Goal: Task Accomplishment & Management: Manage account settings

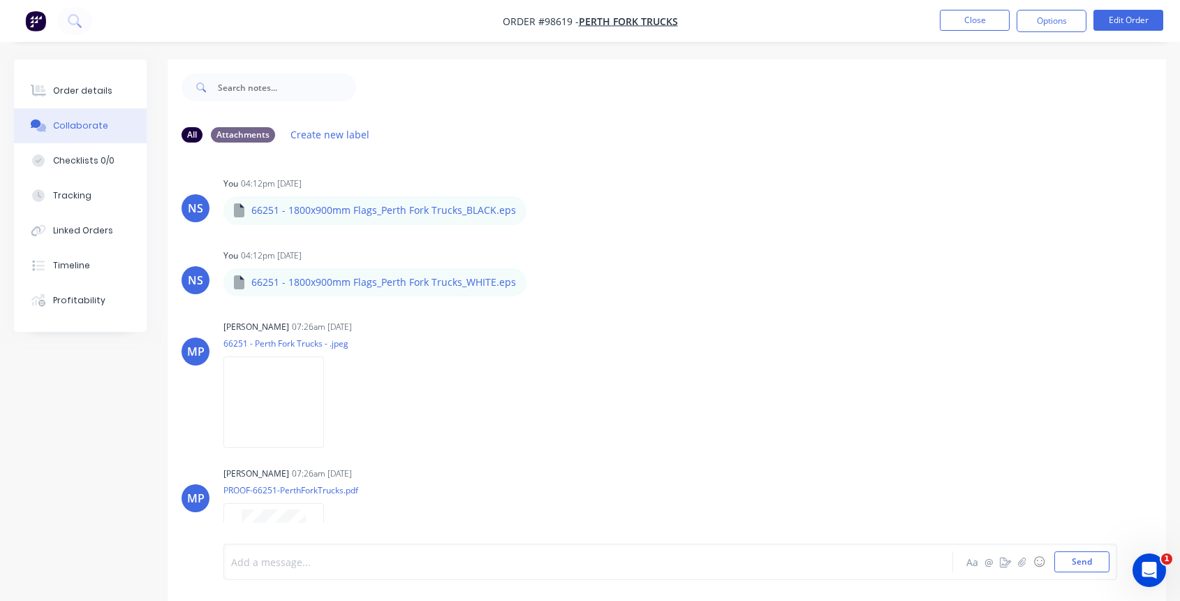
scroll to position [263, 0]
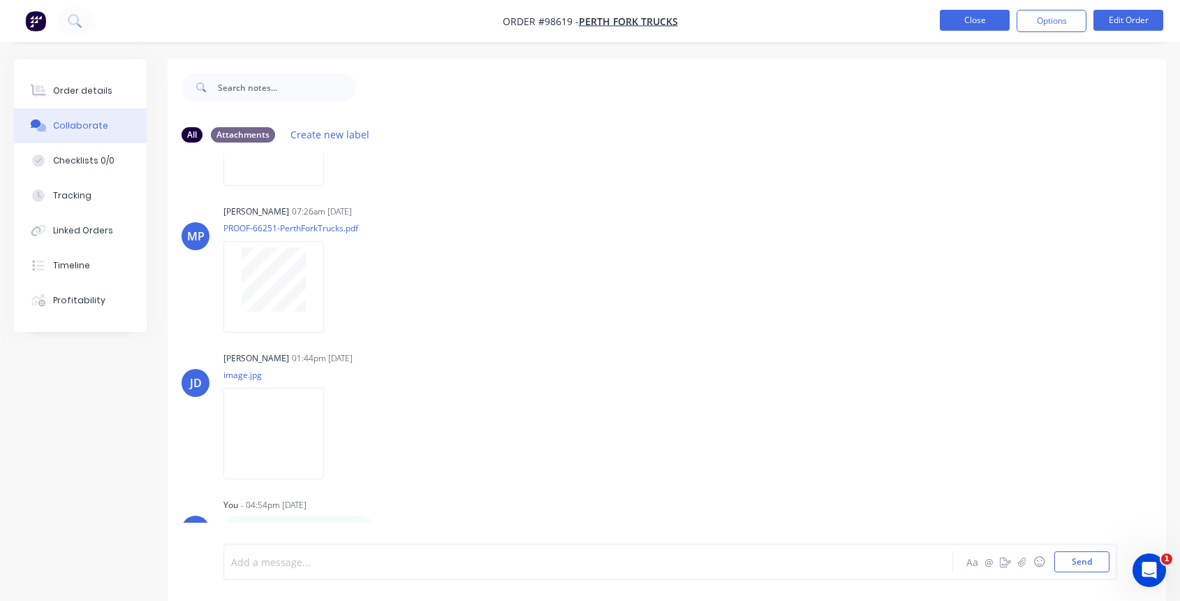
click at [971, 20] on button "Close" at bounding box center [975, 20] width 70 height 21
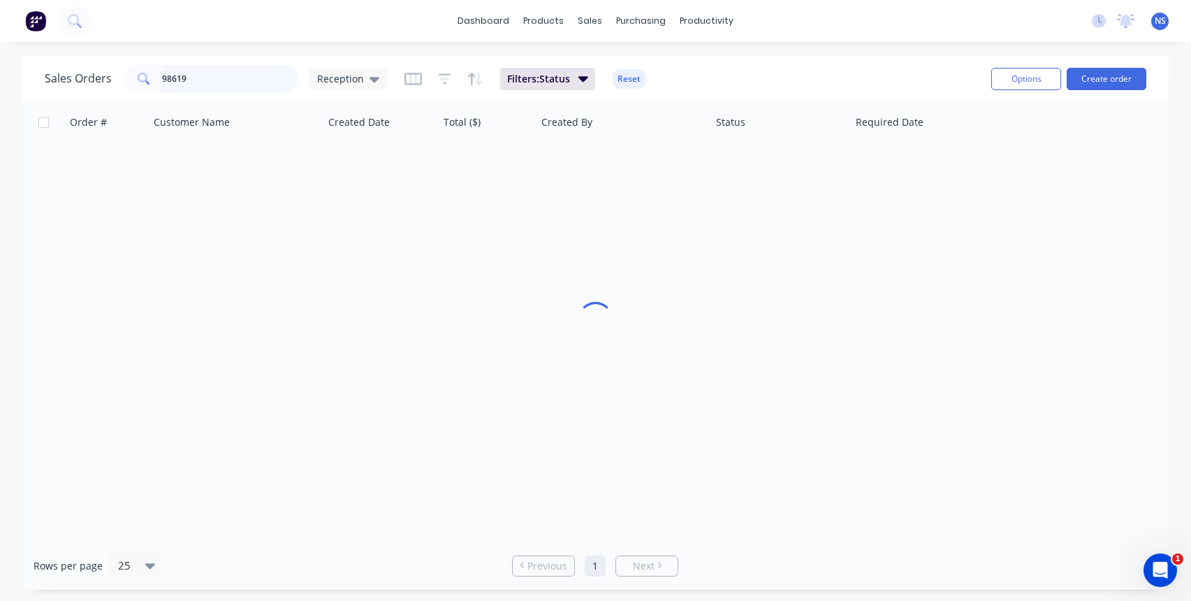
click at [219, 78] on input "98619" at bounding box center [230, 79] width 136 height 28
drag, startPoint x: 219, startPoint y: 78, endPoint x: 77, endPoint y: 43, distance: 146.0
click at [78, 43] on div "dashboard products sales purchasing productivity dashboard products Product Cat…" at bounding box center [595, 300] width 1191 height 601
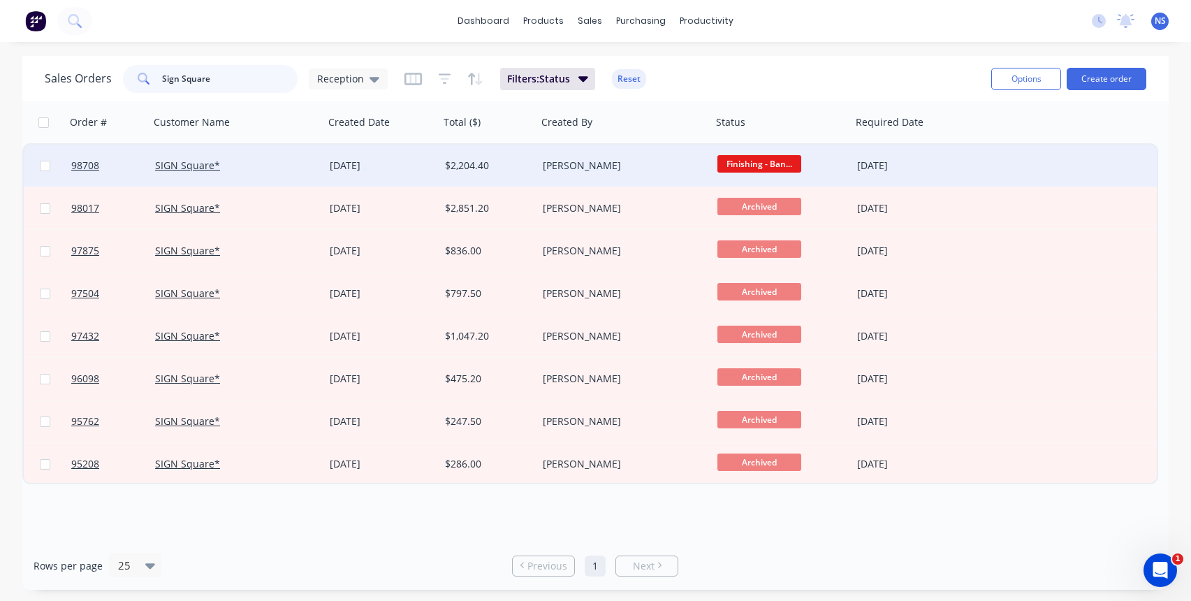
type input "Sign Square"
click at [292, 159] on div "SIGN Square*" at bounding box center [232, 166] width 155 height 14
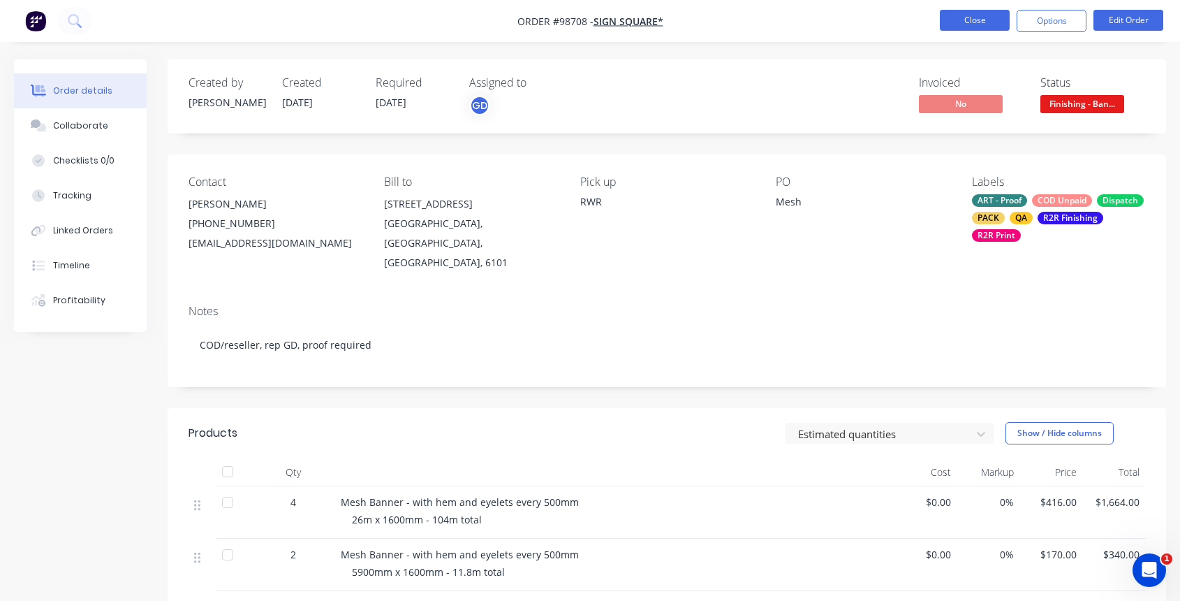
click at [977, 20] on button "Close" at bounding box center [975, 20] width 70 height 21
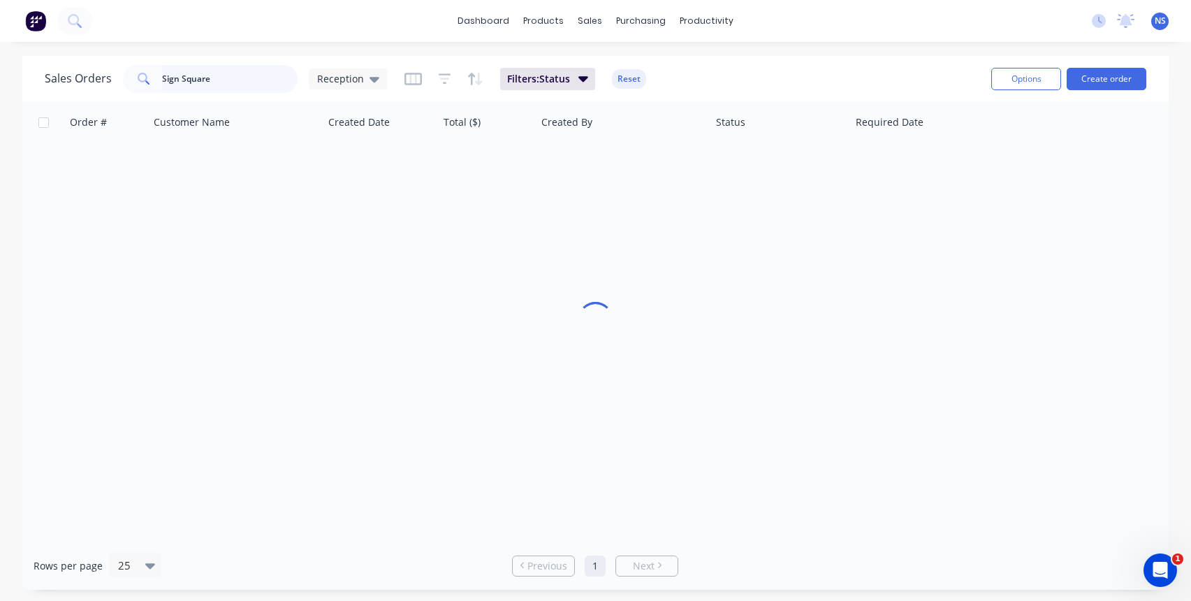
click at [254, 75] on input "Sign Square" at bounding box center [230, 79] width 136 height 28
drag, startPoint x: 256, startPoint y: 79, endPoint x: 135, endPoint y: 63, distance: 121.9
click at [135, 63] on div "Sales Orders Sign Square Reception Filters: Status Reset" at bounding box center [512, 78] width 935 height 34
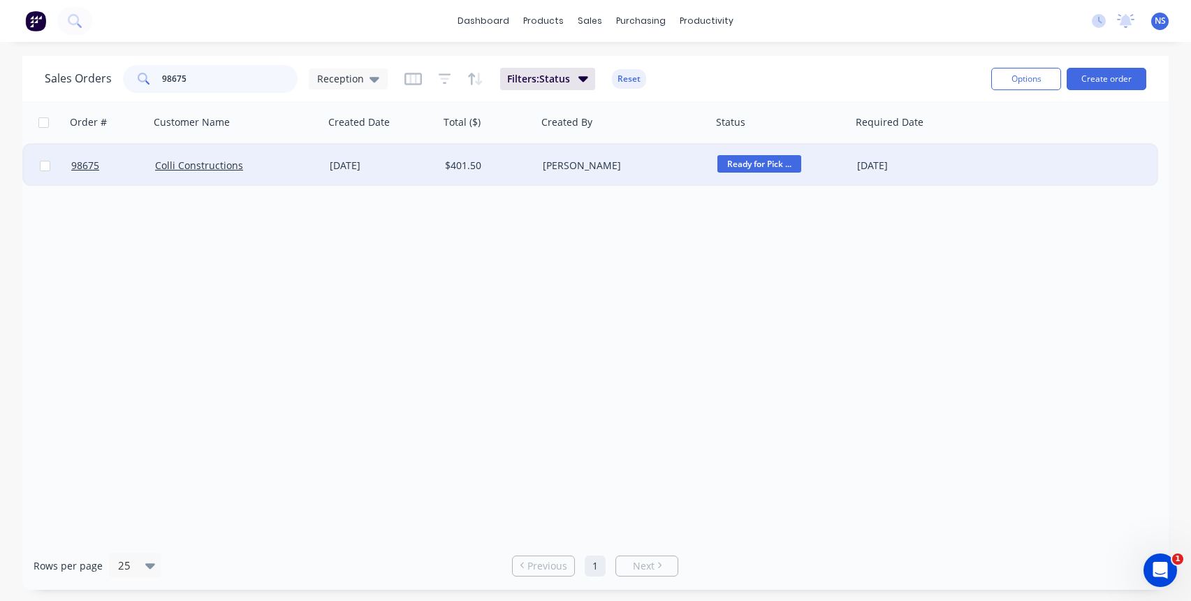
type input "98675"
click at [774, 166] on span "Ready for Pick ..." at bounding box center [759, 163] width 84 height 17
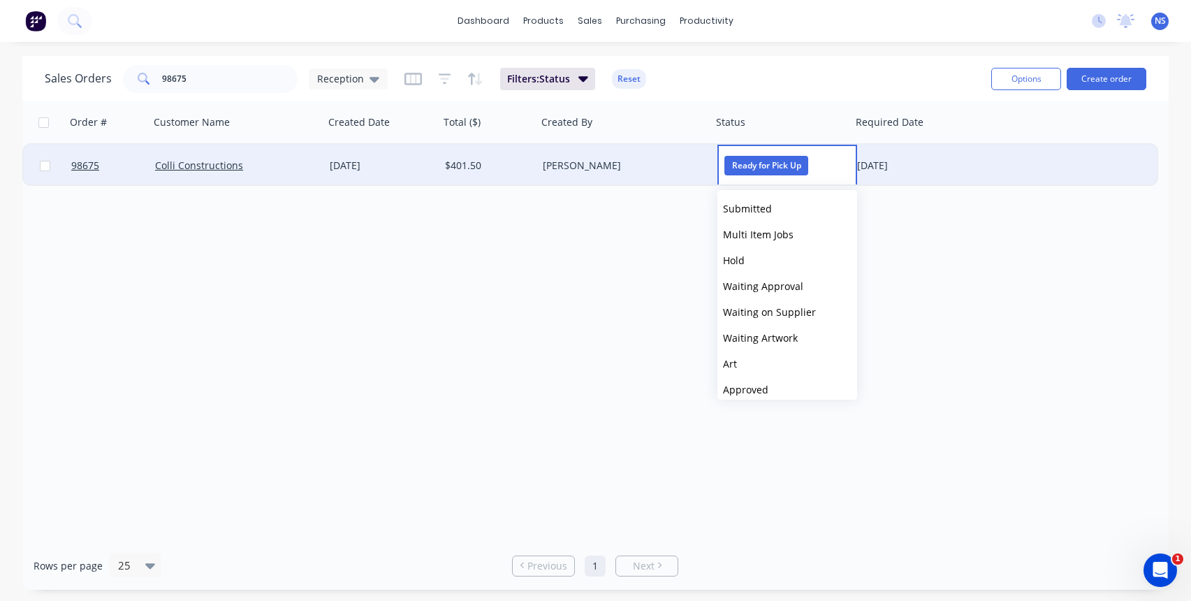
click at [678, 173] on div "[PERSON_NAME]" at bounding box center [624, 166] width 175 height 42
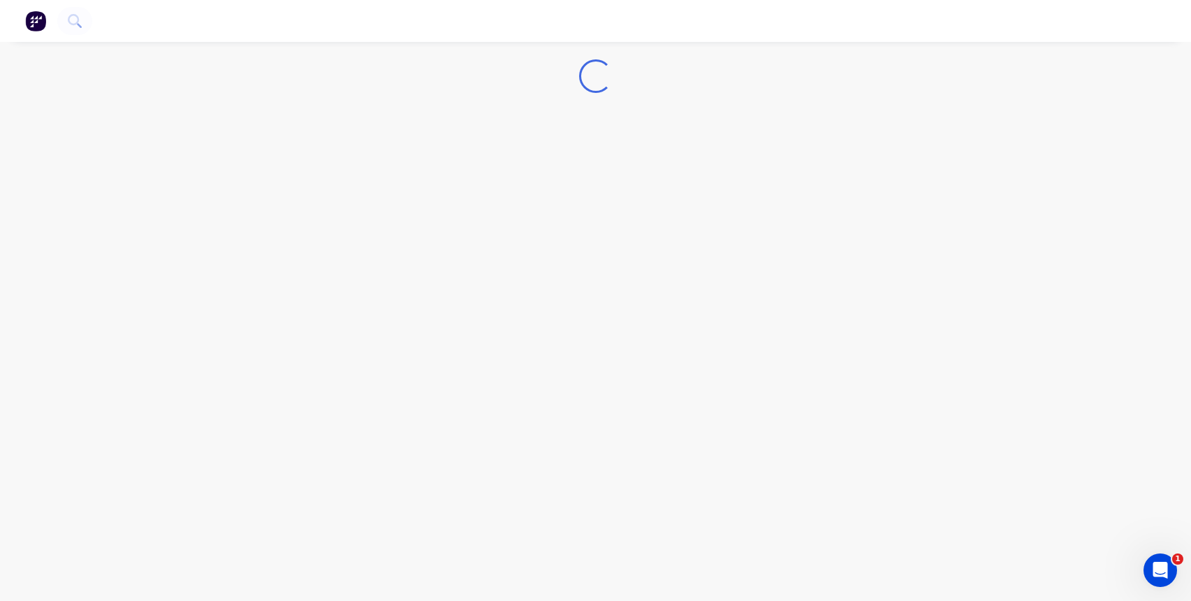
click at [678, 173] on div "Loading..." at bounding box center [595, 300] width 1191 height 601
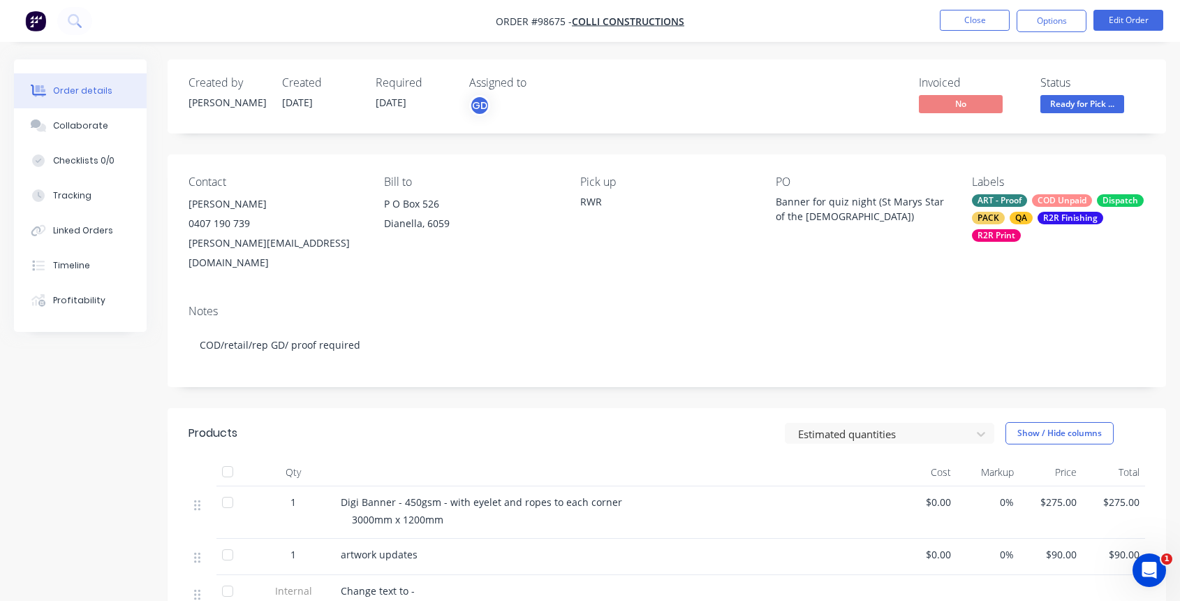
click at [1029, 207] on div "ART - Proof COD Unpaid Dispatch PACK QA R2R Finishing R2R Print" at bounding box center [1058, 217] width 173 height 47
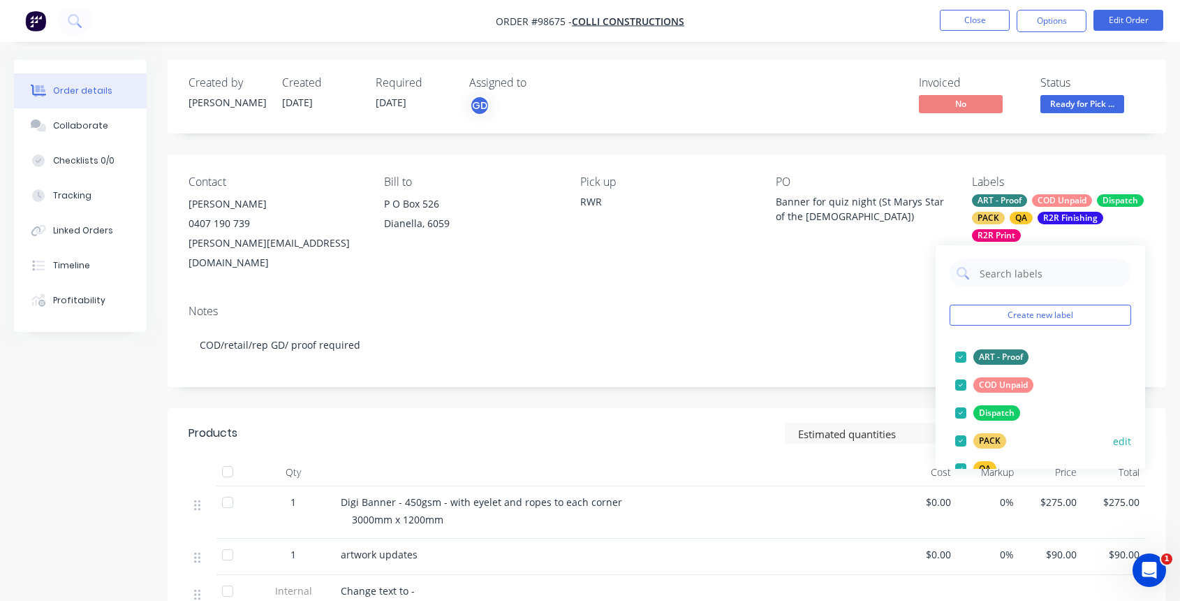
click at [960, 383] on div at bounding box center [961, 385] width 28 height 28
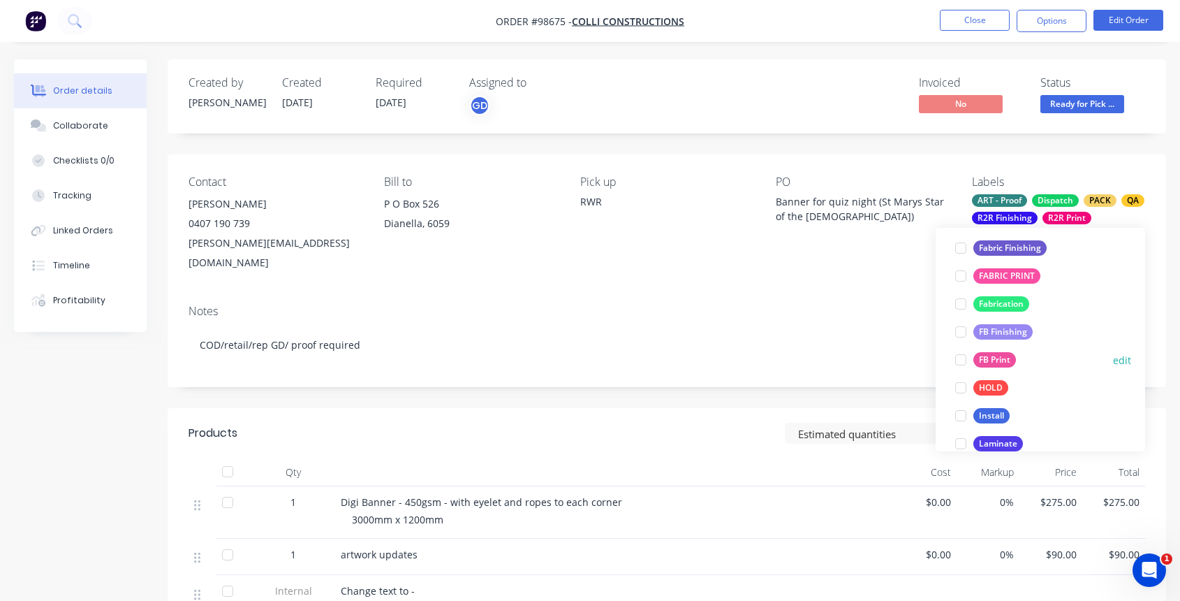
scroll to position [261, 0]
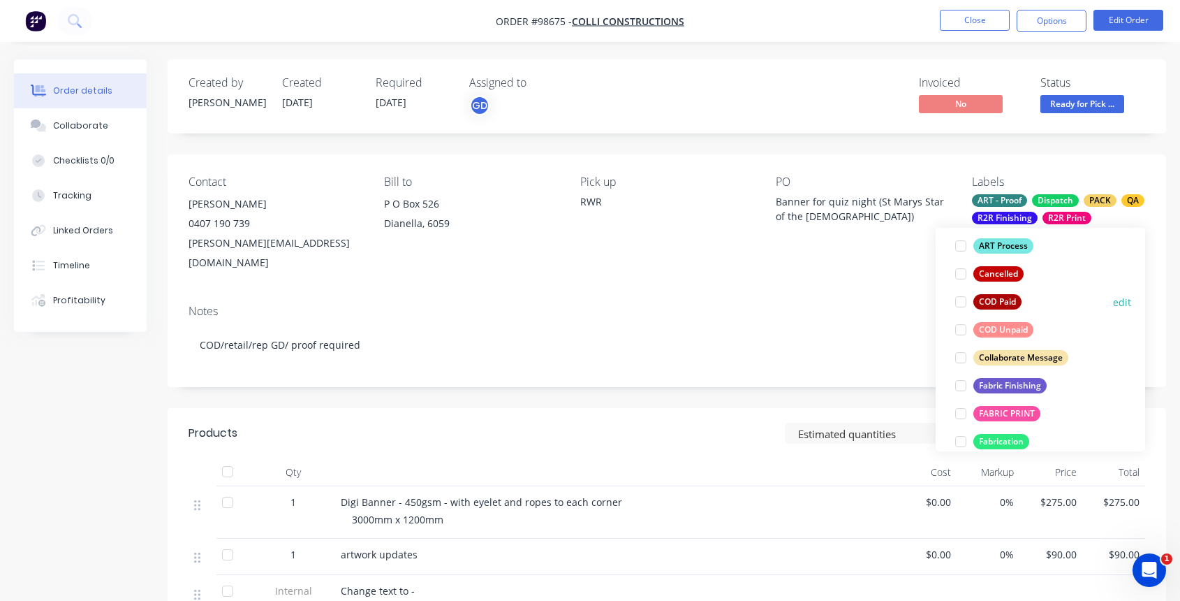
click at [961, 304] on div at bounding box center [961, 302] width 28 height 28
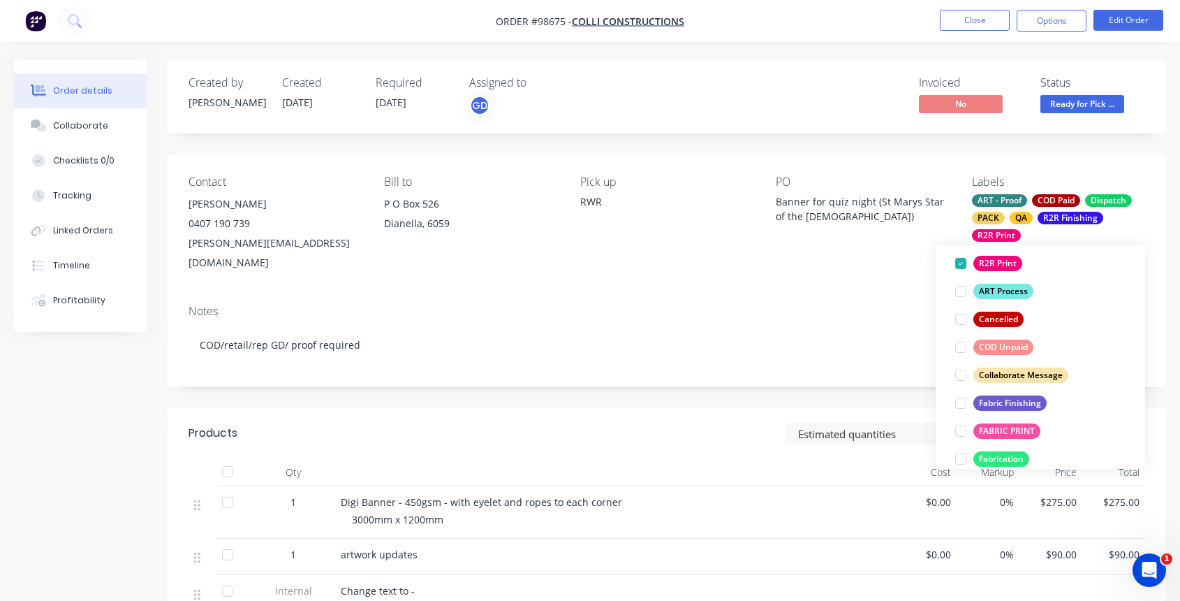
scroll to position [66, 0]
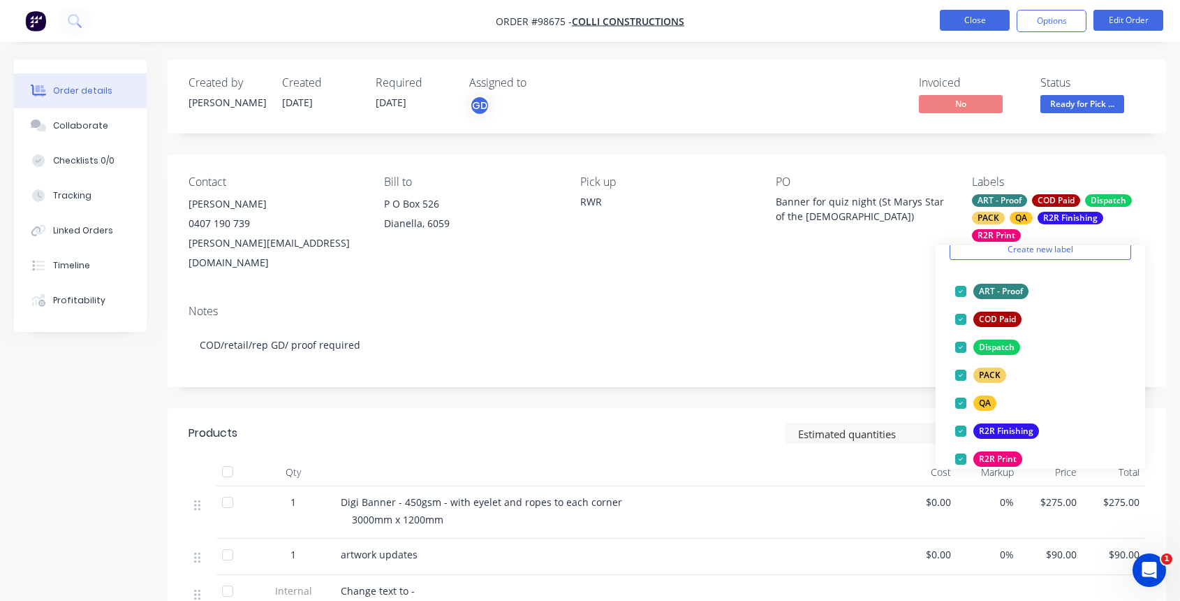
click at [972, 17] on button "Close" at bounding box center [975, 20] width 70 height 21
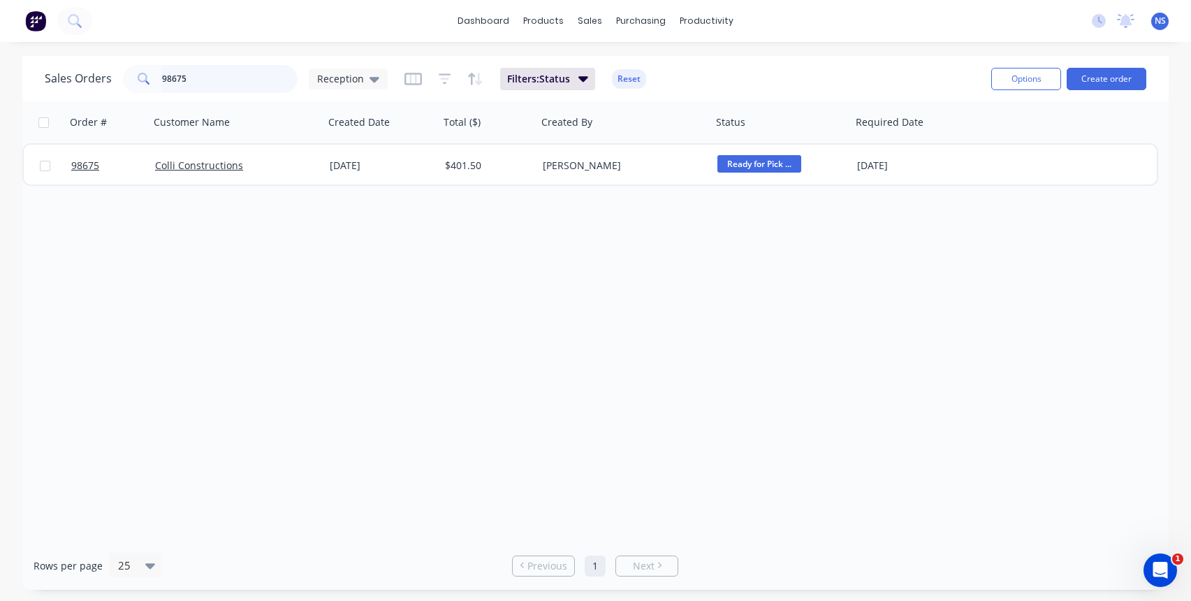
click at [222, 73] on input "98675" at bounding box center [230, 79] width 136 height 28
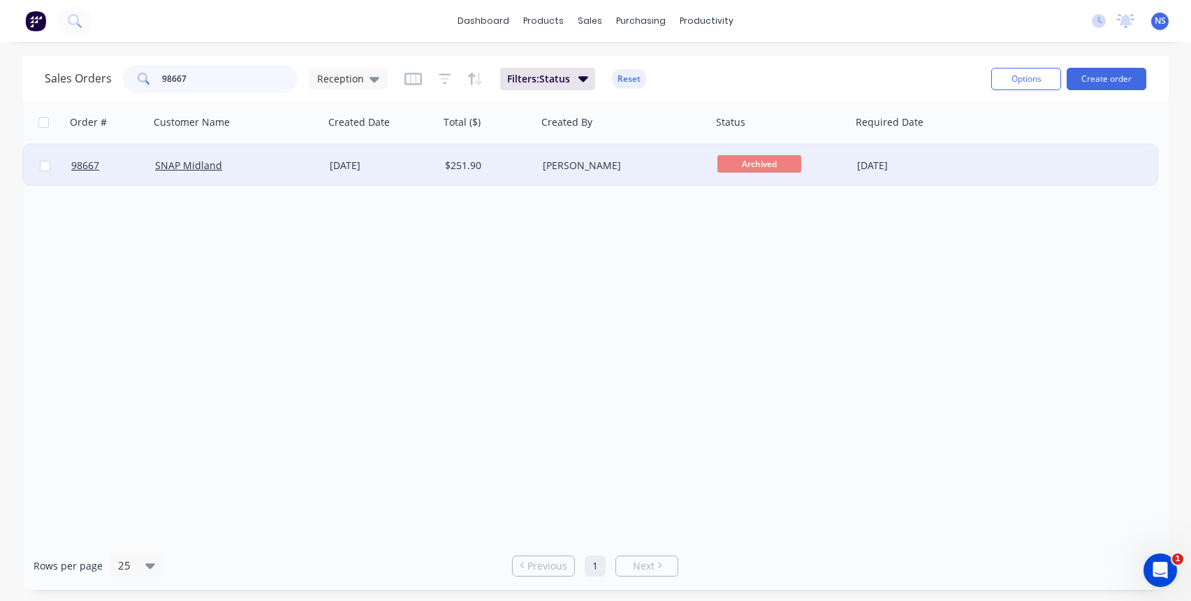
type input "98667"
click at [659, 176] on div "[PERSON_NAME]" at bounding box center [624, 166] width 175 height 42
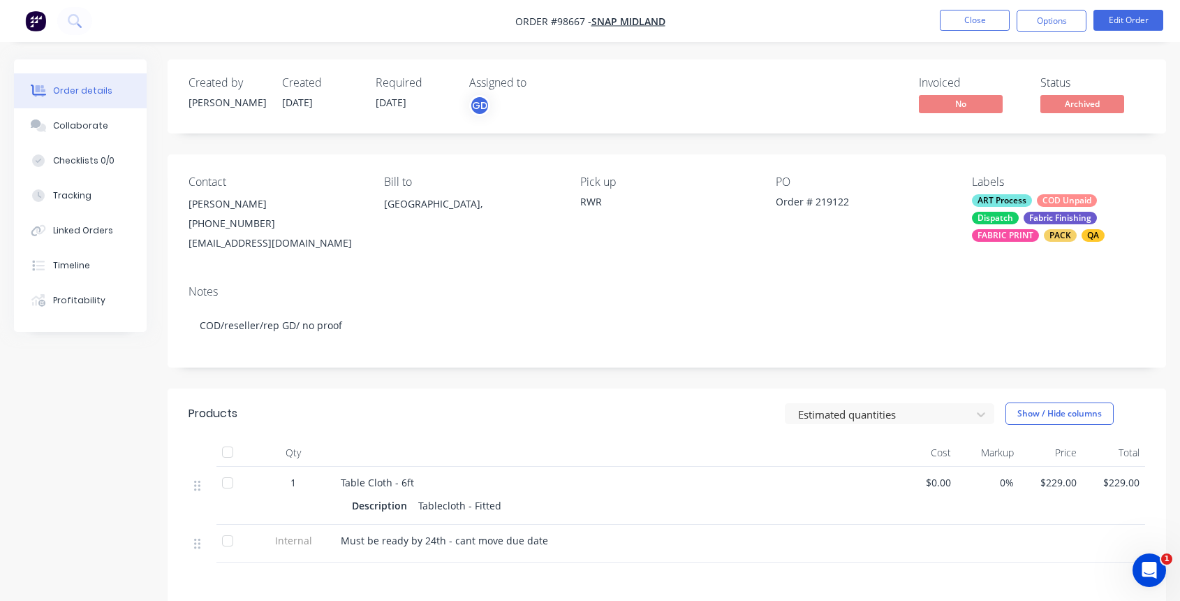
click at [1027, 214] on div "Fabric Finishing" at bounding box center [1060, 218] width 73 height 13
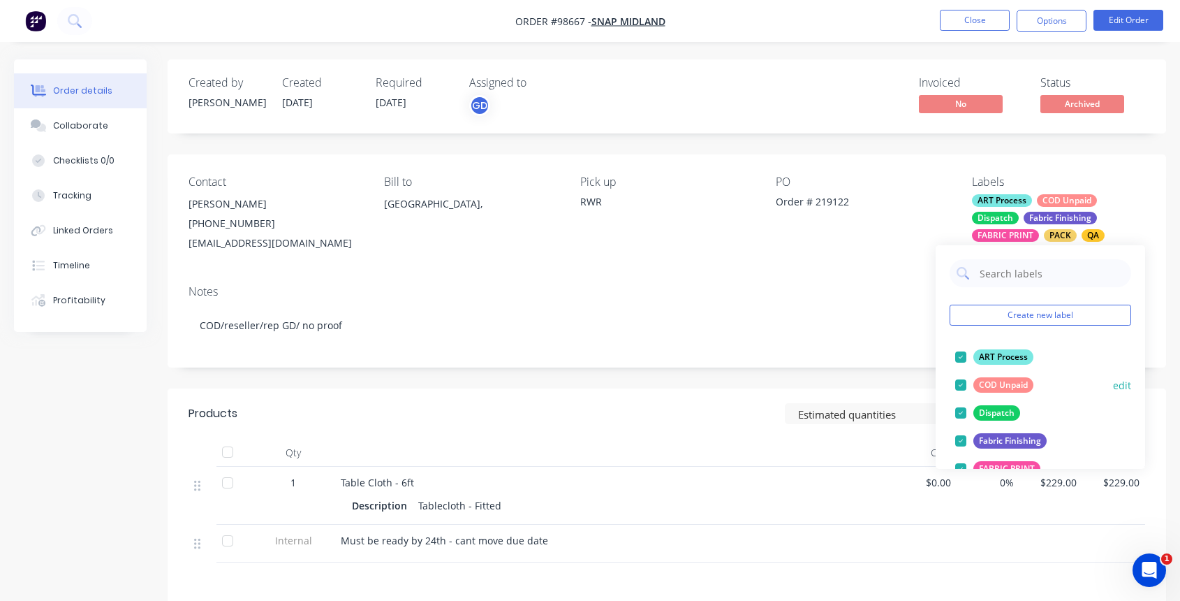
click at [965, 385] on div at bounding box center [961, 385] width 28 height 28
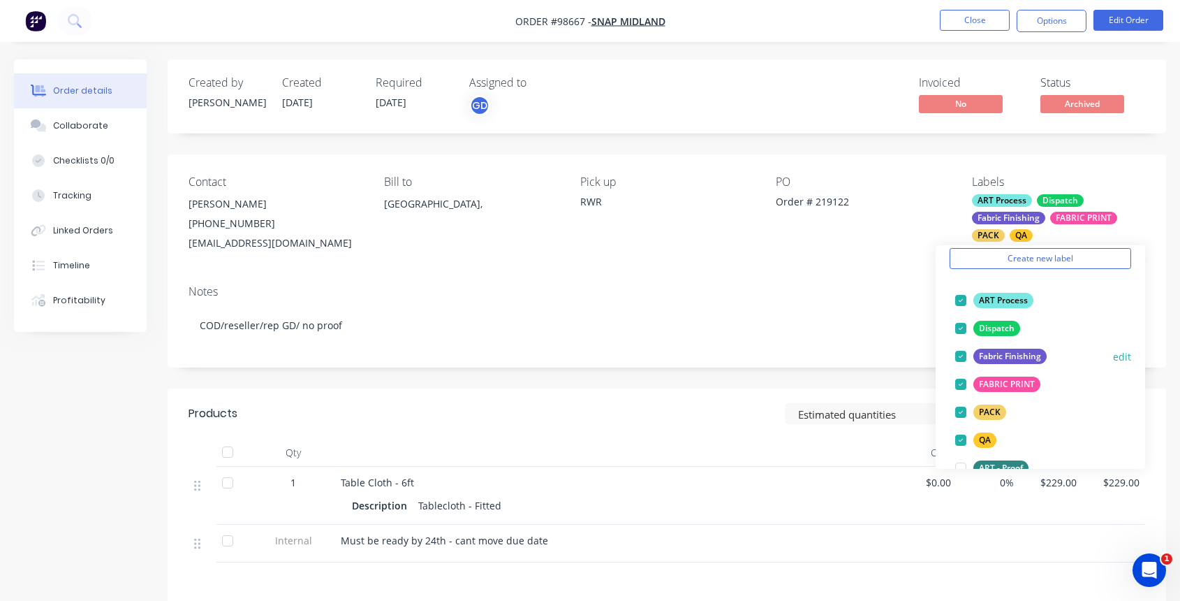
scroll to position [119, 0]
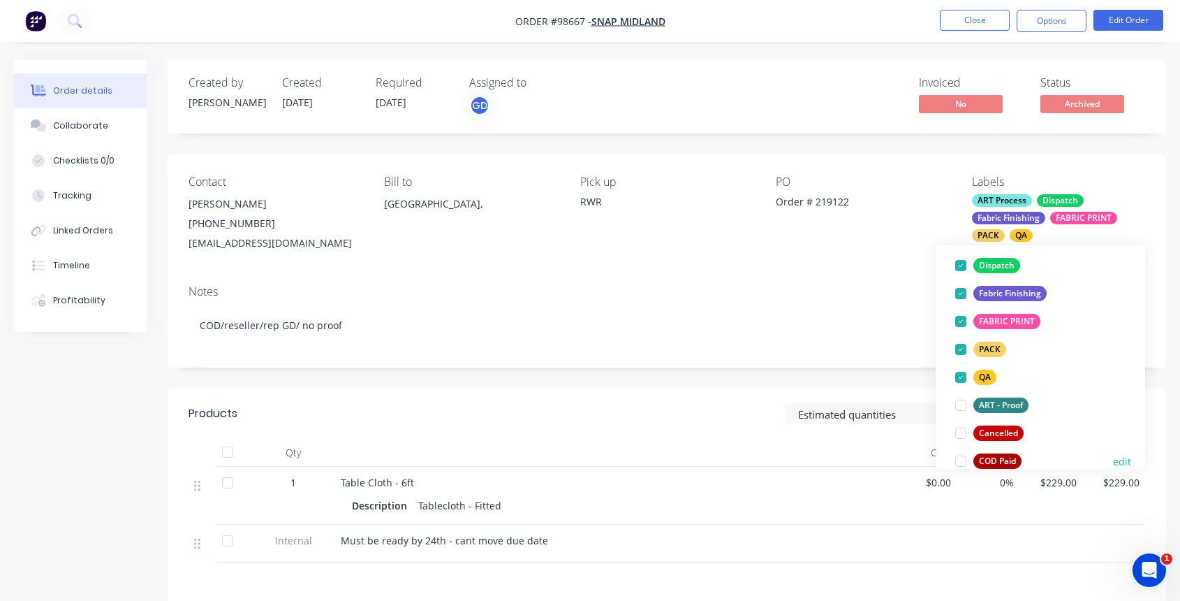
click at [960, 462] on div at bounding box center [961, 461] width 28 height 28
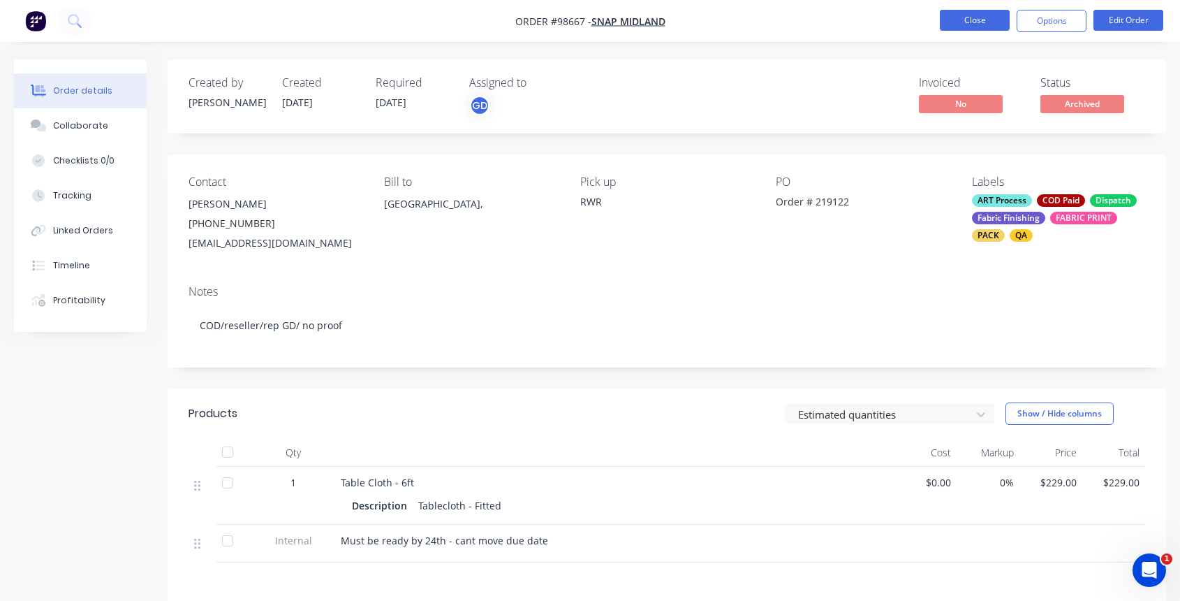
click at [979, 20] on button "Close" at bounding box center [975, 20] width 70 height 21
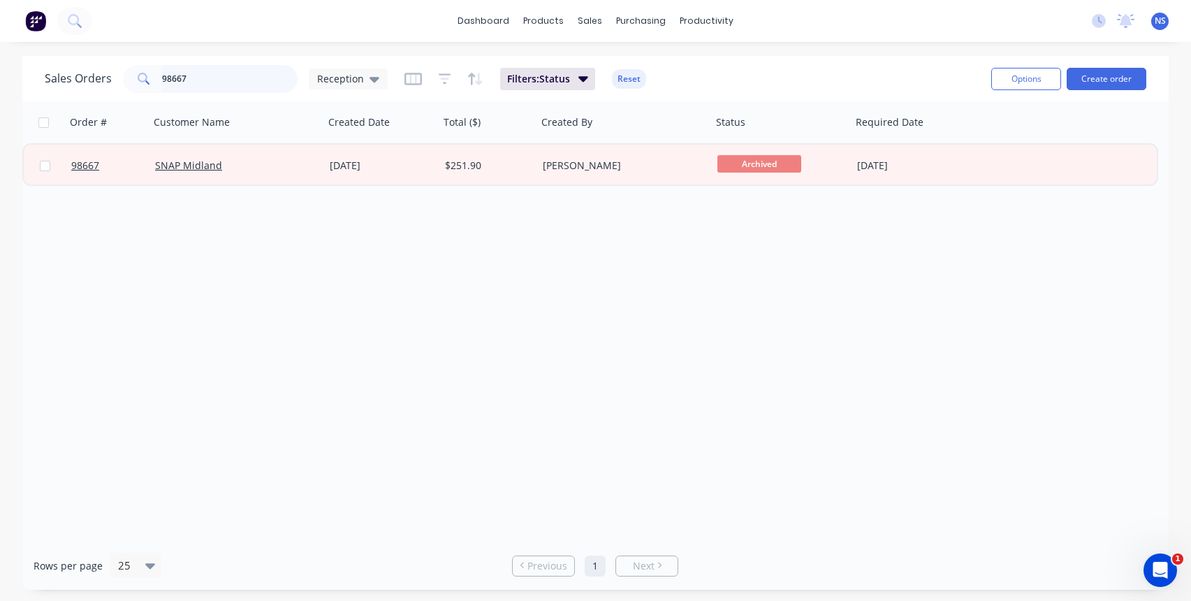
click at [244, 89] on input "98667" at bounding box center [230, 79] width 136 height 28
drag, startPoint x: 255, startPoint y: 83, endPoint x: 138, endPoint y: 82, distance: 116.6
click at [137, 83] on div "98667" at bounding box center [210, 79] width 175 height 28
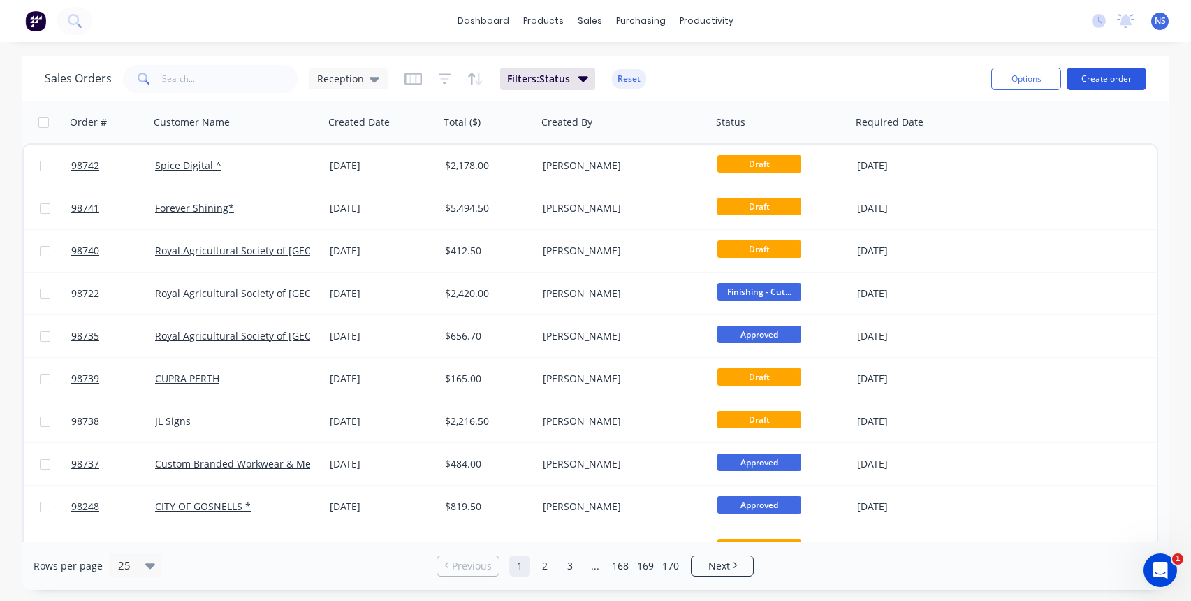
click at [1091, 76] on button "Create order" at bounding box center [1106, 79] width 80 height 22
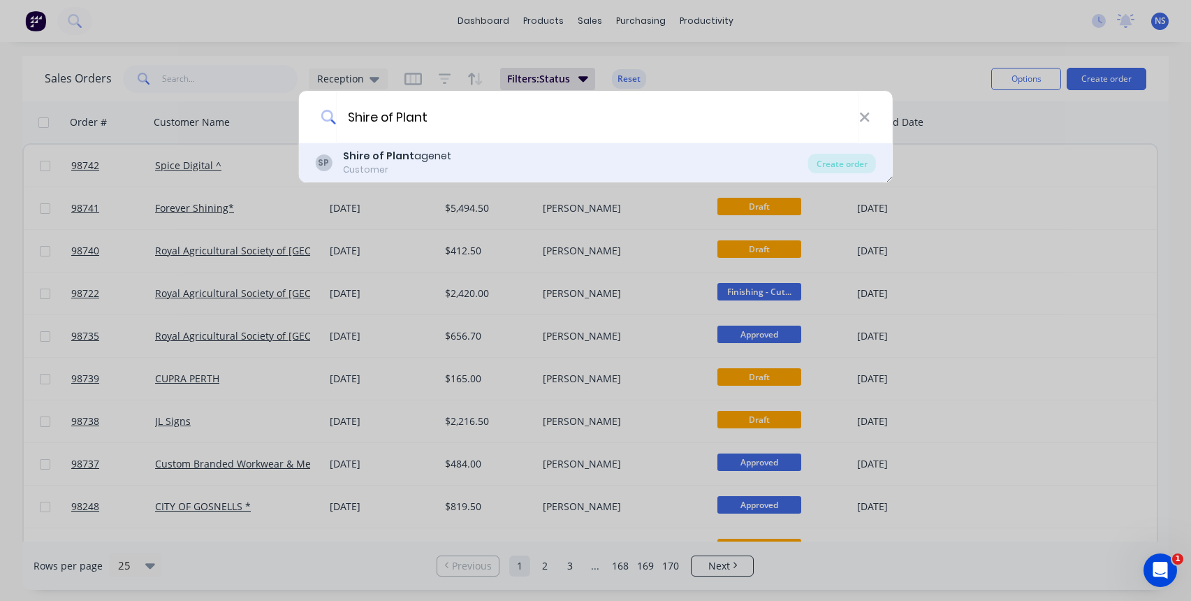
type input "Shire of Plant"
click at [484, 161] on div "SP Shire of Plant agenet Customer" at bounding box center [561, 162] width 493 height 27
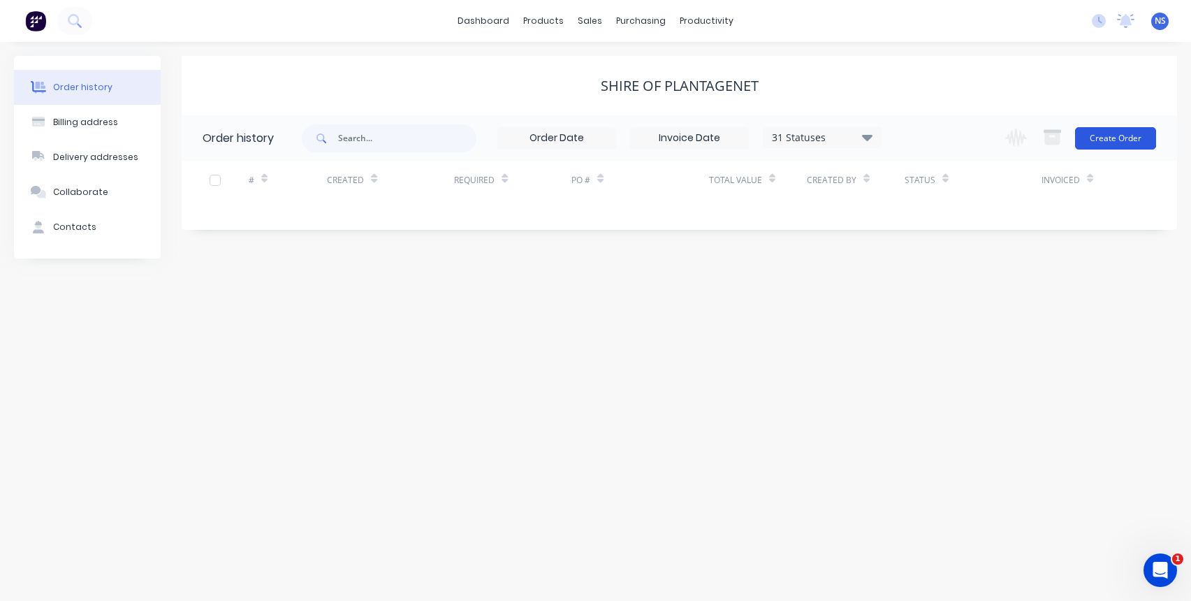
click at [1088, 138] on button "Create Order" at bounding box center [1115, 138] width 81 height 22
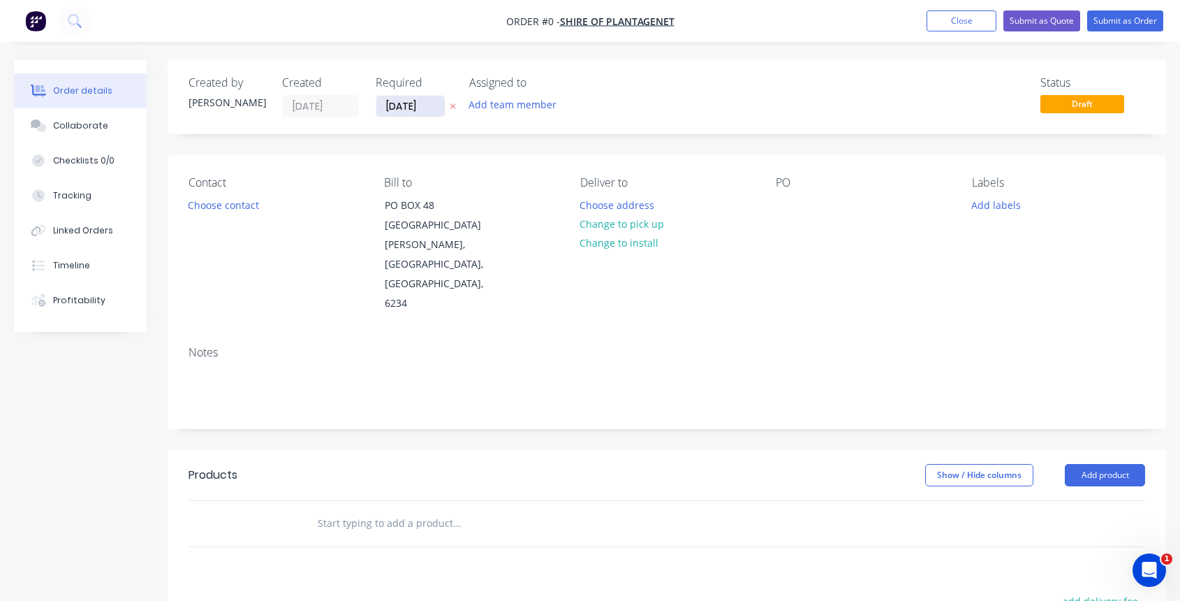
click at [402, 105] on input "[DATE]" at bounding box center [410, 106] width 68 height 21
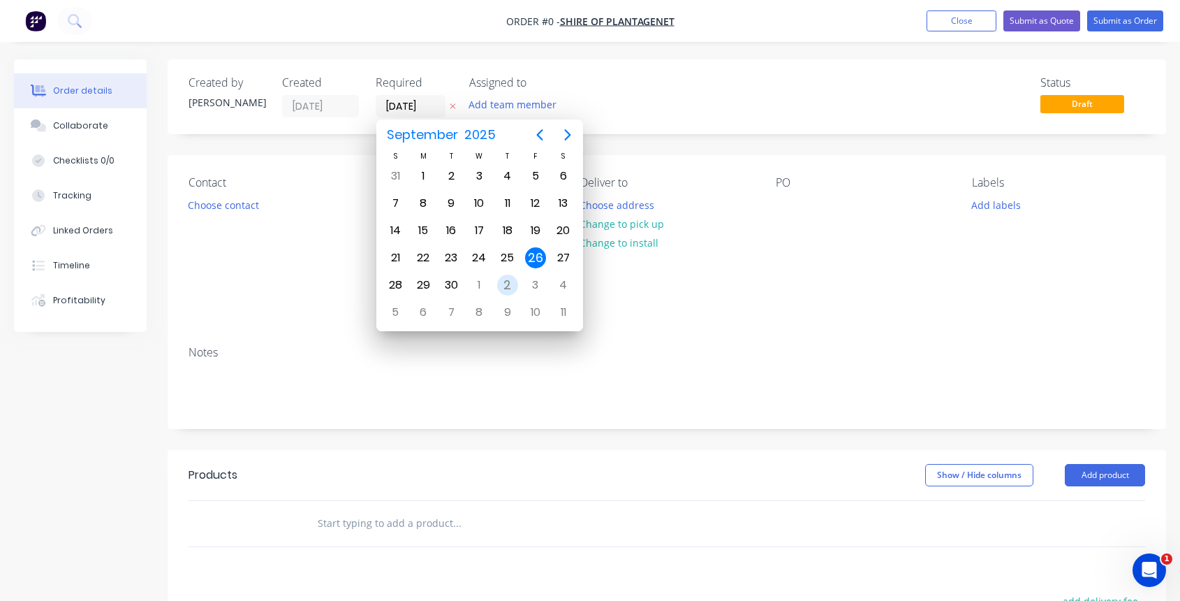
click at [512, 285] on div "2" at bounding box center [507, 284] width 21 height 21
type input "[DATE]"
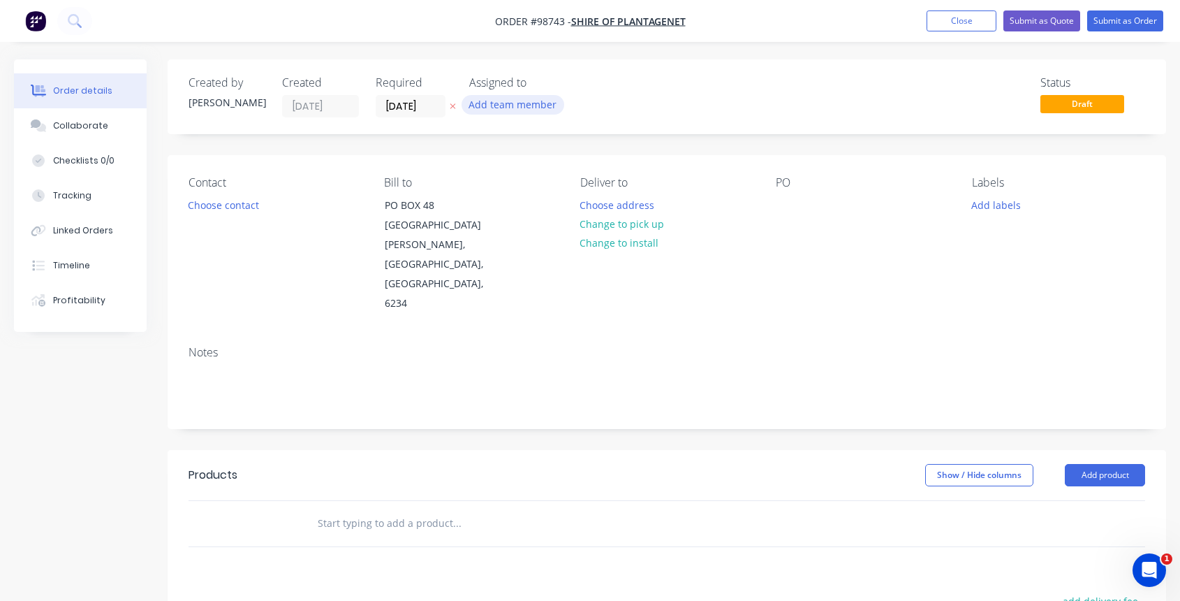
click at [487, 109] on button "Add team member" at bounding box center [513, 104] width 103 height 19
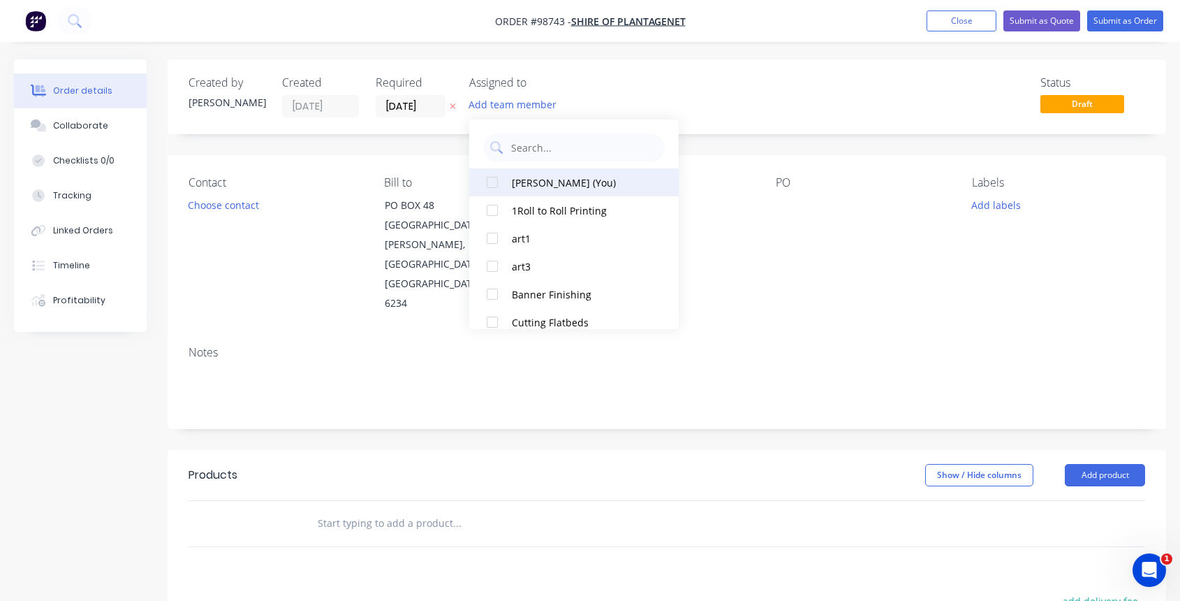
click at [527, 177] on div "[PERSON_NAME] (You)" at bounding box center [582, 182] width 140 height 15
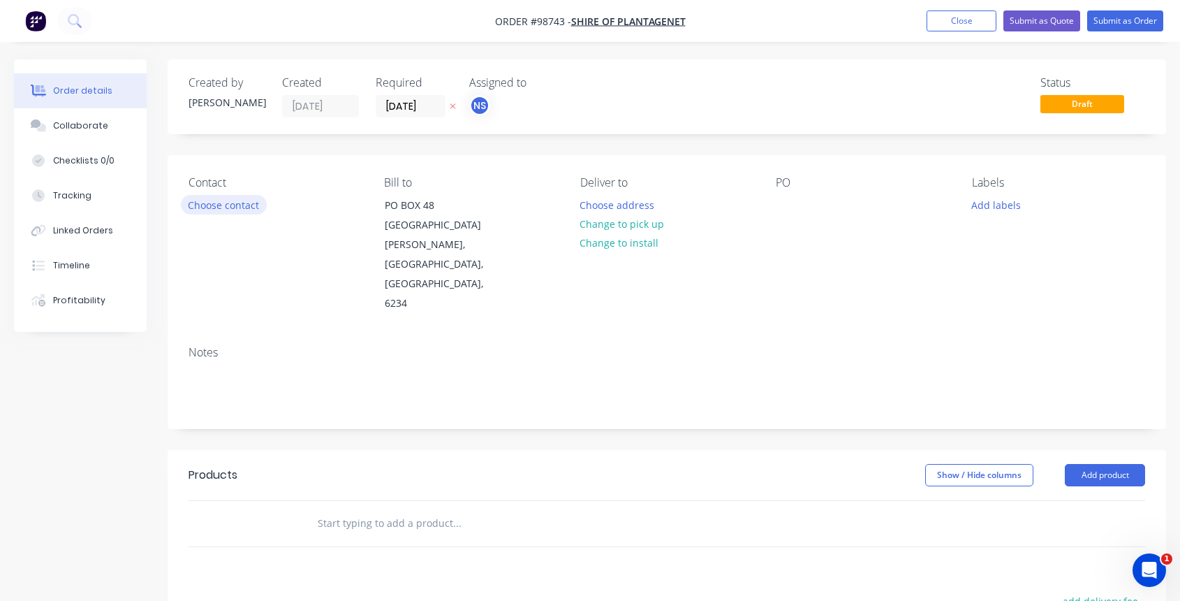
click at [241, 205] on button "Choose contact" at bounding box center [224, 204] width 86 height 19
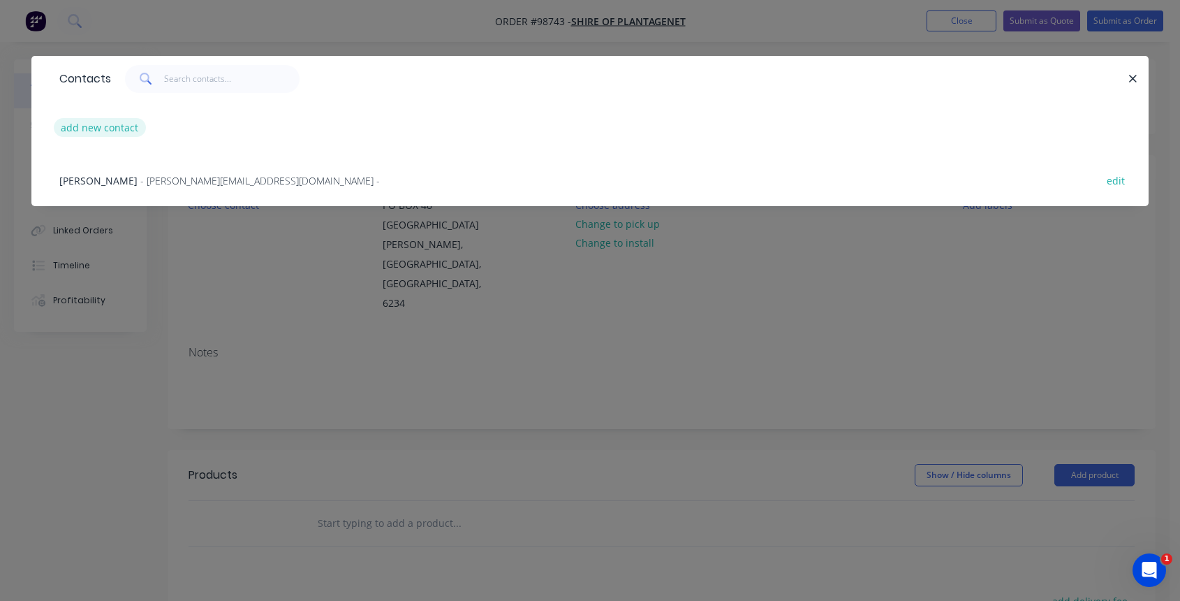
click at [119, 131] on button "add new contact" at bounding box center [100, 127] width 92 height 19
select select "AU"
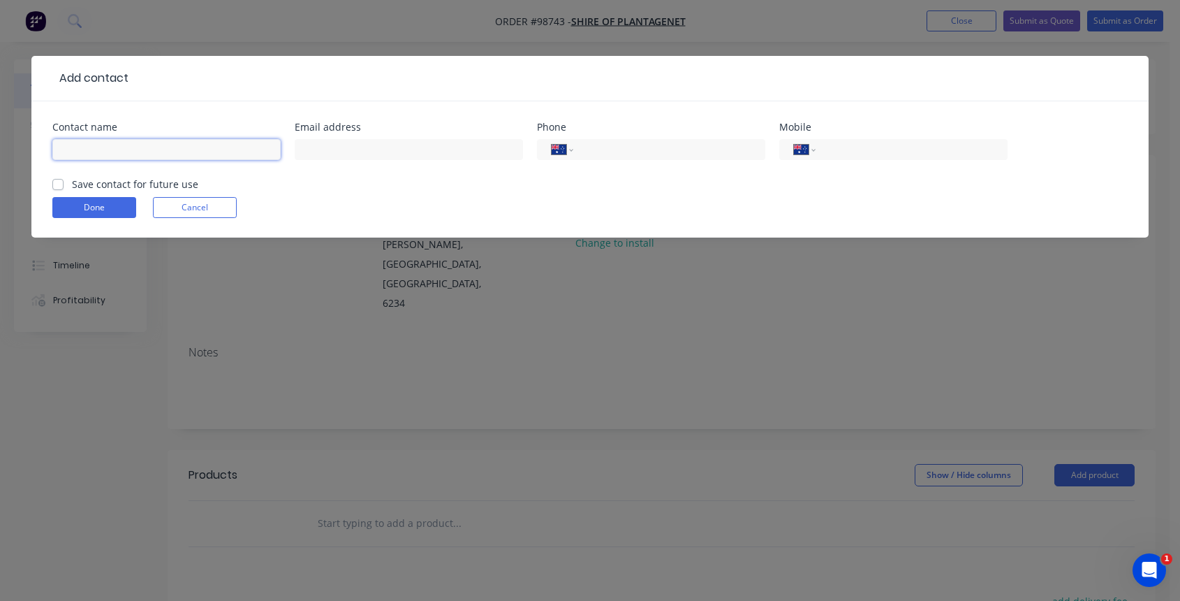
click at [103, 147] on input "text" at bounding box center [166, 149] width 228 height 21
type input "[PERSON_NAME]"
click at [310, 152] on input "text" at bounding box center [409, 149] width 228 height 21
type input "[PERSON_NAME][EMAIL_ADDRESS][DOMAIN_NAME]"
click at [664, 152] on input "tel" at bounding box center [667, 150] width 168 height 16
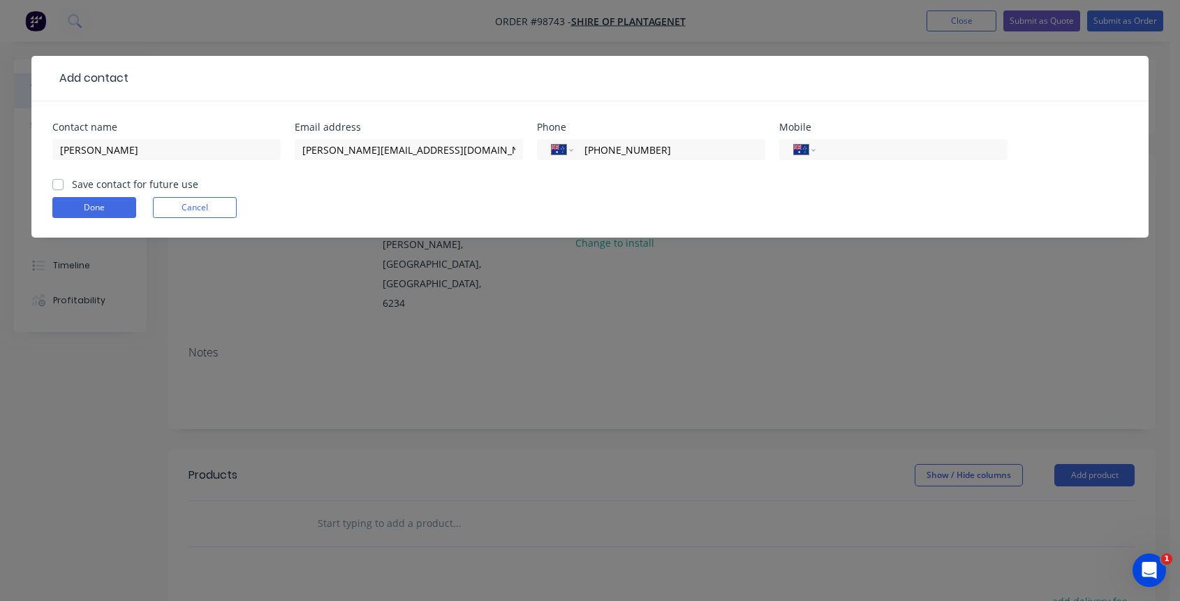
type input "[PHONE_NUMBER]"
click at [72, 186] on label "Save contact for future use" at bounding box center [135, 184] width 126 height 15
click at [55, 186] on input "Save contact for future use" at bounding box center [57, 183] width 11 height 13
checkbox input "true"
click at [82, 203] on button "Done" at bounding box center [94, 207] width 84 height 21
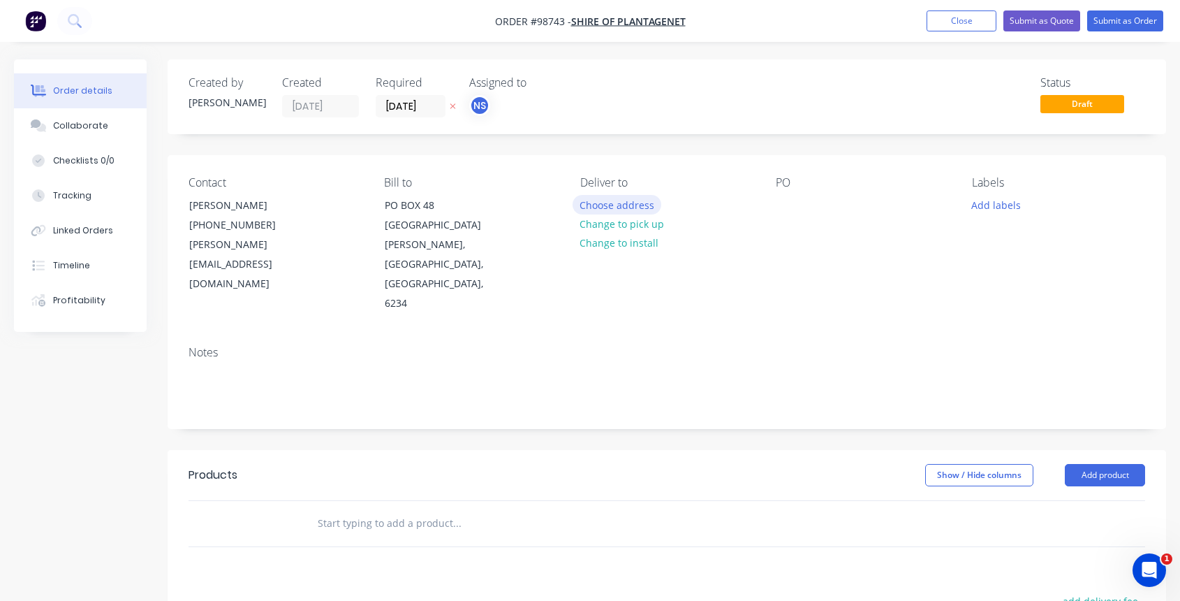
click at [623, 205] on button "Choose address" at bounding box center [617, 204] width 89 height 19
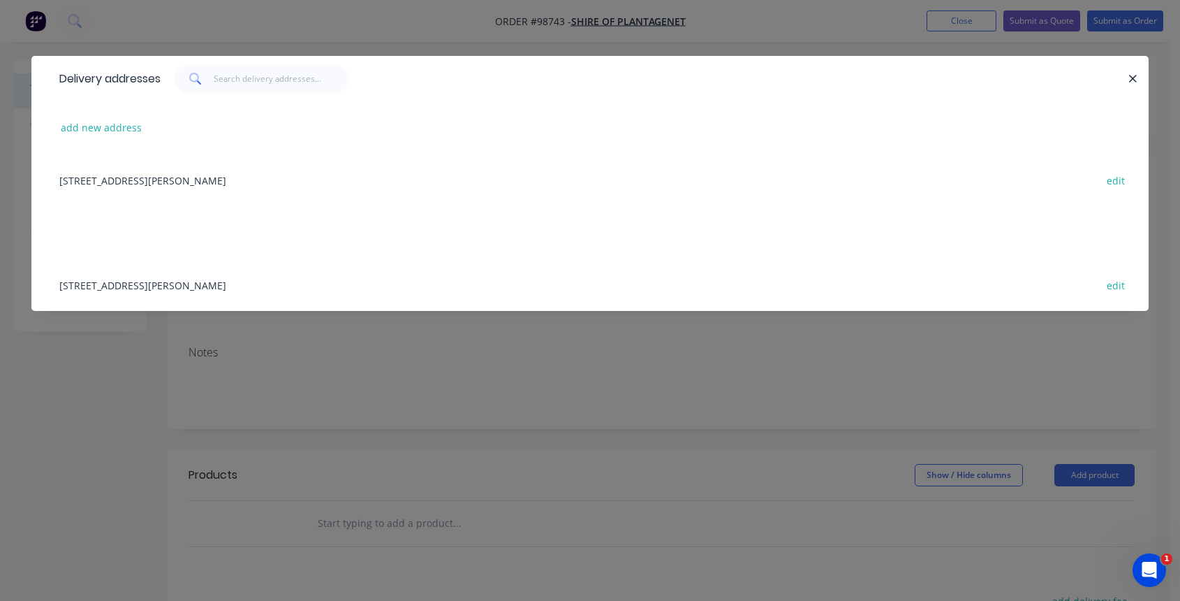
click at [249, 287] on div "[STREET_ADDRESS][PERSON_NAME] edit" at bounding box center [589, 284] width 1075 height 52
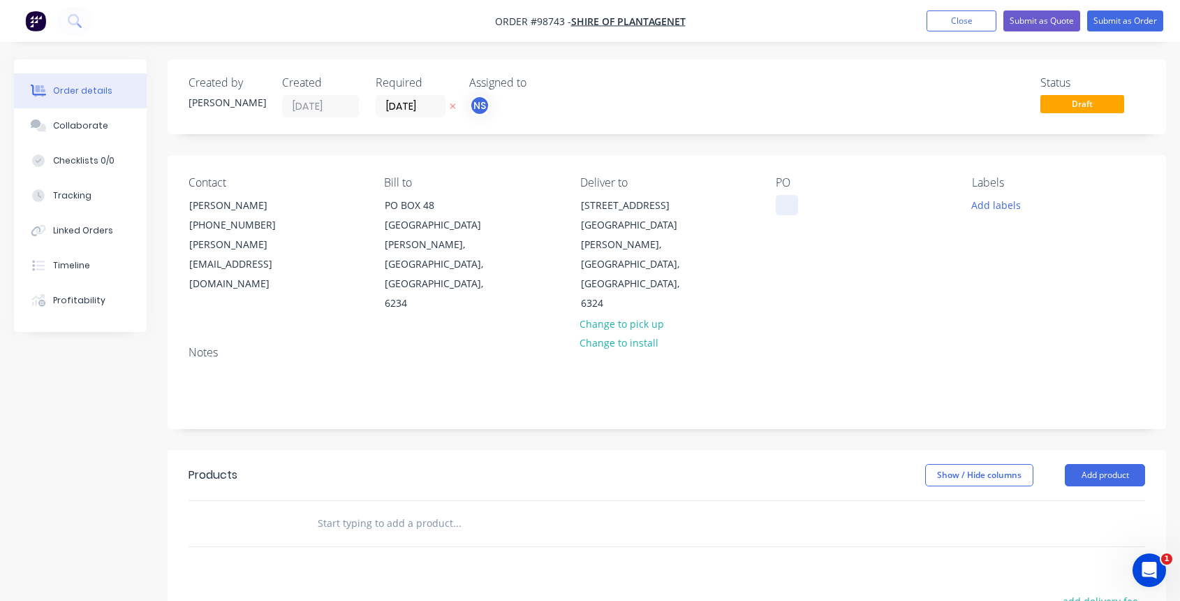
click at [780, 209] on div at bounding box center [787, 205] width 22 height 20
click at [998, 207] on button "Add labels" at bounding box center [996, 204] width 64 height 19
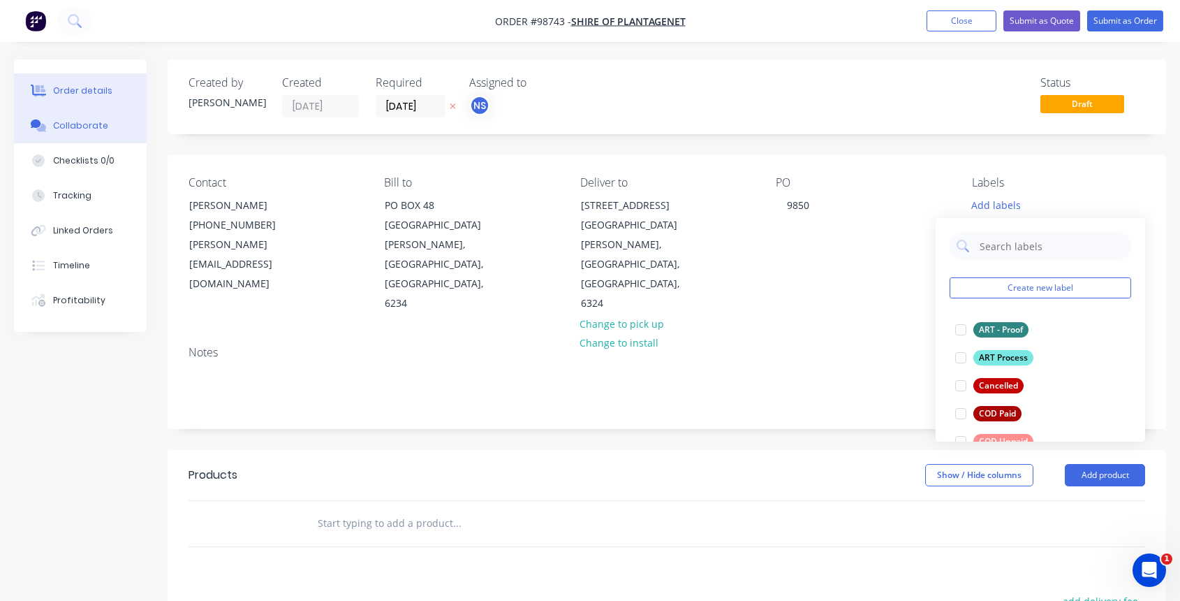
click at [84, 128] on div "Collaborate" at bounding box center [80, 125] width 55 height 13
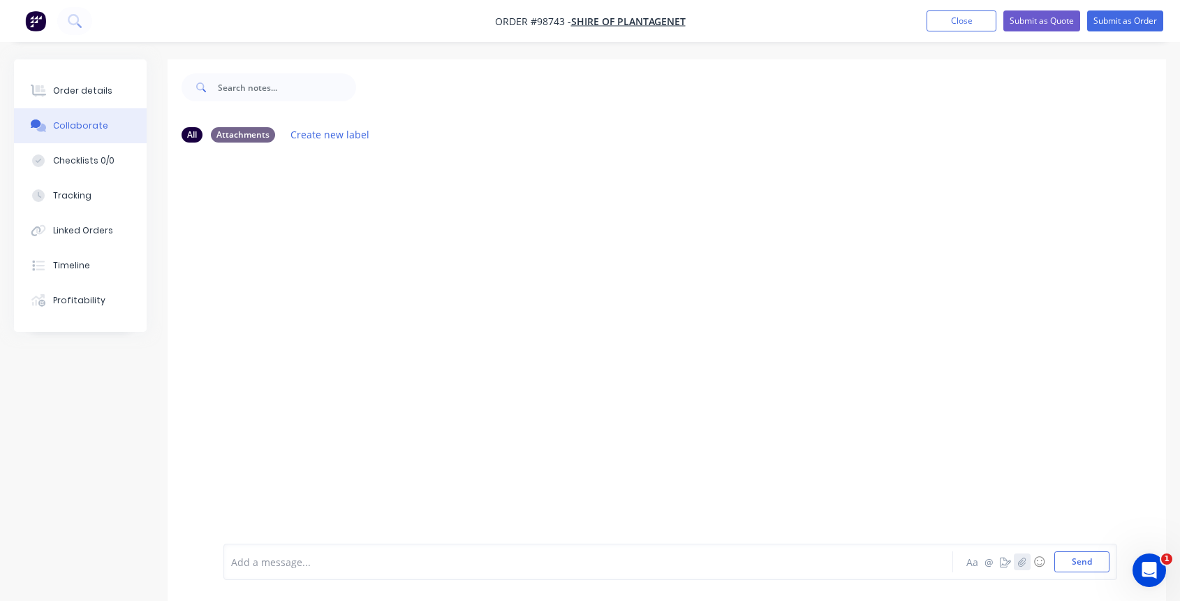
click at [1024, 567] on button "button" at bounding box center [1022, 561] width 17 height 17
click at [1078, 564] on button "Send" at bounding box center [1082, 561] width 55 height 21
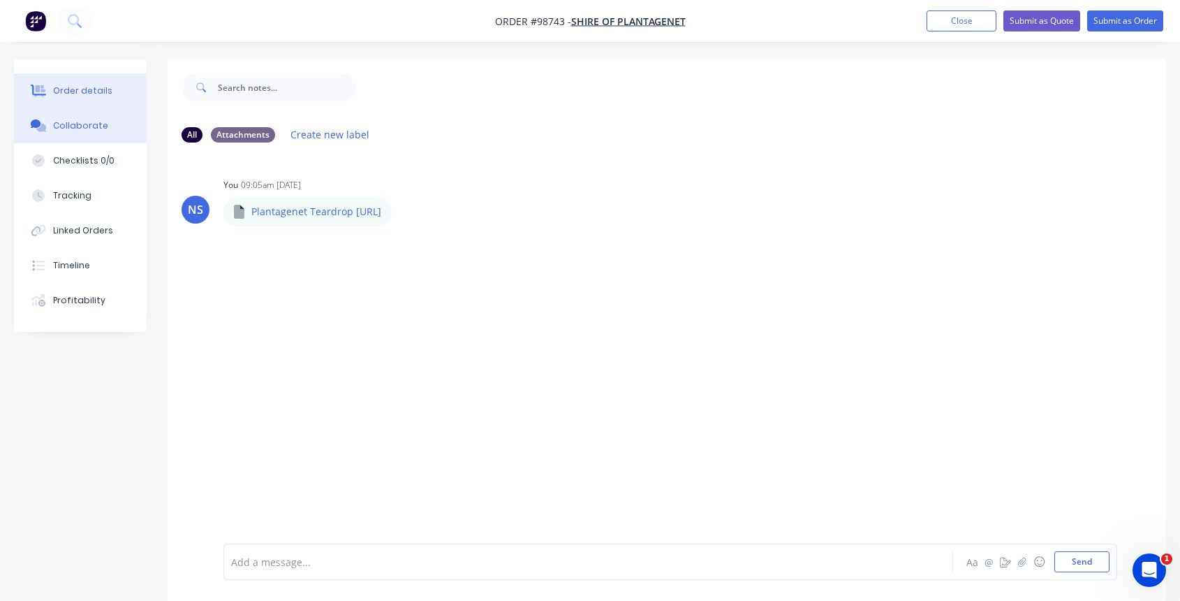
click at [106, 89] on div "Order details" at bounding box center [82, 91] width 59 height 13
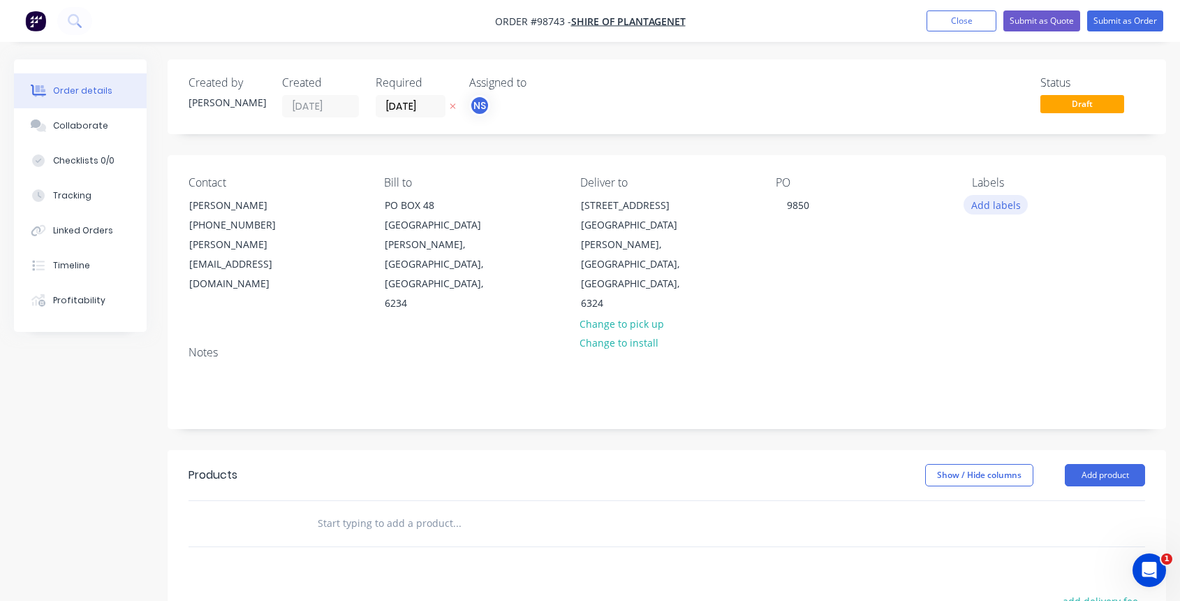
click at [983, 205] on button "Add labels" at bounding box center [996, 204] width 64 height 19
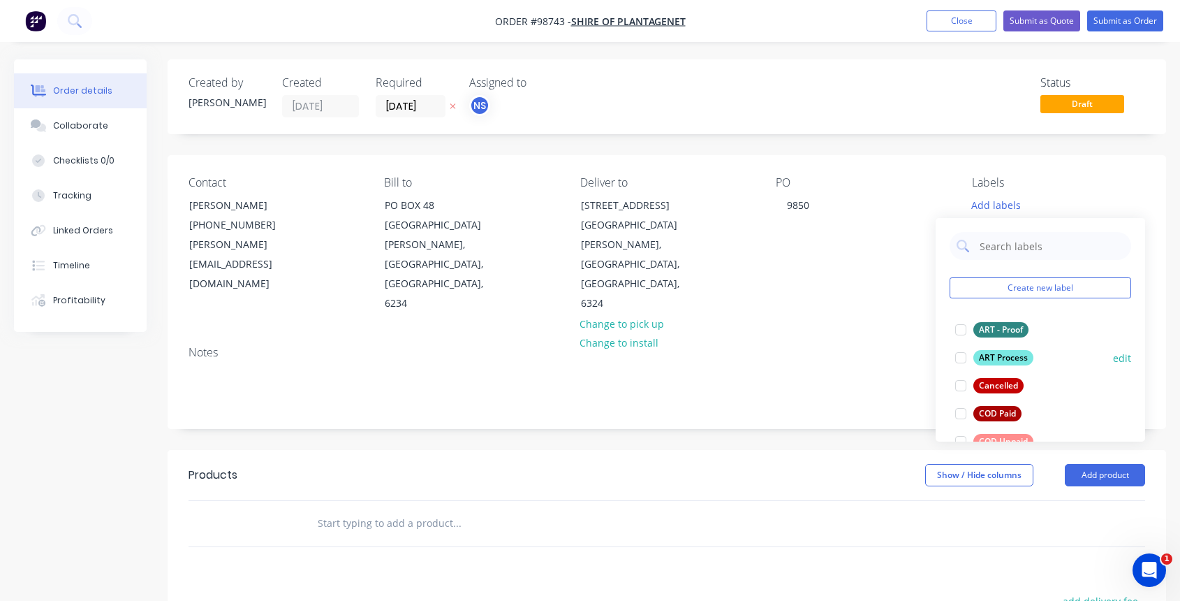
click at [962, 358] on div at bounding box center [961, 358] width 28 height 28
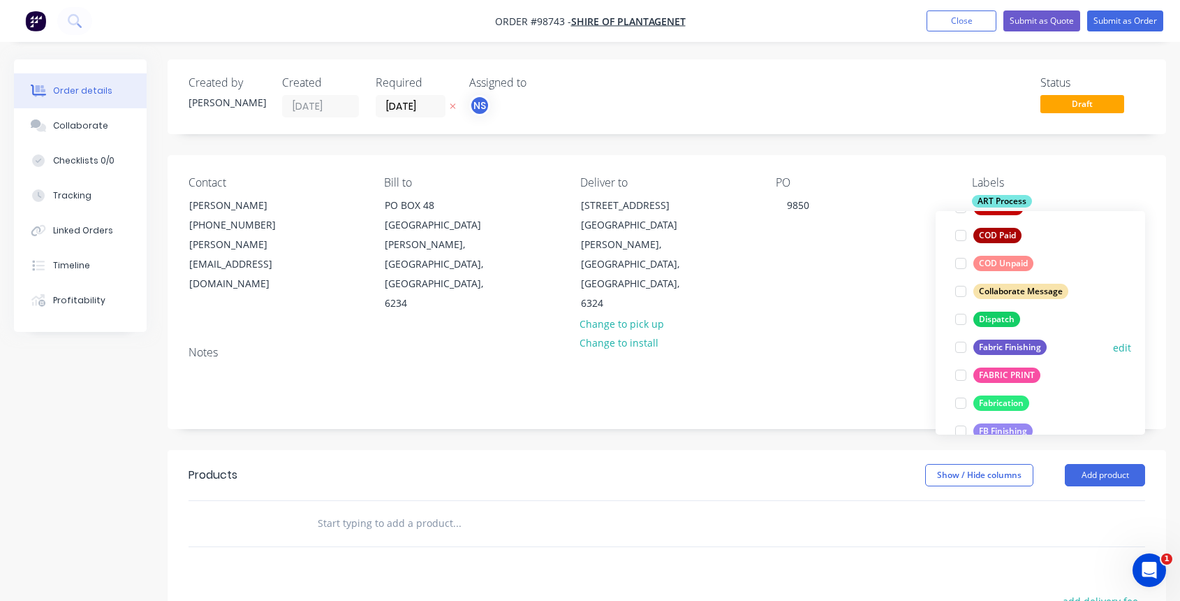
scroll to position [104, 0]
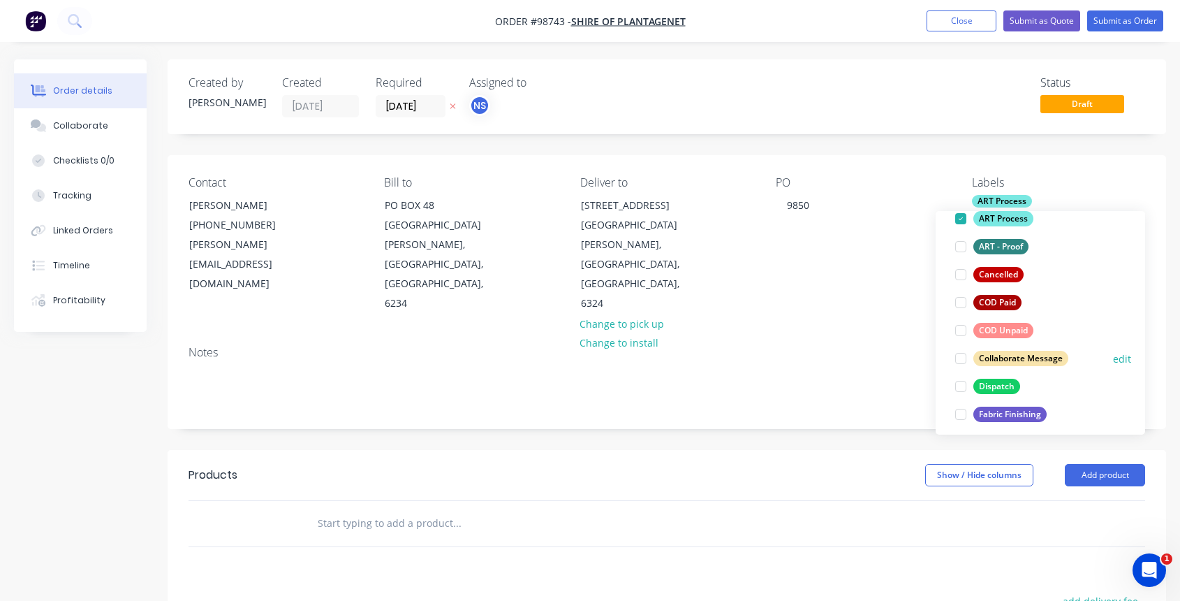
click at [962, 360] on div at bounding box center [961, 358] width 28 height 28
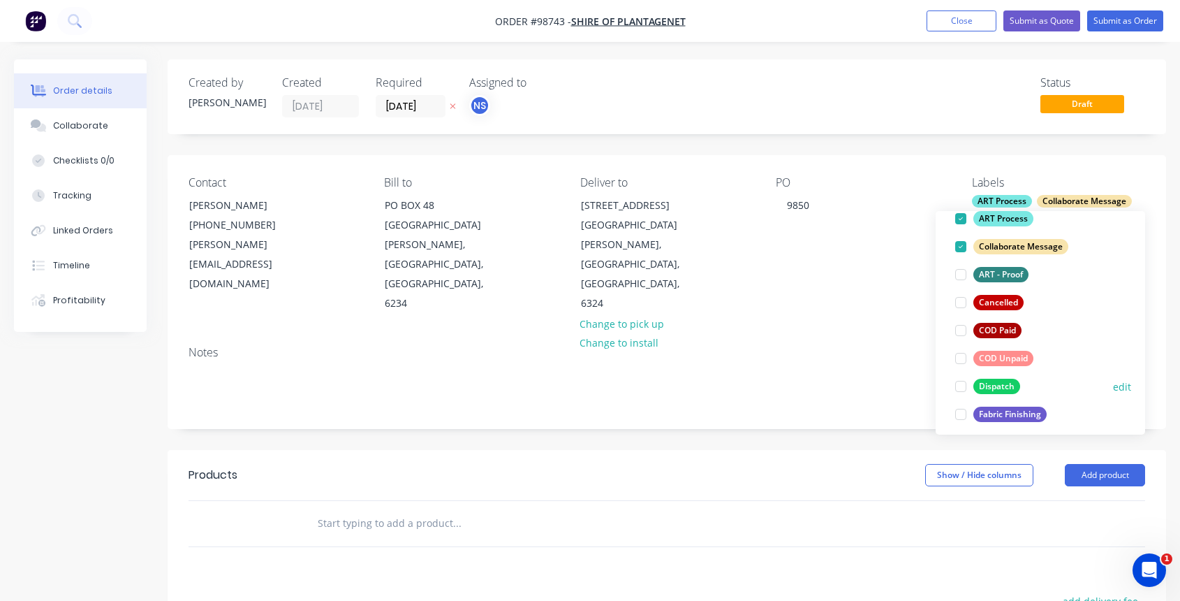
click at [962, 383] on div at bounding box center [961, 386] width 28 height 28
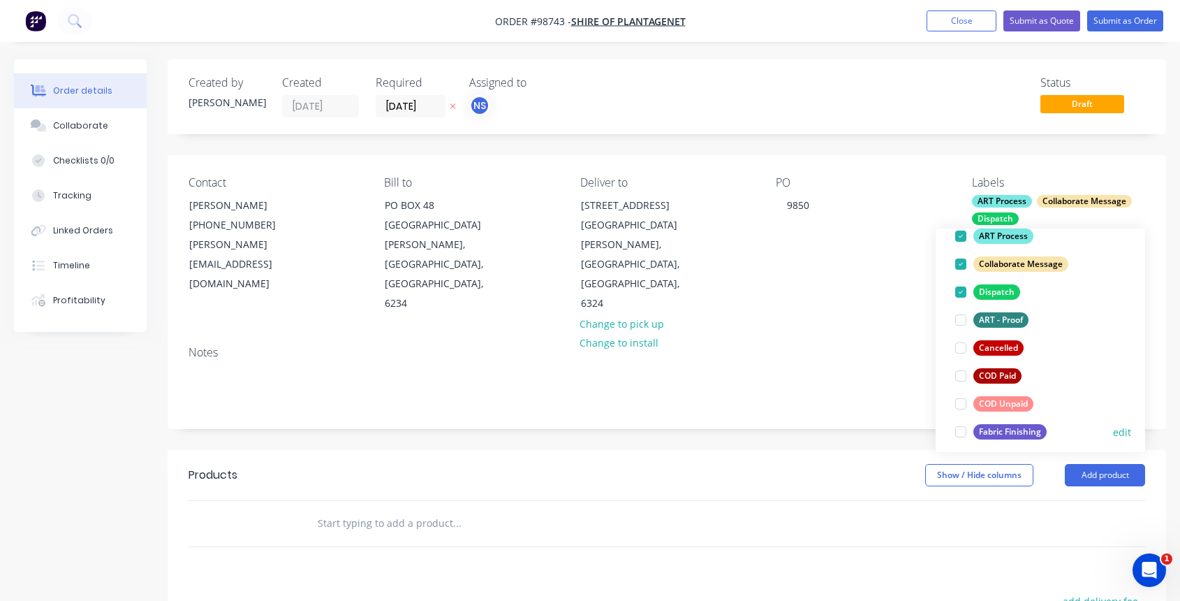
click at [961, 427] on div at bounding box center [961, 432] width 28 height 28
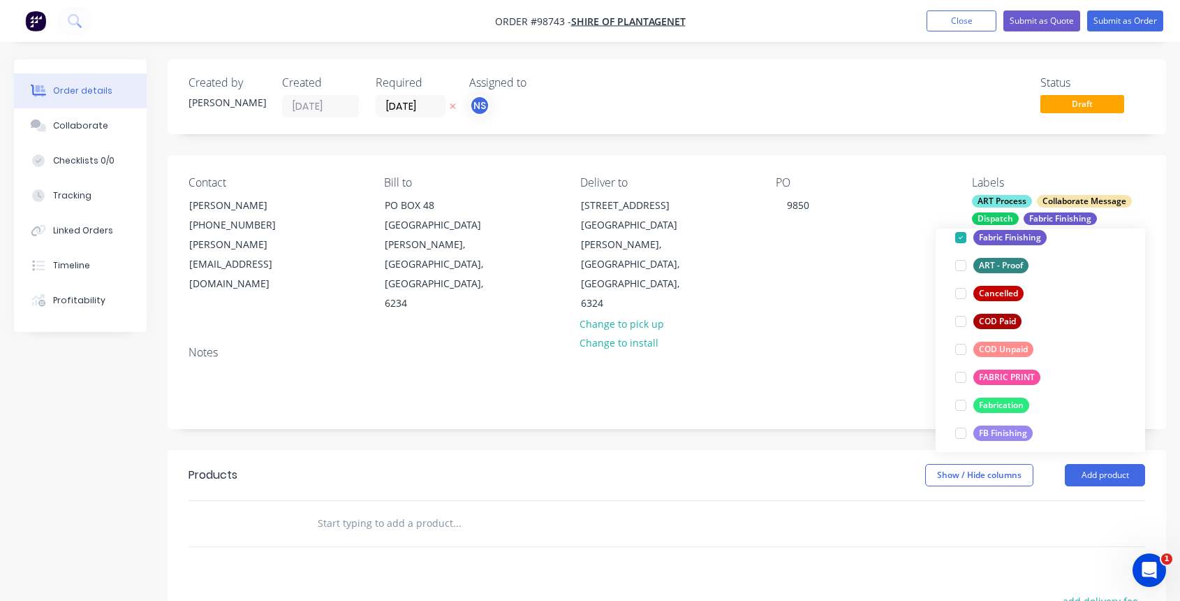
scroll to position [199, 0]
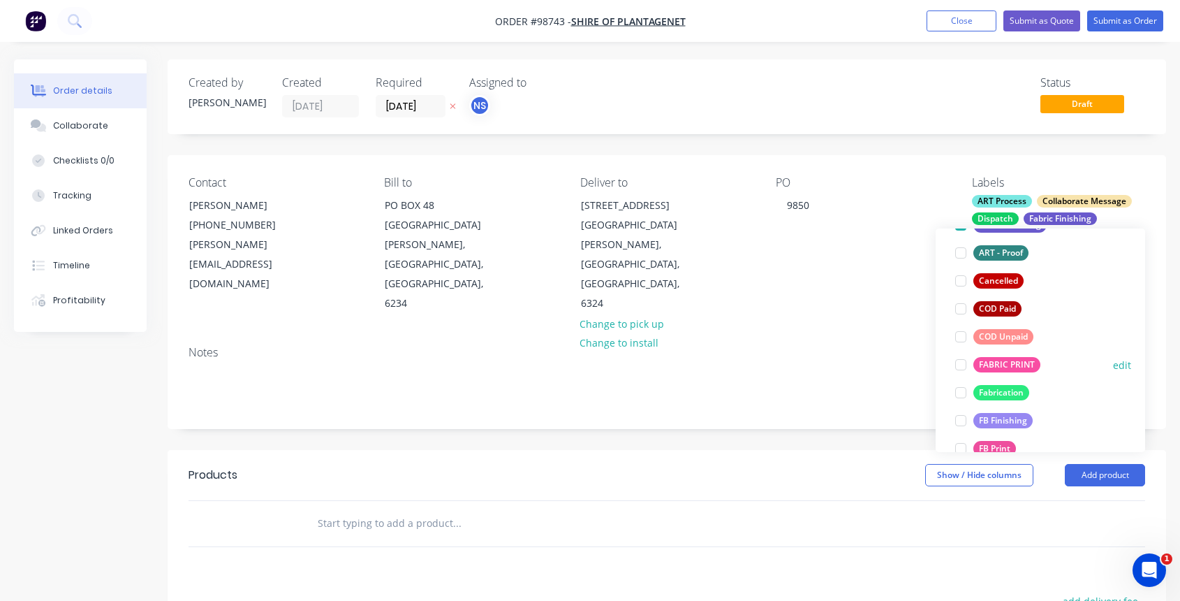
click at [964, 370] on div at bounding box center [961, 365] width 28 height 28
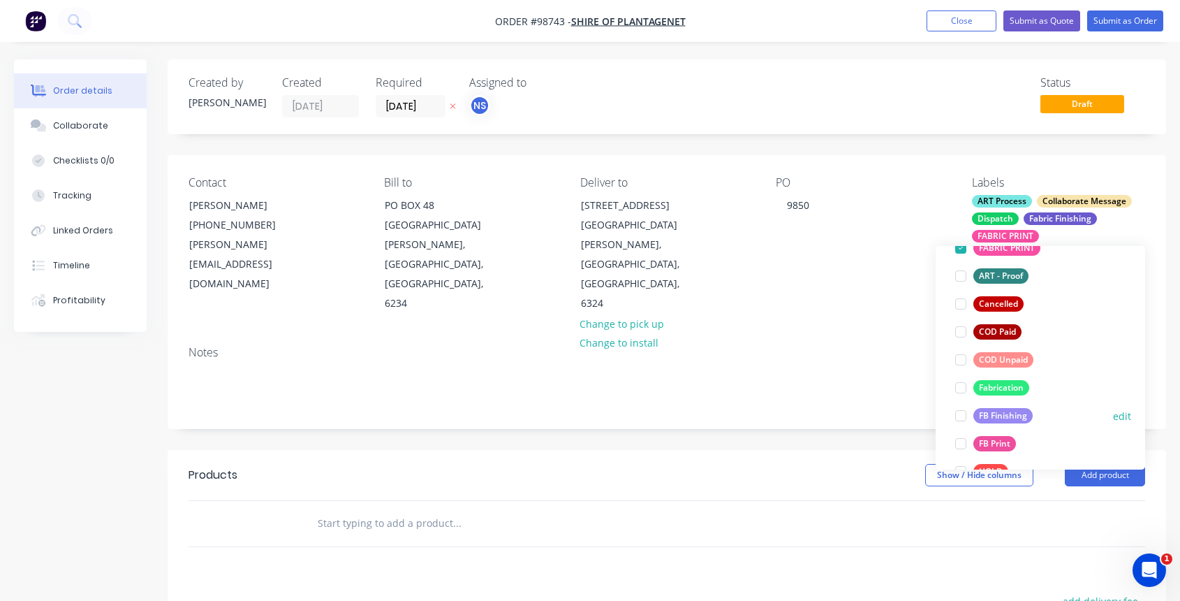
scroll to position [344, 0]
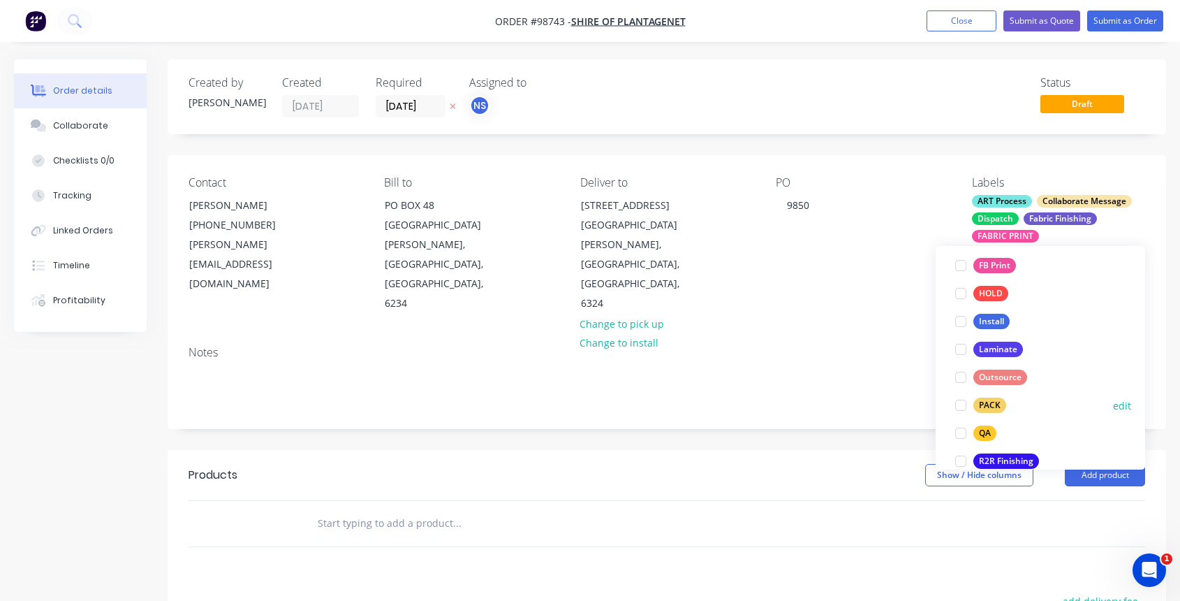
click at [962, 408] on div at bounding box center [961, 405] width 28 height 28
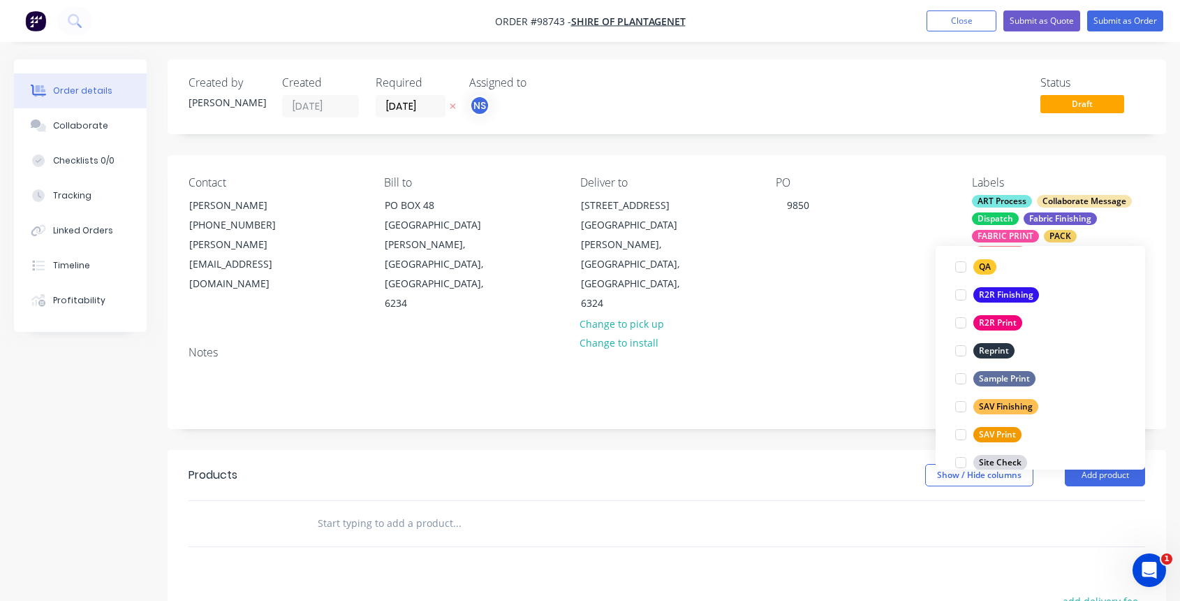
scroll to position [582, 0]
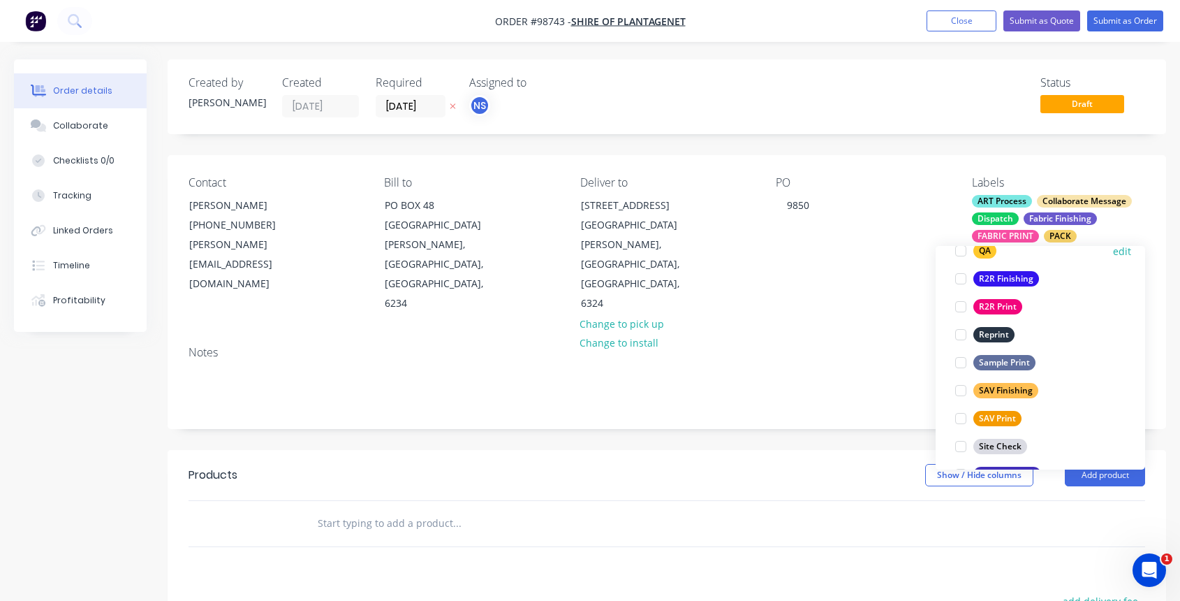
click at [960, 253] on div at bounding box center [961, 251] width 28 height 28
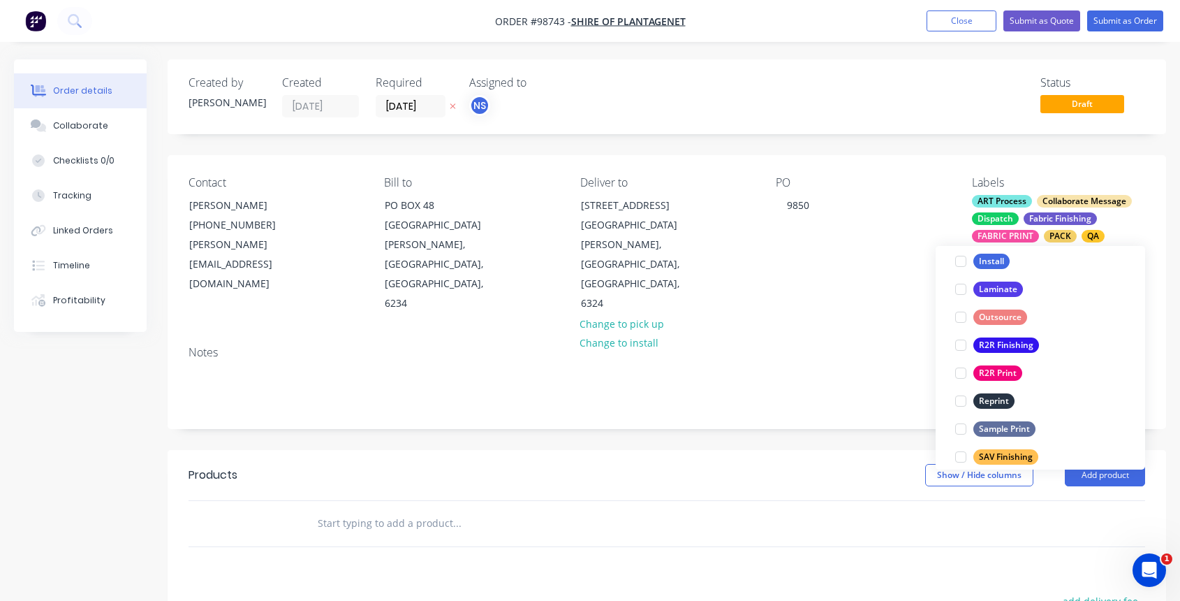
scroll to position [670, 0]
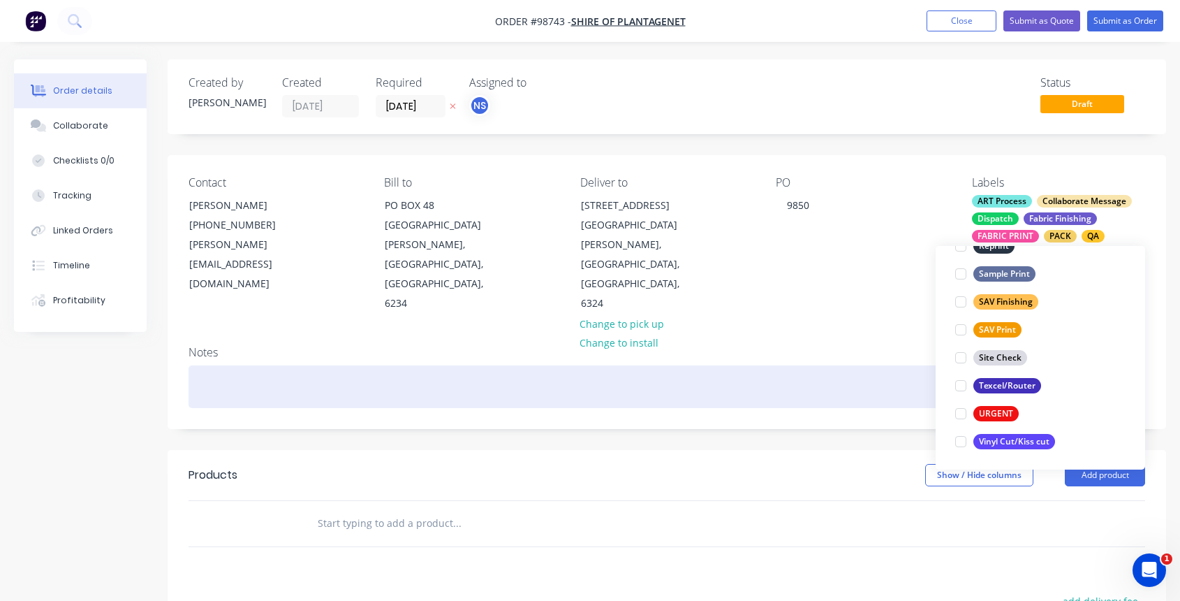
click at [363, 365] on div at bounding box center [667, 386] width 957 height 43
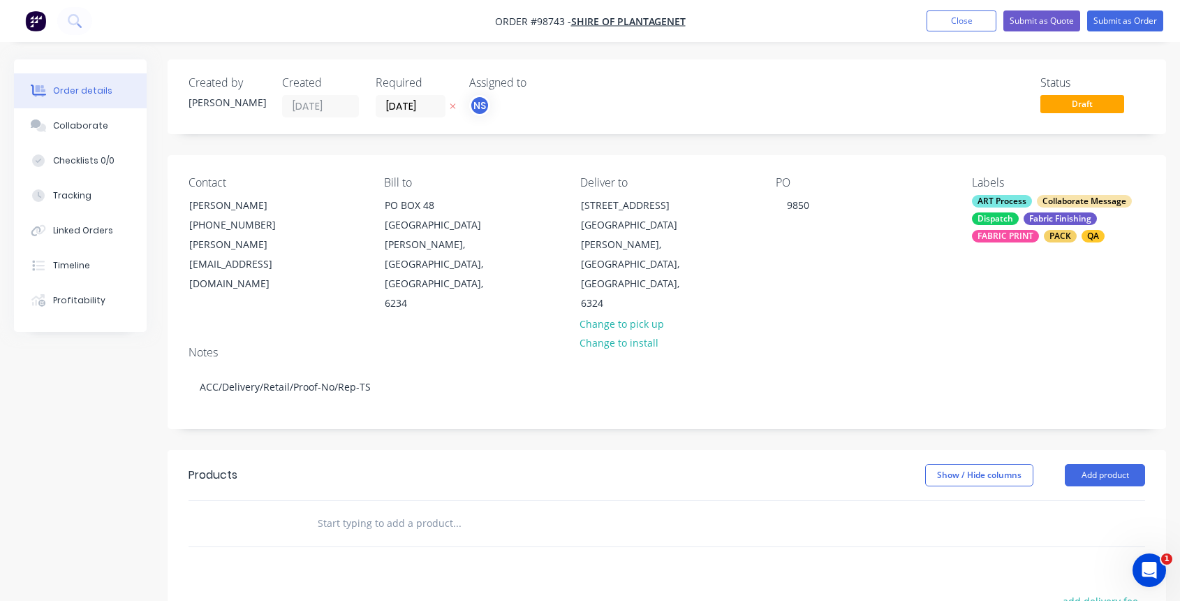
click at [395, 509] on input "text" at bounding box center [456, 523] width 279 height 28
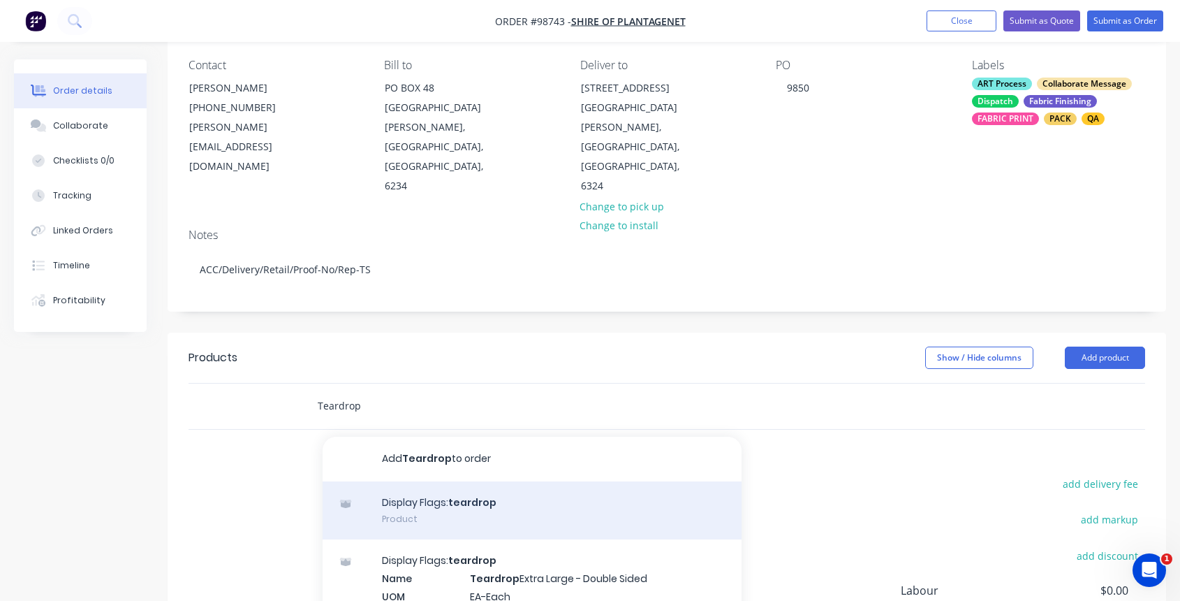
type input "Teardrop"
click at [478, 481] on div "Display Flags: teardrop Product" at bounding box center [532, 510] width 419 height 59
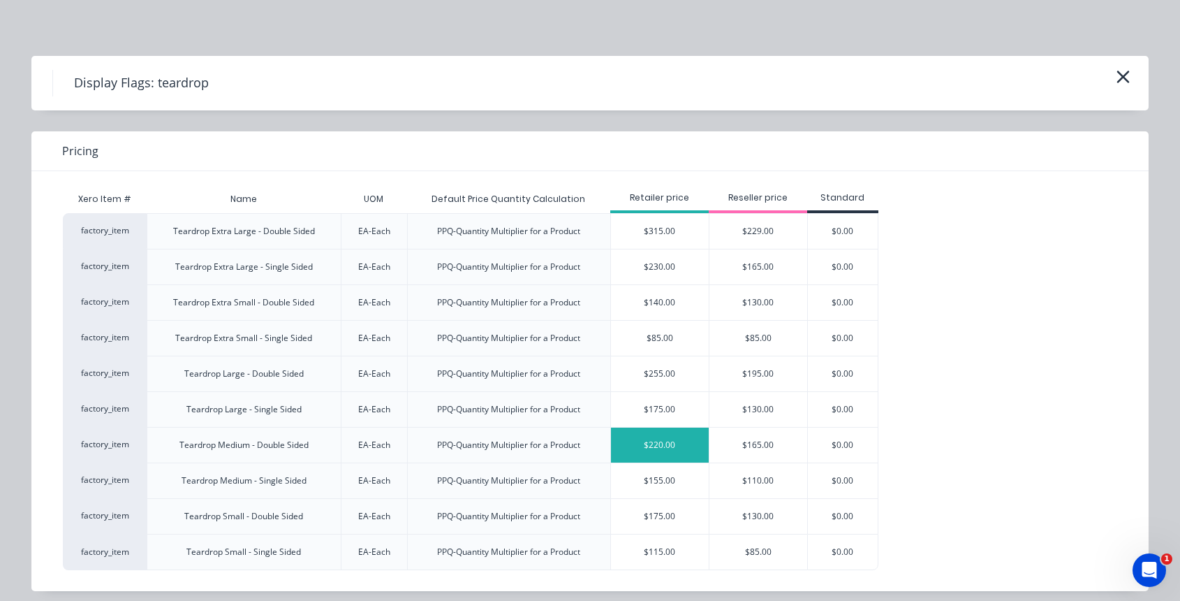
click at [680, 442] on div "$220.00" at bounding box center [660, 444] width 98 height 35
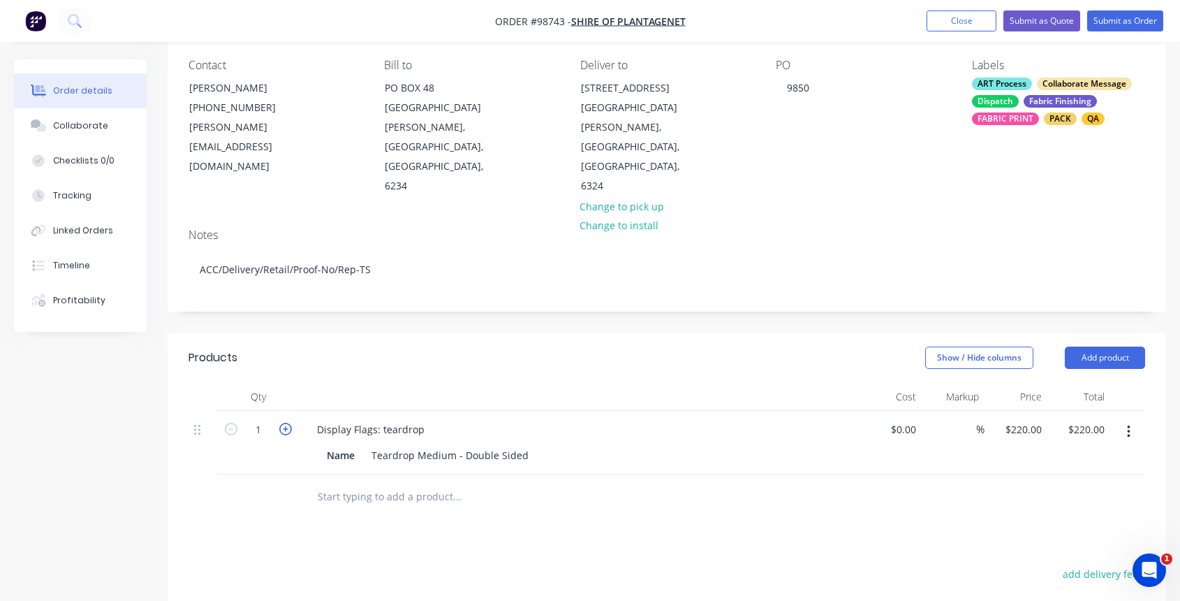
click at [287, 423] on icon "button" at bounding box center [285, 429] width 13 height 13
type input "2"
type input "$440.00"
click at [367, 483] on input "text" at bounding box center [456, 497] width 279 height 28
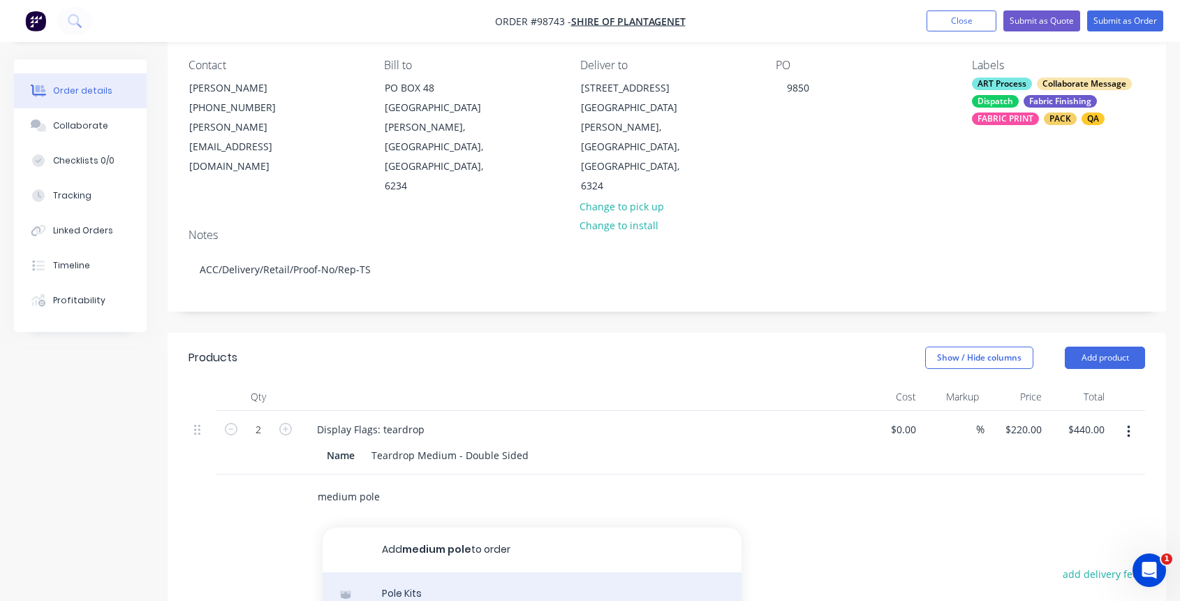
type input "medium pole"
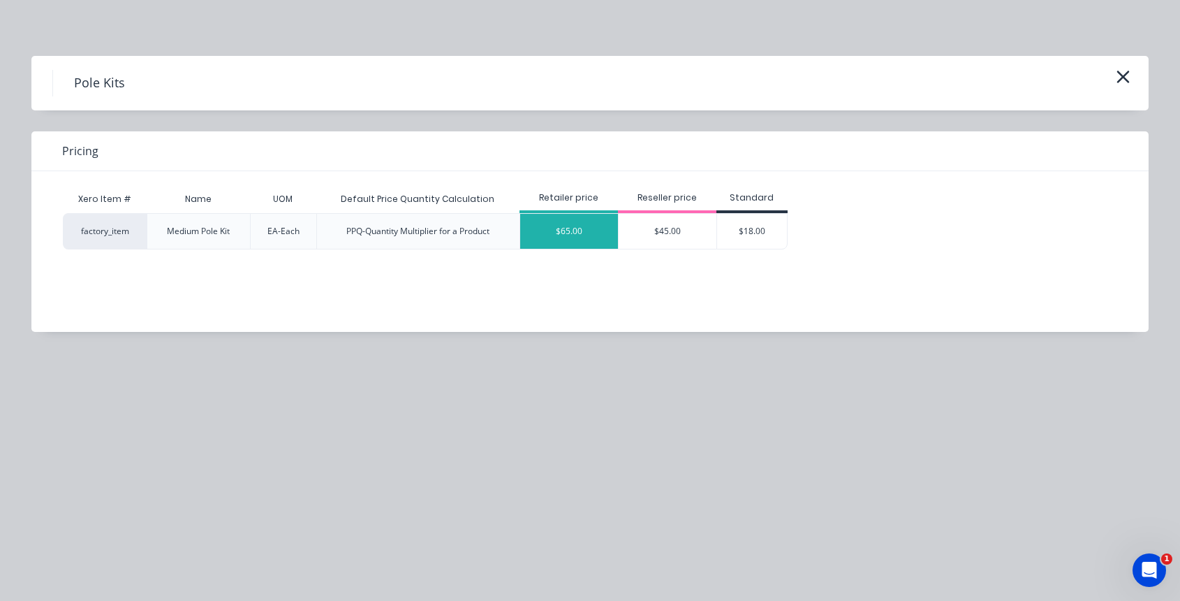
click at [563, 221] on div "$65.00" at bounding box center [569, 231] width 98 height 35
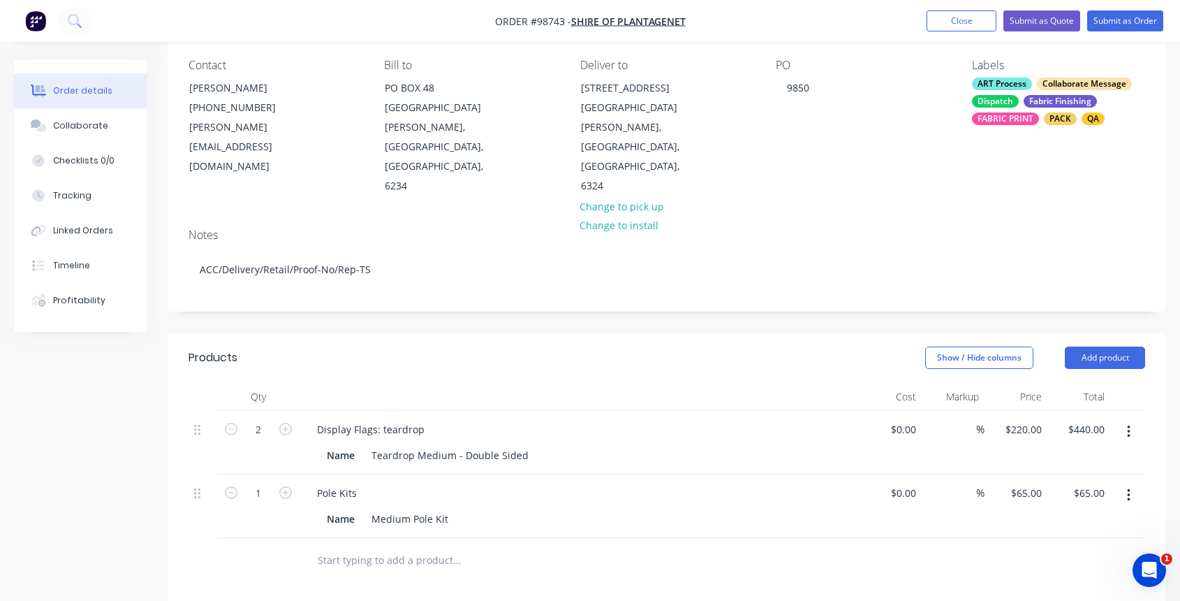
click at [401, 546] on input "text" at bounding box center [456, 560] width 279 height 28
click at [339, 546] on input "spike" at bounding box center [456, 560] width 279 height 28
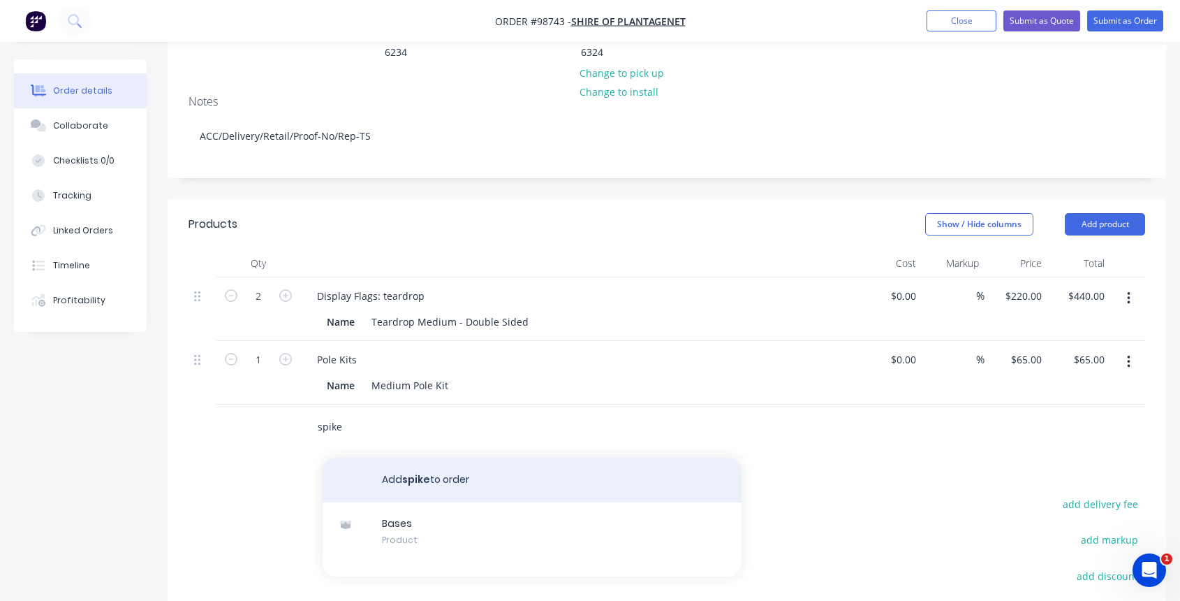
scroll to position [391, 0]
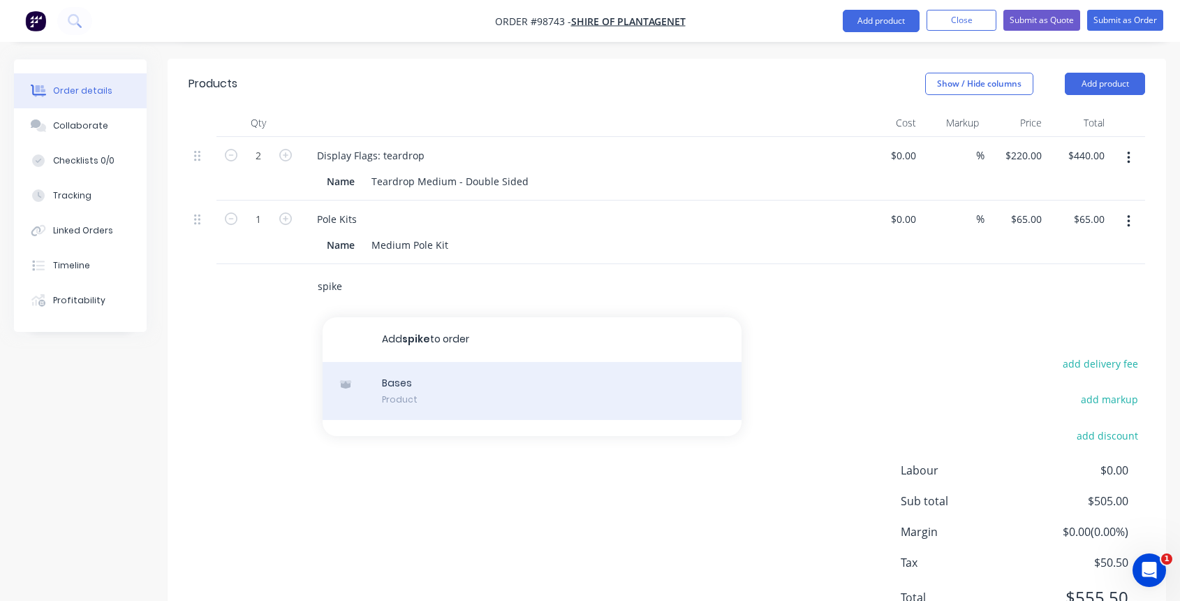
type input "spike"
click at [455, 362] on div "Bases Product" at bounding box center [532, 391] width 419 height 59
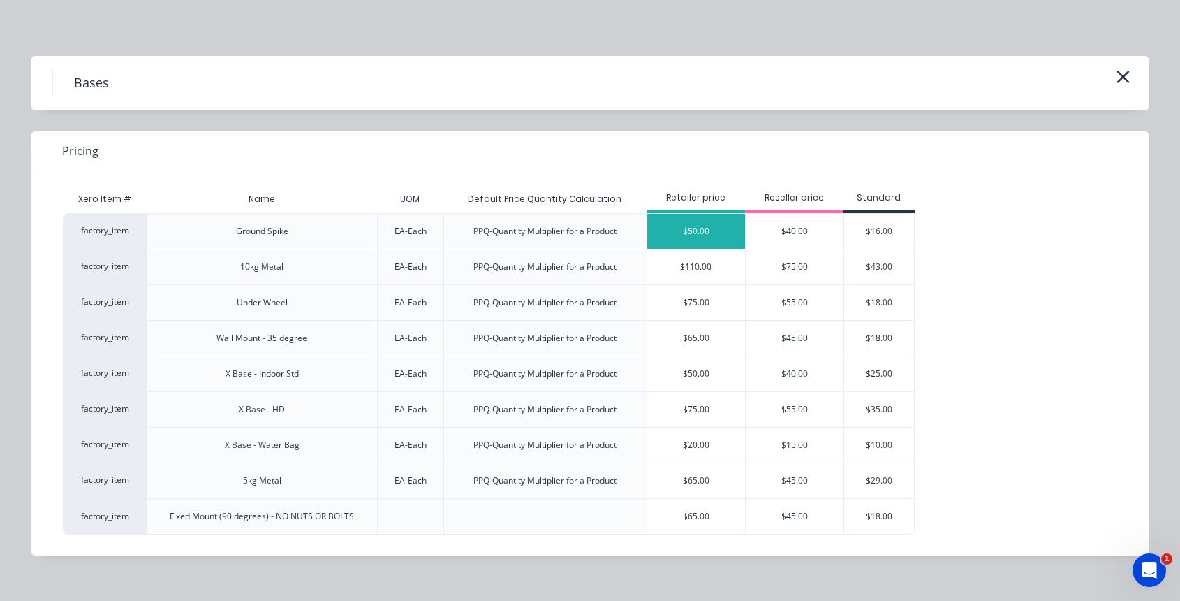
click at [716, 228] on div "$50.00" at bounding box center [696, 231] width 98 height 35
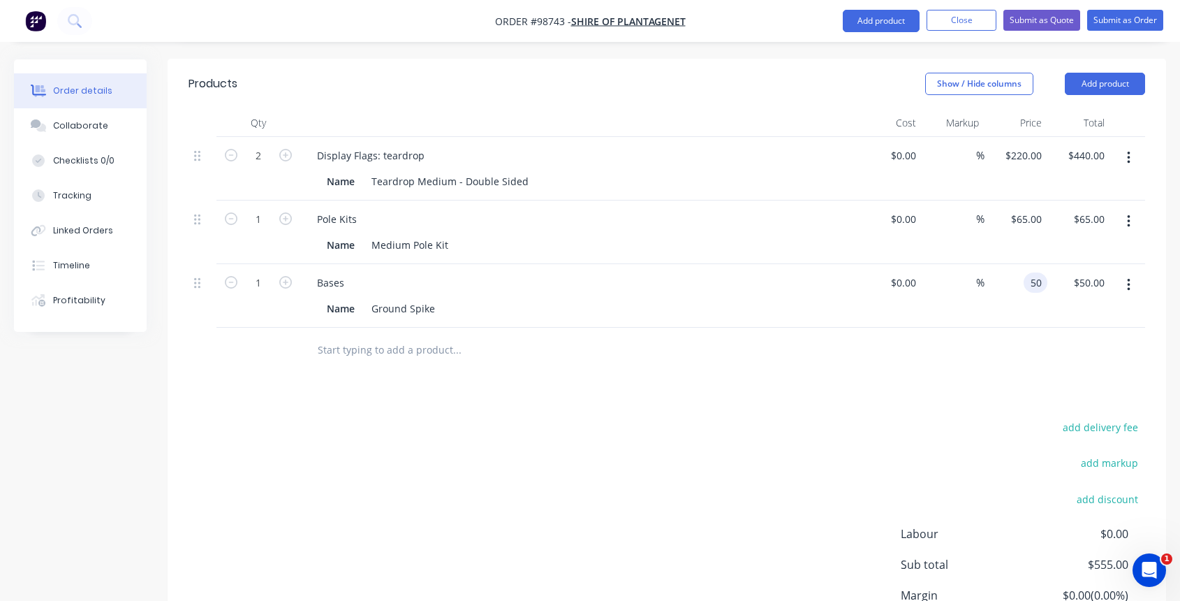
click at [1026, 272] on div "50 50" at bounding box center [1036, 282] width 24 height 20
type input "$40.00"
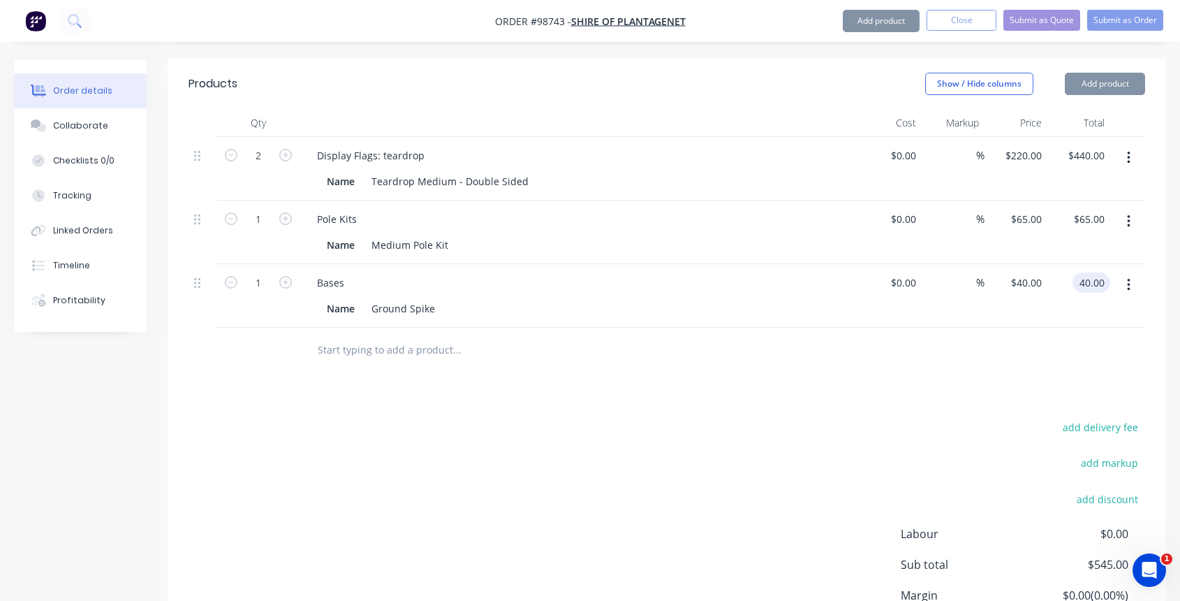
type input "$40.00"
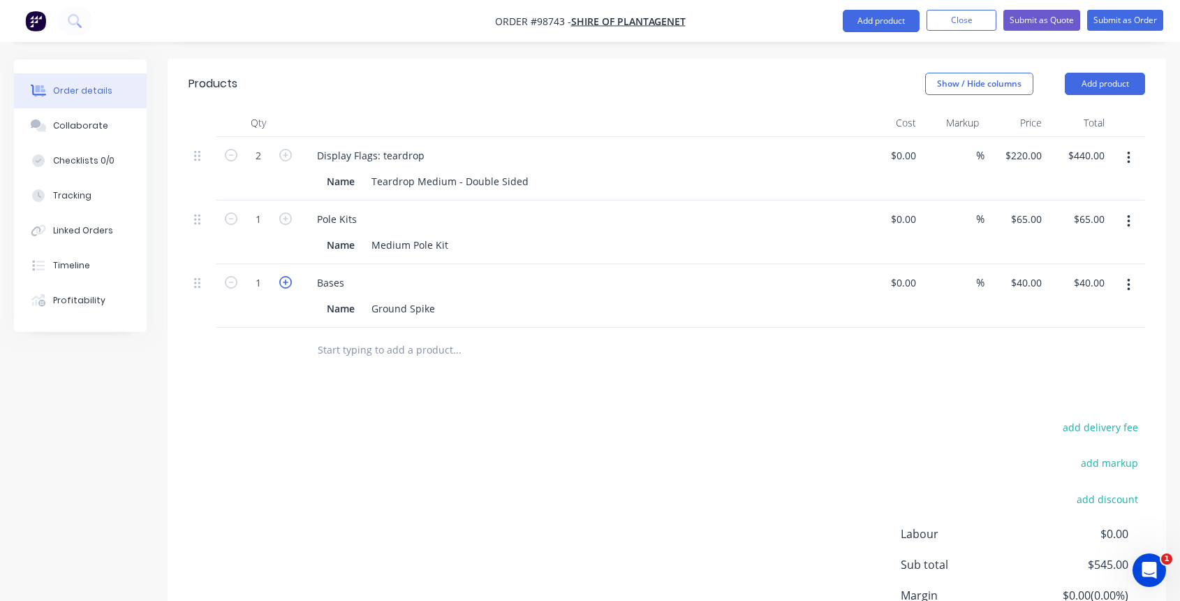
click at [286, 276] on icon "button" at bounding box center [285, 282] width 13 height 13
type input "2"
type input "$80.00"
click at [284, 212] on icon "button" at bounding box center [285, 218] width 13 height 13
type input "2"
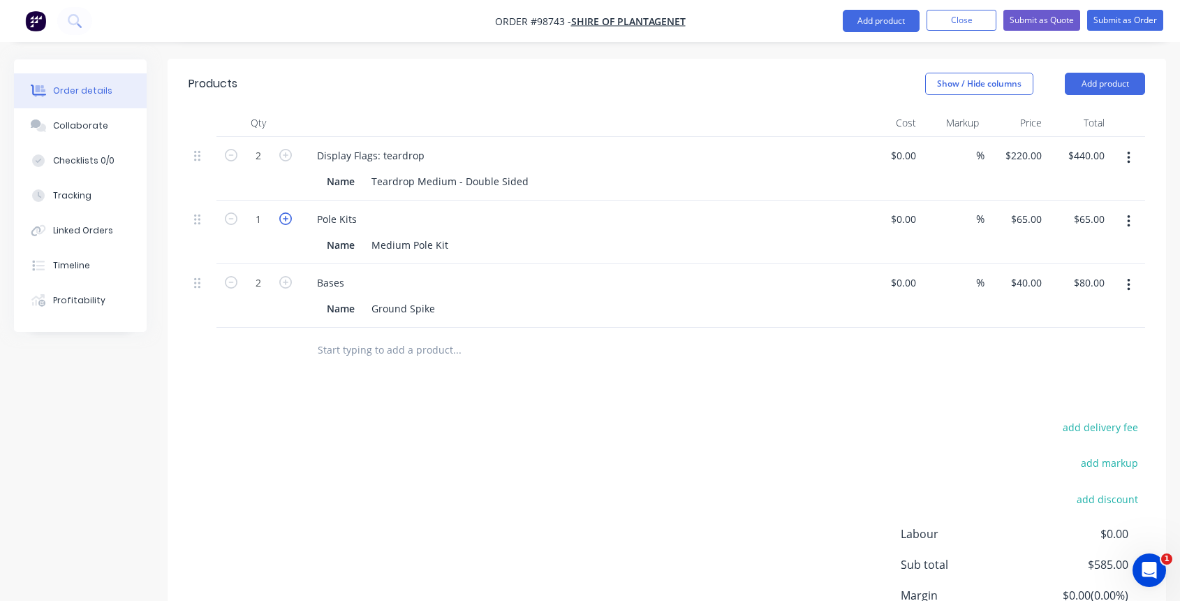
type input "$130.00"
click at [392, 336] on input "text" at bounding box center [456, 350] width 279 height 28
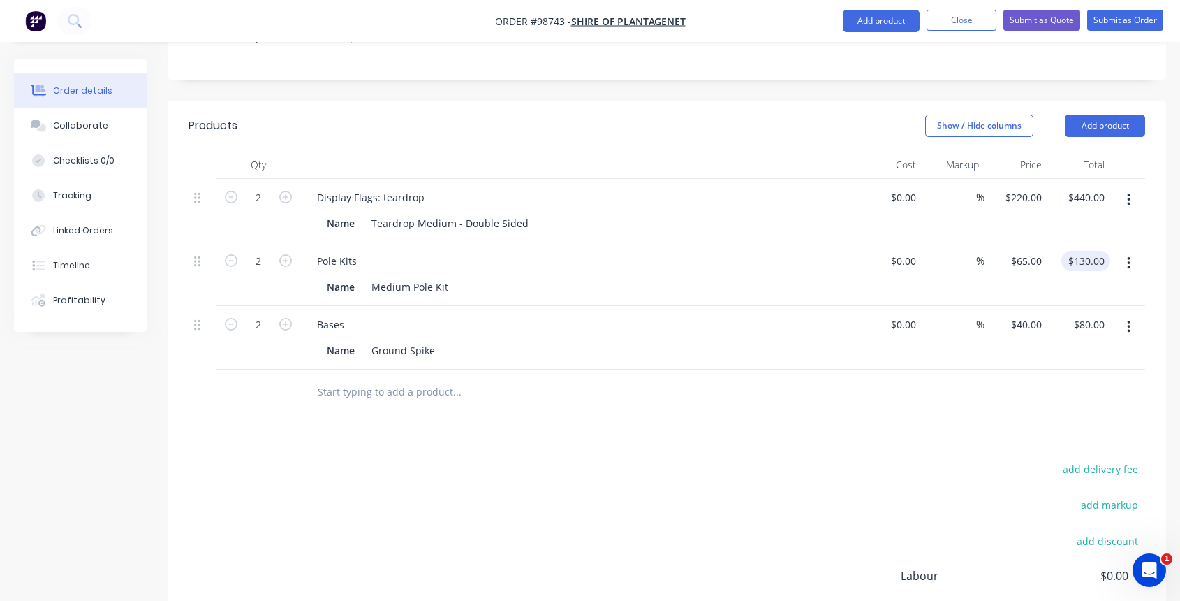
scroll to position [182, 0]
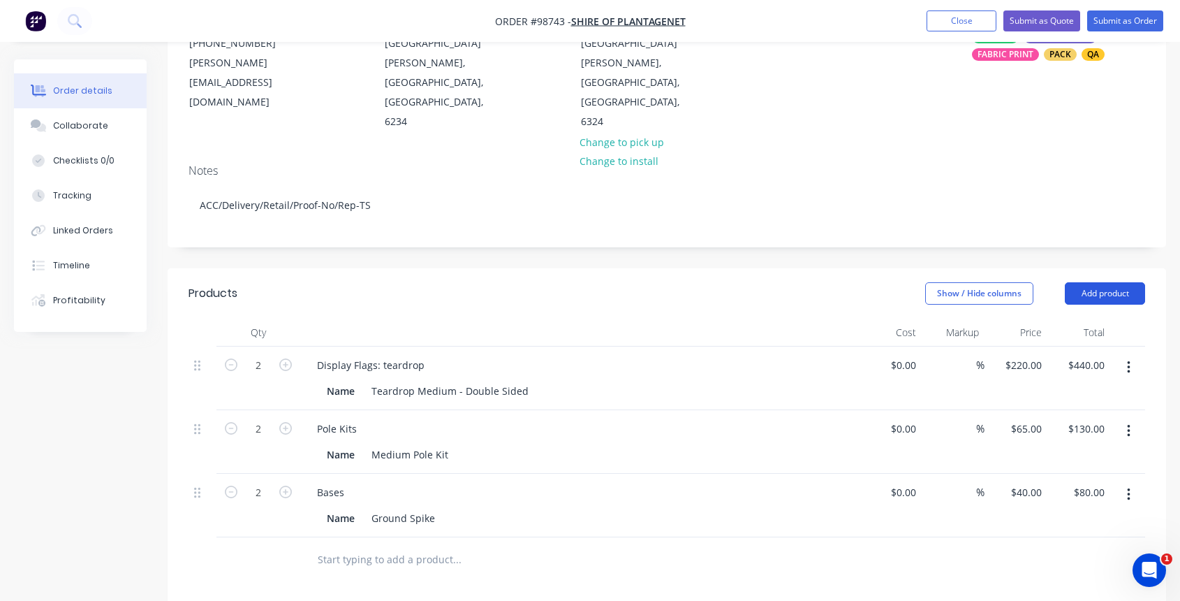
click at [1093, 282] on button "Add product" at bounding box center [1105, 293] width 80 height 22
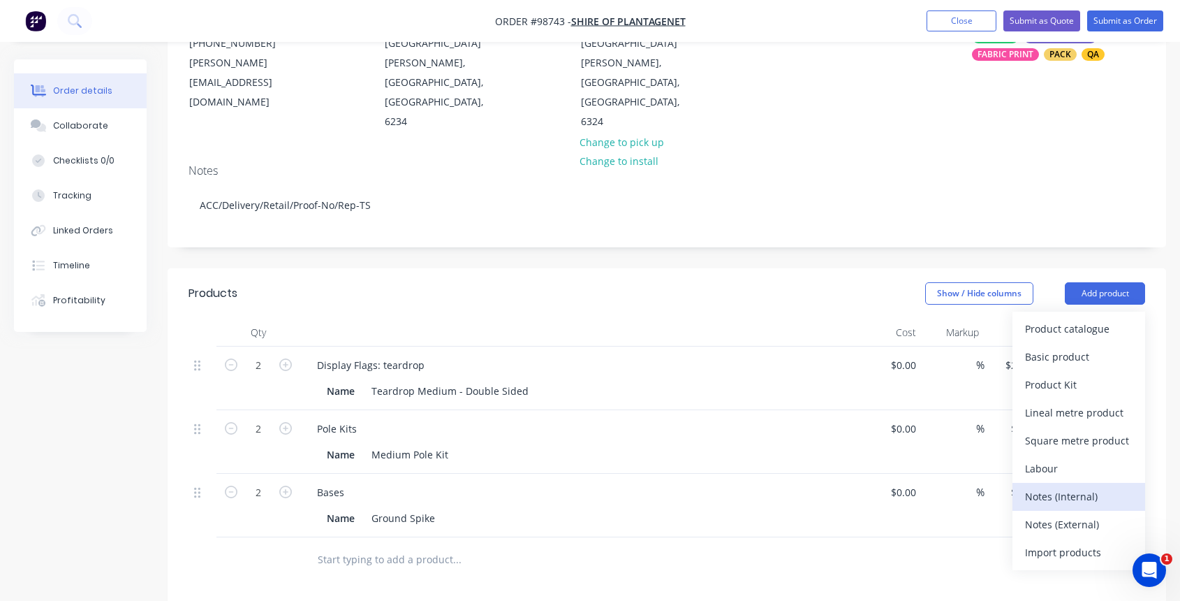
click at [1080, 486] on div "Notes (Internal)" at bounding box center [1079, 496] width 108 height 20
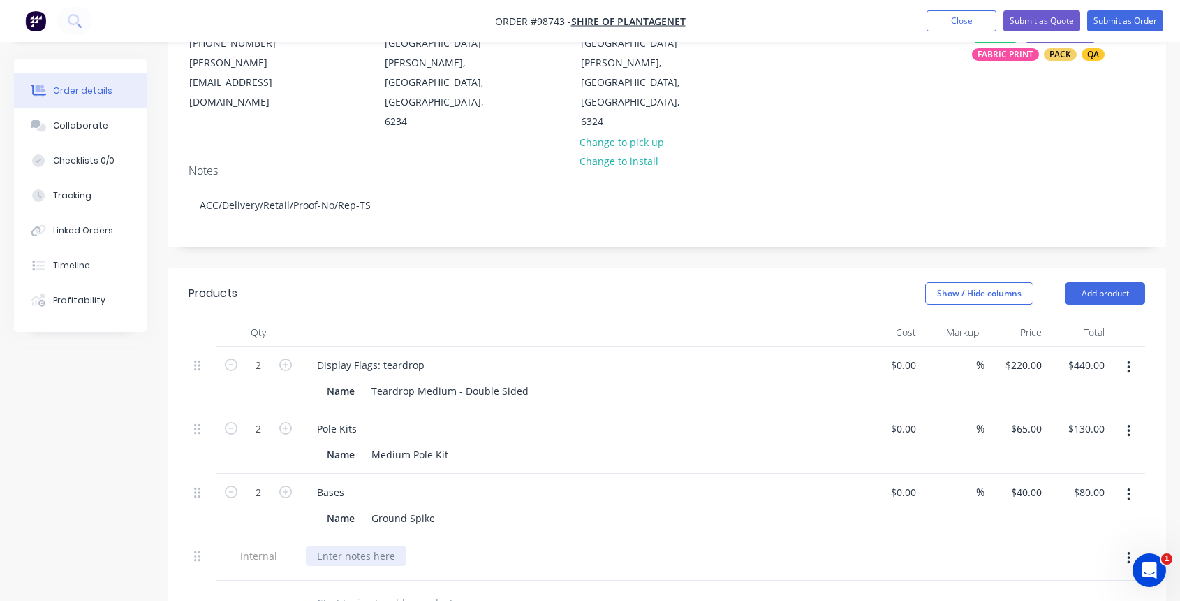
click at [355, 545] on div at bounding box center [356, 555] width 101 height 20
click at [386, 589] on input "text" at bounding box center [456, 603] width 279 height 28
click at [1088, 282] on button "Add product" at bounding box center [1105, 293] width 80 height 22
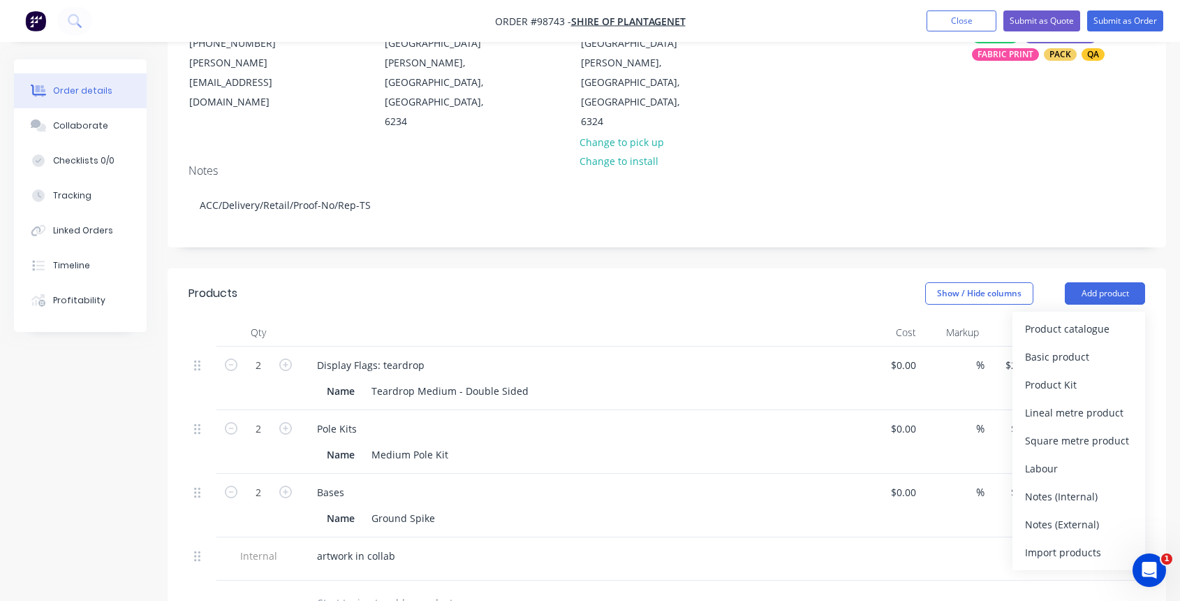
click at [1069, 514] on div "Notes (External)" at bounding box center [1079, 524] width 108 height 20
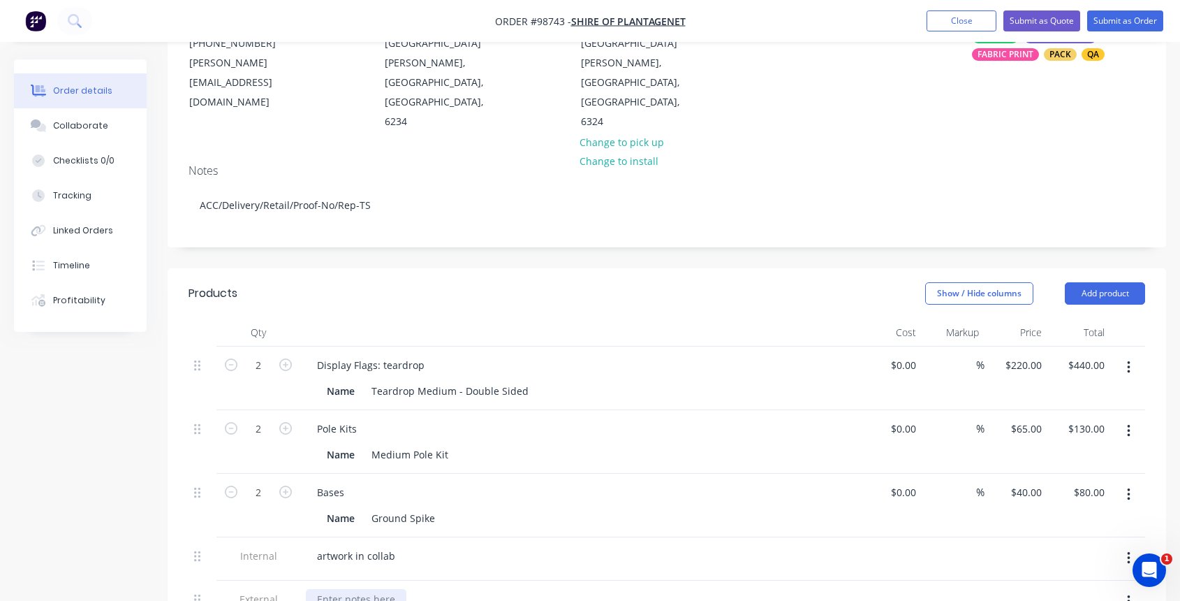
click at [351, 589] on div at bounding box center [356, 599] width 101 height 20
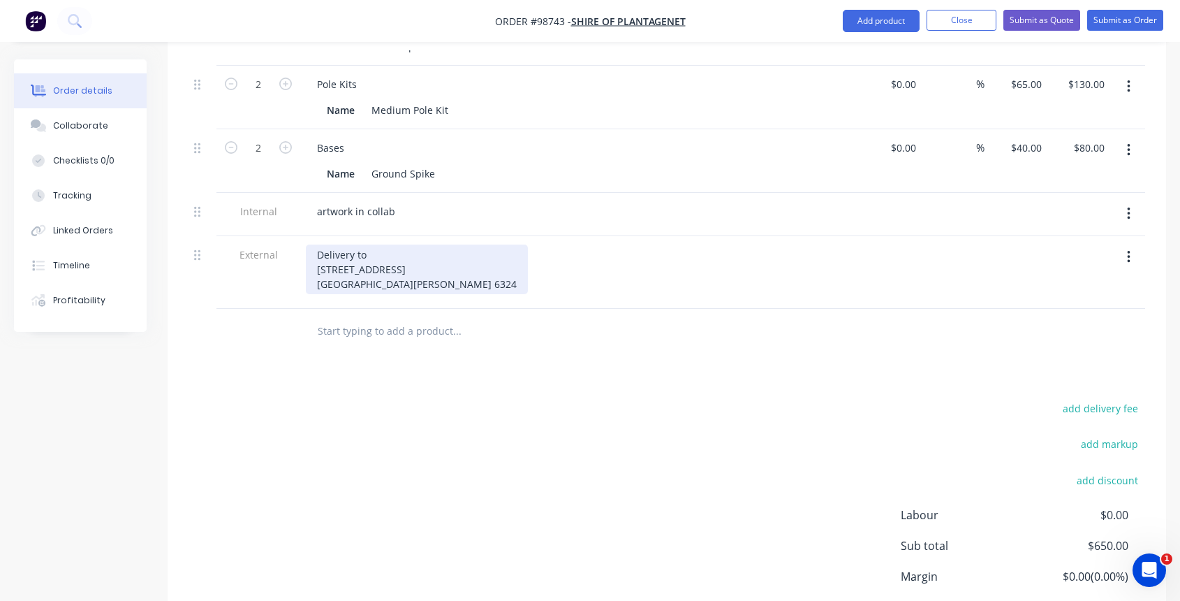
scroll to position [247, 0]
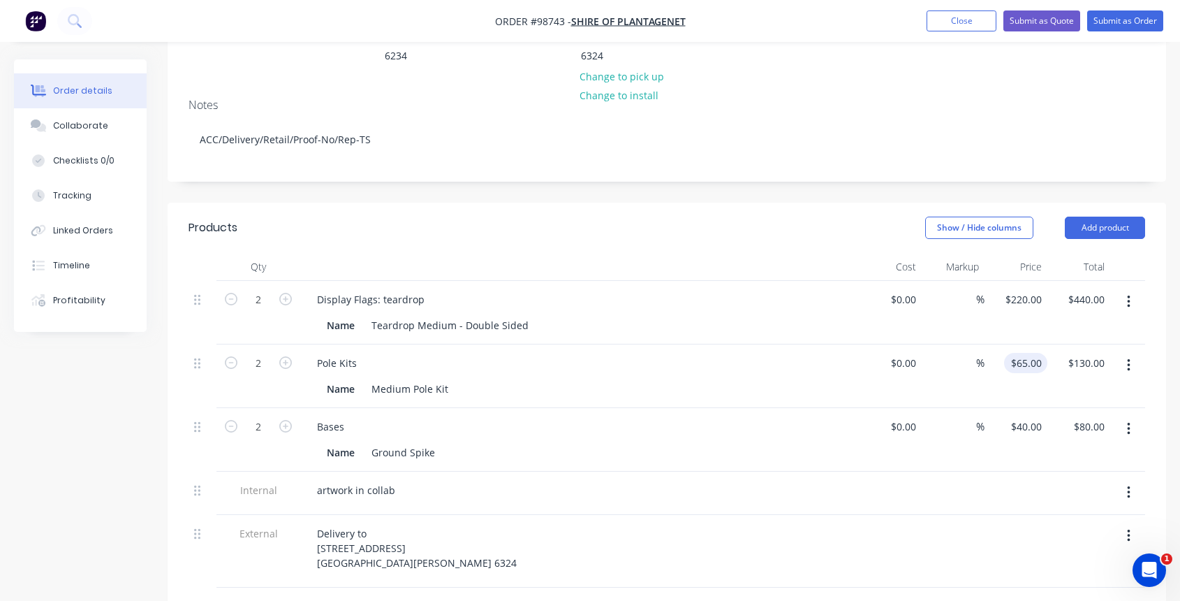
click at [1024, 353] on div "$65.00 $65.00" at bounding box center [1025, 363] width 43 height 20
type input "$55.00"
type input "$110.00"
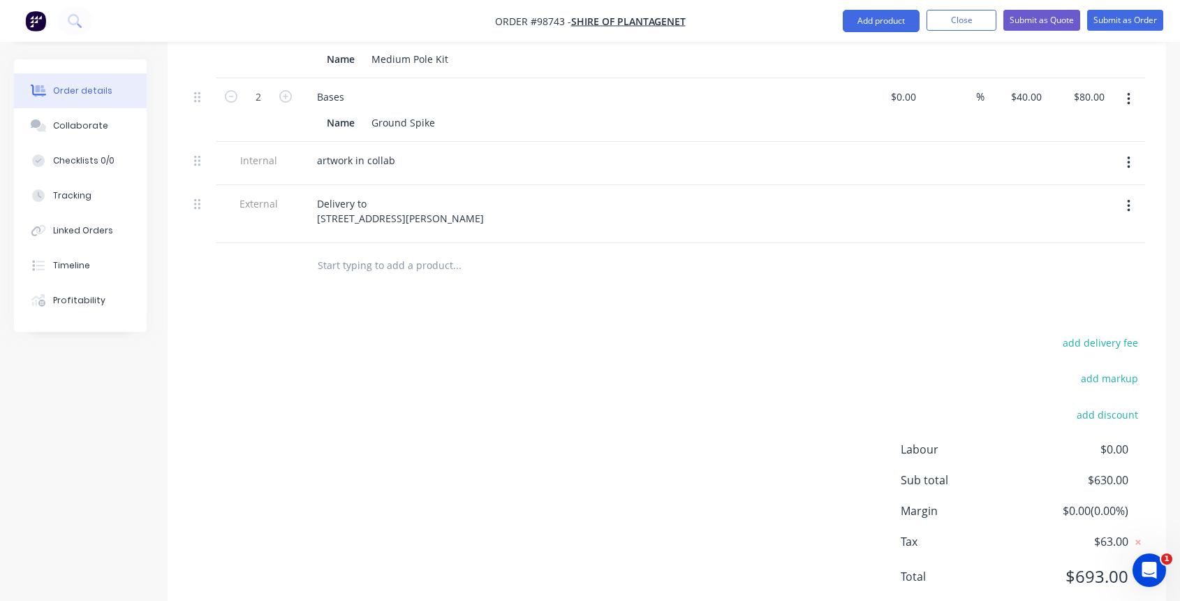
scroll to position [288, 0]
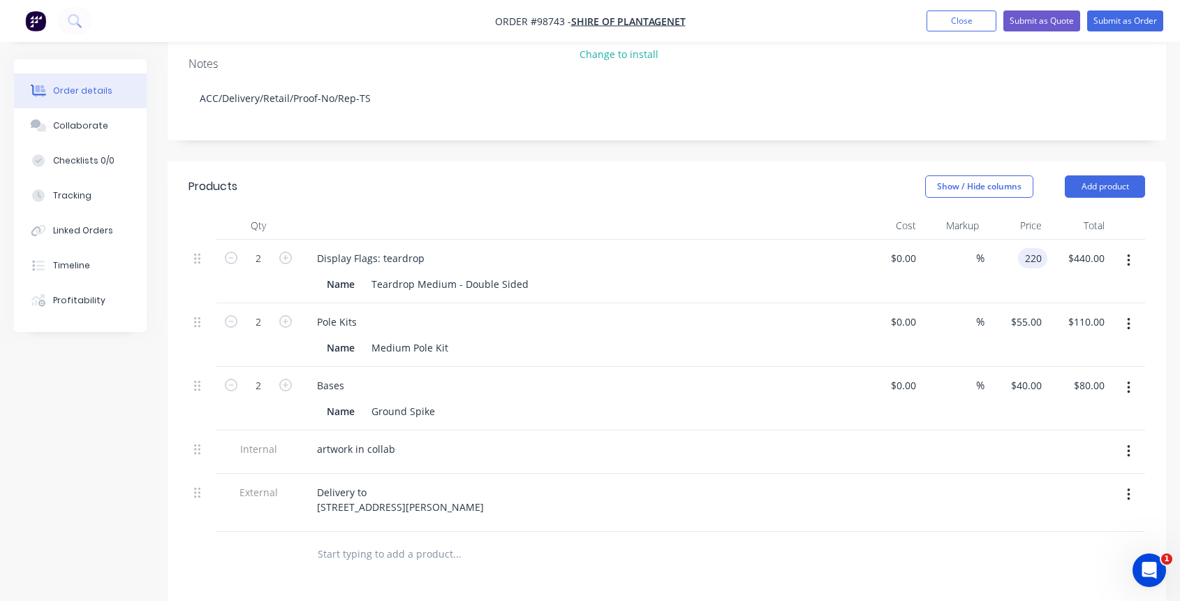
click at [1024, 248] on input "220" at bounding box center [1036, 258] width 24 height 20
type input "$205.00"
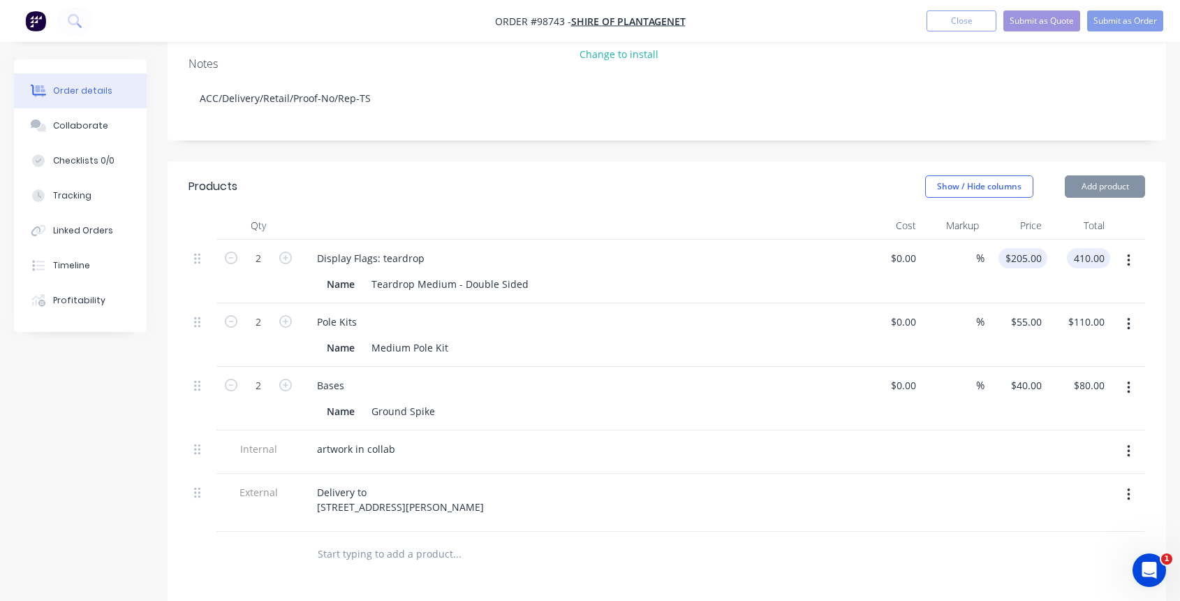
type input "$410.00"
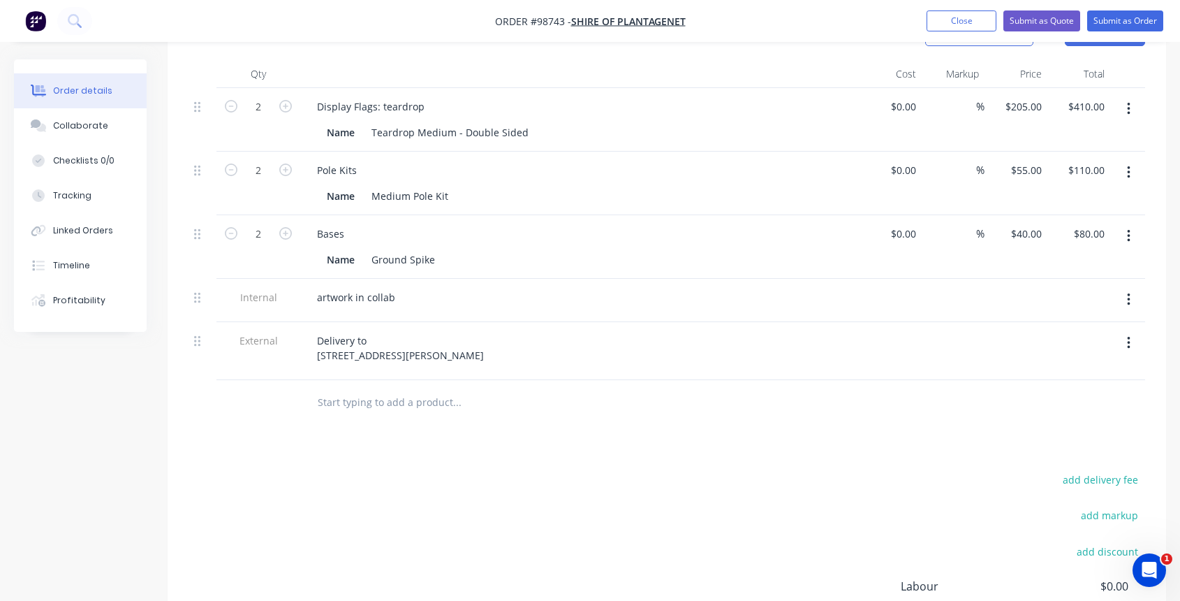
scroll to position [272, 0]
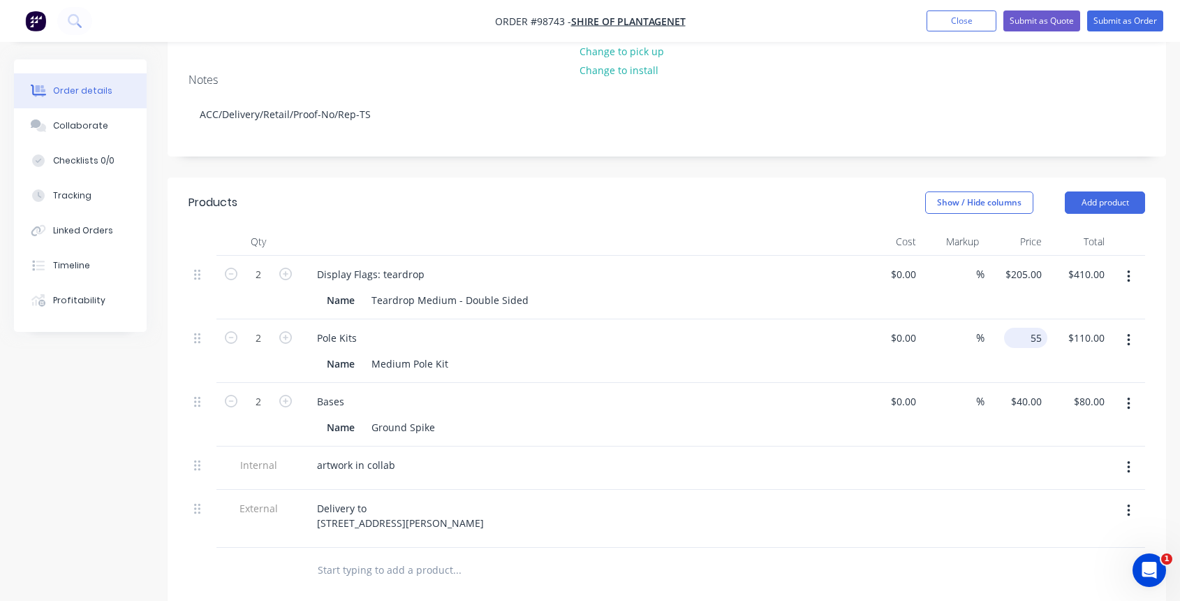
click at [1023, 328] on div "55 $55.00" at bounding box center [1025, 338] width 43 height 20
type input "$50.90"
type input "$101.80"
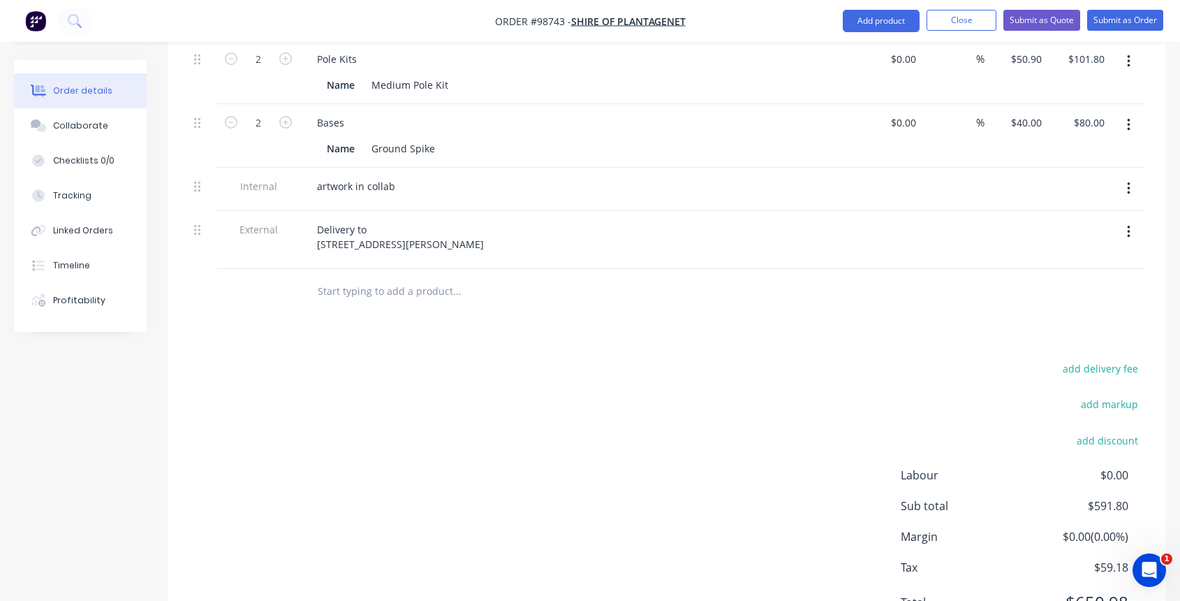
scroll to position [244, 0]
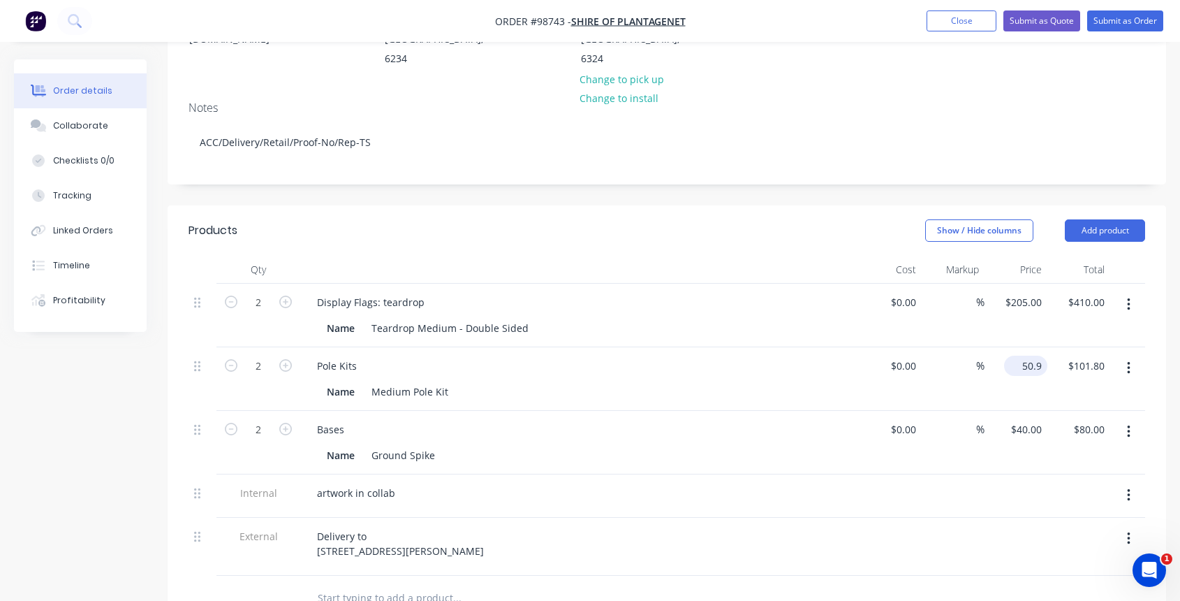
click at [1025, 355] on input "50.9" at bounding box center [1029, 365] width 38 height 20
type input "$0.00"
click at [1026, 419] on div "40 40" at bounding box center [1036, 429] width 24 height 20
type input "0"
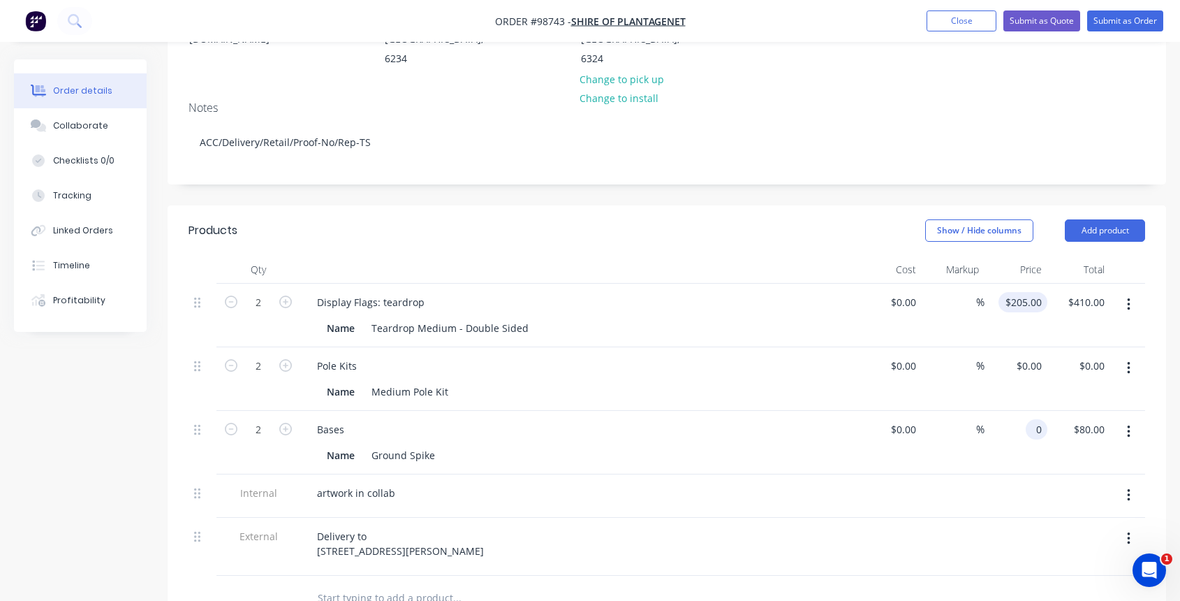
click at [1024, 292] on input "$205.00" at bounding box center [1025, 302] width 43 height 20
type input "205"
type input "$0.00"
type input "$299.00"
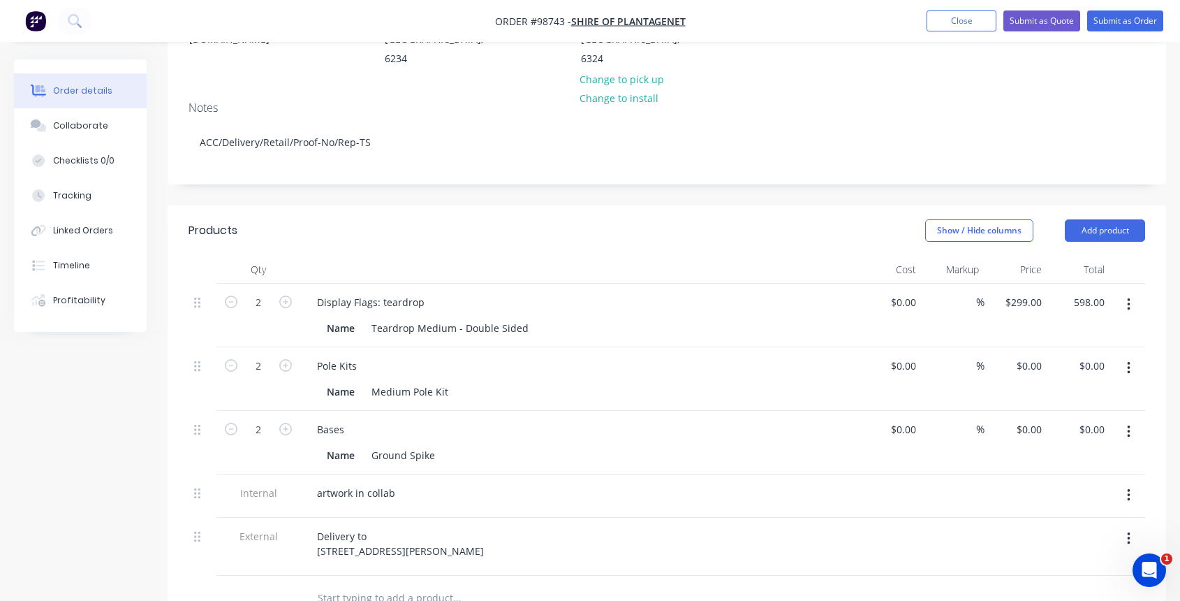
type input "$598.00"
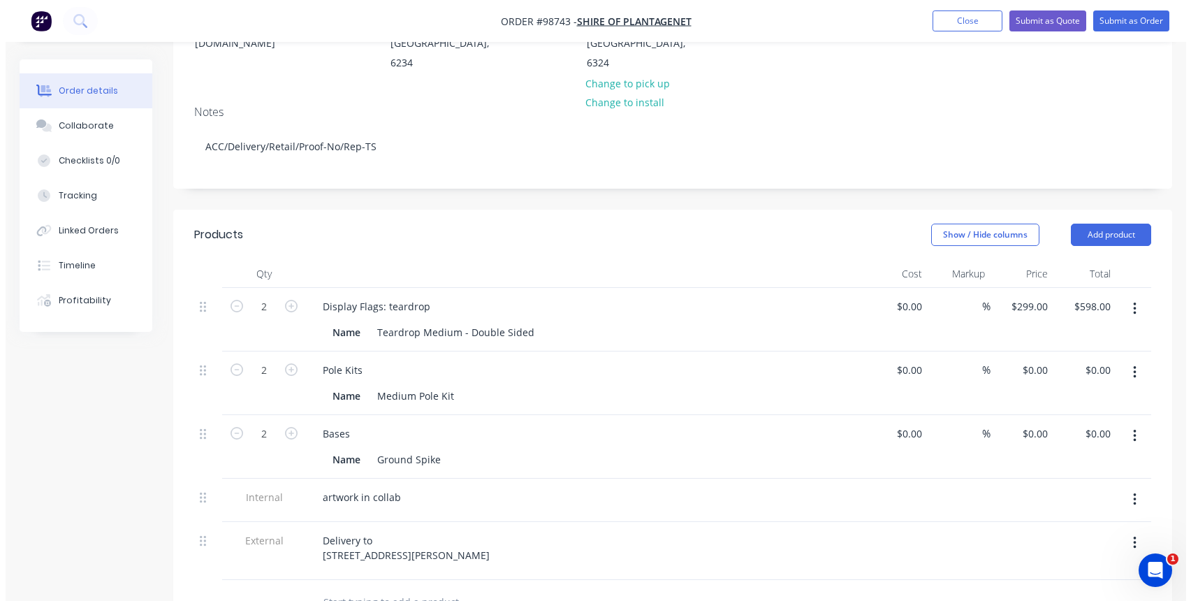
scroll to position [0, 0]
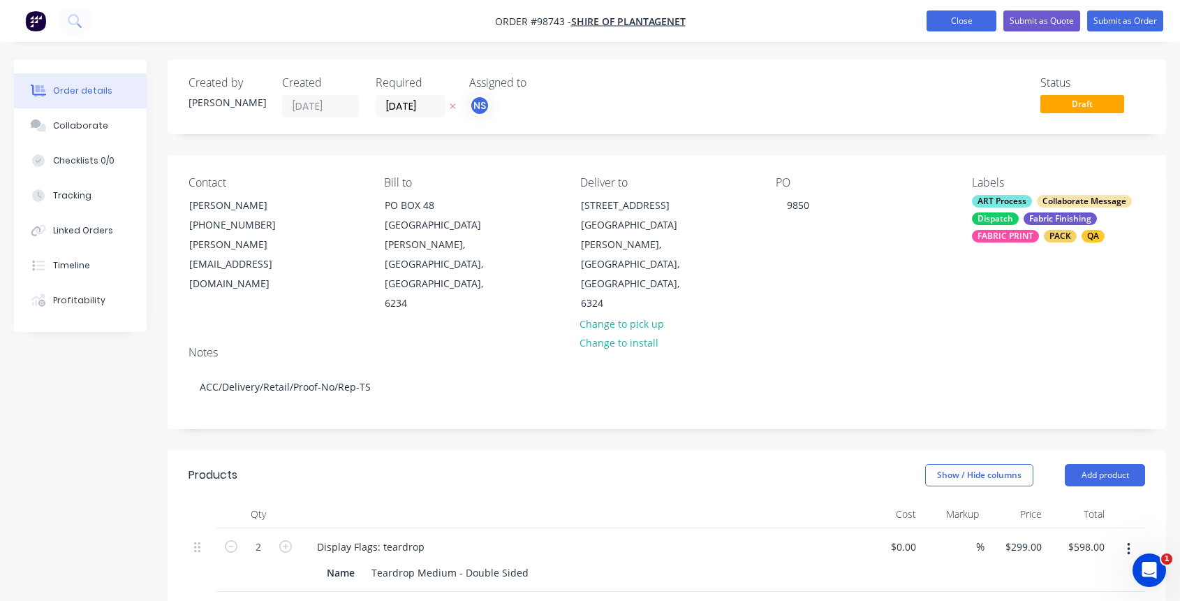
click at [950, 22] on button "Close" at bounding box center [962, 20] width 70 height 21
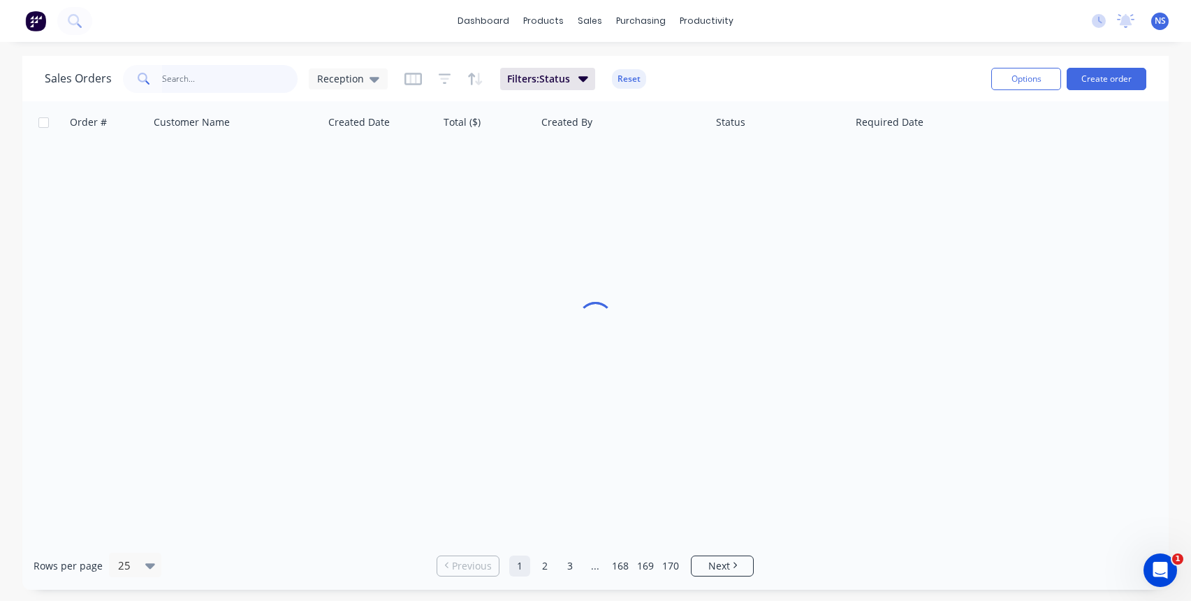
click at [178, 76] on input "text" at bounding box center [230, 79] width 136 height 28
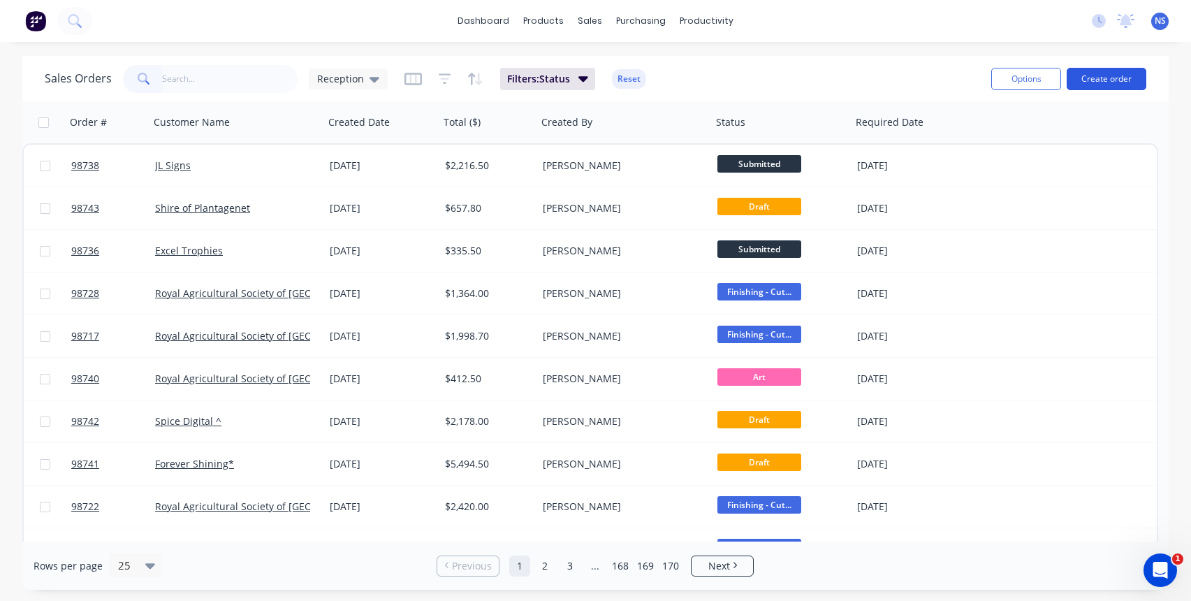
click at [1108, 82] on button "Create order" at bounding box center [1106, 79] width 80 height 22
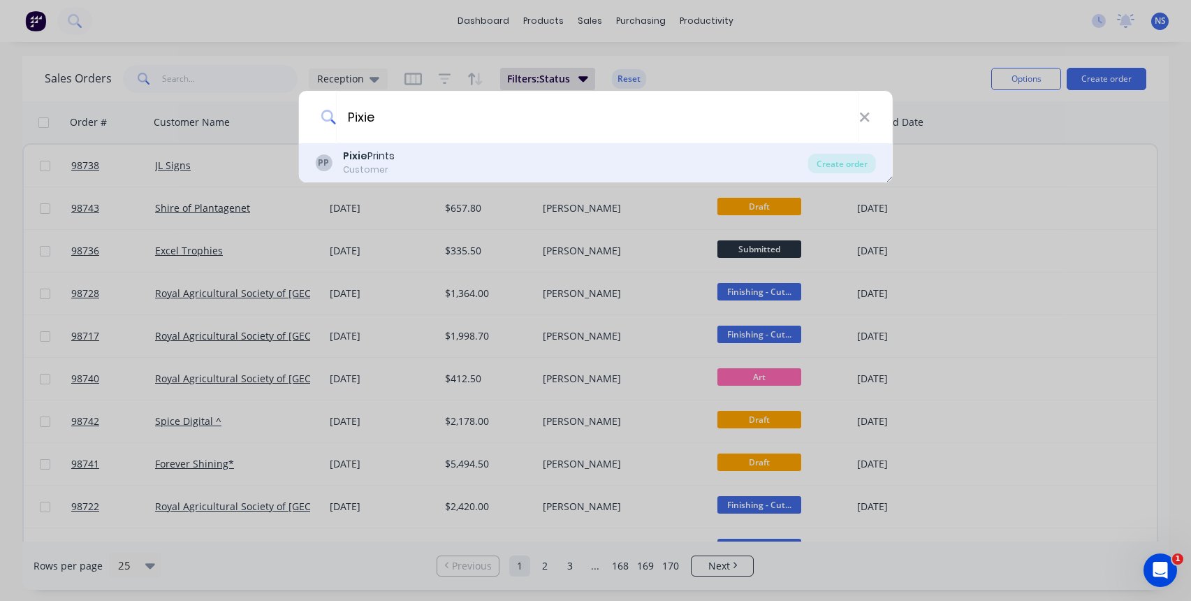
type input "Pixie"
click at [393, 161] on div "Pixie Prints" at bounding box center [369, 156] width 52 height 15
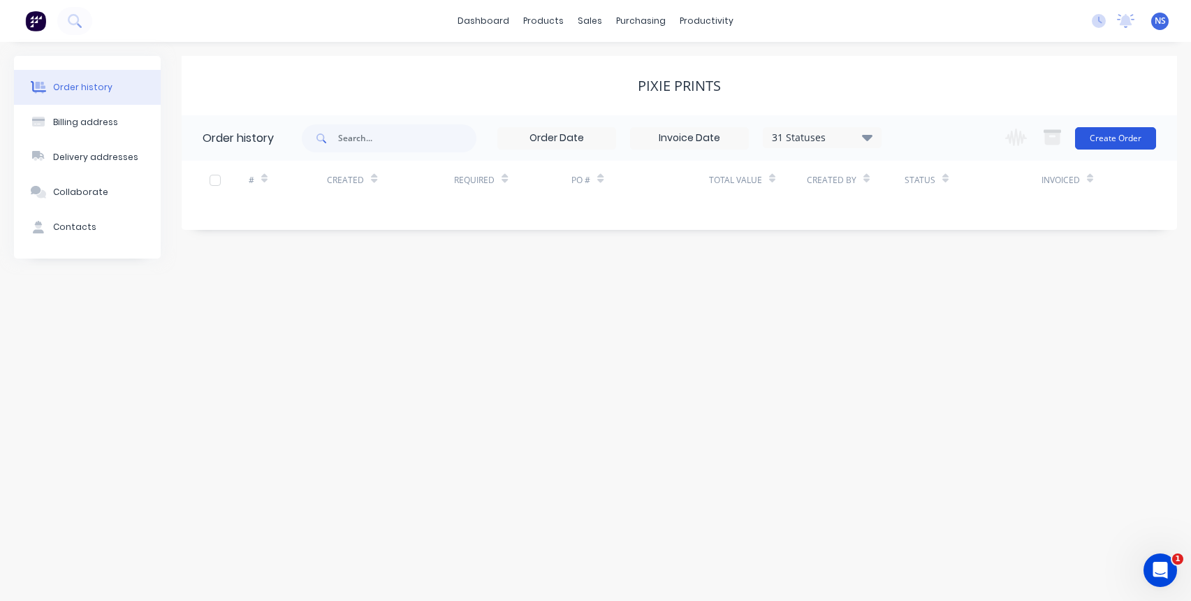
click at [1114, 139] on button "Create Order" at bounding box center [1115, 138] width 81 height 22
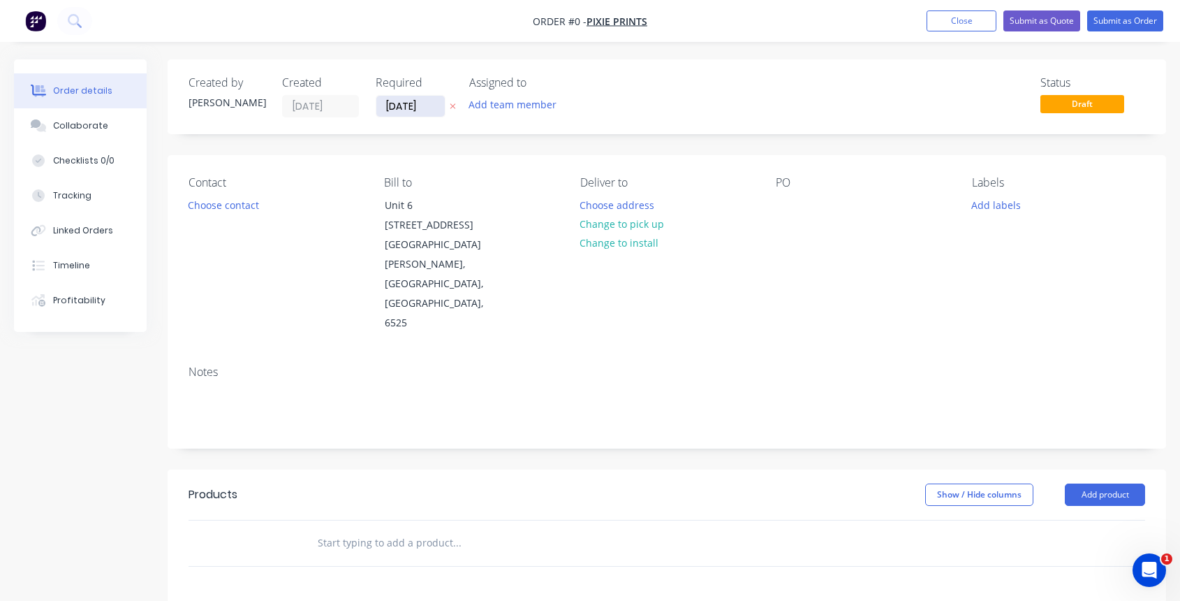
click at [413, 107] on input "[DATE]" at bounding box center [410, 106] width 68 height 21
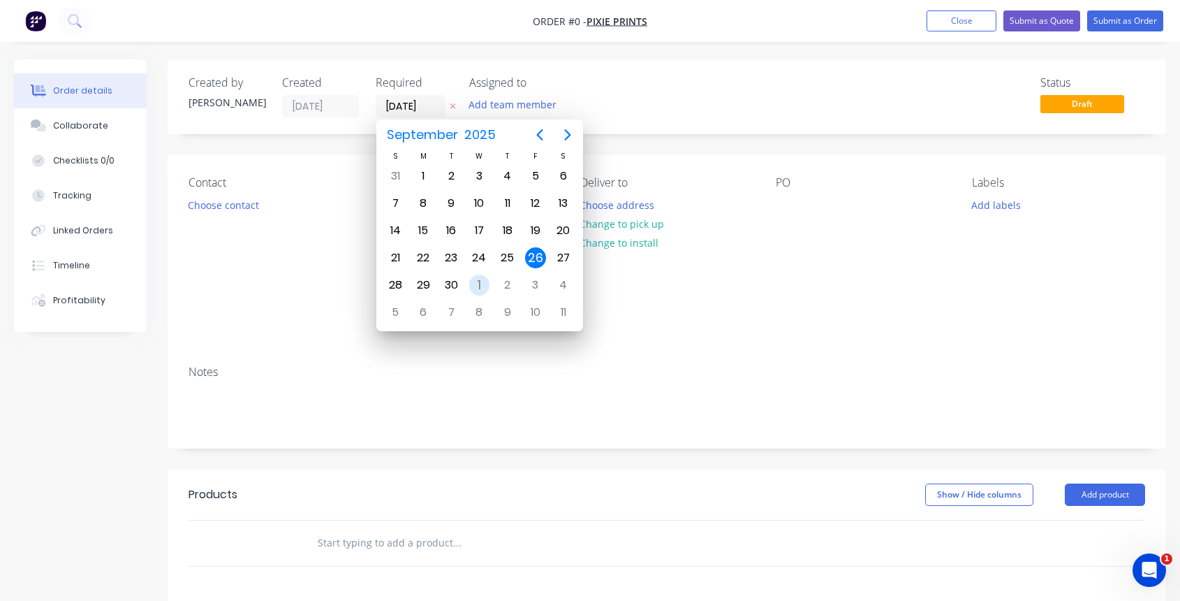
click at [481, 286] on div "1" at bounding box center [479, 284] width 21 height 21
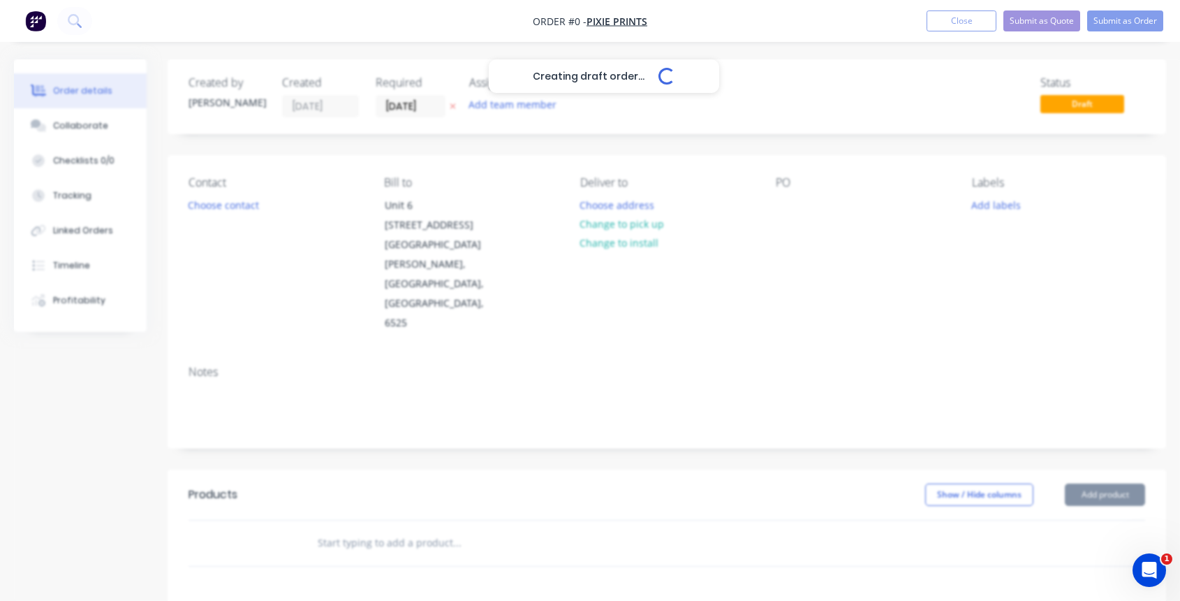
type input "[DATE]"
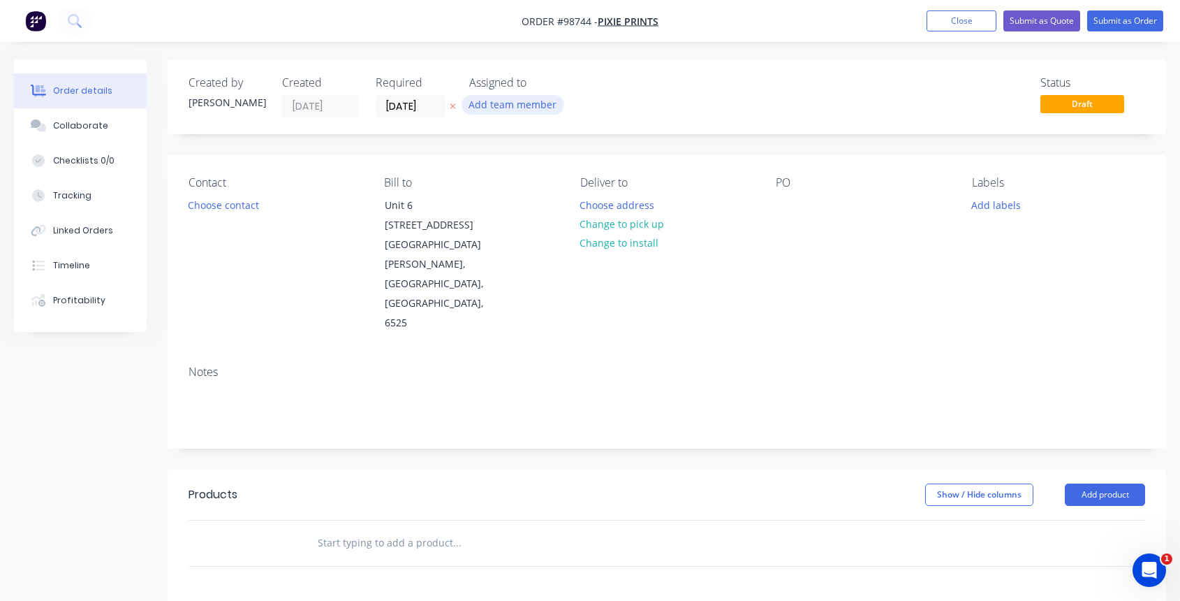
click at [527, 104] on button "Add team member" at bounding box center [513, 104] width 103 height 19
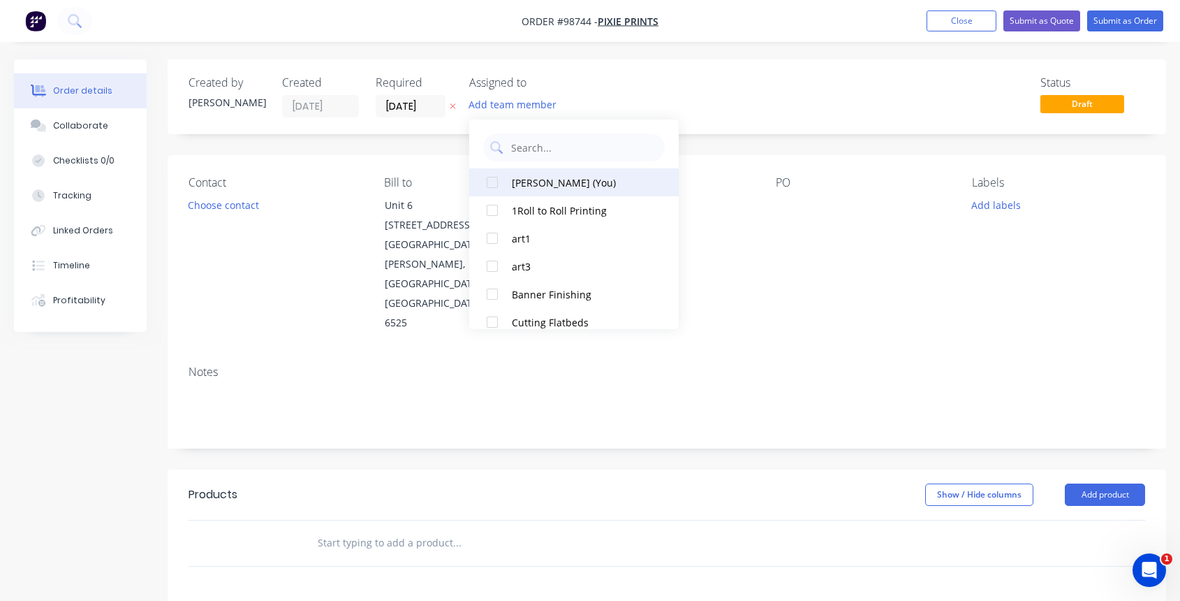
click at [543, 186] on div "[PERSON_NAME] (You)" at bounding box center [582, 182] width 140 height 15
click at [229, 206] on button "Choose contact" at bounding box center [224, 204] width 86 height 19
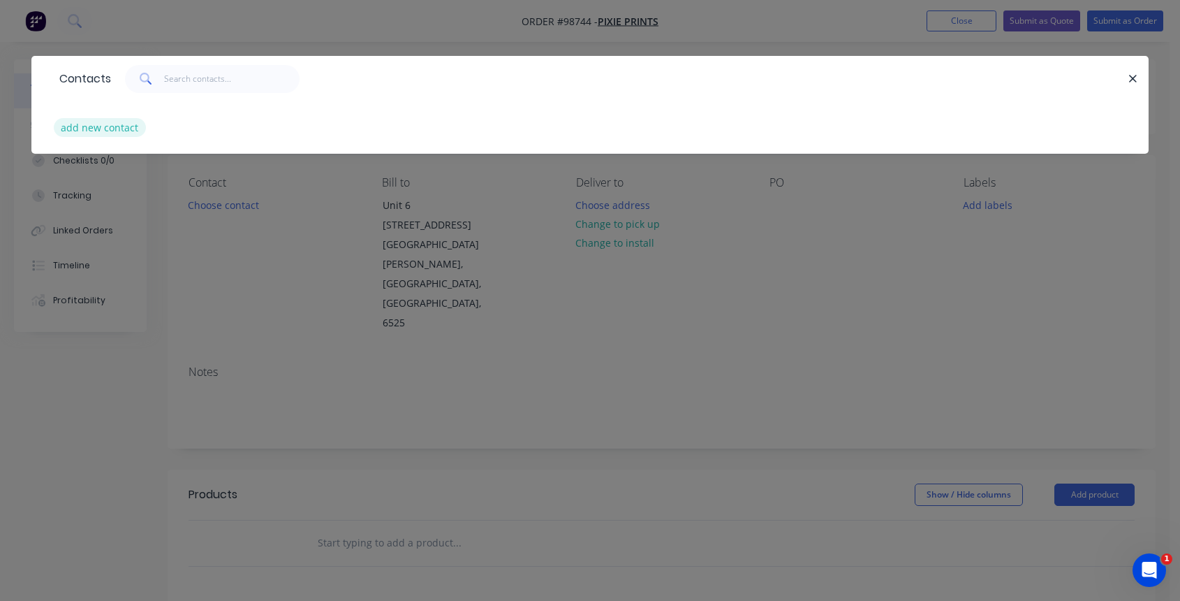
click at [122, 128] on button "add new contact" at bounding box center [100, 127] width 92 height 19
select select "AU"
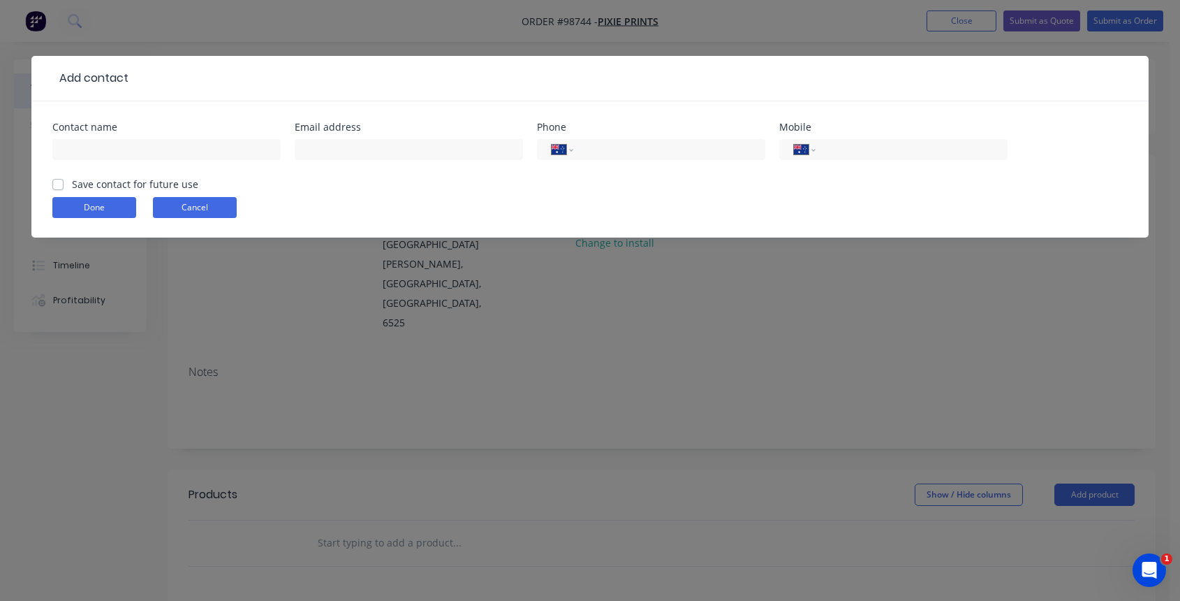
click at [192, 200] on button "Cancel" at bounding box center [195, 207] width 84 height 21
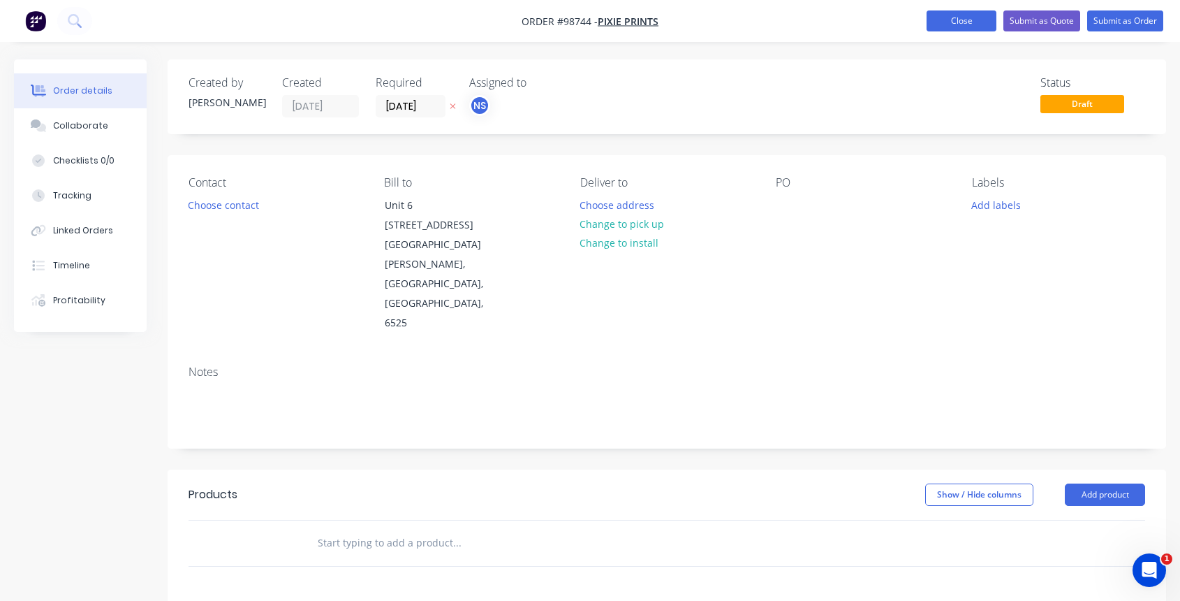
click at [952, 19] on button "Close" at bounding box center [962, 20] width 70 height 21
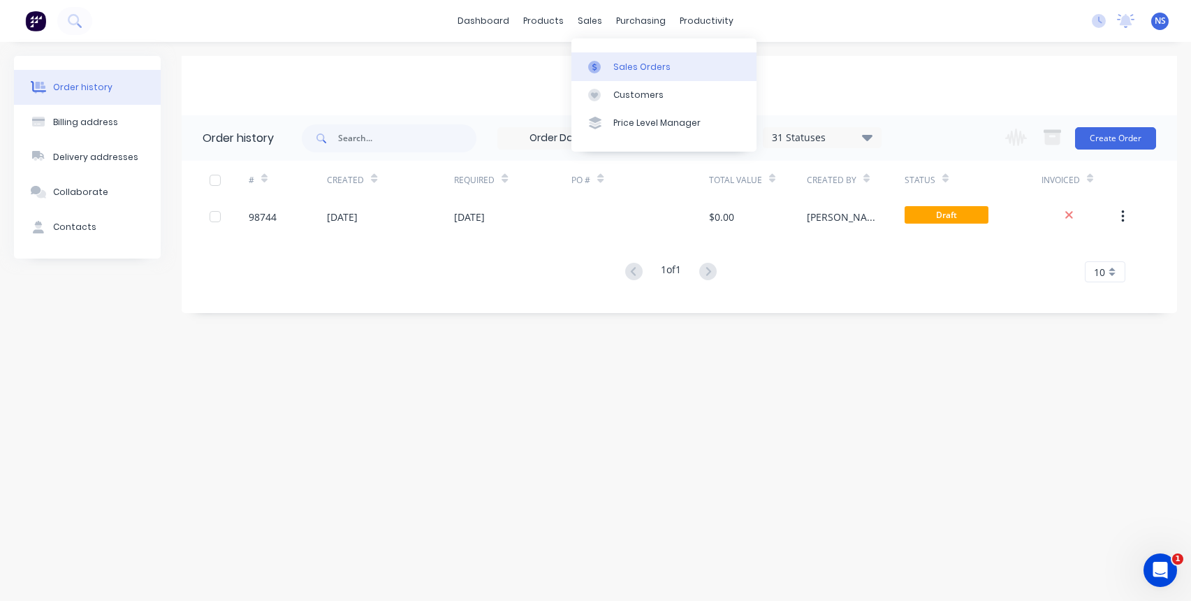
click at [627, 63] on div "Sales Orders" at bounding box center [641, 67] width 57 height 13
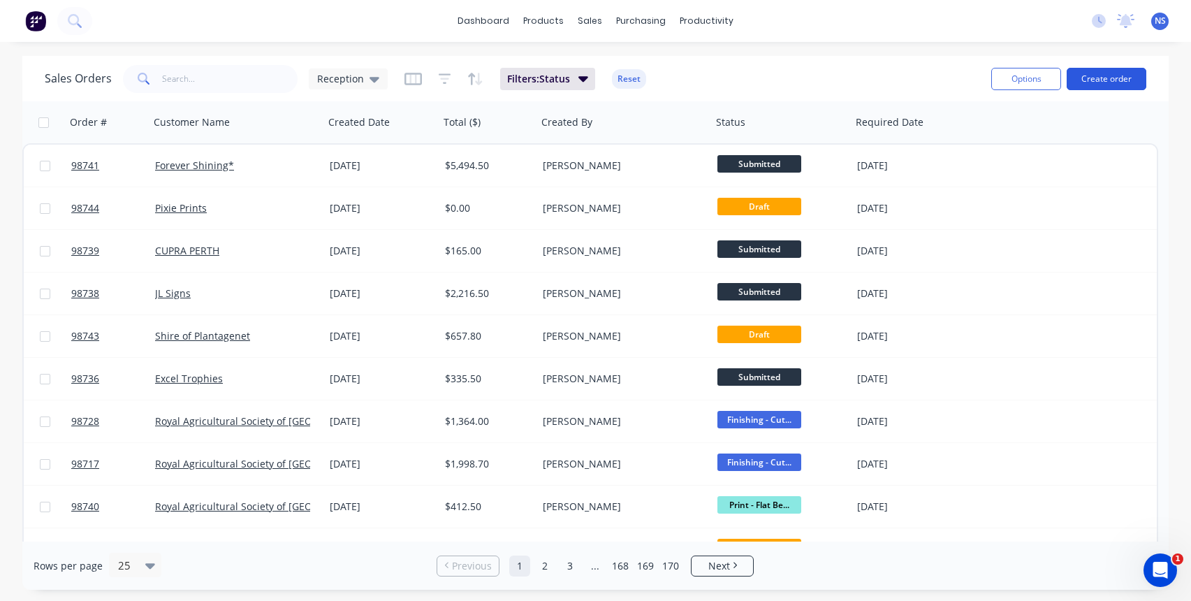
click at [1096, 78] on button "Create order" at bounding box center [1106, 79] width 80 height 22
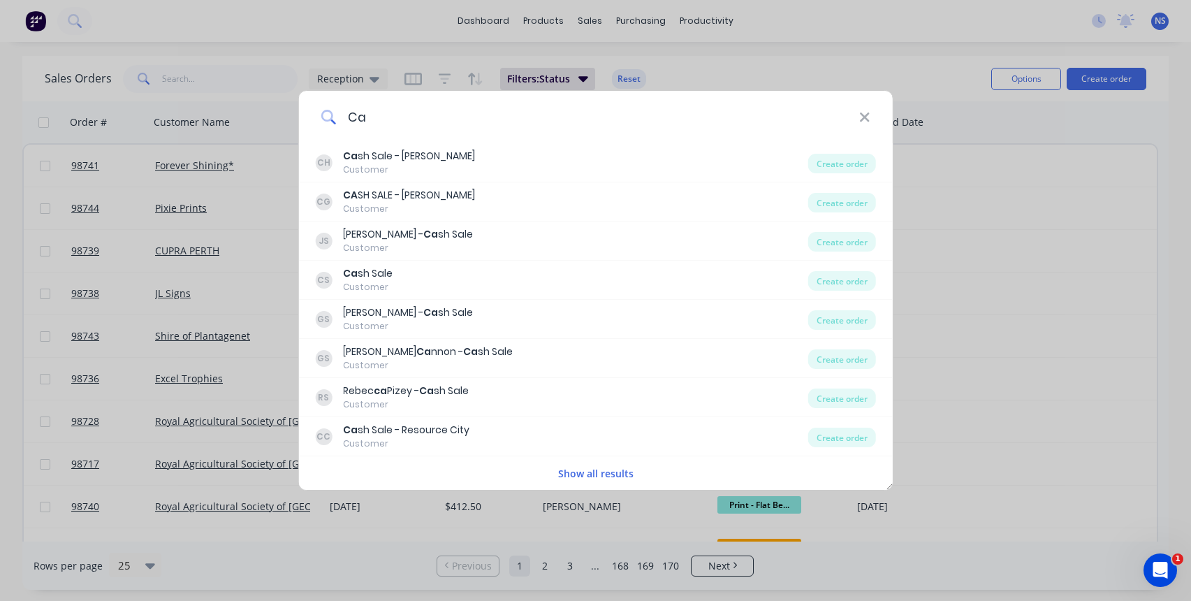
type input "C"
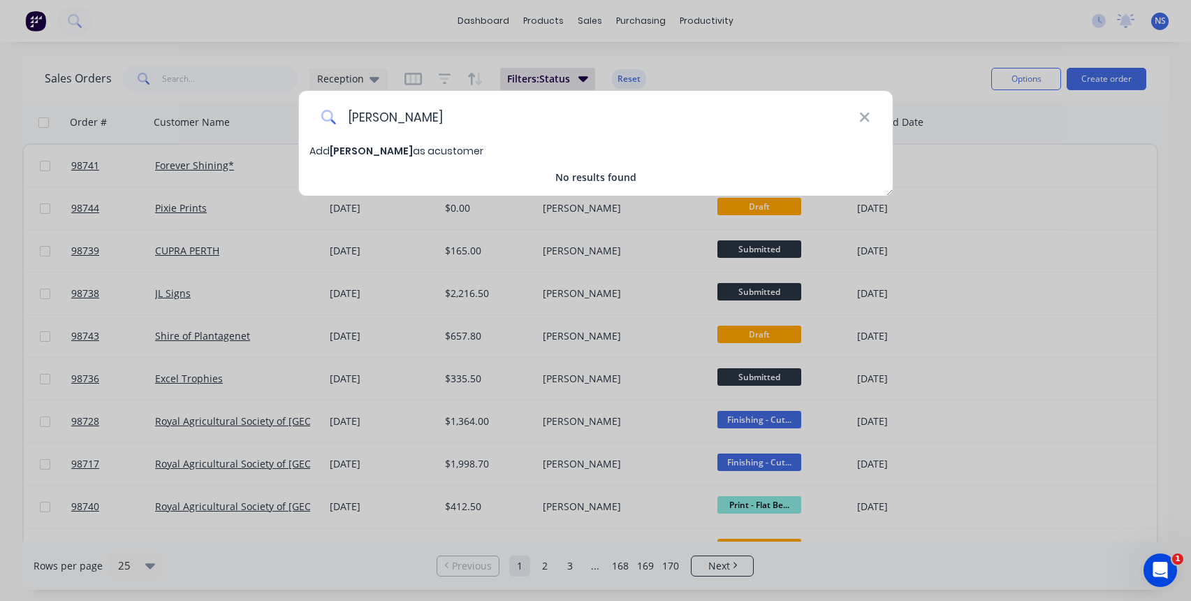
click at [411, 119] on input "[PERSON_NAME]" at bounding box center [597, 117] width 523 height 52
type input "[PERSON_NAME]"
click at [386, 152] on span "[PERSON_NAME]" at bounding box center [371, 151] width 83 height 14
select select "AU"
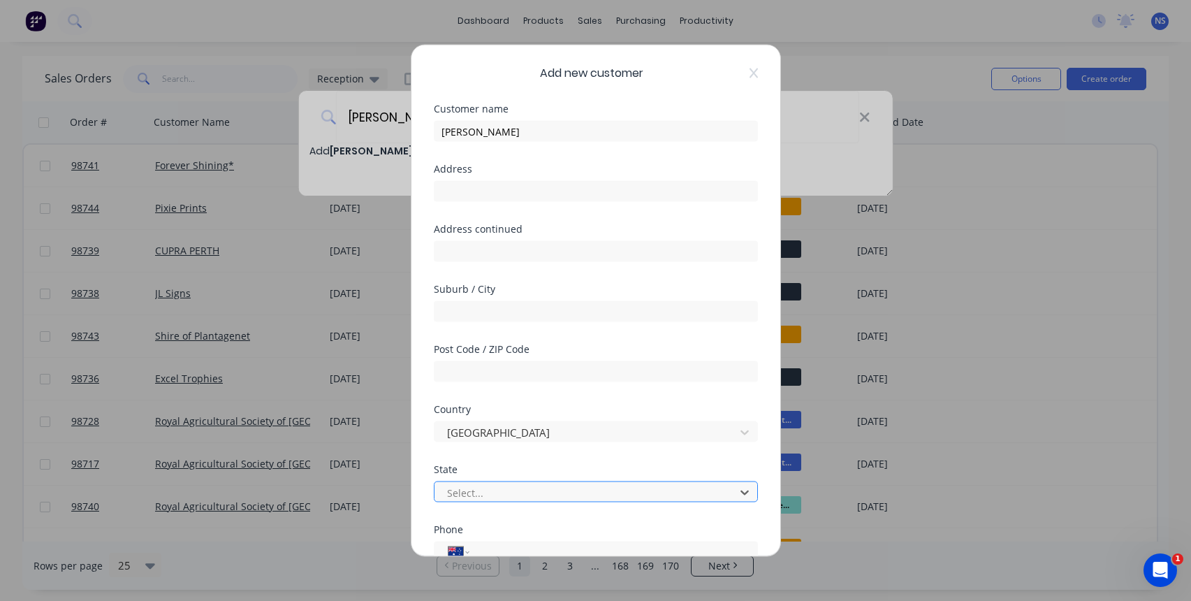
click at [515, 488] on div at bounding box center [587, 491] width 282 height 17
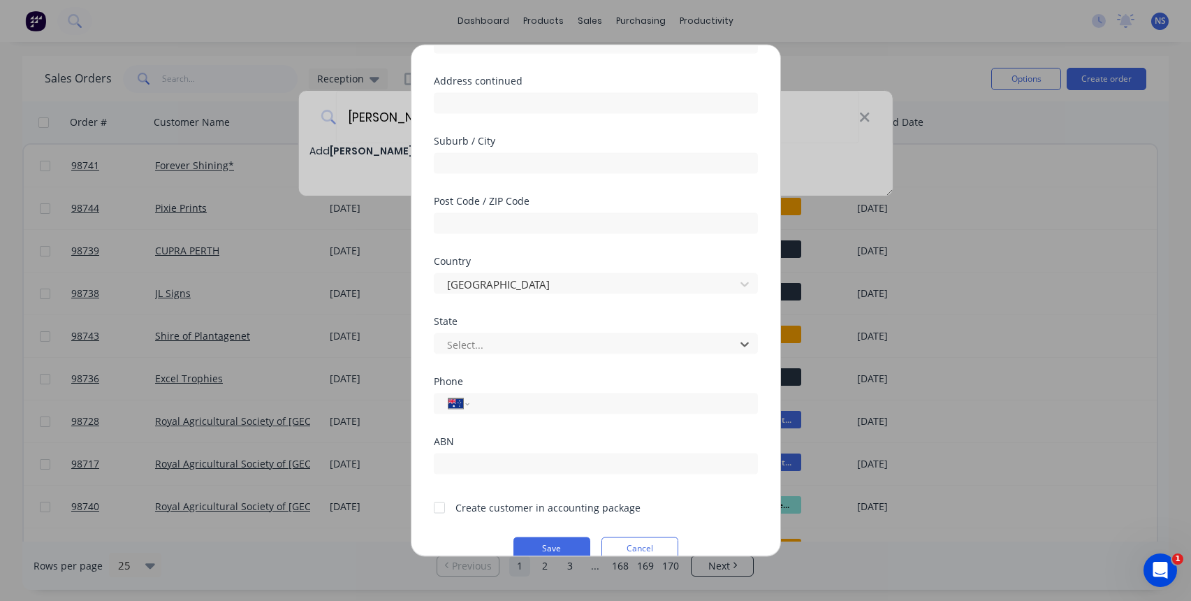
scroll to position [171, 0]
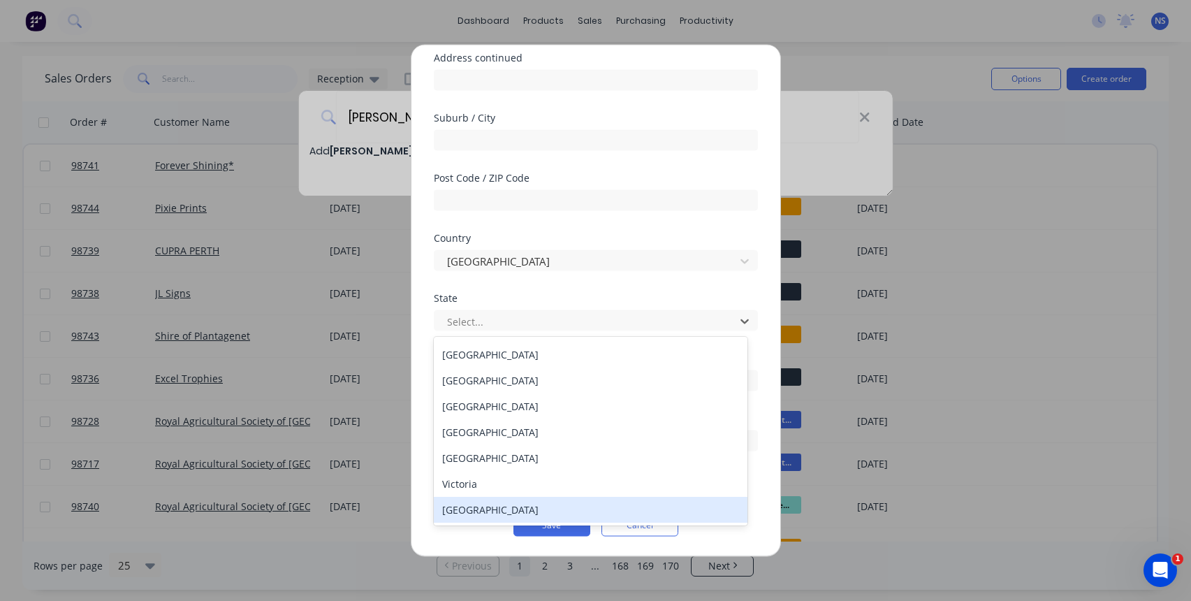
click at [561, 515] on div "[GEOGRAPHIC_DATA]" at bounding box center [591, 510] width 314 height 26
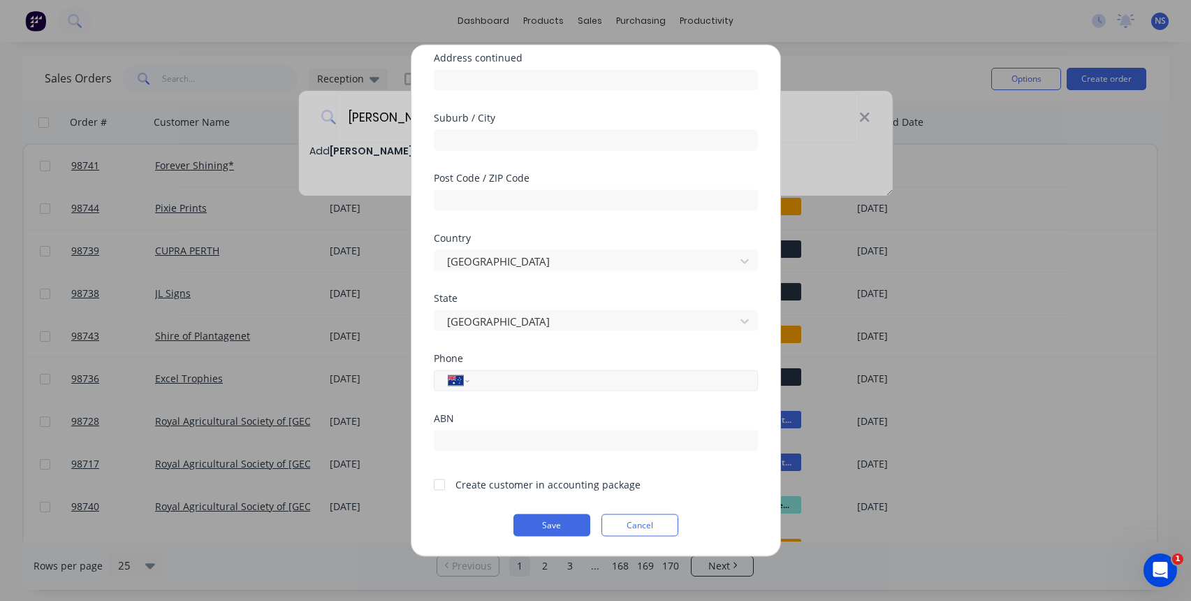
click at [519, 384] on input "tel" at bounding box center [610, 380] width 263 height 16
type input "0403 001 318"
click at [443, 485] on div at bounding box center [439, 484] width 28 height 28
click at [440, 483] on div at bounding box center [439, 484] width 28 height 28
click at [534, 524] on button "Save" at bounding box center [551, 525] width 77 height 22
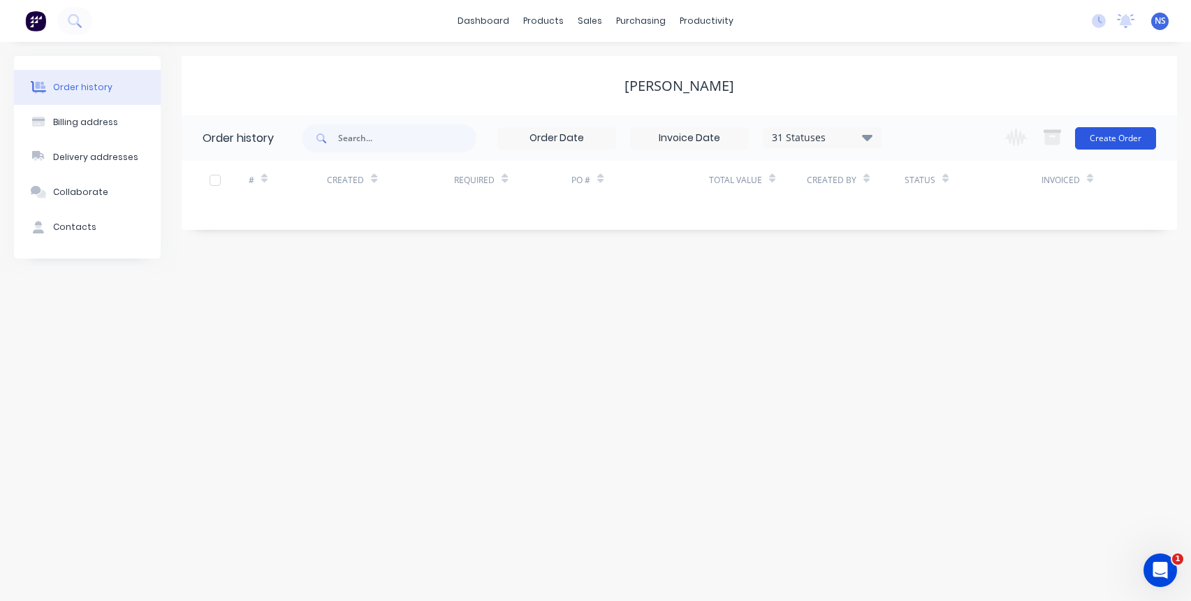
click at [1105, 137] on button "Create Order" at bounding box center [1115, 138] width 81 height 22
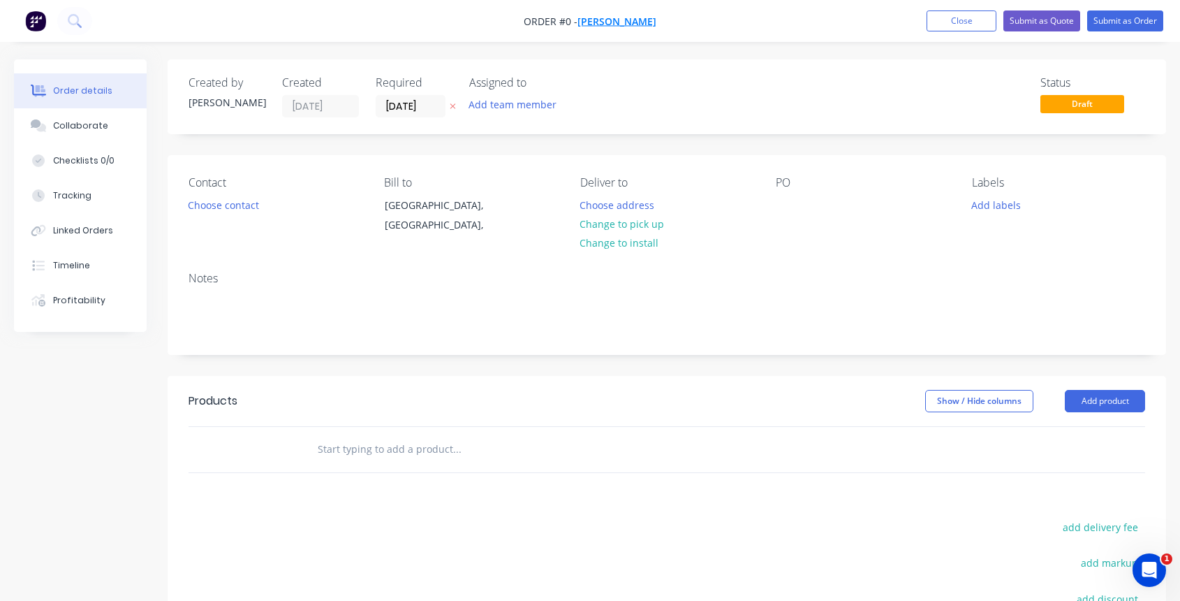
click at [619, 19] on span "[PERSON_NAME]" at bounding box center [617, 21] width 79 height 13
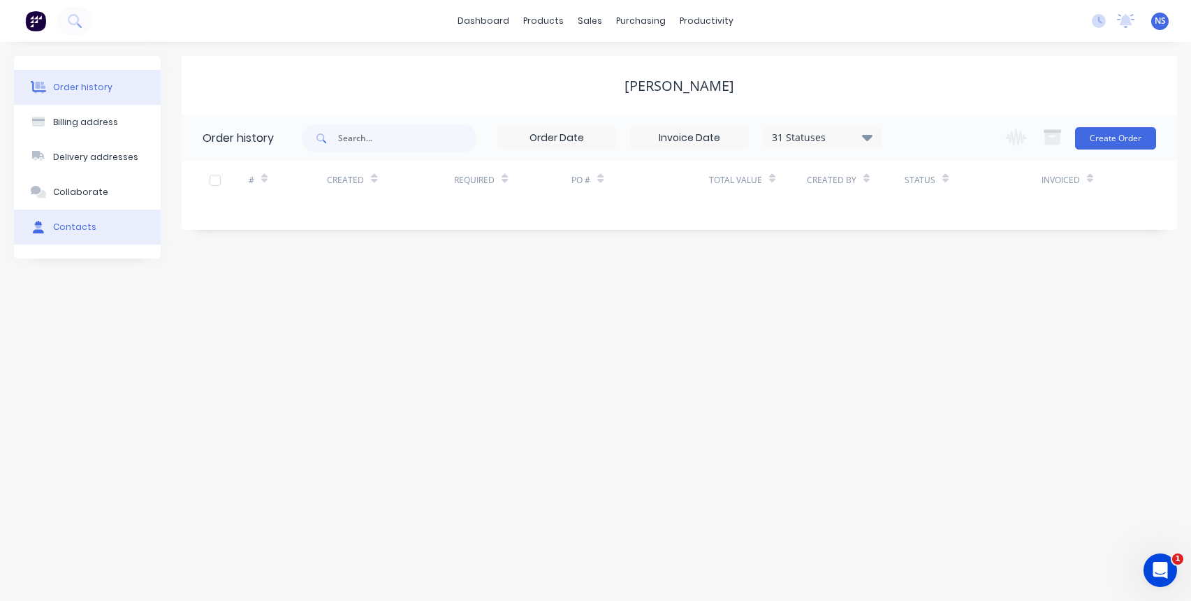
click at [78, 224] on div "Contacts" at bounding box center [74, 227] width 43 height 13
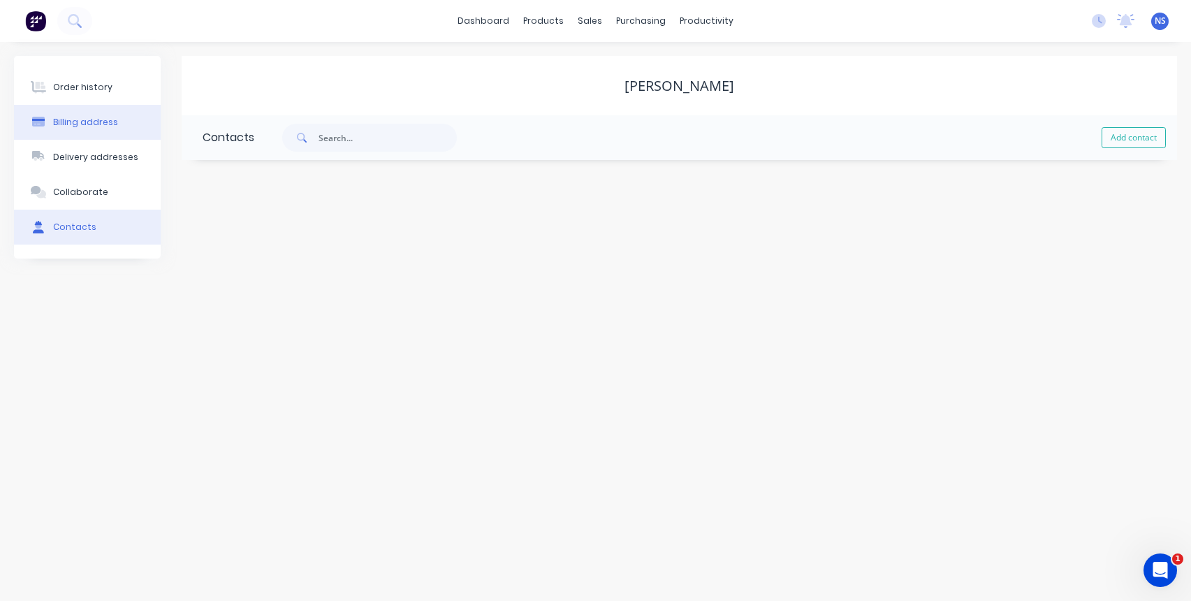
click at [94, 124] on div "Billing address" at bounding box center [85, 122] width 65 height 13
select select "AU"
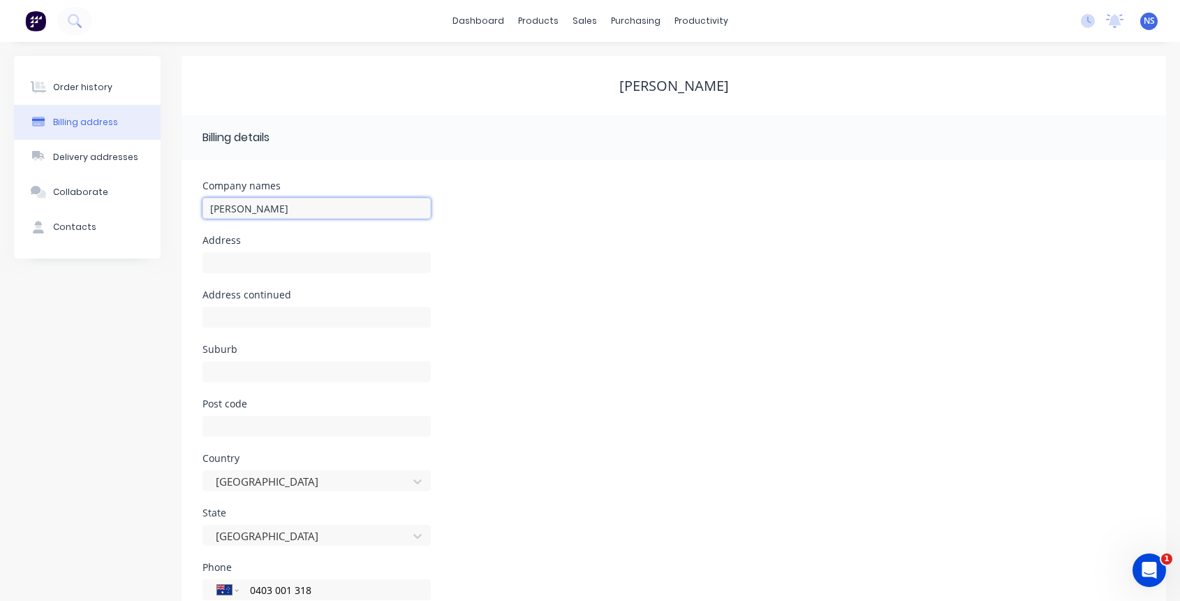
click at [298, 208] on input "[PERSON_NAME]" at bounding box center [317, 208] width 228 height 21
type input "[PERSON_NAME] - Cash Sale"
click at [83, 86] on div "Order history" at bounding box center [82, 87] width 59 height 13
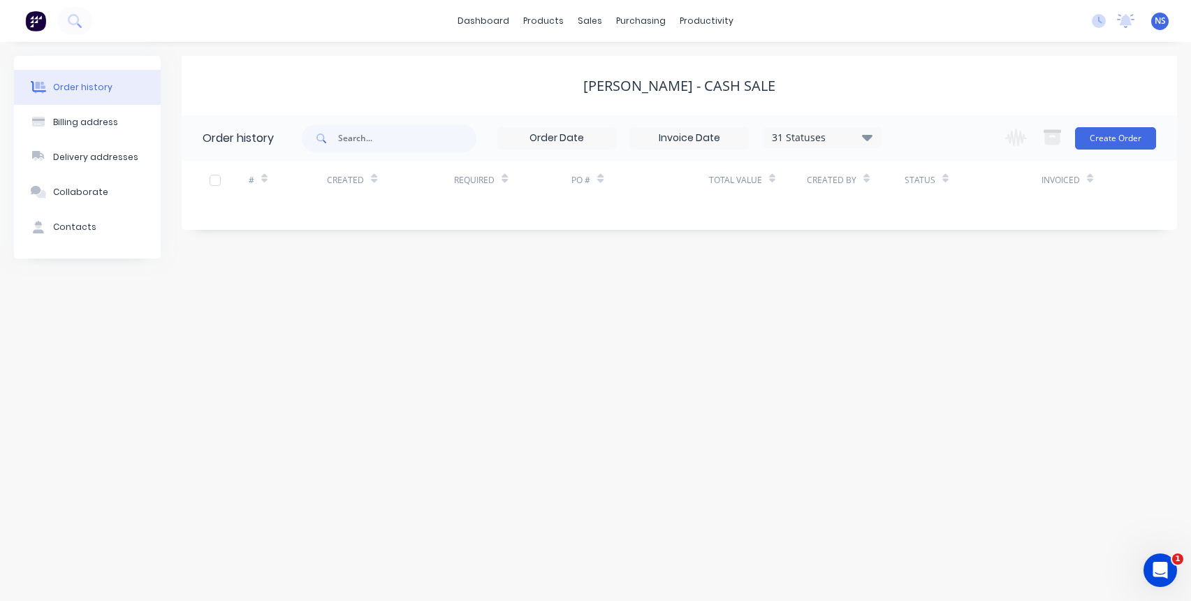
click at [1115, 122] on div "Change order status Submitted Multi Item Jobs Hold Waiting Approval Waiting on …" at bounding box center [1076, 137] width 159 height 45
click at [1111, 135] on button "Create Order" at bounding box center [1115, 138] width 81 height 22
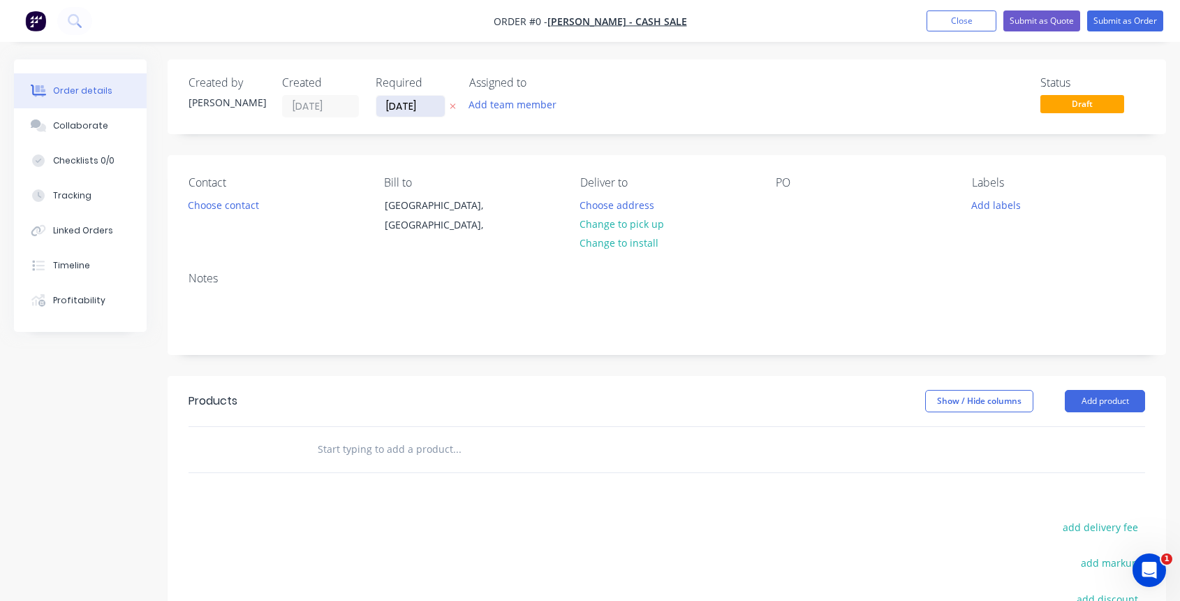
click at [402, 103] on input "[DATE]" at bounding box center [410, 106] width 68 height 21
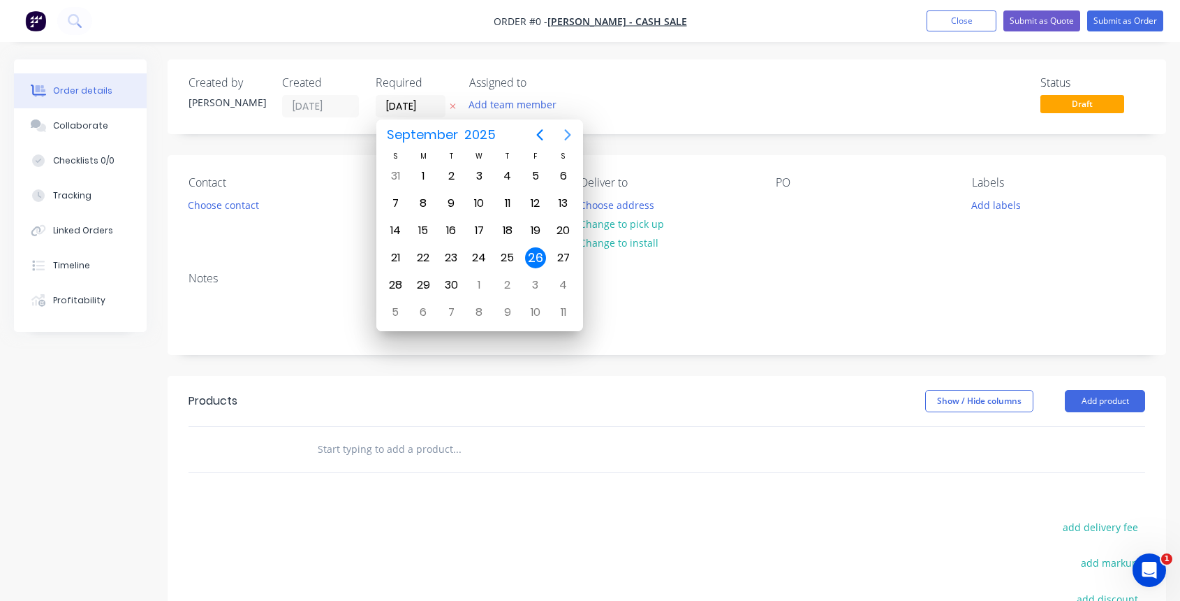
click at [564, 136] on icon "Next page" at bounding box center [567, 134] width 17 height 17
click at [534, 227] on div "17" at bounding box center [535, 230] width 21 height 21
type input "[DATE]"
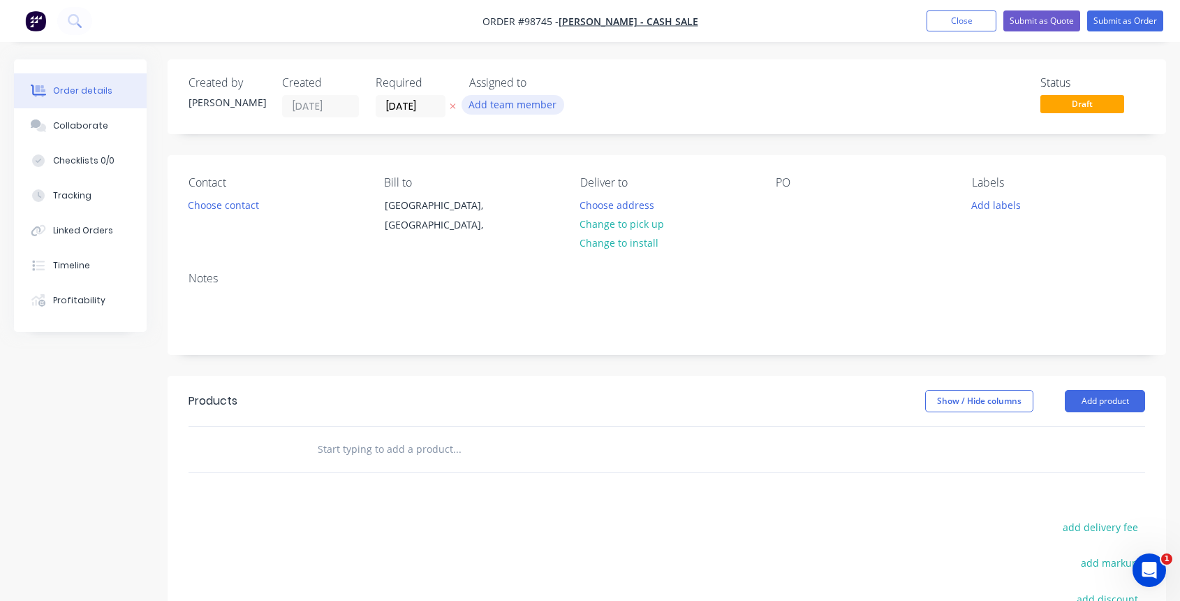
click at [503, 104] on button "Add team member" at bounding box center [513, 104] width 103 height 19
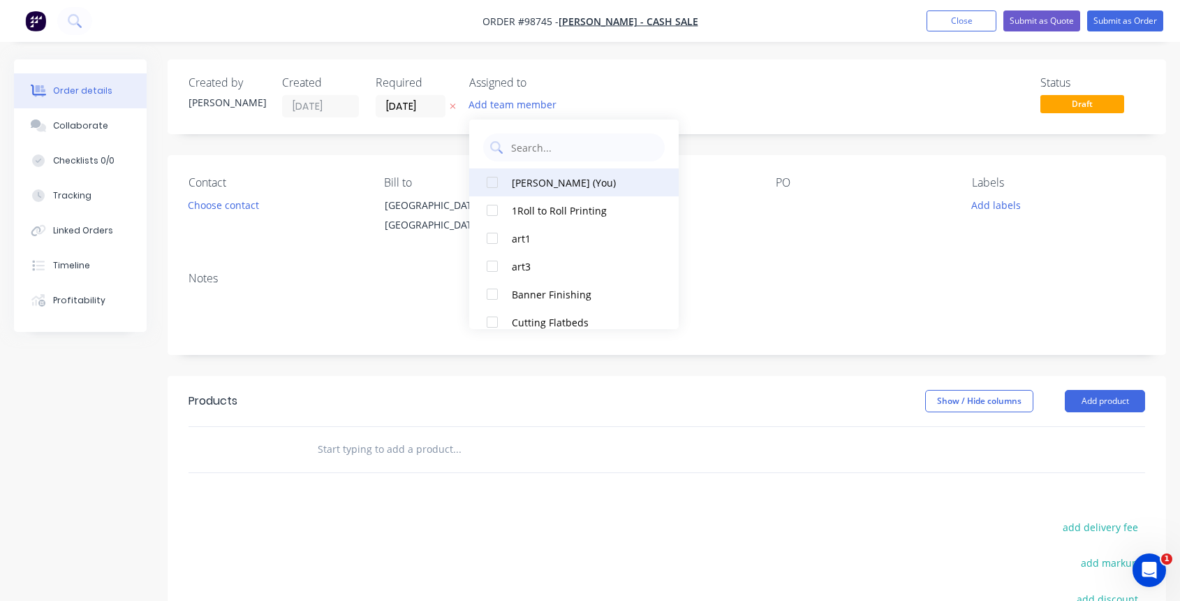
click at [494, 182] on div at bounding box center [492, 182] width 28 height 28
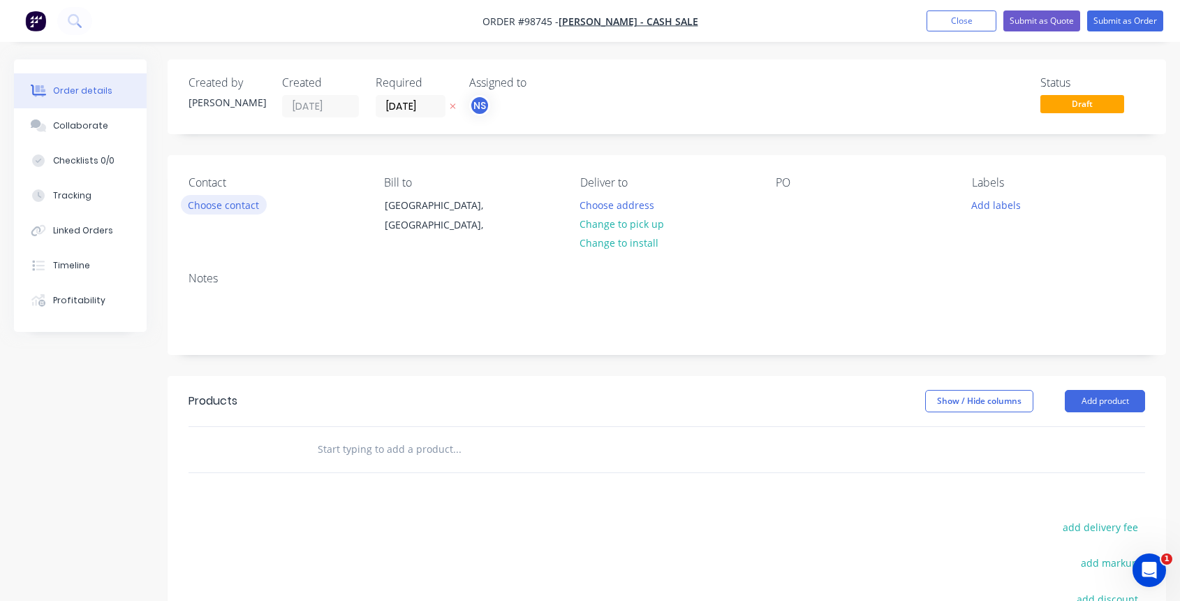
click at [226, 202] on button "Choose contact" at bounding box center [224, 204] width 86 height 19
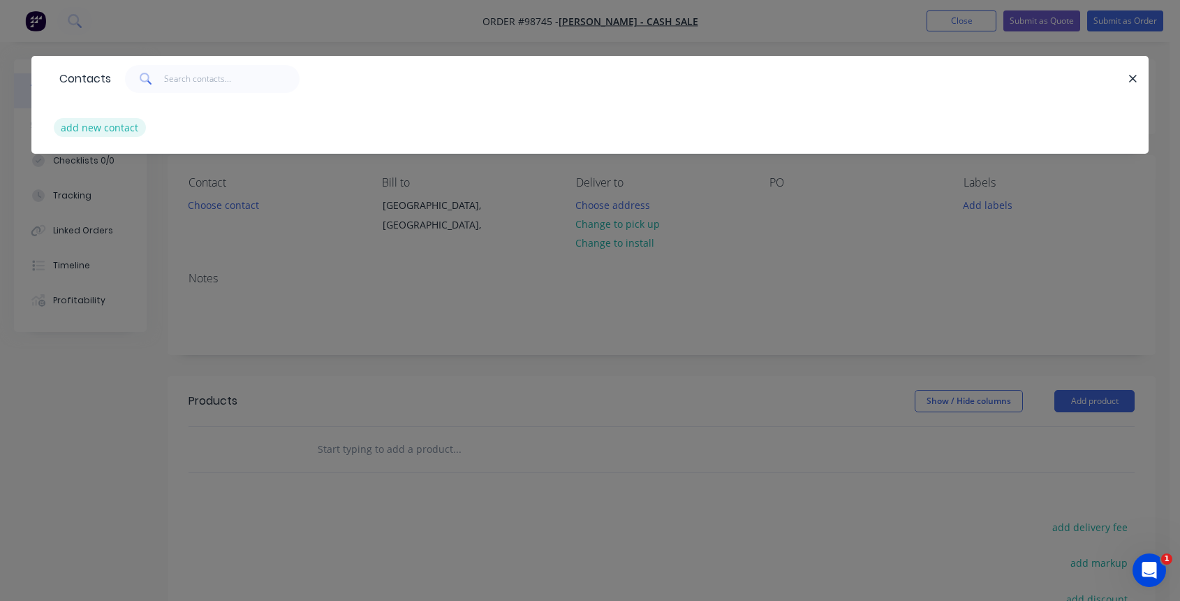
click at [123, 128] on button "add new contact" at bounding box center [100, 127] width 92 height 19
select select "AU"
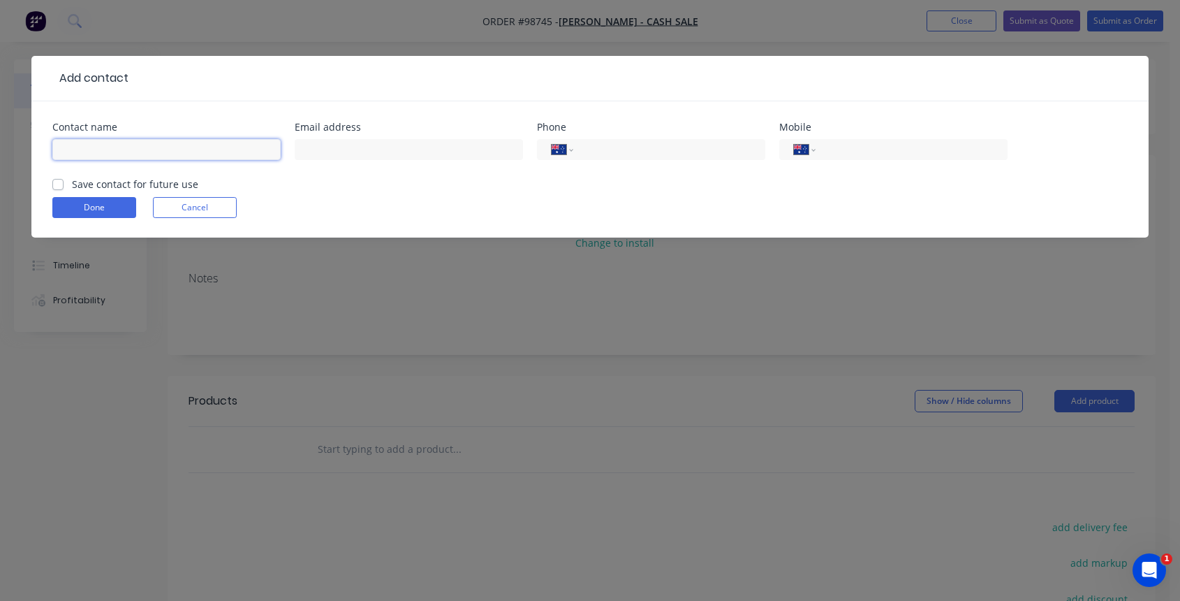
click at [103, 149] on input "text" at bounding box center [166, 149] width 228 height 21
type input "[PERSON_NAME]"
type input "[PERSON_NAME][EMAIL_ADDRESS][PERSON_NAME][DOMAIN_NAME]"
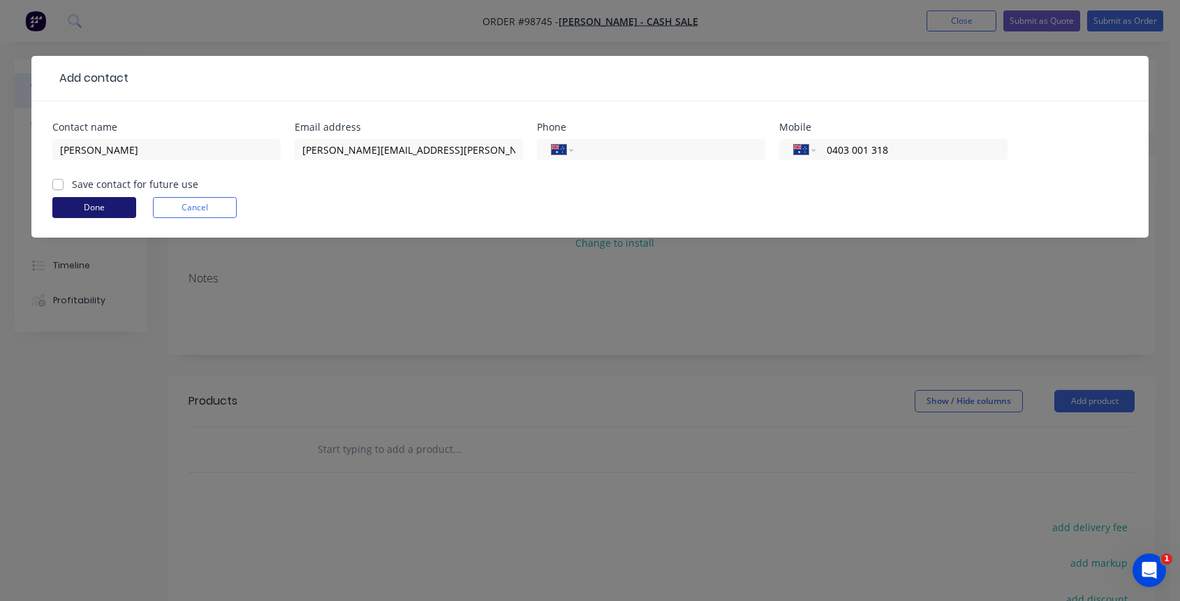
type input "0403 001 318"
click at [105, 205] on button "Done" at bounding box center [94, 207] width 84 height 21
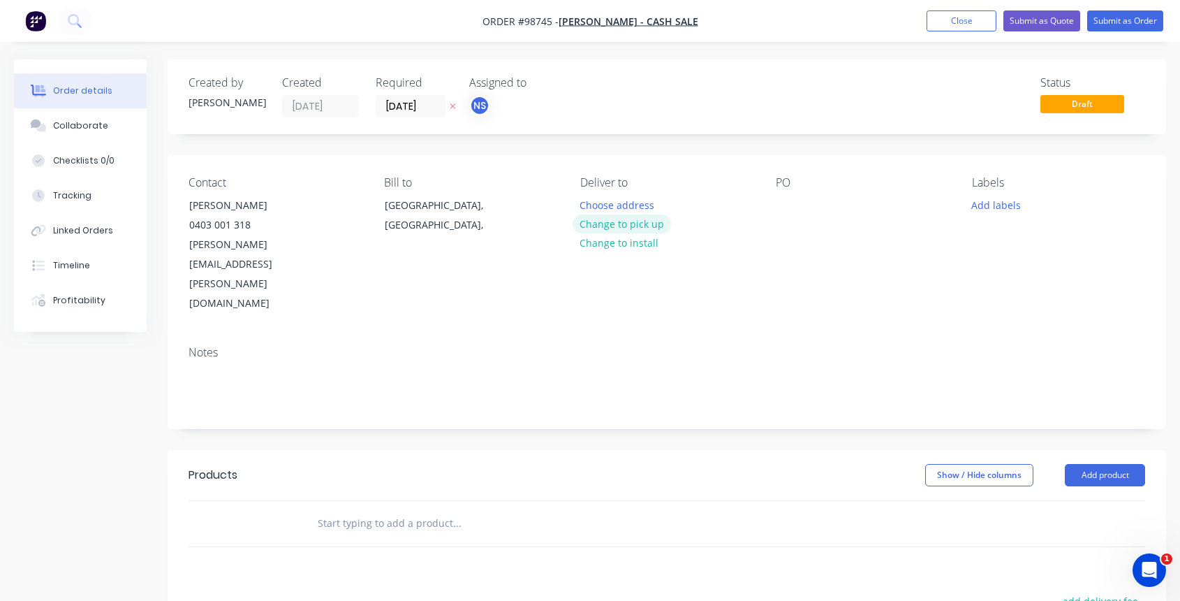
click at [624, 224] on button "Change to pick up" at bounding box center [622, 223] width 99 height 19
click at [592, 199] on div at bounding box center [591, 205] width 22 height 20
click at [784, 205] on div at bounding box center [787, 205] width 22 height 20
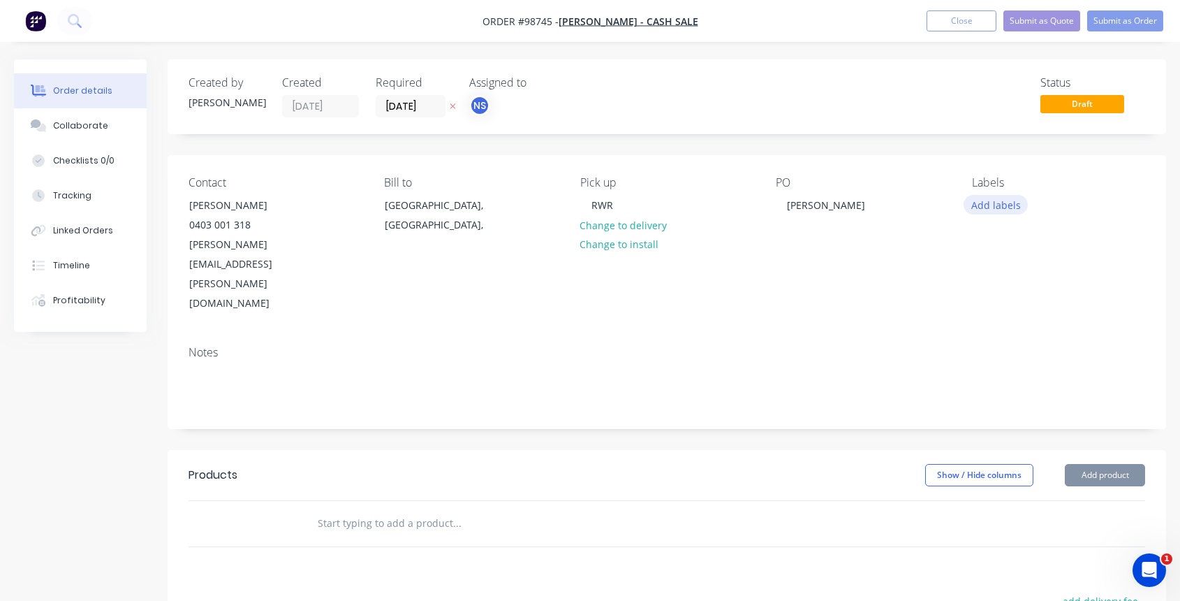
click at [1004, 206] on button "Add labels" at bounding box center [996, 204] width 64 height 19
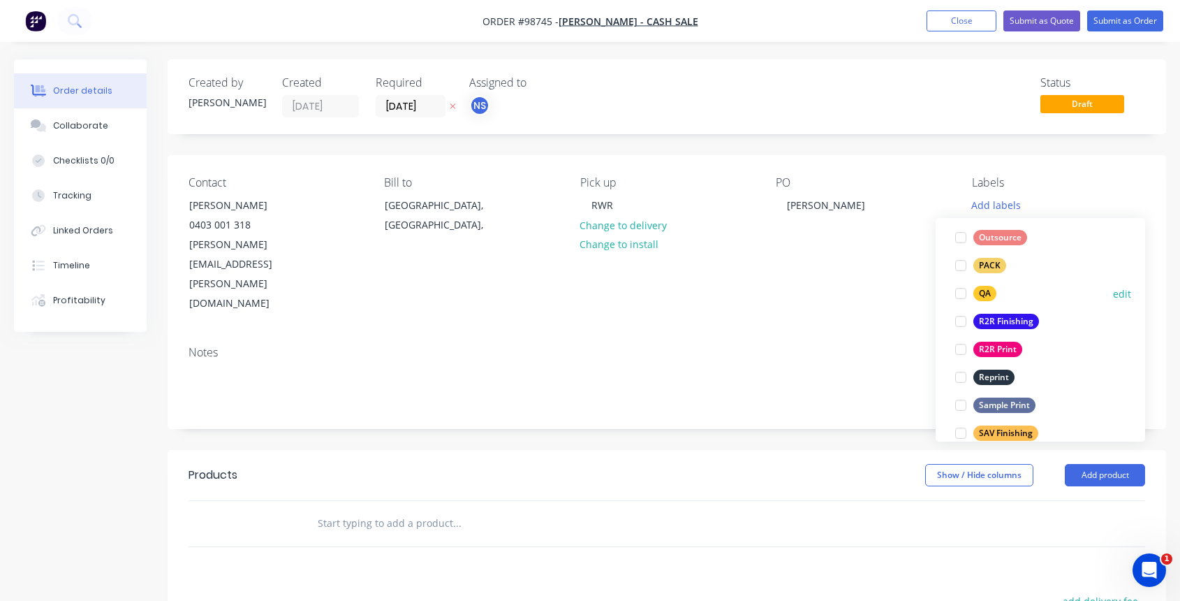
scroll to position [508, 0]
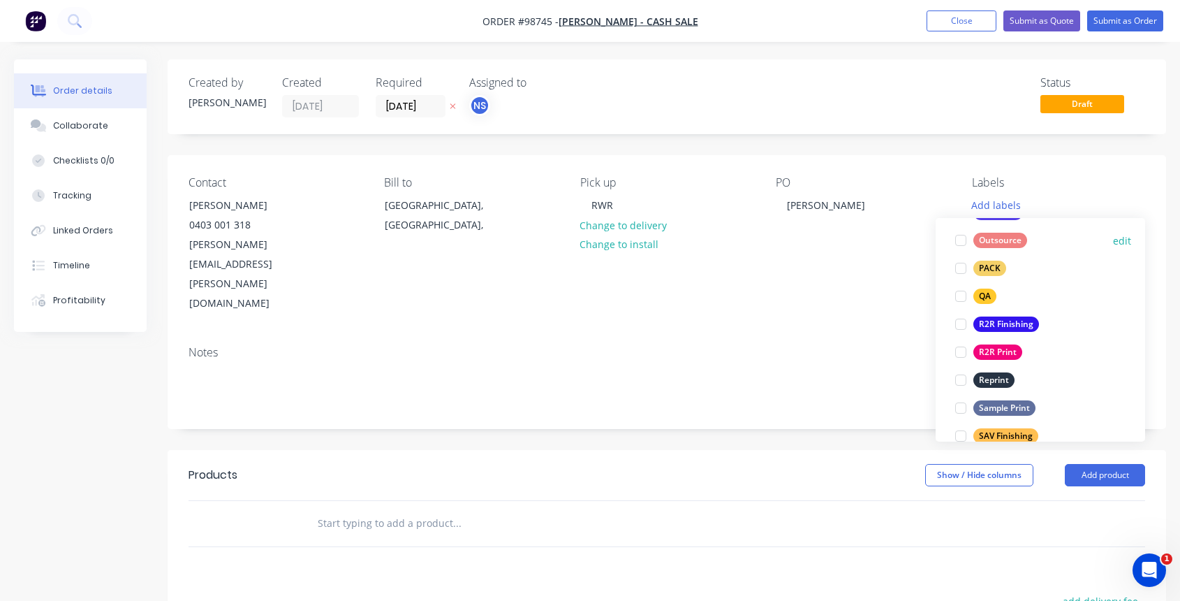
click at [963, 240] on div at bounding box center [961, 240] width 28 height 28
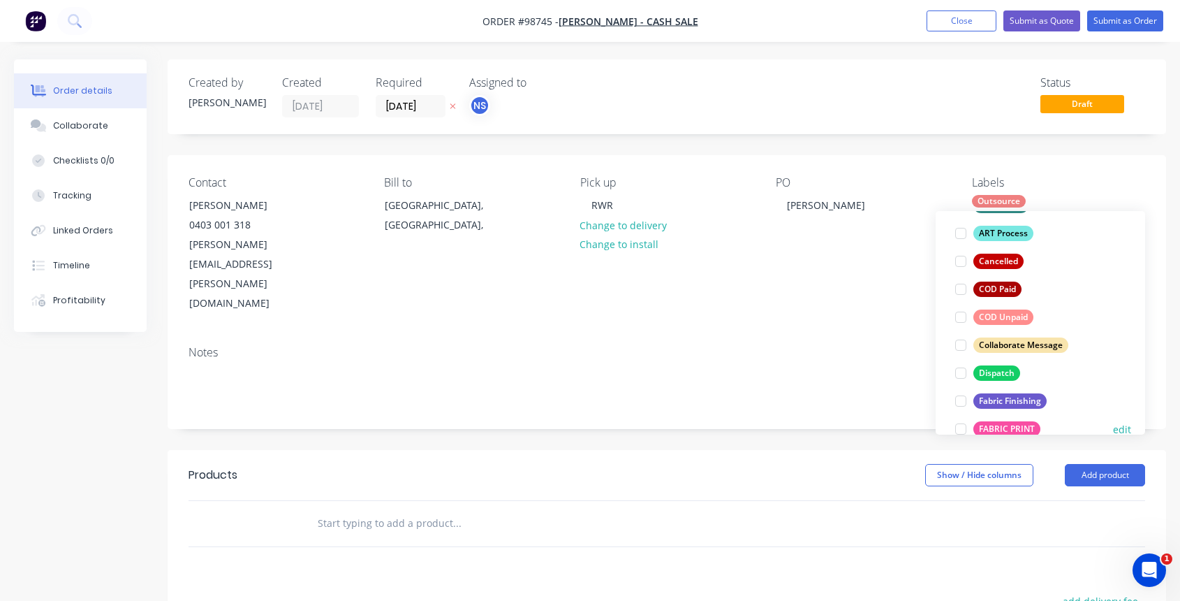
scroll to position [277, 0]
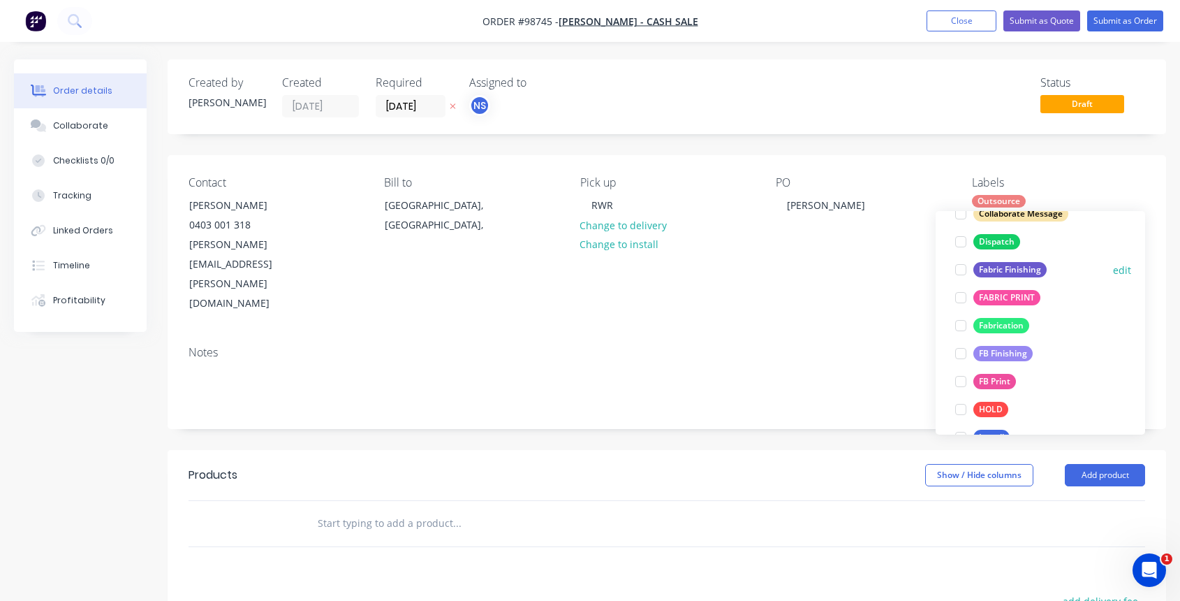
click at [960, 270] on div at bounding box center [961, 270] width 28 height 28
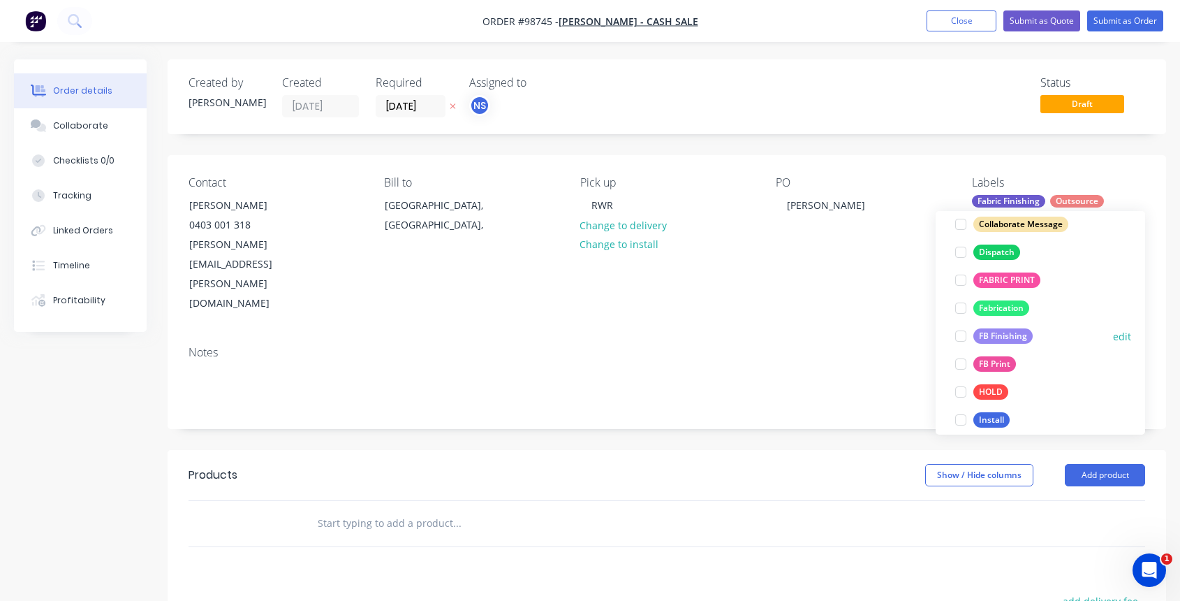
scroll to position [285, 0]
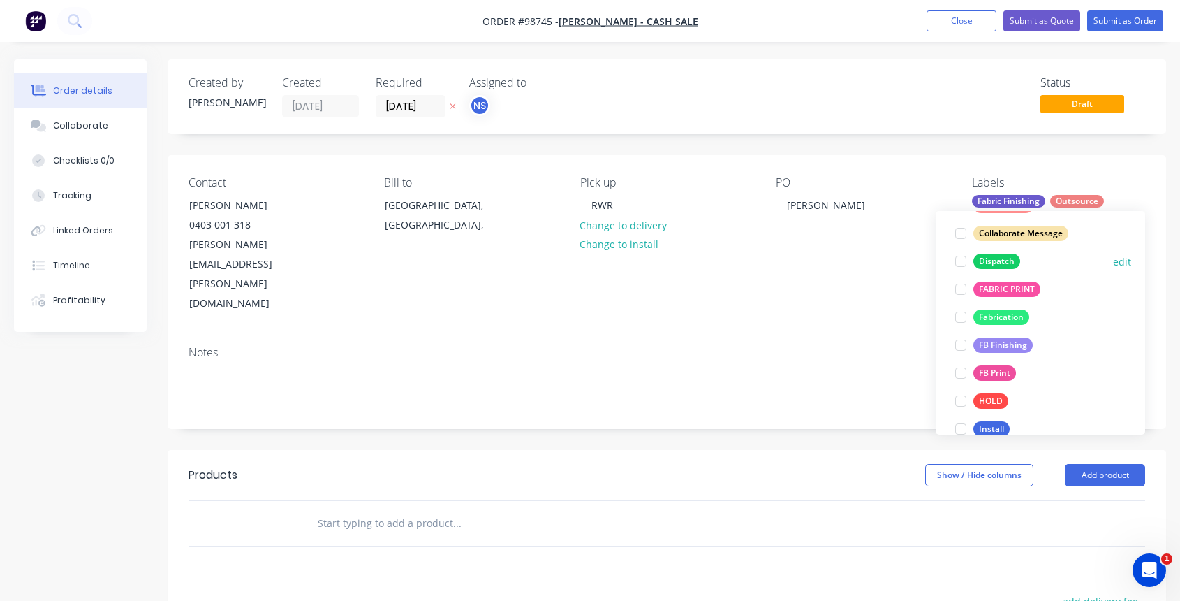
click at [961, 262] on div at bounding box center [961, 261] width 28 height 28
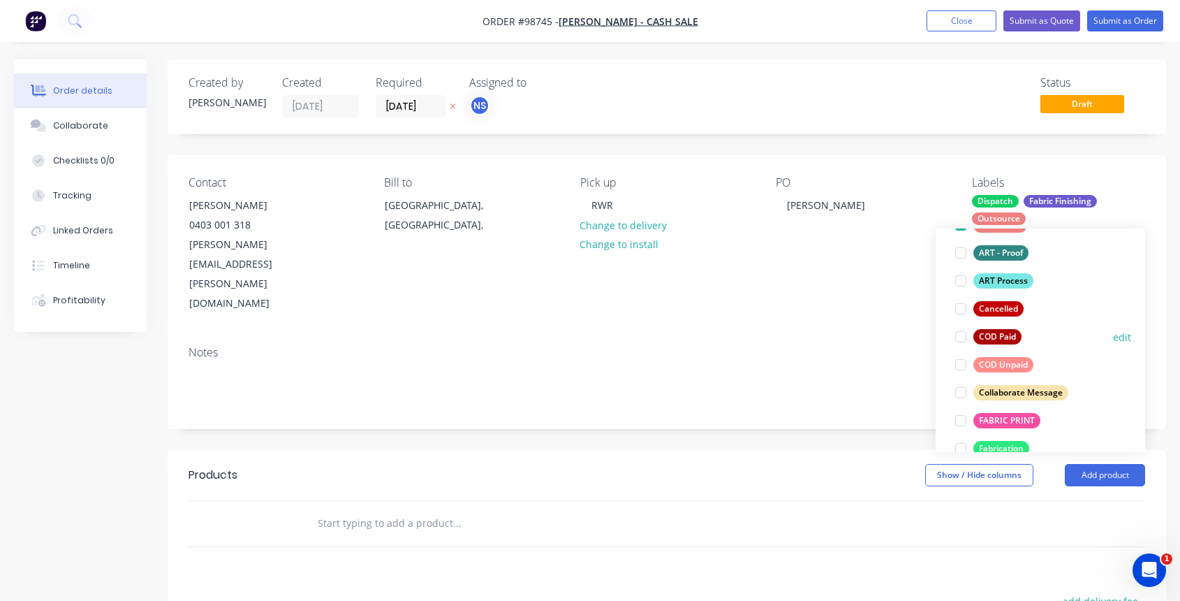
scroll to position [221, 0]
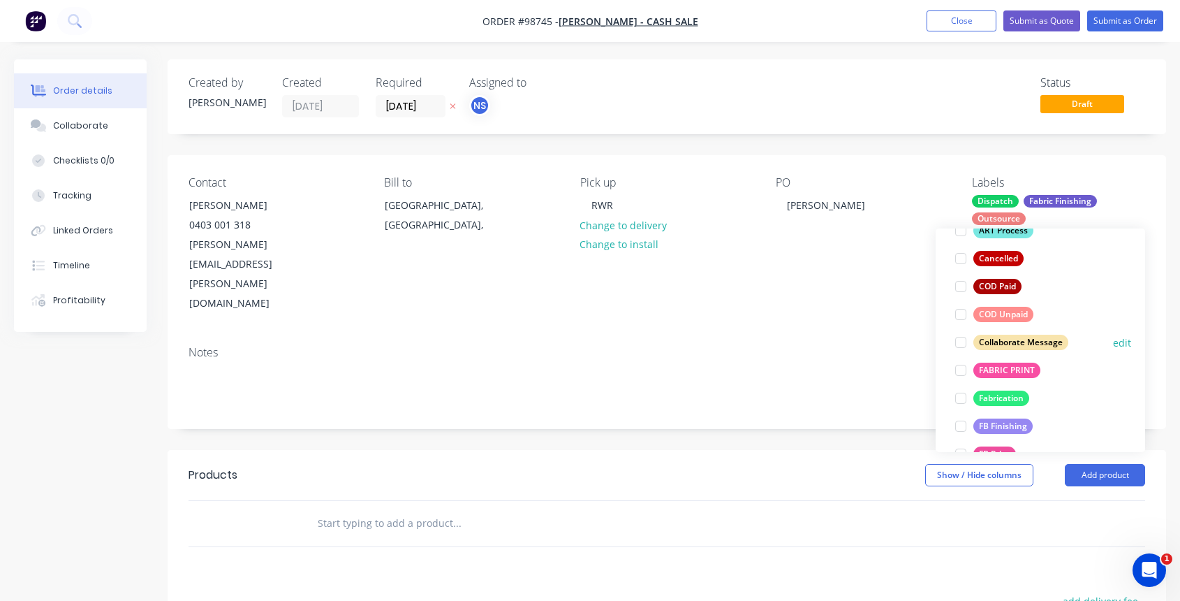
click at [963, 342] on div at bounding box center [961, 342] width 28 height 28
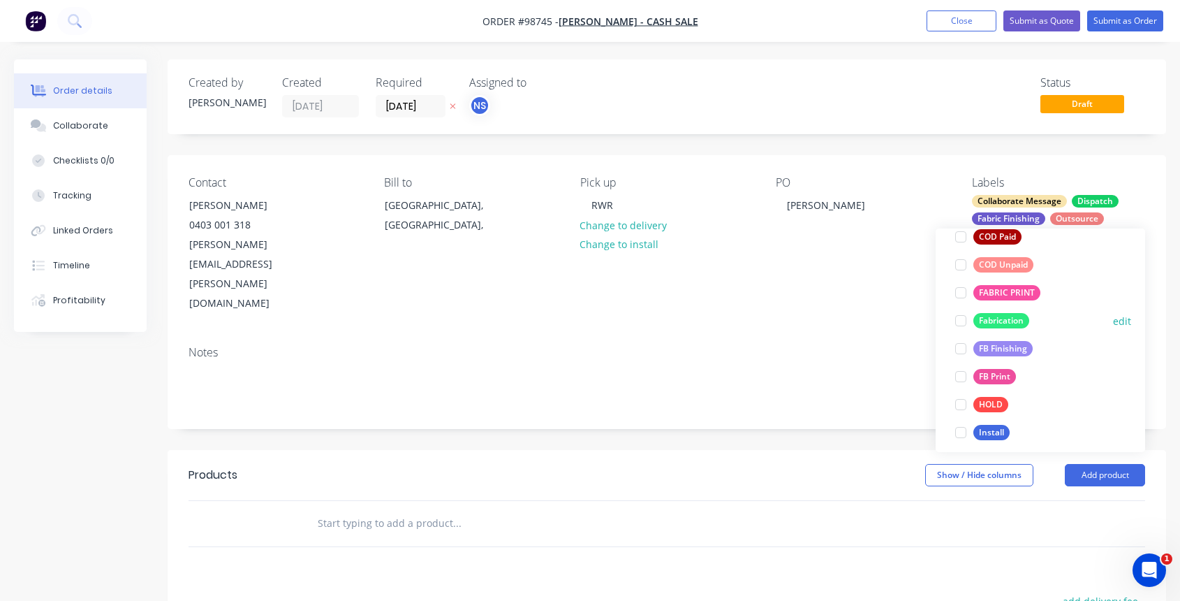
scroll to position [304, 0]
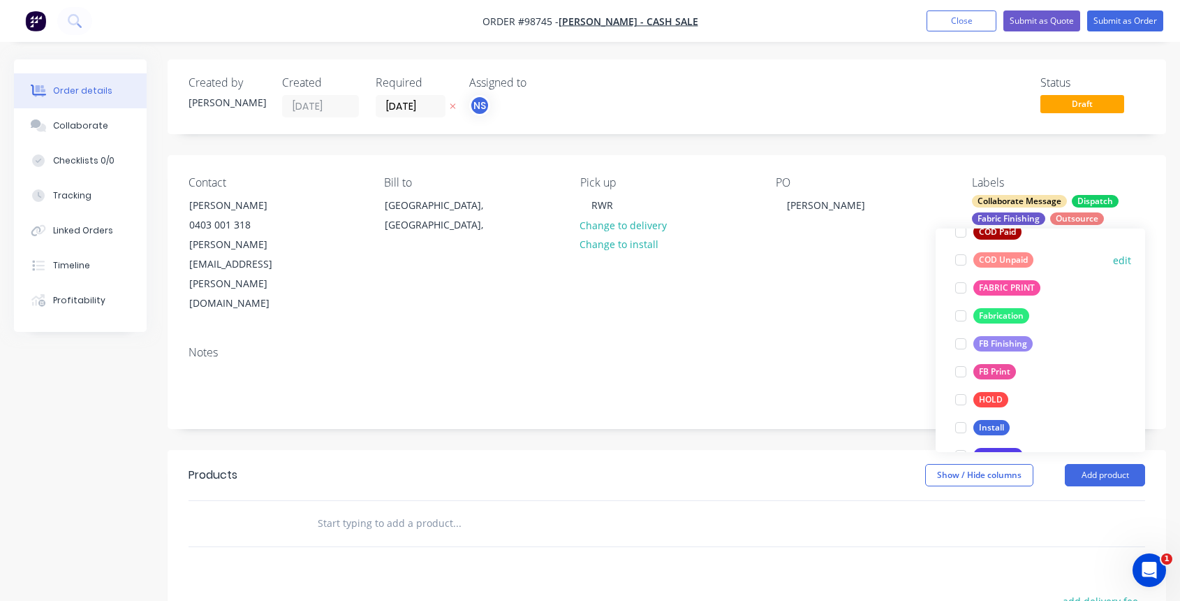
click at [960, 260] on div at bounding box center [961, 260] width 28 height 28
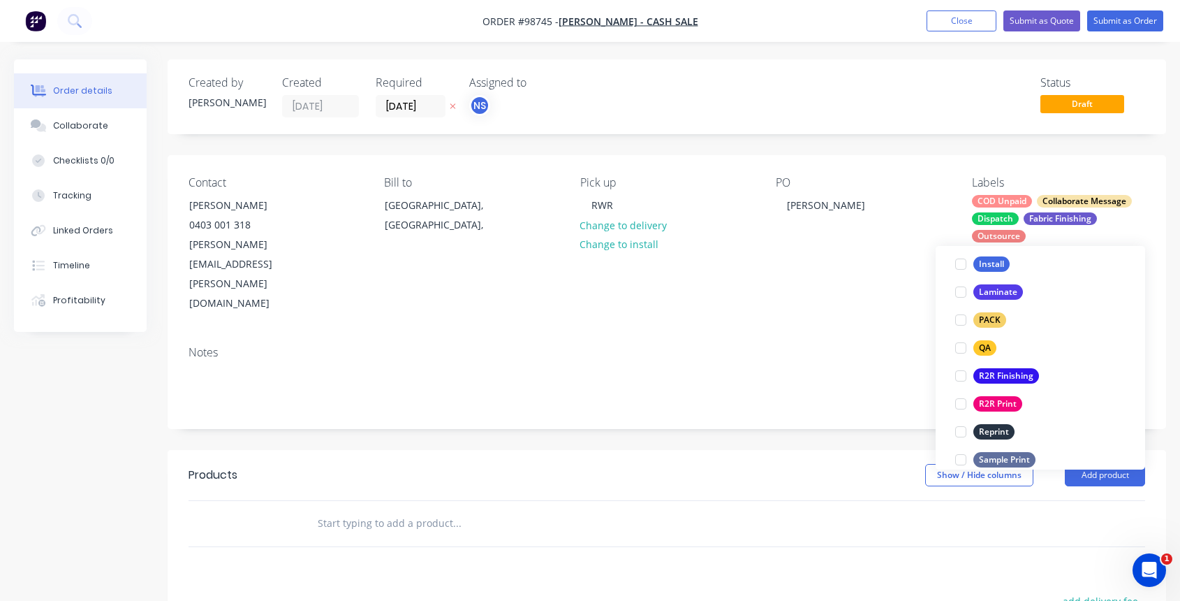
scroll to position [492, 0]
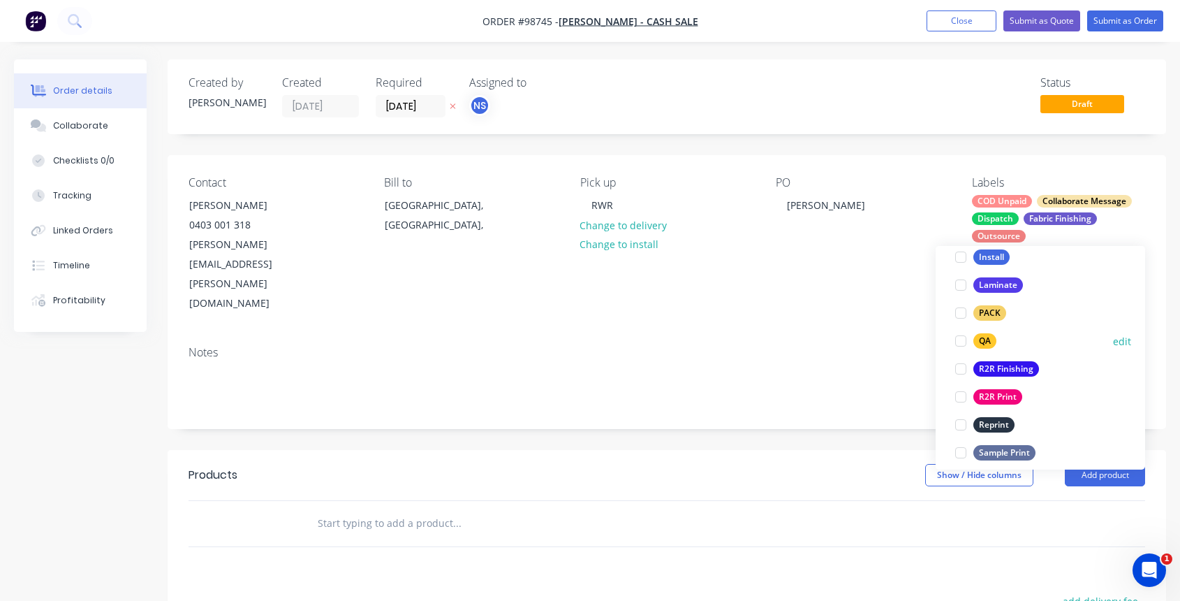
click at [960, 338] on div at bounding box center [961, 341] width 28 height 28
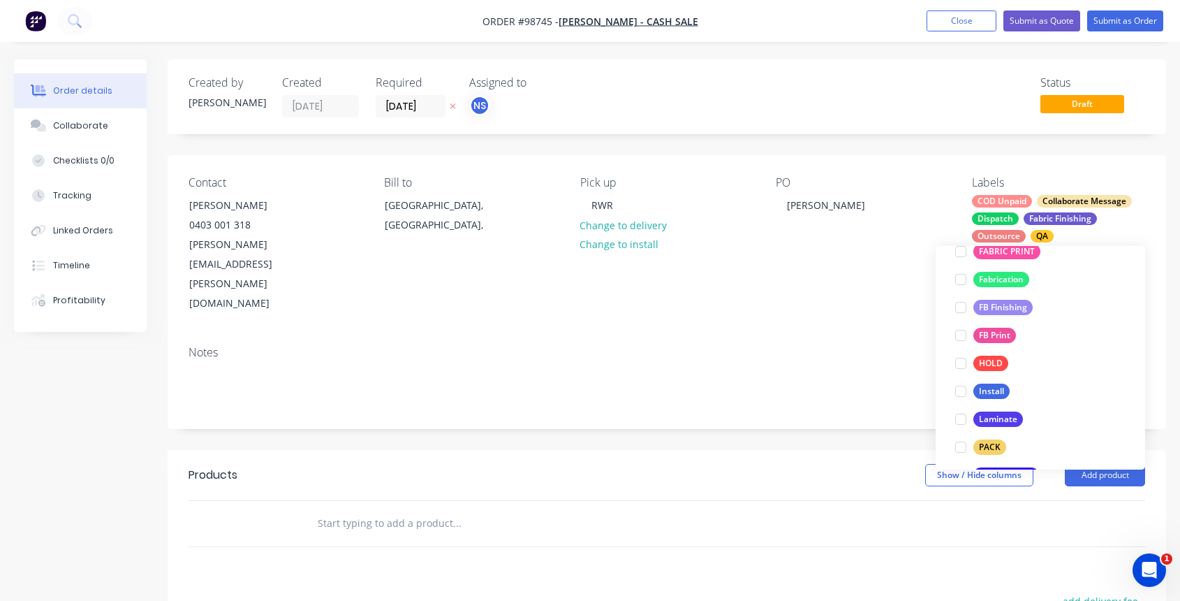
scroll to position [387, 0]
click at [962, 446] on div at bounding box center [961, 446] width 28 height 28
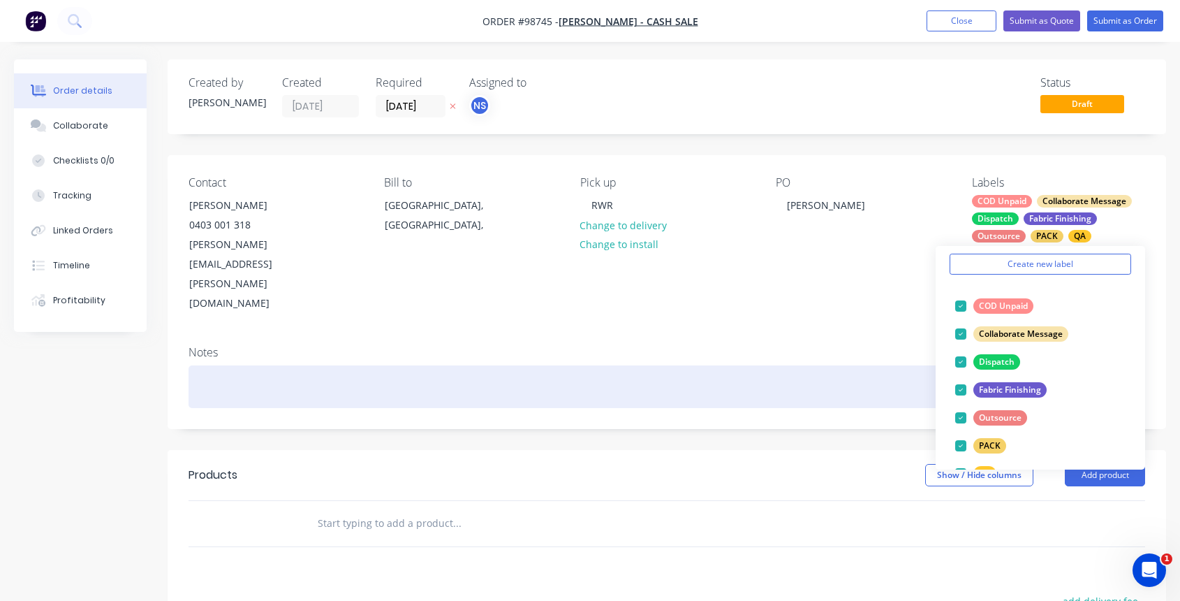
click at [445, 365] on div at bounding box center [667, 386] width 957 height 43
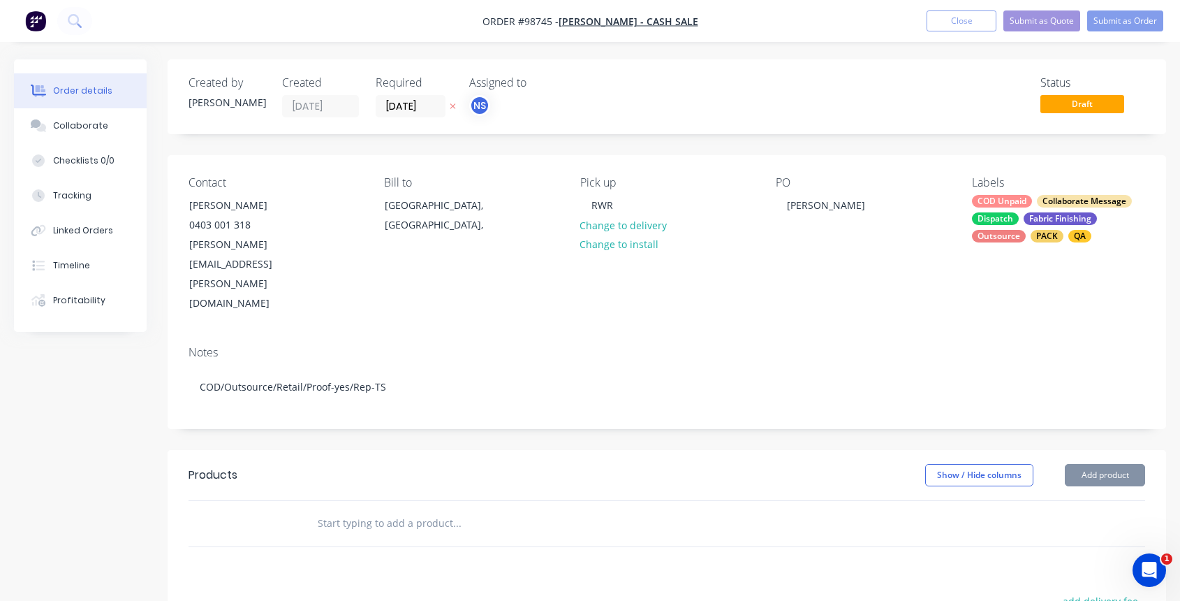
click at [418, 509] on input "text" at bounding box center [456, 523] width 279 height 28
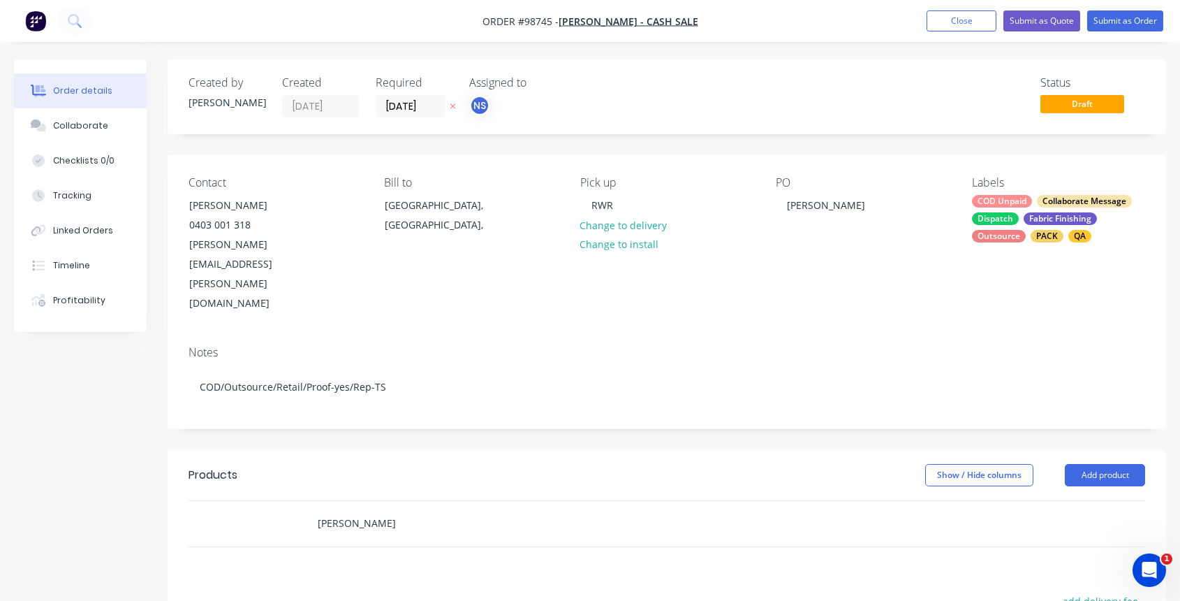
type input "[PERSON_NAME]"
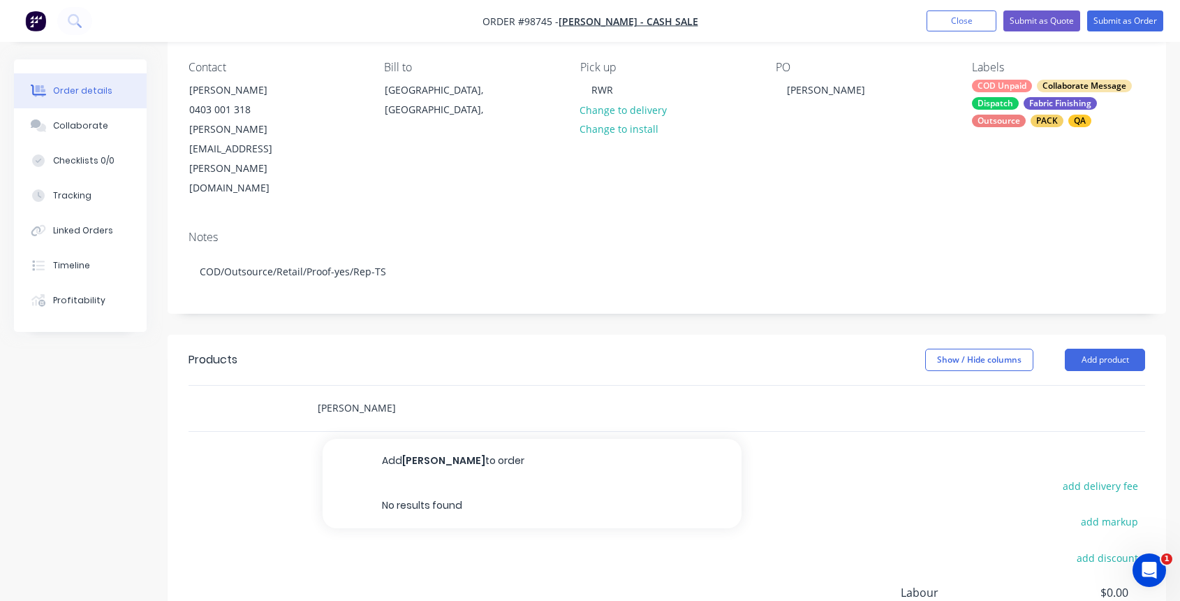
scroll to position [121, 0]
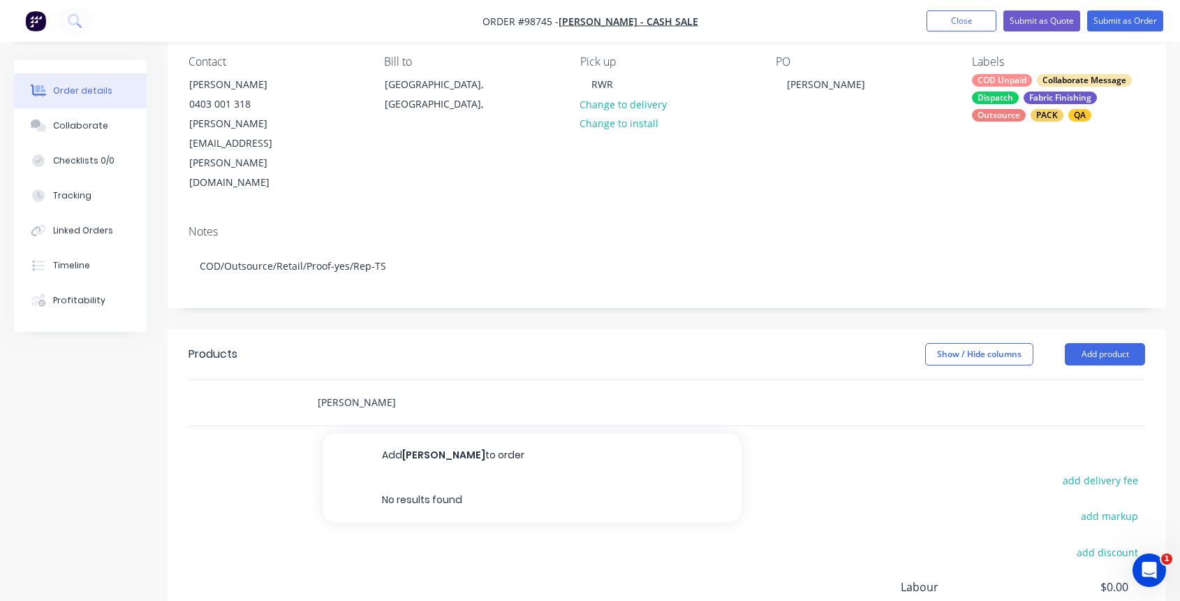
drag, startPoint x: 382, startPoint y: 344, endPoint x: 294, endPoint y: 340, distance: 88.1
click at [294, 380] on div "[PERSON_NAME] Add [PERSON_NAME] to order No results found" at bounding box center [667, 402] width 957 height 45
click at [1101, 343] on button "Add product" at bounding box center [1105, 354] width 80 height 22
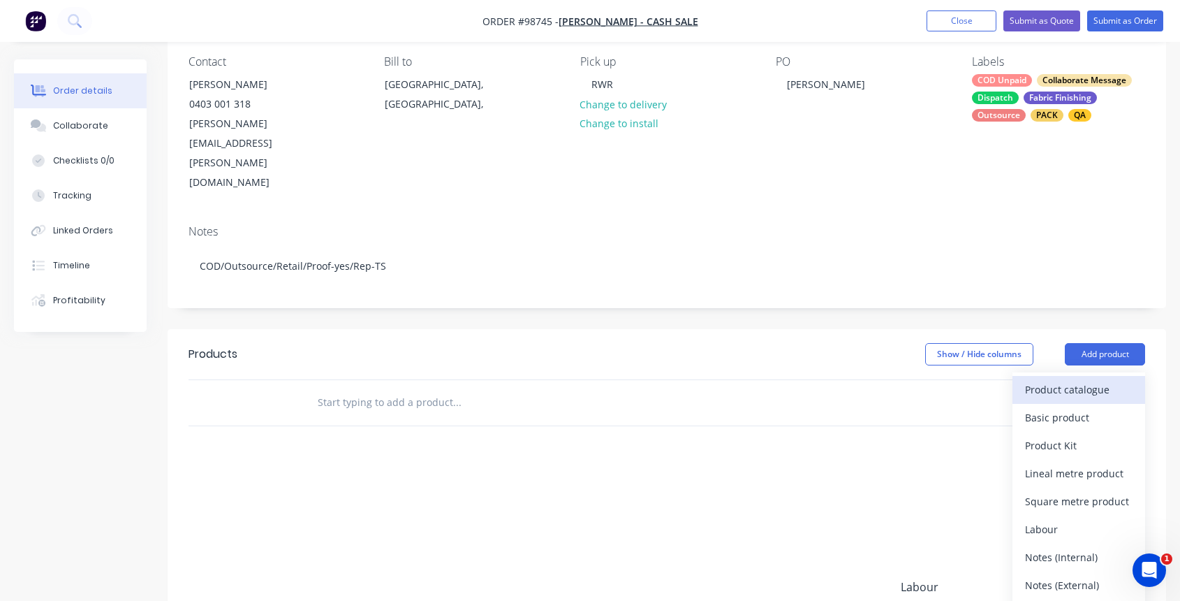
click at [1079, 379] on div "Product catalogue" at bounding box center [1079, 389] width 108 height 20
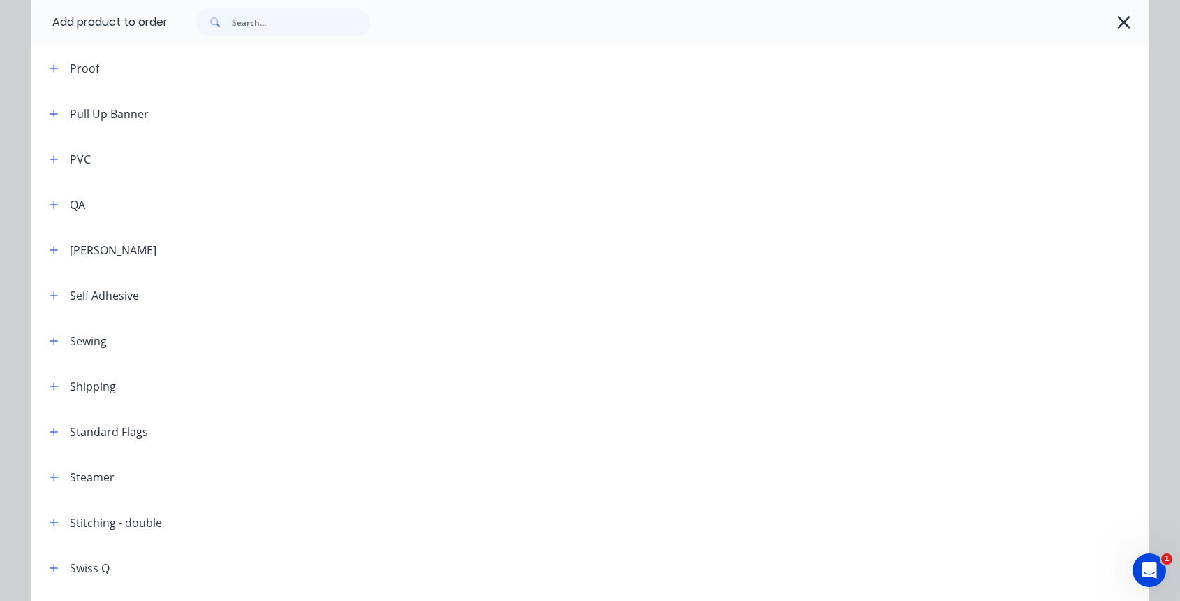
scroll to position [1526, 0]
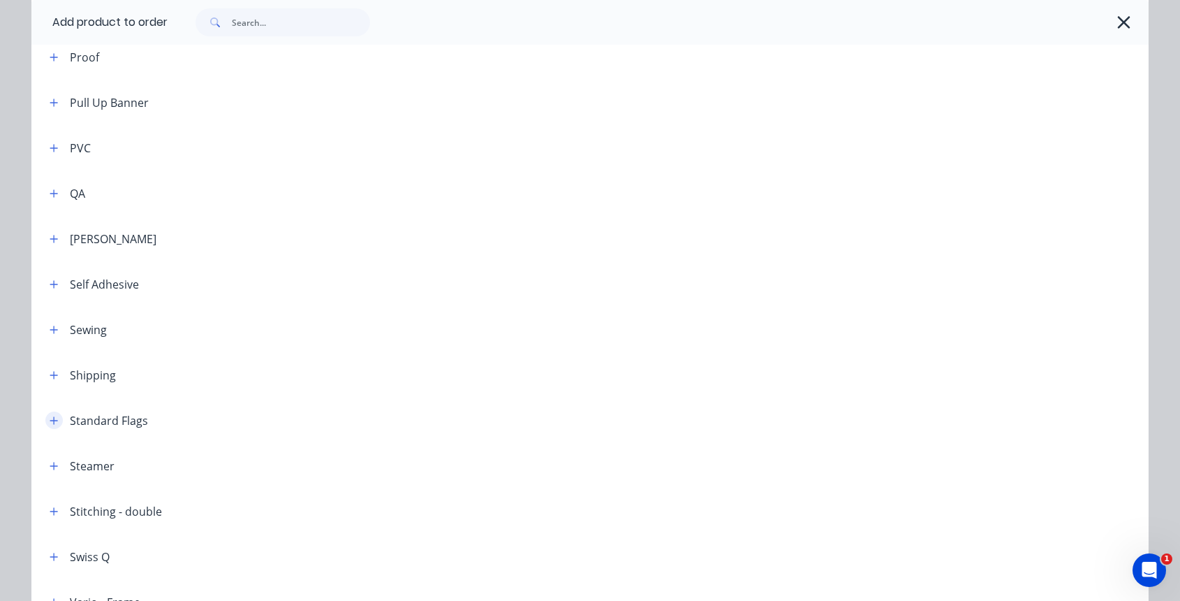
click at [50, 417] on icon "button" at bounding box center [54, 421] width 8 height 10
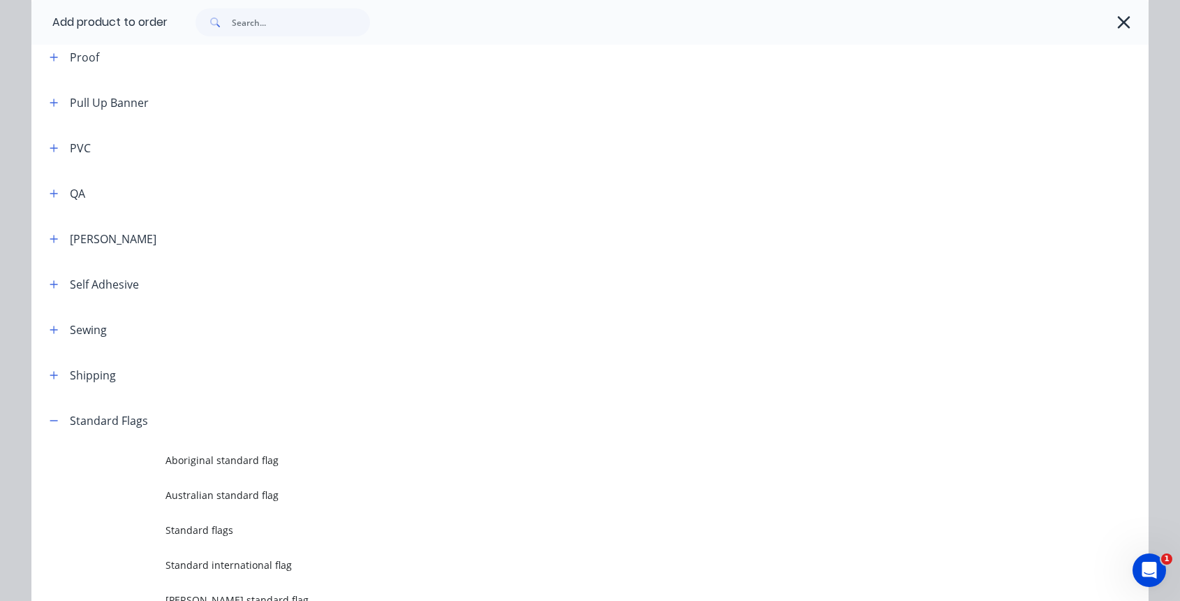
scroll to position [1643, 0]
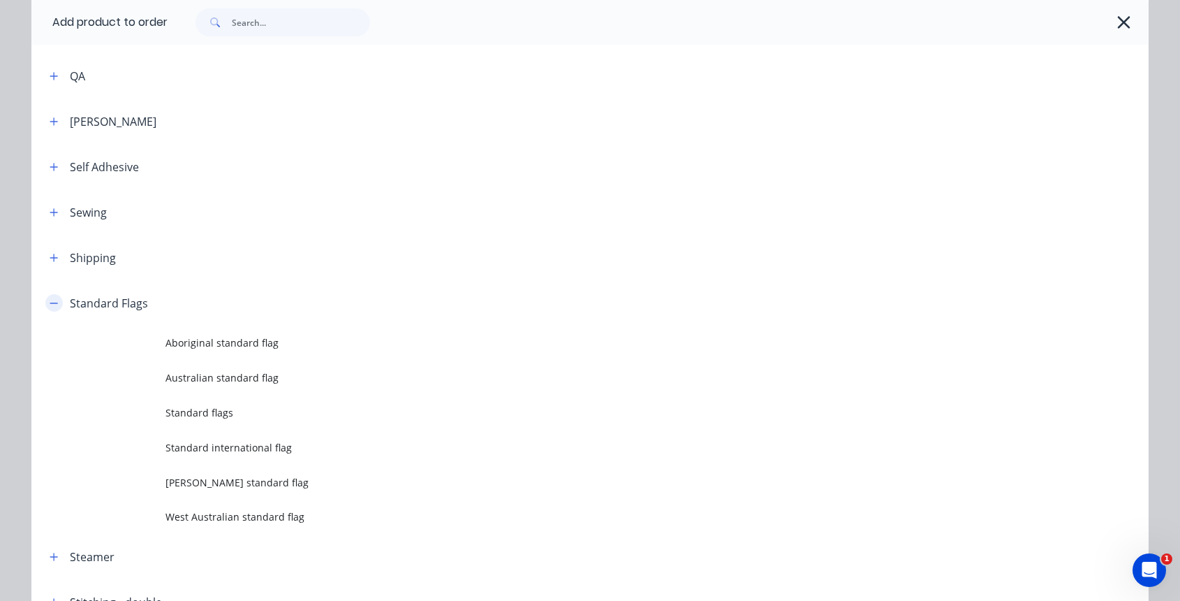
click at [50, 307] on icon "button" at bounding box center [54, 303] width 8 height 10
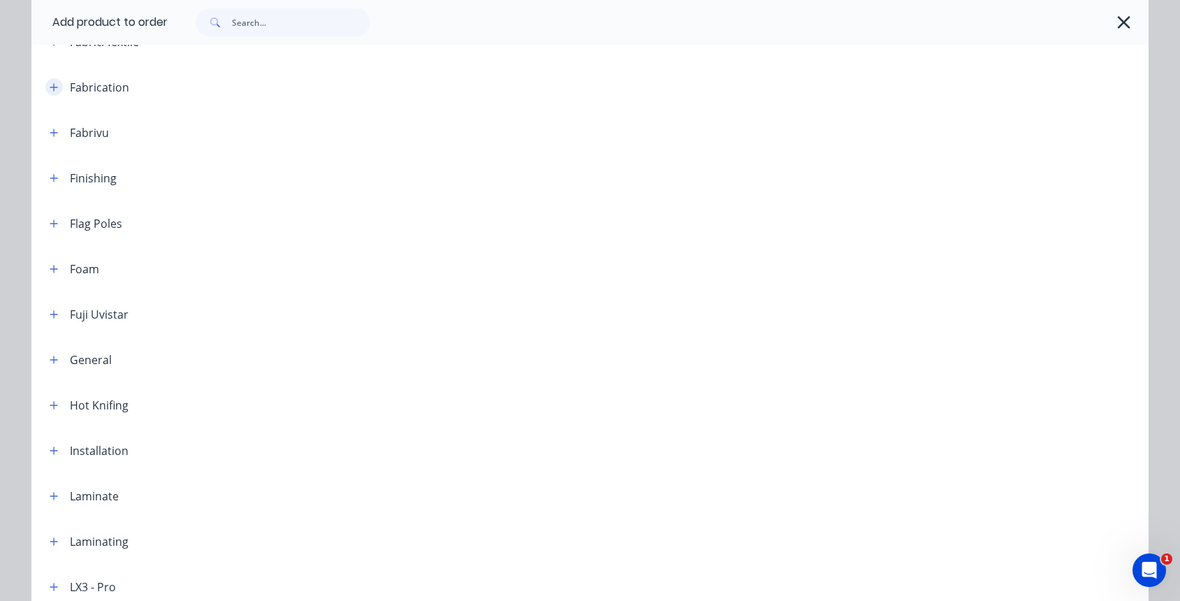
scroll to position [649, 0]
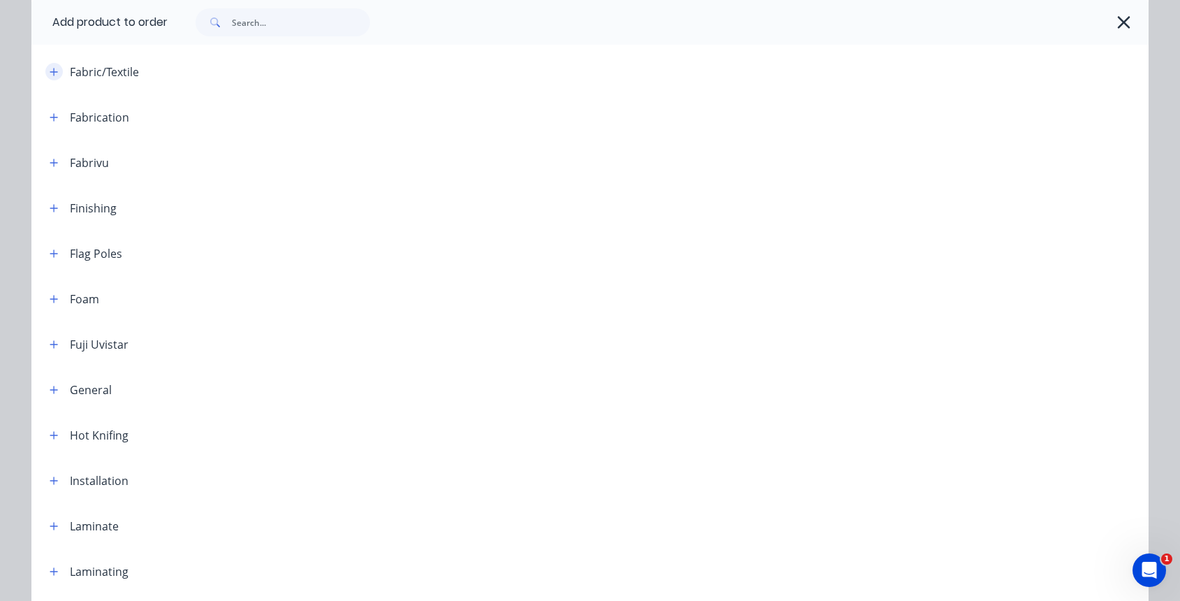
click at [50, 68] on icon "button" at bounding box center [54, 72] width 8 height 8
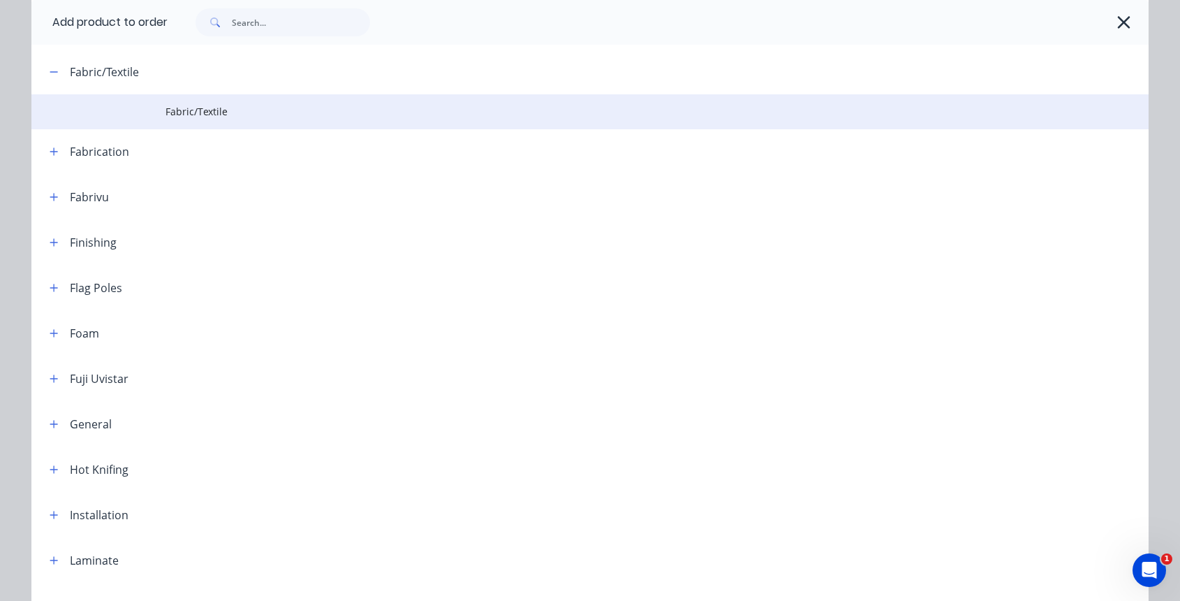
click at [216, 115] on span "Fabric/Textile" at bounding box center [559, 111] width 786 height 15
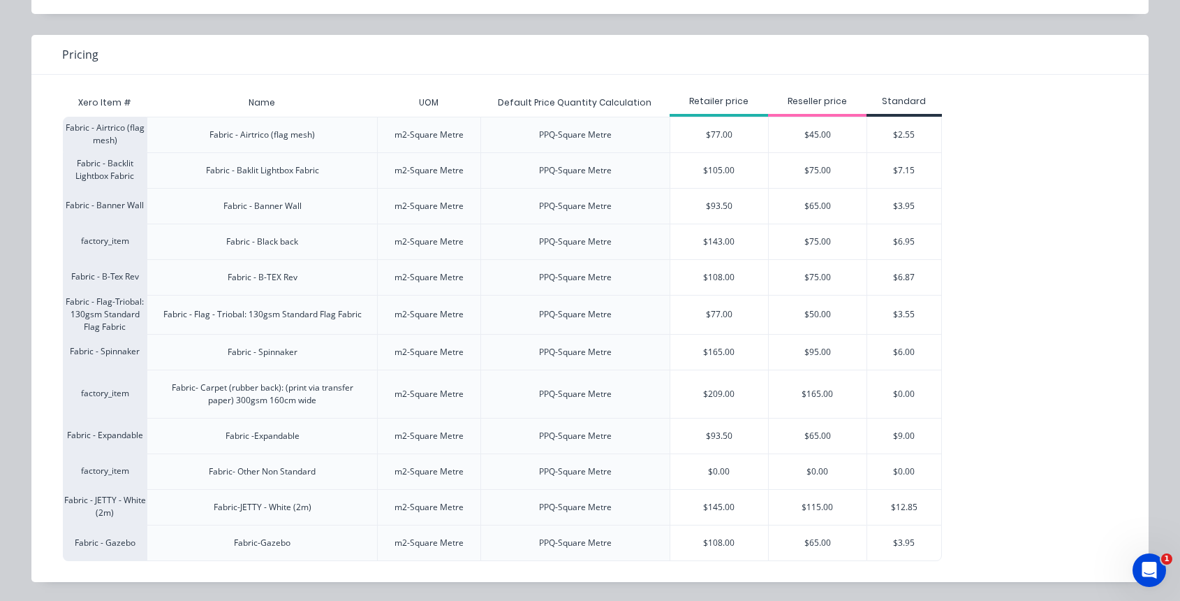
scroll to position [97, 0]
click at [702, 473] on div "$0.00" at bounding box center [719, 470] width 98 height 35
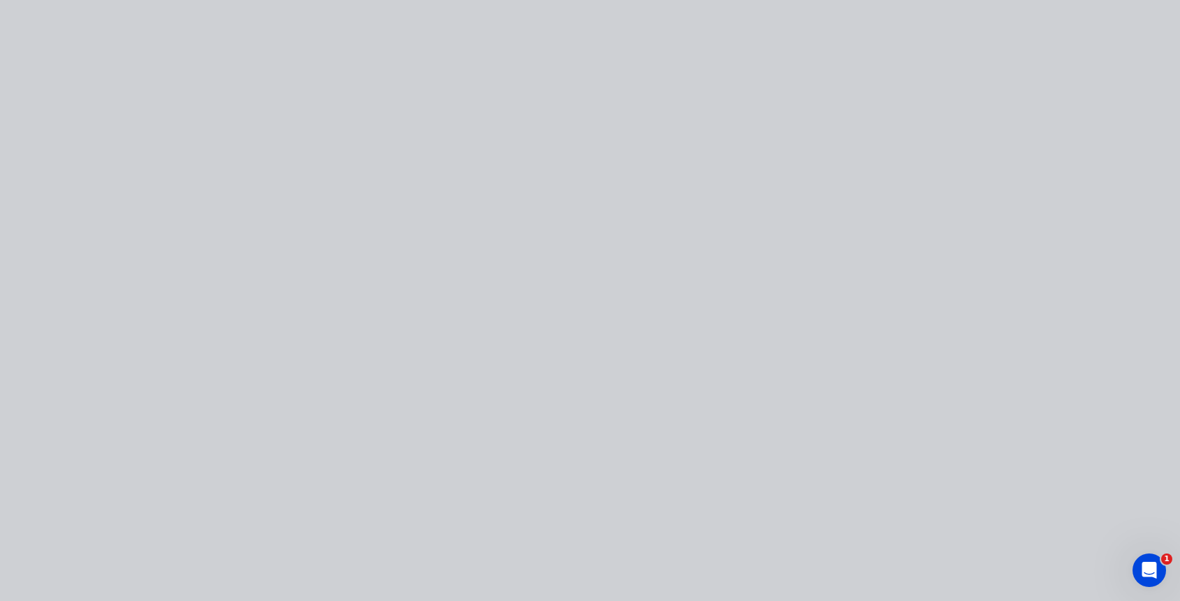
scroll to position [0, 0]
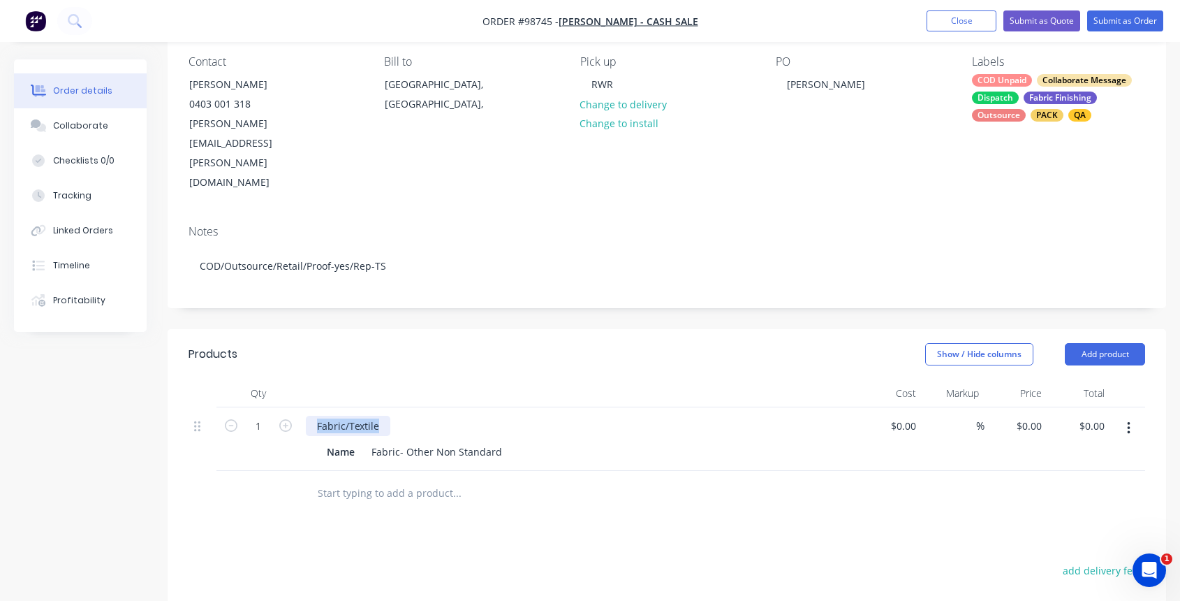
drag, startPoint x: 317, startPoint y: 368, endPoint x: 409, endPoint y: 364, distance: 92.3
click at [409, 416] on div "Fabric/Textile" at bounding box center [580, 426] width 548 height 20
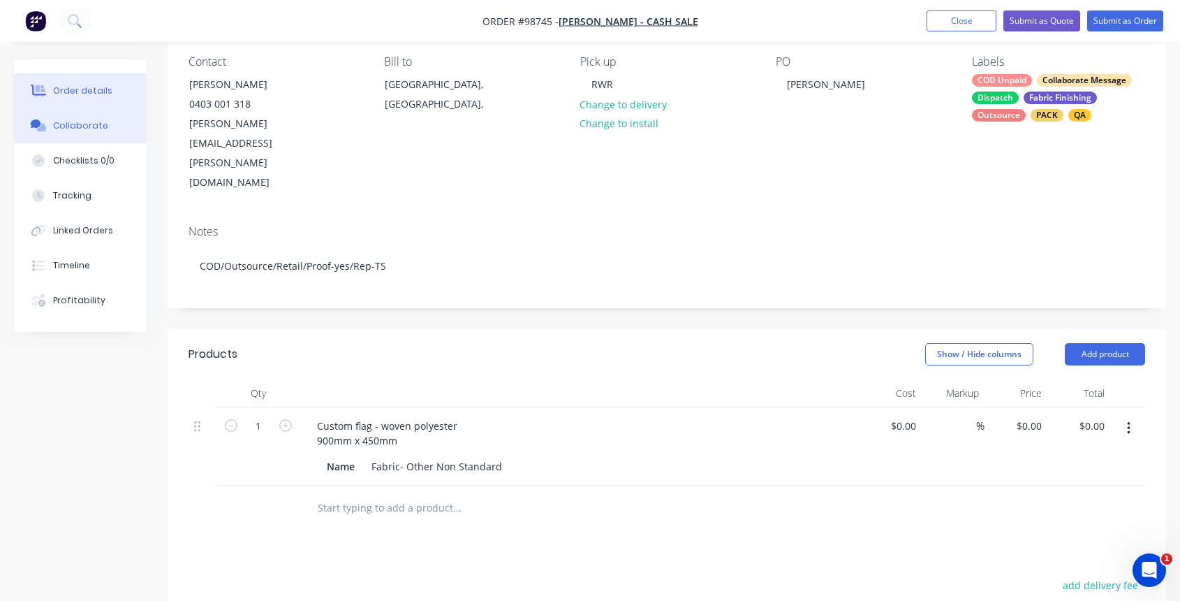
click at [82, 127] on div "Collaborate" at bounding box center [80, 125] width 55 height 13
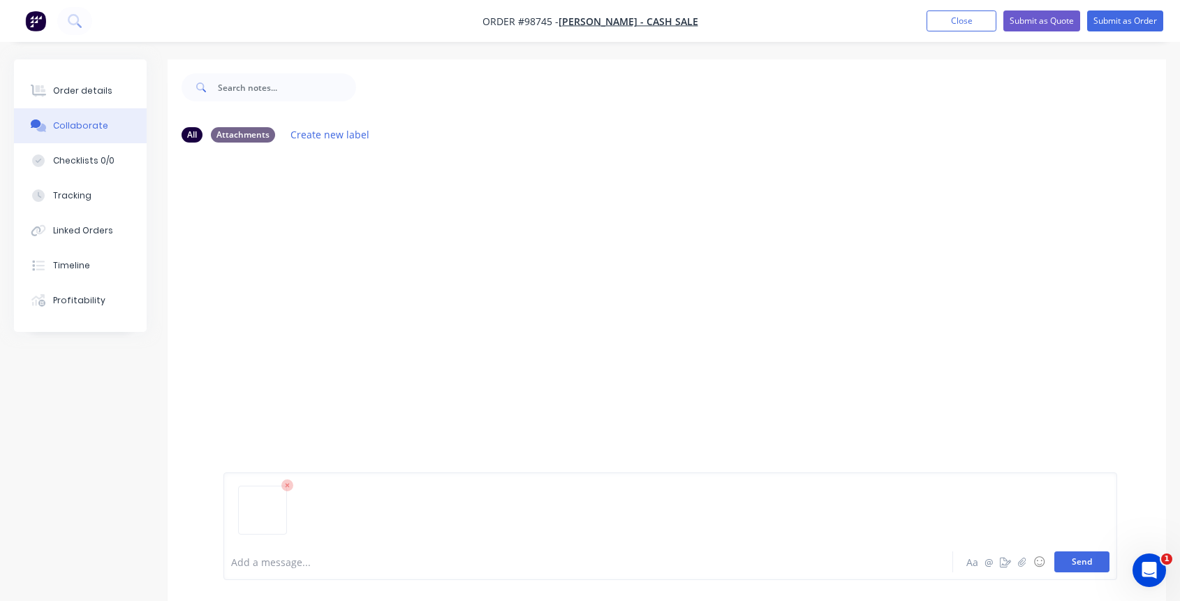
click at [1082, 561] on button "Send" at bounding box center [1082, 561] width 55 height 21
click at [283, 555] on div at bounding box center [561, 562] width 659 height 15
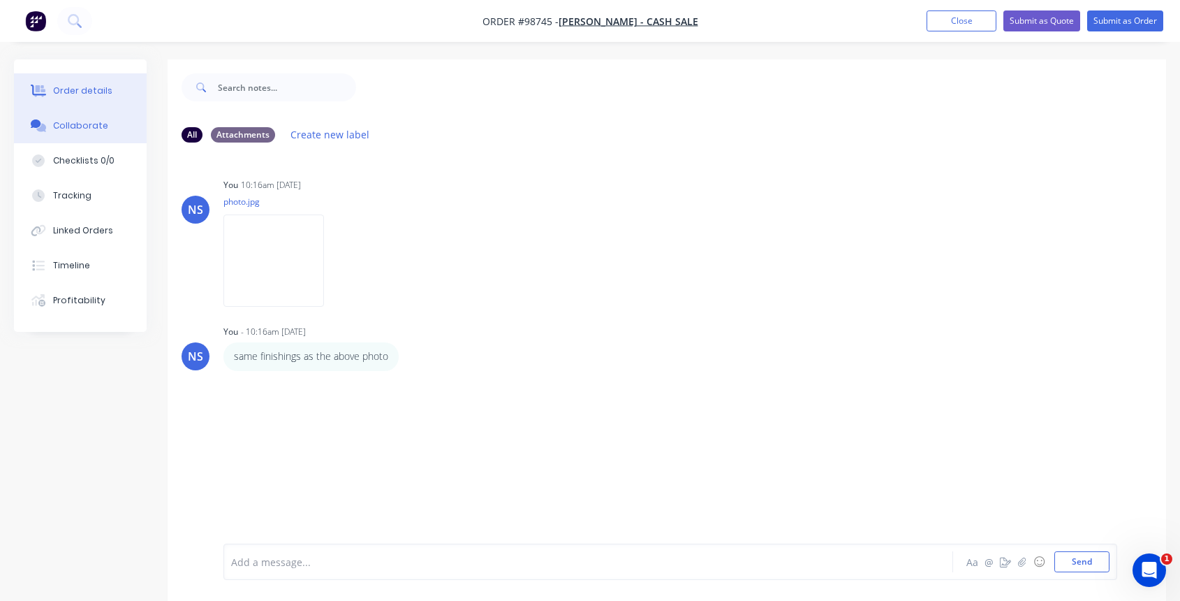
click at [89, 91] on div "Order details" at bounding box center [82, 91] width 59 height 13
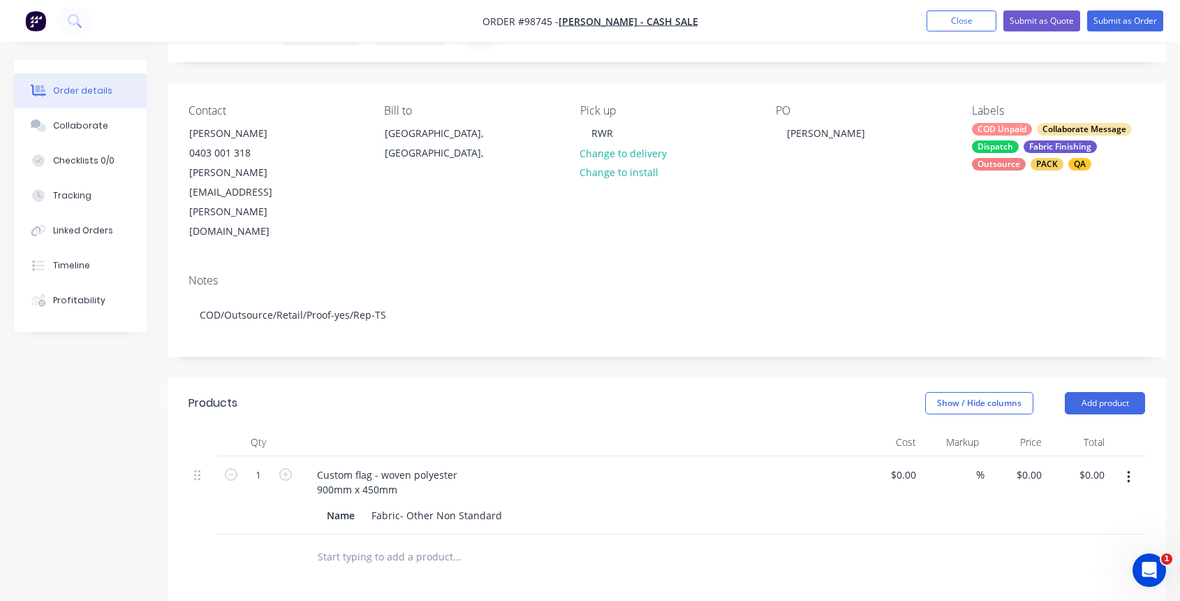
scroll to position [243, 0]
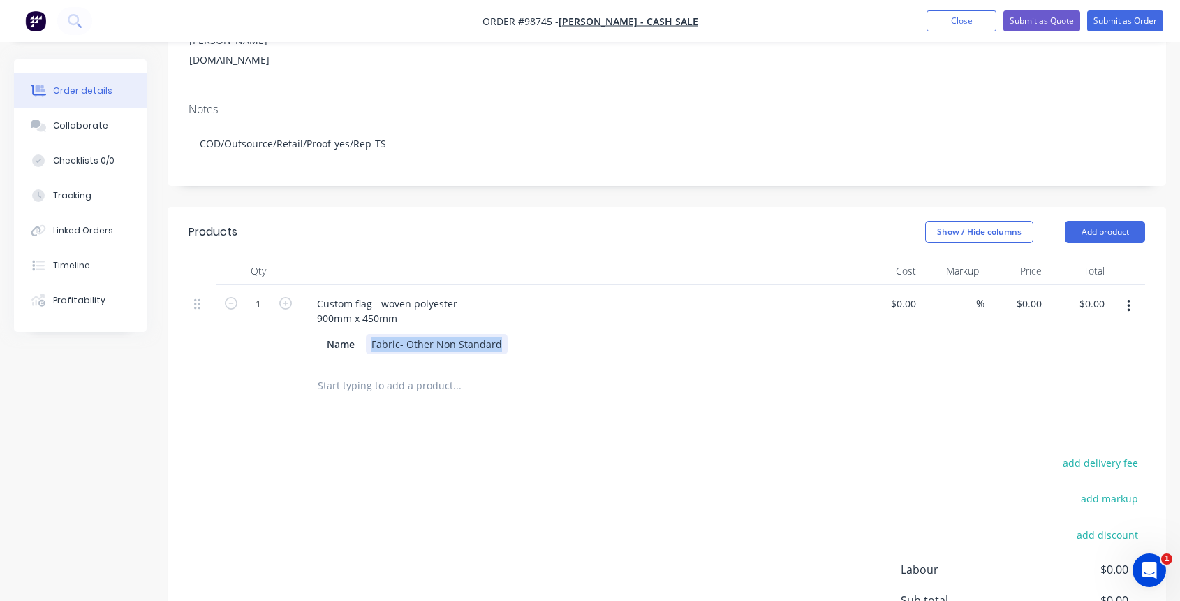
drag, startPoint x: 372, startPoint y: 286, endPoint x: 506, endPoint y: 288, distance: 134.1
click at [506, 334] on div "Name Fabric- Other Non Standard" at bounding box center [576, 344] width 511 height 20
drag, startPoint x: 368, startPoint y: 283, endPoint x: 527, endPoint y: 286, distance: 159.3
click at [527, 334] on div "Name Fabric- Other Non Standard" at bounding box center [576, 344] width 511 height 20
drag, startPoint x: 324, startPoint y: 287, endPoint x: 368, endPoint y: 287, distance: 44.0
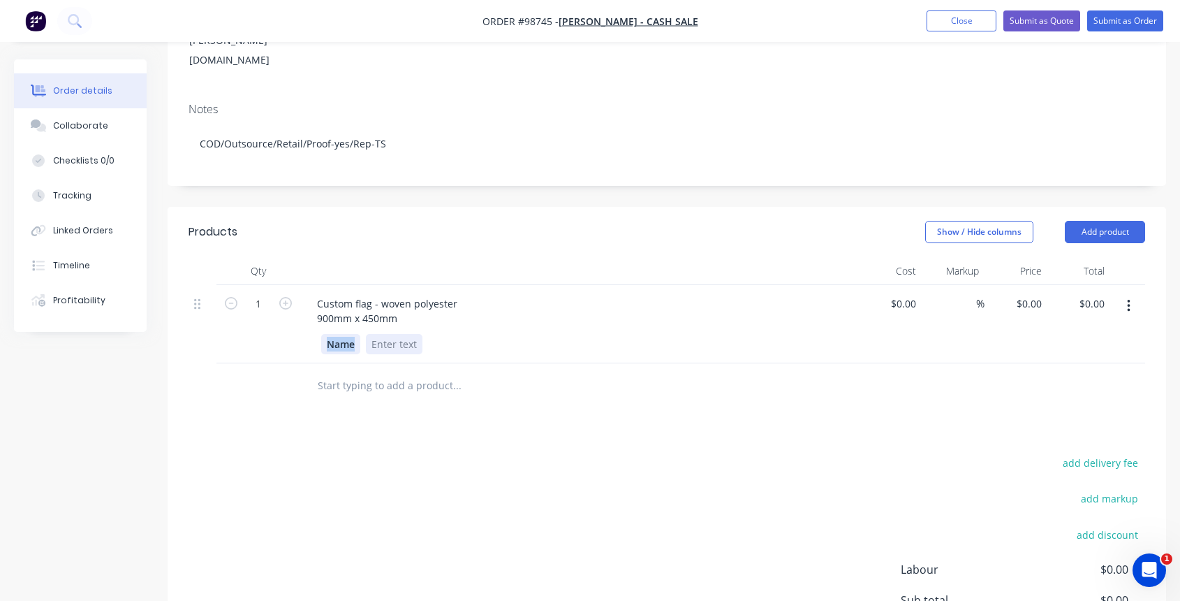
click at [358, 334] on div "Name" at bounding box center [340, 344] width 39 height 20
click at [409, 293] on div "Custom flag - woven polyester 900mm x 450mm" at bounding box center [387, 310] width 163 height 35
click at [284, 297] on icon "button" at bounding box center [285, 303] width 13 height 13
type input "2"
click at [1026, 293] on div "0 $0.00" at bounding box center [1029, 303] width 38 height 20
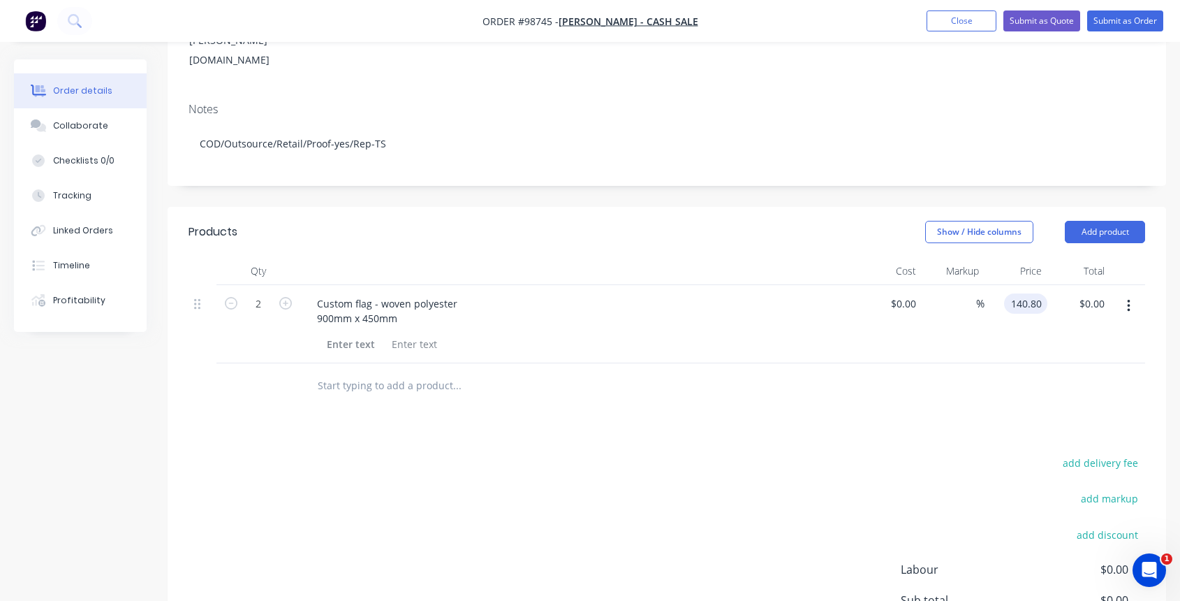
type input "$140.80"
type input "$281.60"
click at [1097, 221] on button "Add product" at bounding box center [1105, 232] width 80 height 22
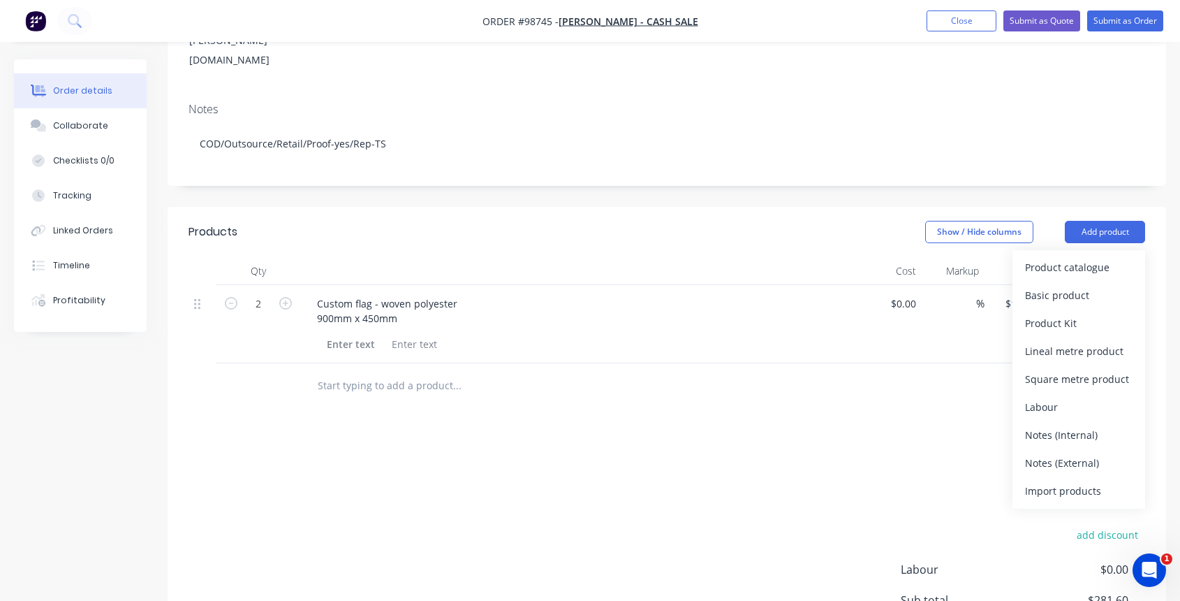
click at [1096, 425] on div "Notes (Internal)" at bounding box center [1079, 435] width 108 height 20
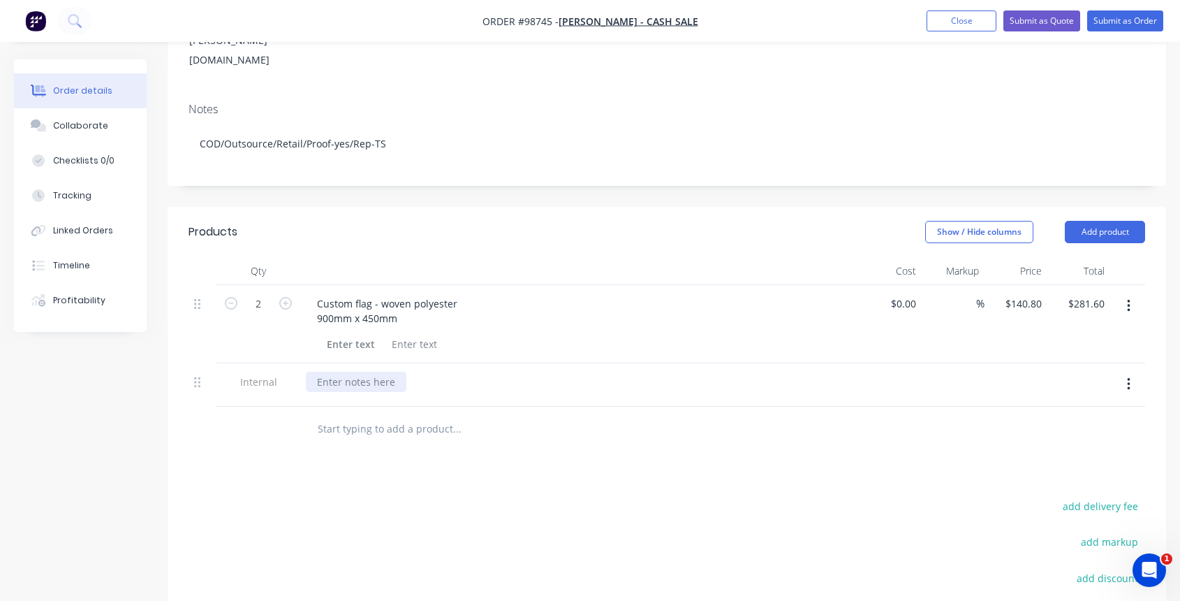
click at [323, 372] on div at bounding box center [356, 382] width 101 height 20
click at [364, 372] on div "need to oputsource as - woven polyester" at bounding box center [412, 382] width 212 height 20
click at [354, 372] on div "need to outsource as - woven polyester" at bounding box center [409, 382] width 206 height 20
click at [451, 372] on div "need [PERSON_NAME] to outsource as - woven polyester" at bounding box center [449, 382] width 287 height 20
click at [316, 372] on div "need [PERSON_NAME] to outsource as normal - woven polyester" at bounding box center [467, 382] width 323 height 20
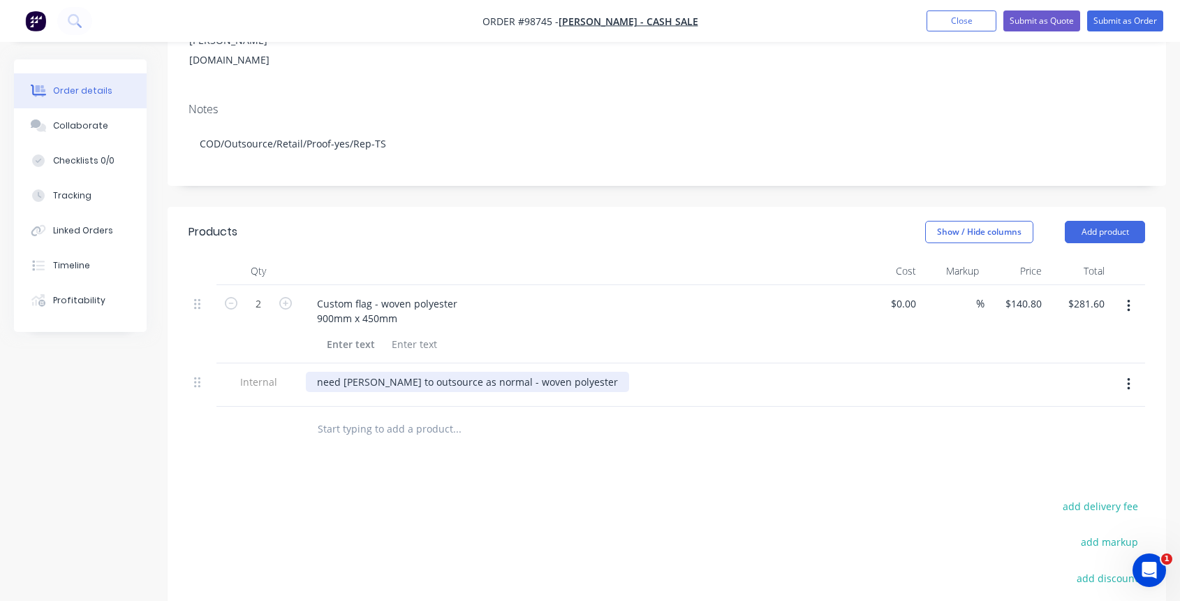
click at [571, 372] on div "need [PERSON_NAME] to outsource as normal - woven polyester" at bounding box center [467, 382] width 323 height 20
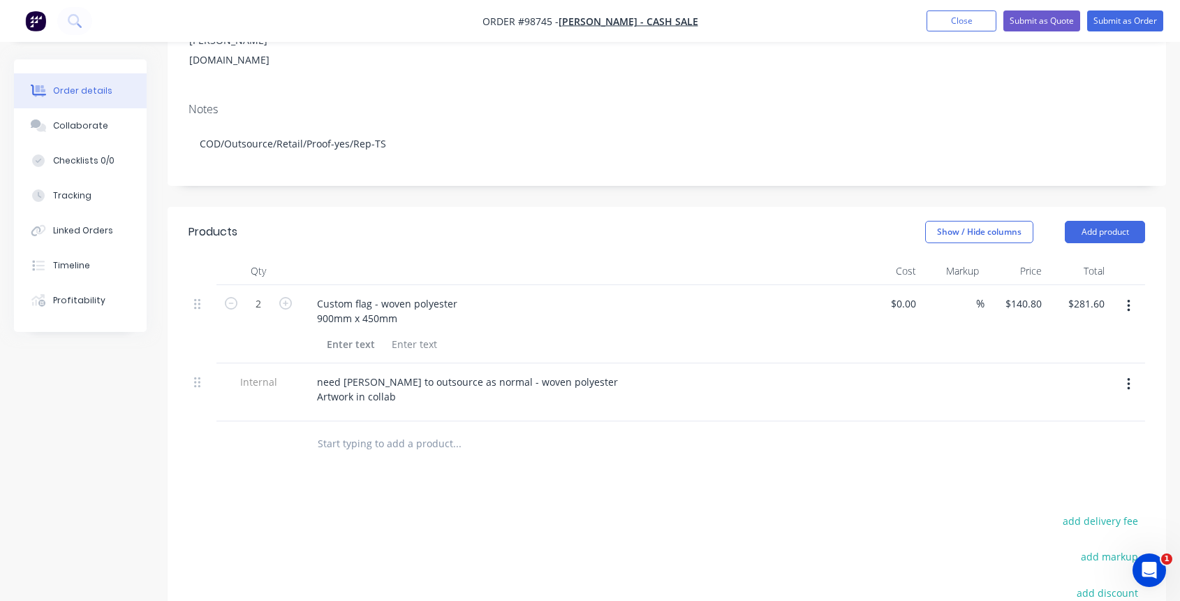
click at [409, 429] on input "text" at bounding box center [456, 443] width 279 height 28
click at [1093, 221] on button "Add product" at bounding box center [1105, 232] width 80 height 22
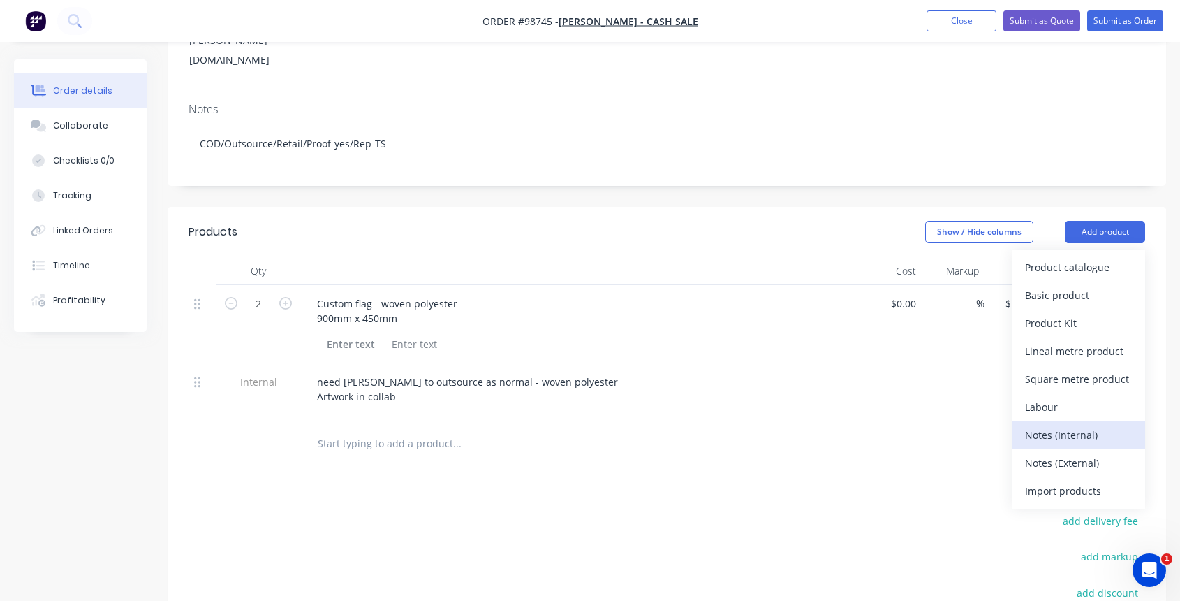
click at [1077, 425] on div "Notes (Internal)" at bounding box center [1079, 435] width 108 height 20
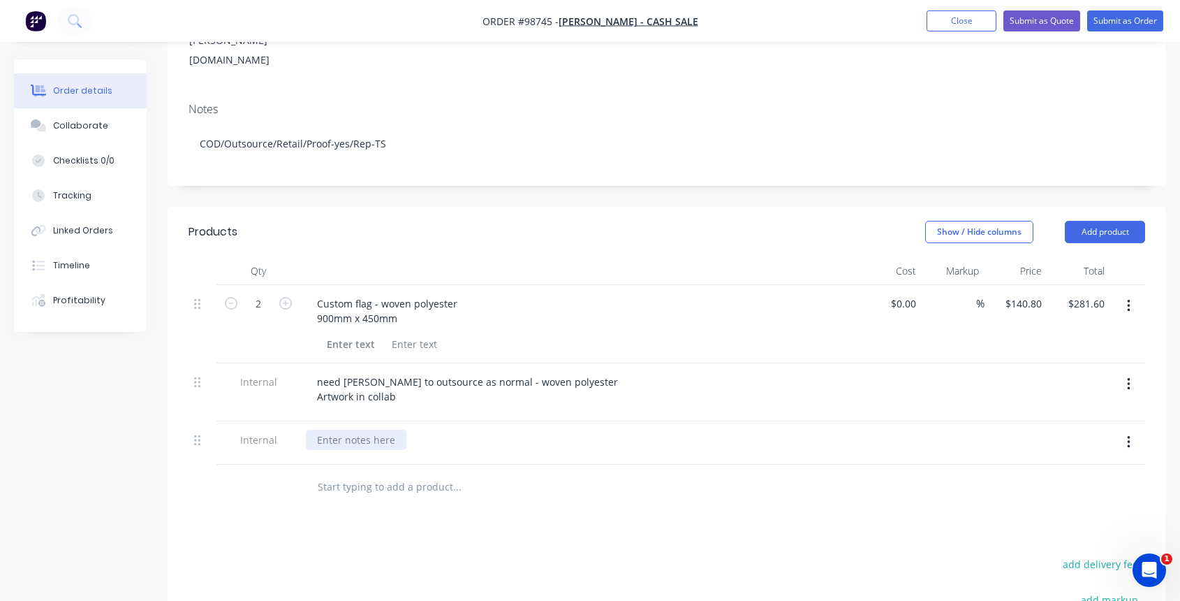
click at [377, 429] on div at bounding box center [356, 439] width 101 height 20
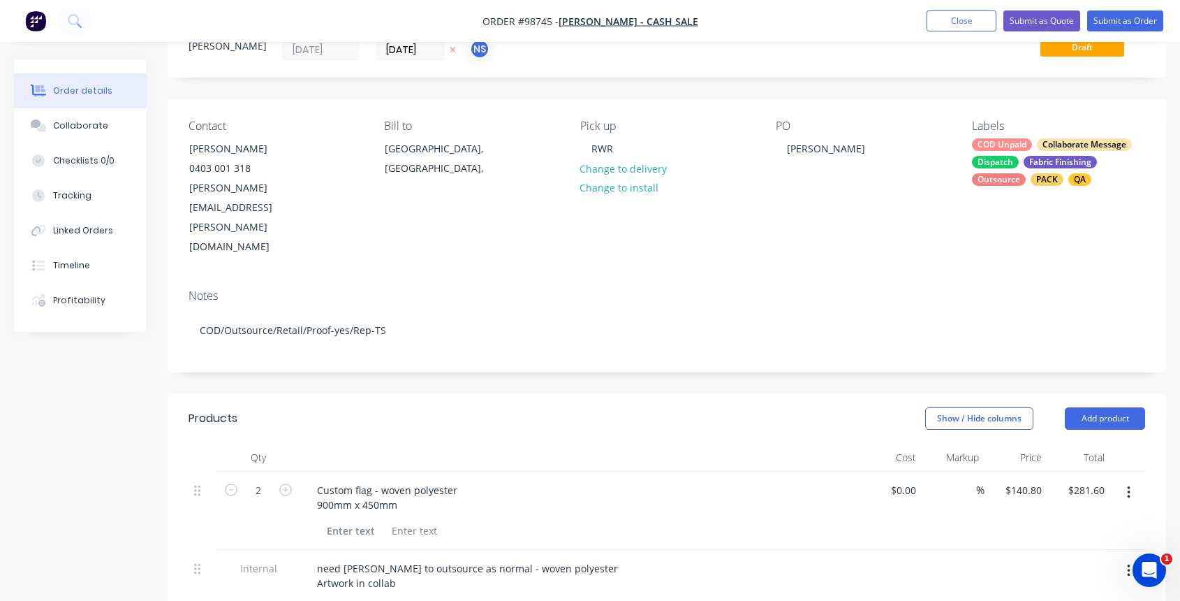
scroll to position [8, 0]
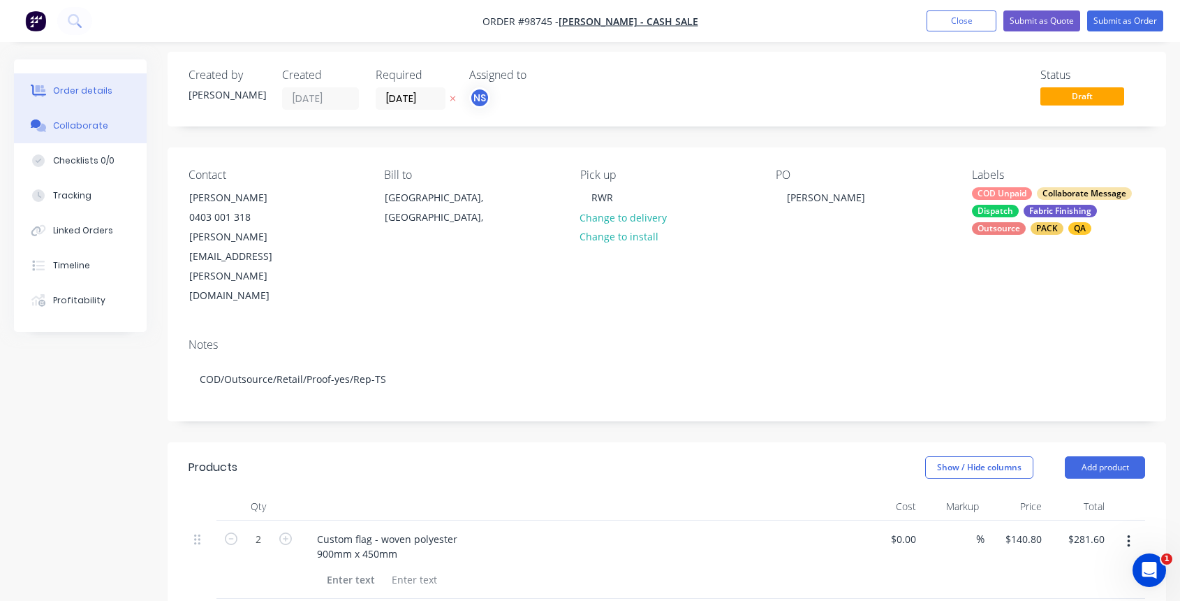
click at [77, 129] on div "Collaborate" at bounding box center [80, 125] width 55 height 13
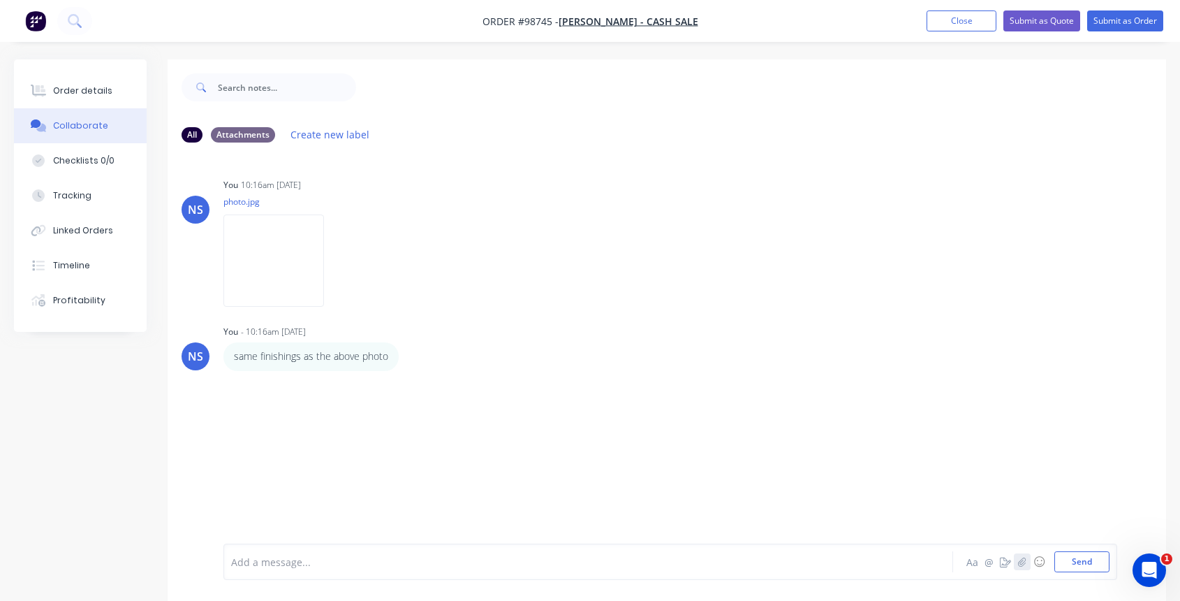
click at [1022, 564] on icon "button" at bounding box center [1022, 562] width 8 height 10
click at [1078, 558] on button "Send" at bounding box center [1082, 561] width 55 height 21
click at [257, 557] on div at bounding box center [561, 562] width 659 height 15
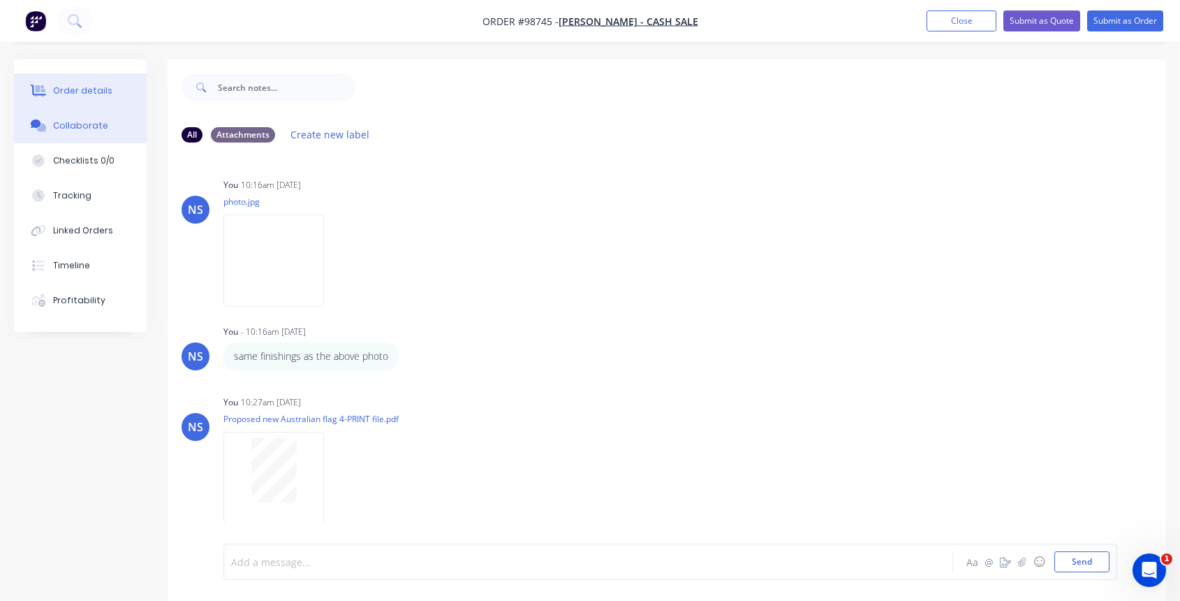
click at [73, 86] on div "Order details" at bounding box center [82, 91] width 59 height 13
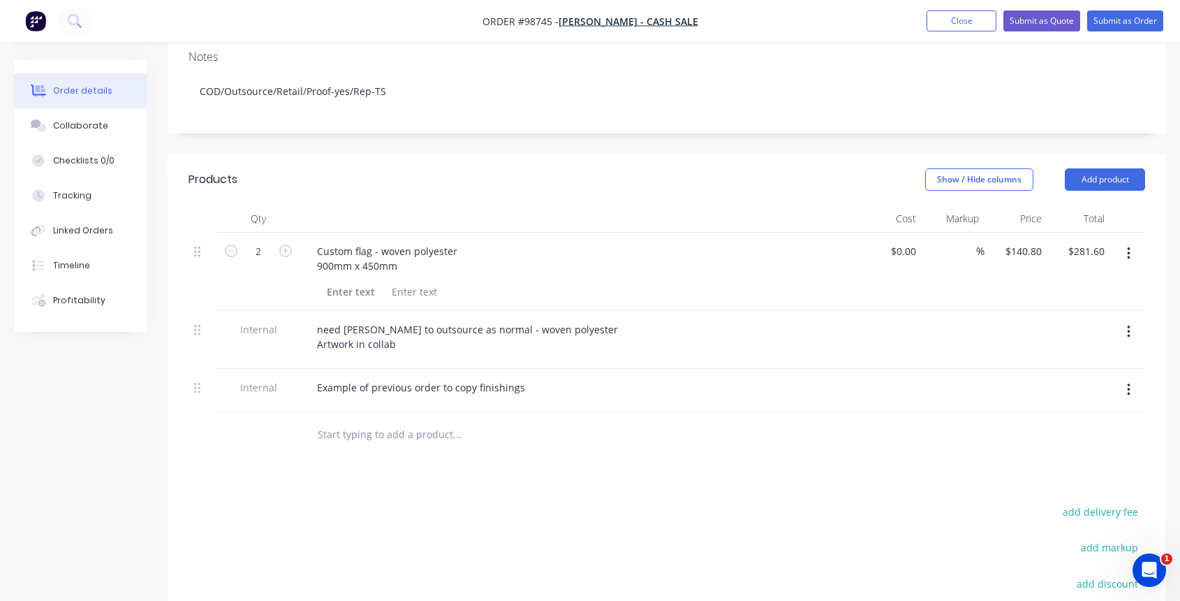
scroll to position [450, 0]
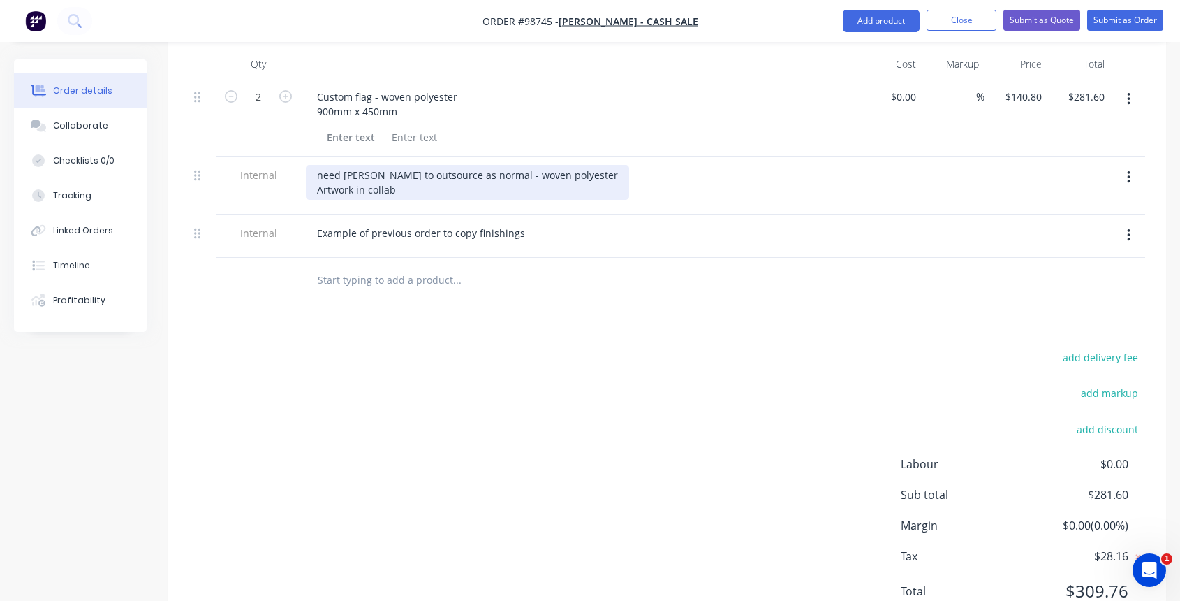
click at [407, 165] on div "need [PERSON_NAME] to outsource as normal - woven polyester Artwork in collab" at bounding box center [467, 182] width 323 height 35
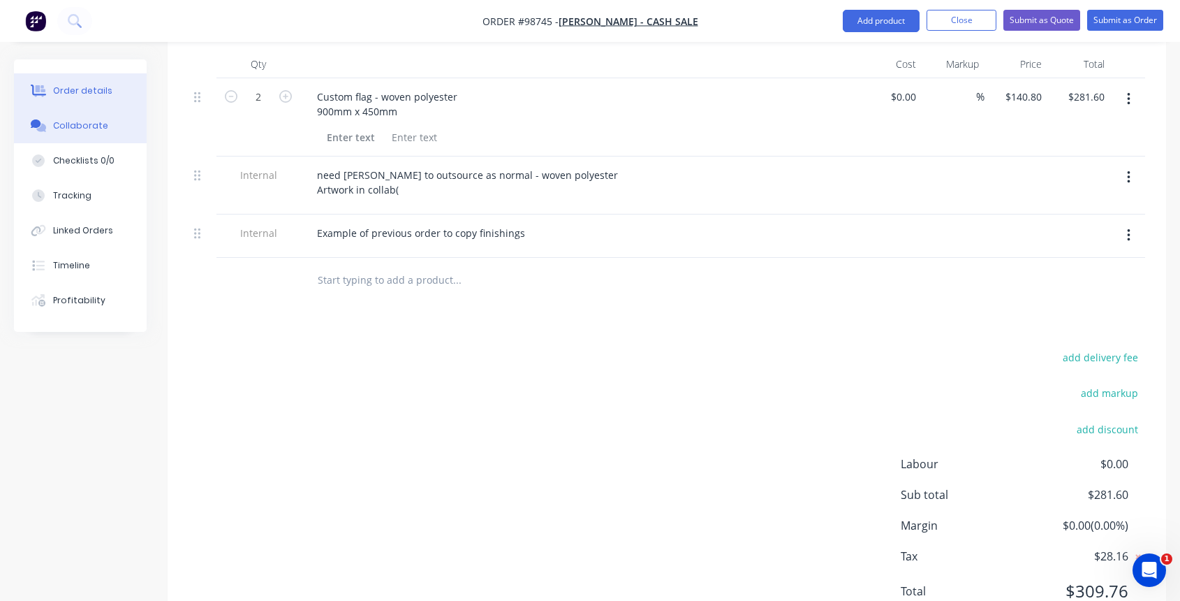
click at [106, 122] on button "Collaborate" at bounding box center [80, 125] width 133 height 35
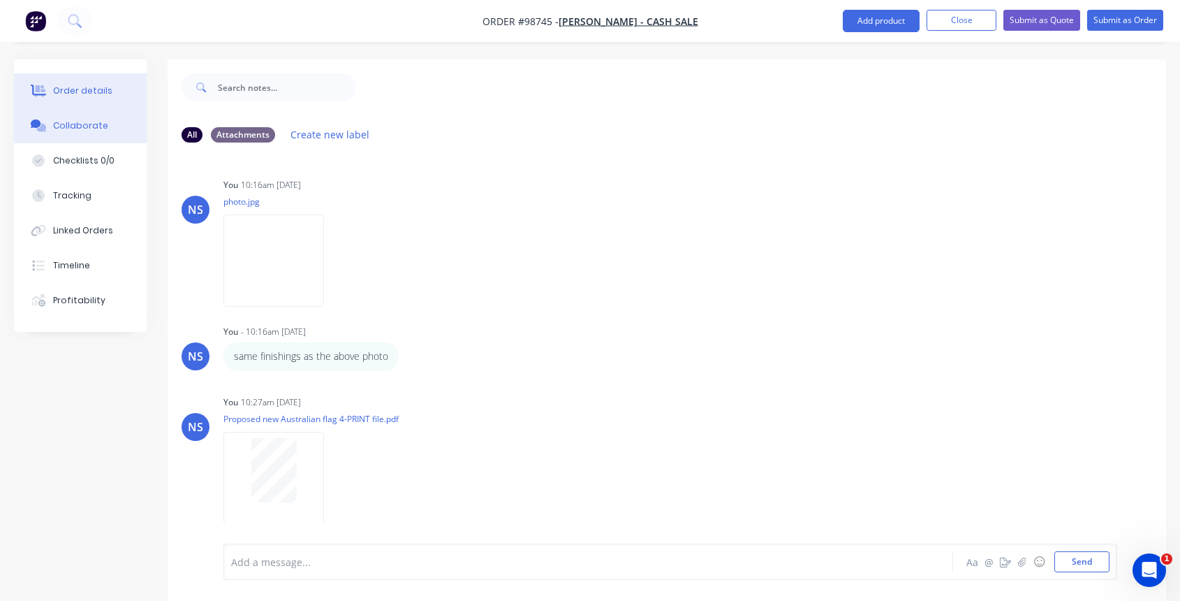
click at [92, 87] on div "Order details" at bounding box center [82, 91] width 59 height 13
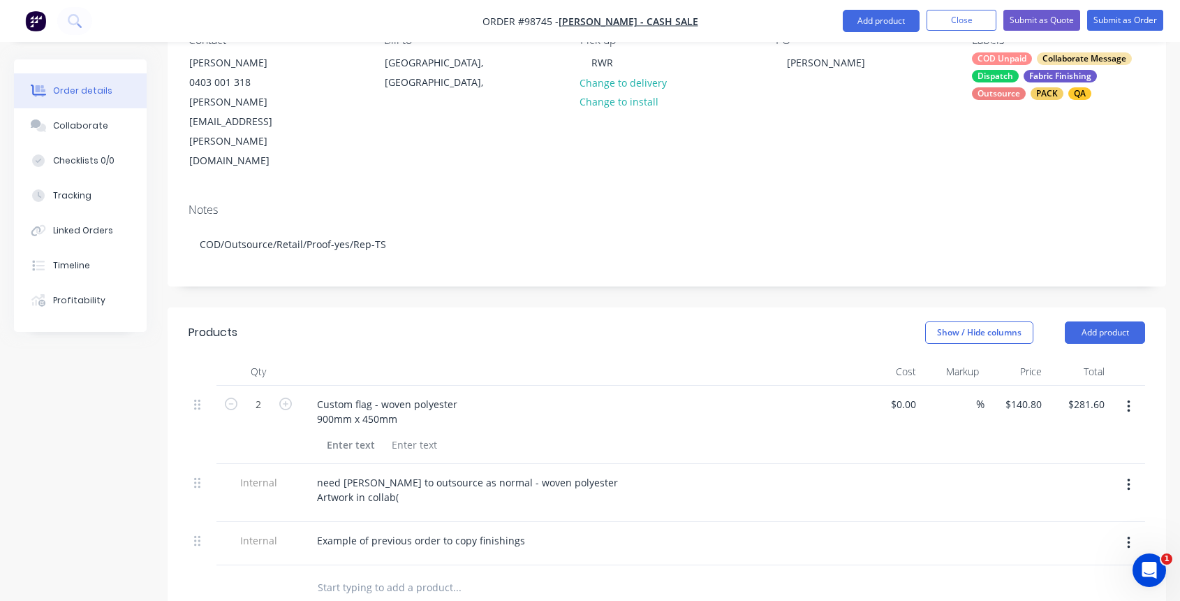
scroll to position [284, 0]
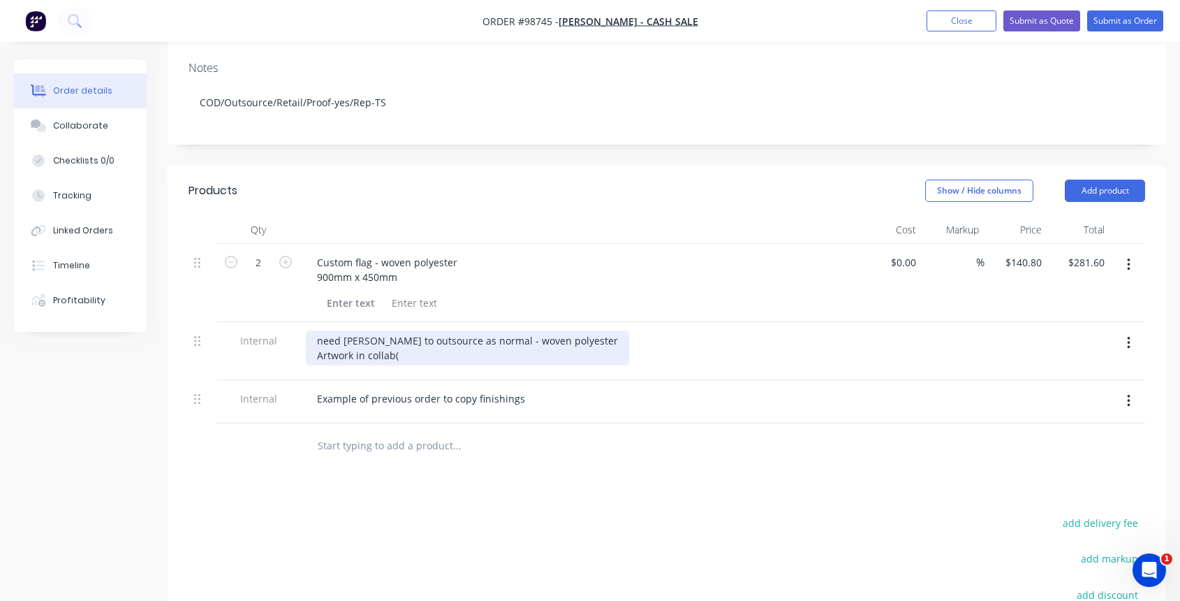
click at [397, 330] on div "need [PERSON_NAME] to outsource as normal - woven polyester Artwork in collab(" at bounding box center [467, 347] width 323 height 35
click at [429, 330] on div "need [PERSON_NAME] to outsource as normal - woven polyester Artwork in collab(p…" at bounding box center [467, 347] width 323 height 35
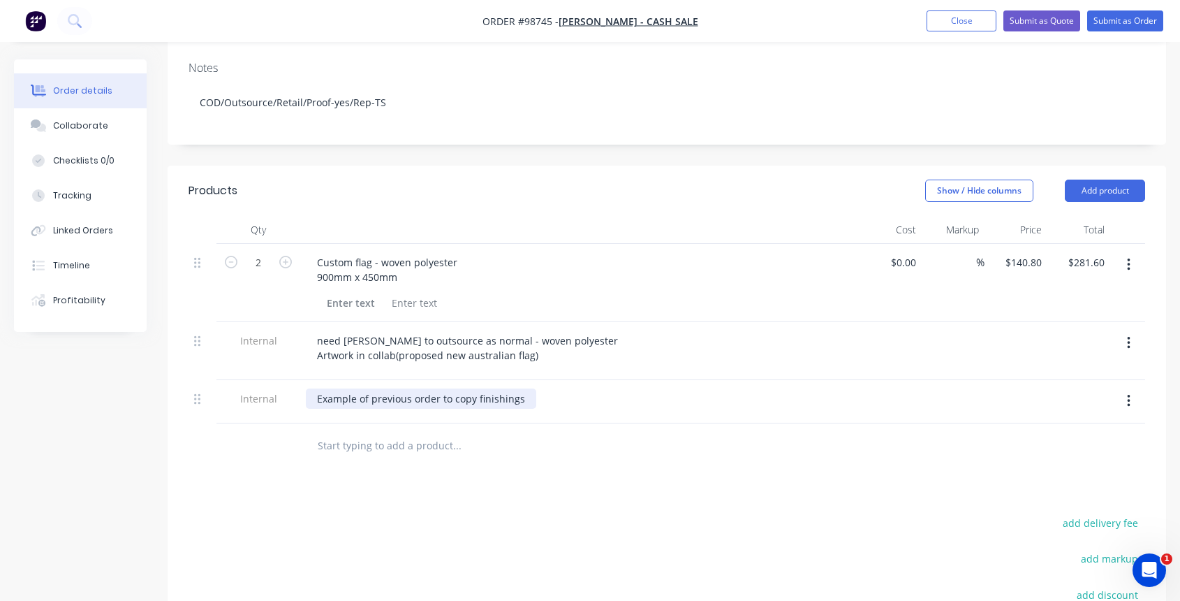
click at [520, 388] on div "Example of previous order to copy finishings" at bounding box center [421, 398] width 230 height 20
click at [87, 121] on div "Collaborate" at bounding box center [80, 125] width 55 height 13
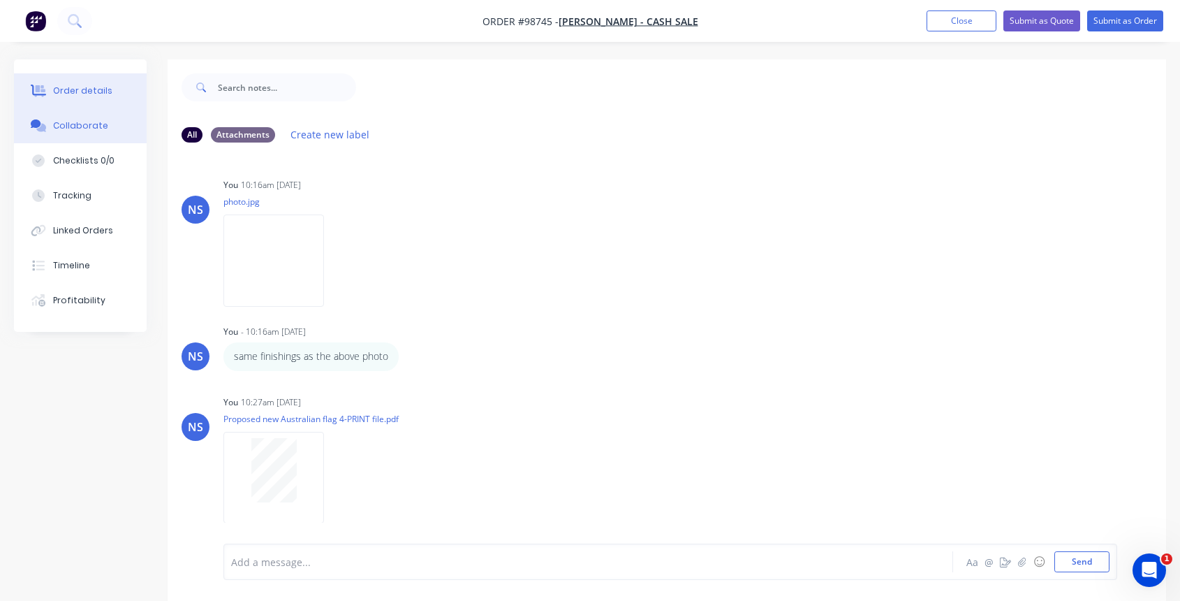
click at [78, 92] on div "Order details" at bounding box center [82, 91] width 59 height 13
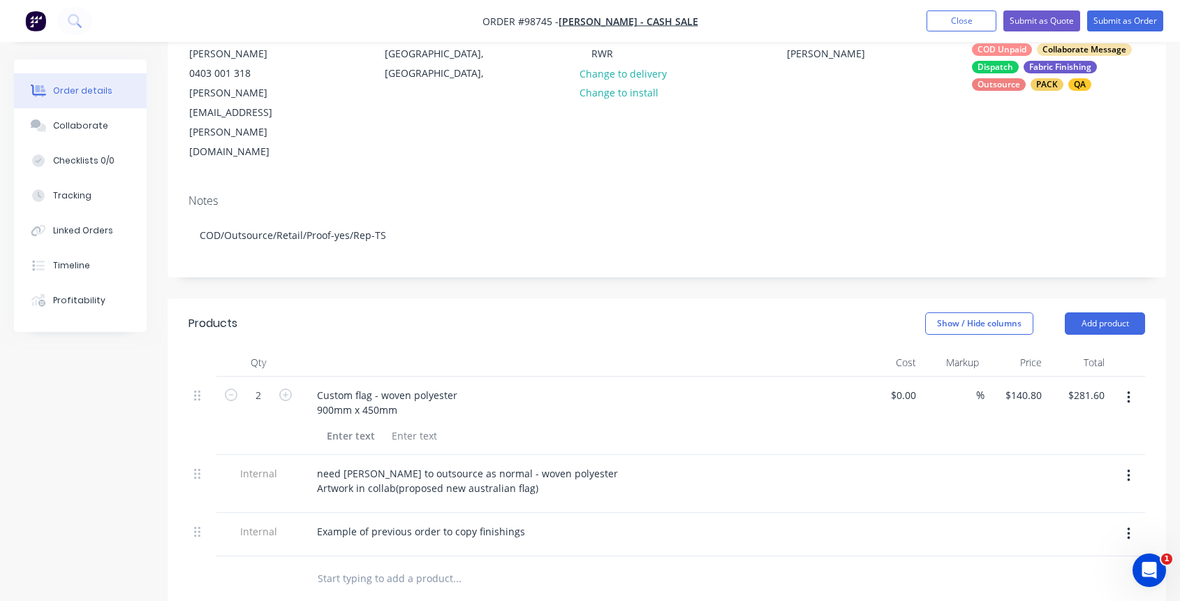
scroll to position [266, 0]
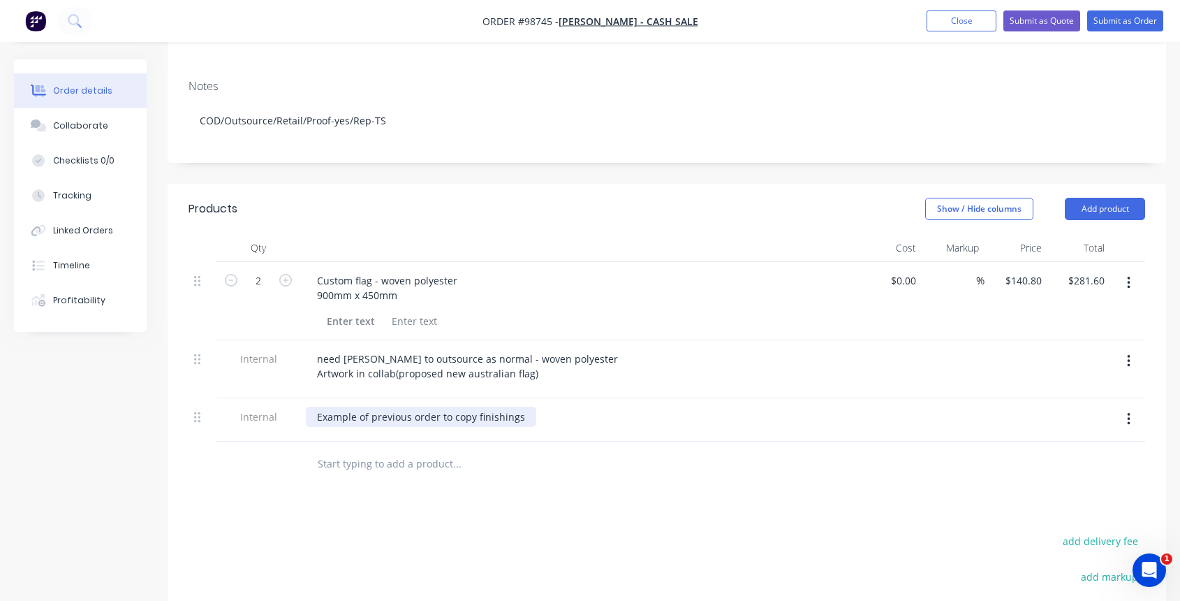
click at [522, 406] on div "Example of previous order to copy finishings" at bounding box center [421, 416] width 230 height 20
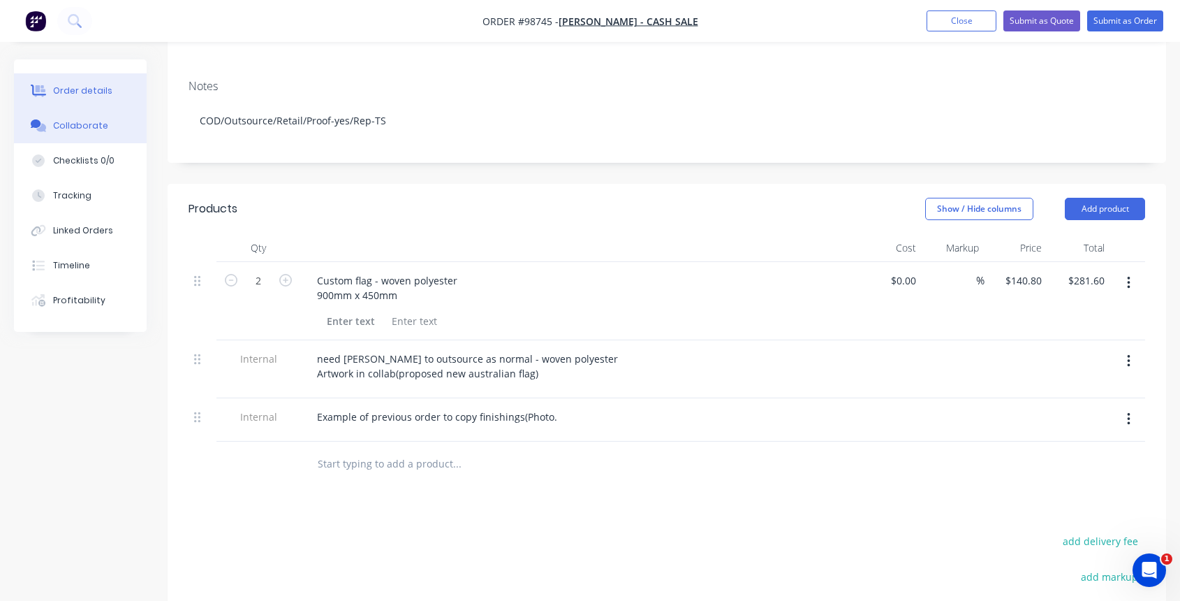
click at [85, 122] on div "Collaborate" at bounding box center [80, 125] width 55 height 13
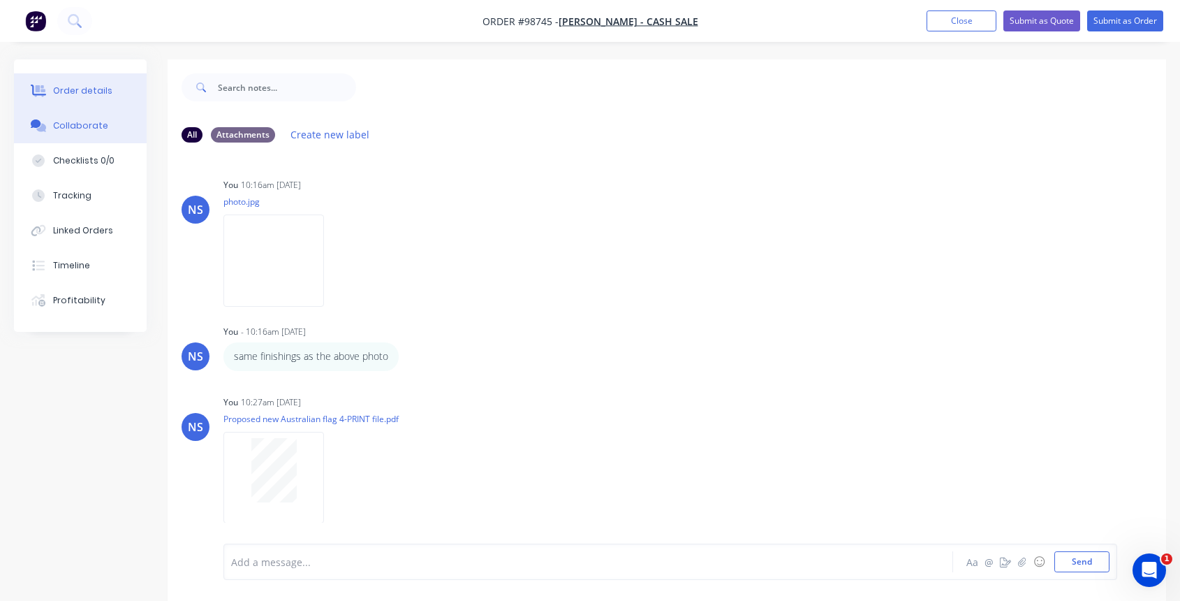
click at [89, 92] on div "Order details" at bounding box center [82, 91] width 59 height 13
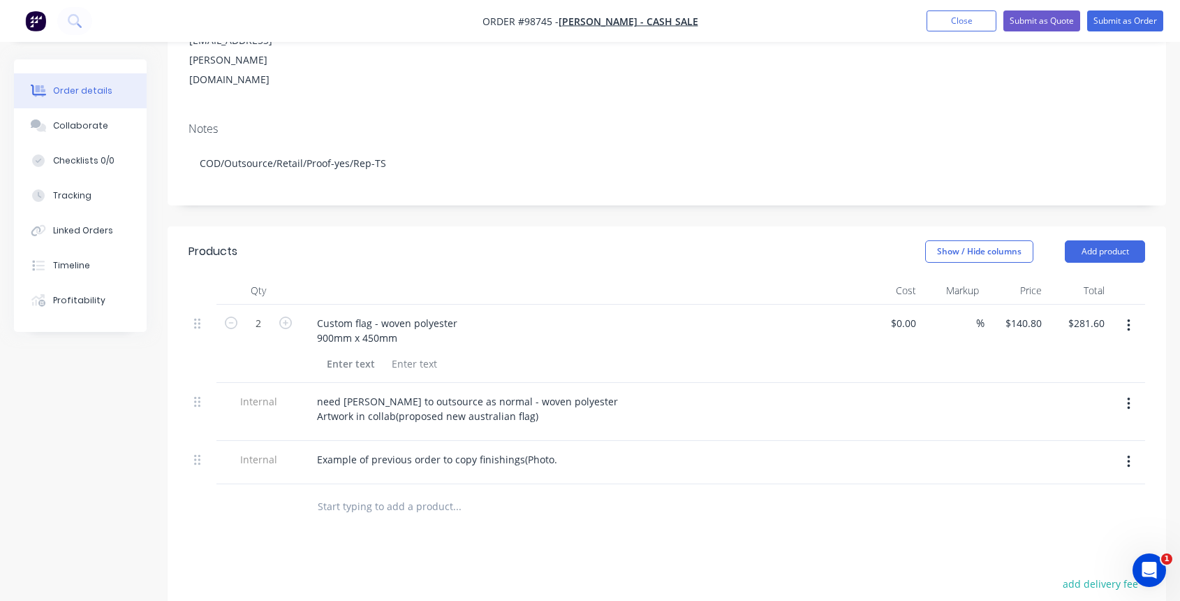
scroll to position [237, 0]
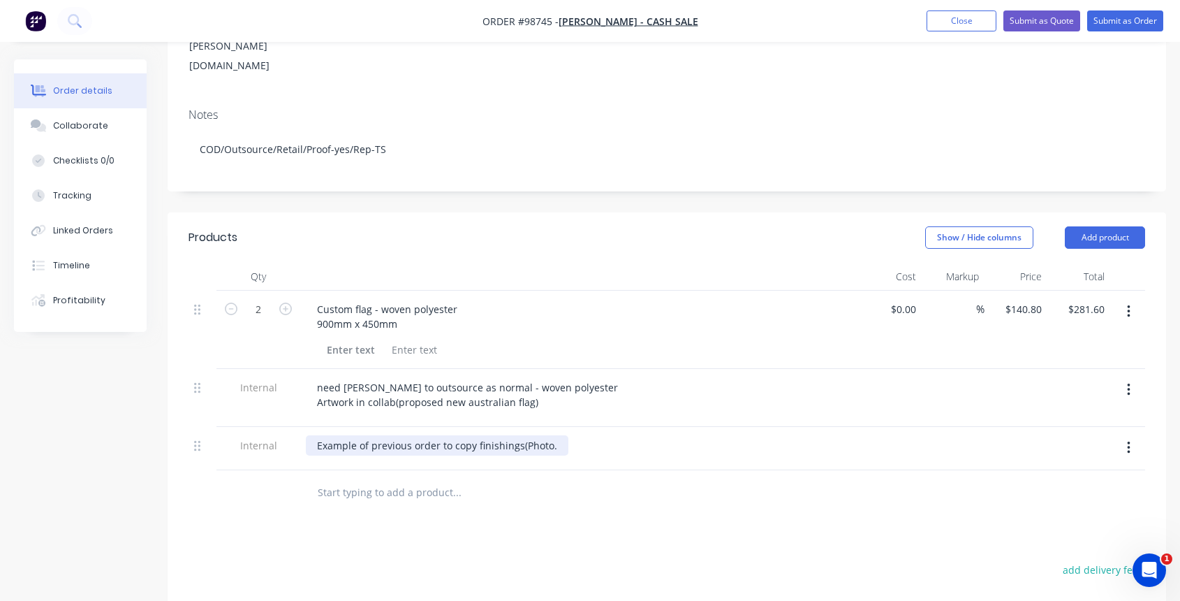
click at [554, 435] on div "Example of previous order to copy finishings(Photo." at bounding box center [437, 445] width 263 height 20
click at [526, 435] on div "Example of previous order to copy finishings(Photo.jpg)" at bounding box center [446, 445] width 280 height 20
click at [949, 18] on button "Close" at bounding box center [962, 20] width 70 height 21
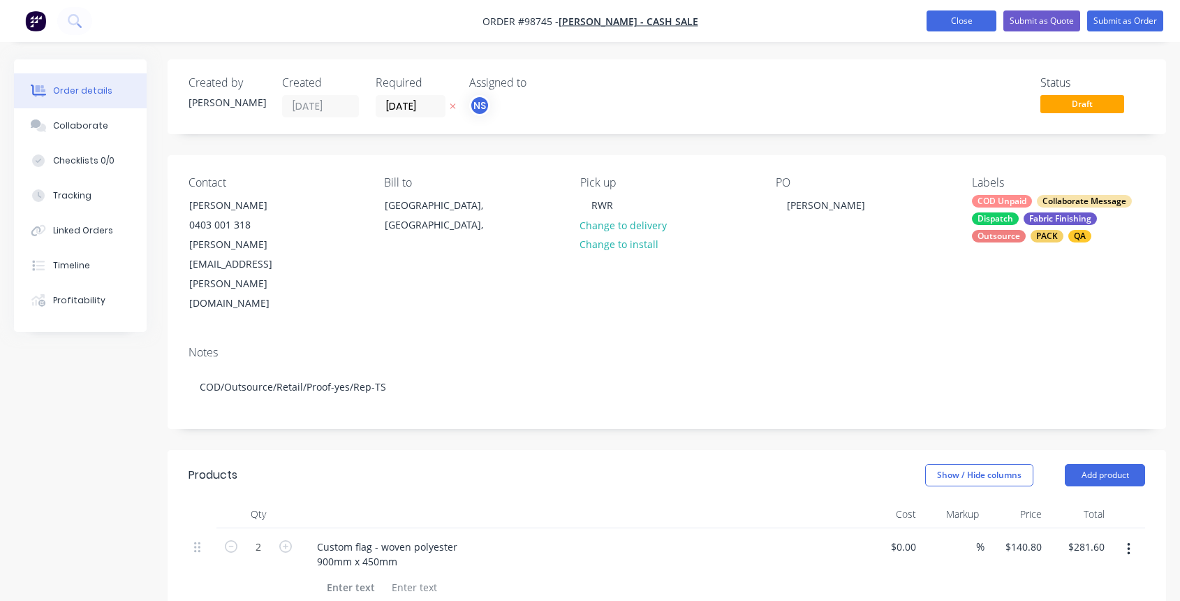
click at [956, 18] on button "Close" at bounding box center [962, 20] width 70 height 21
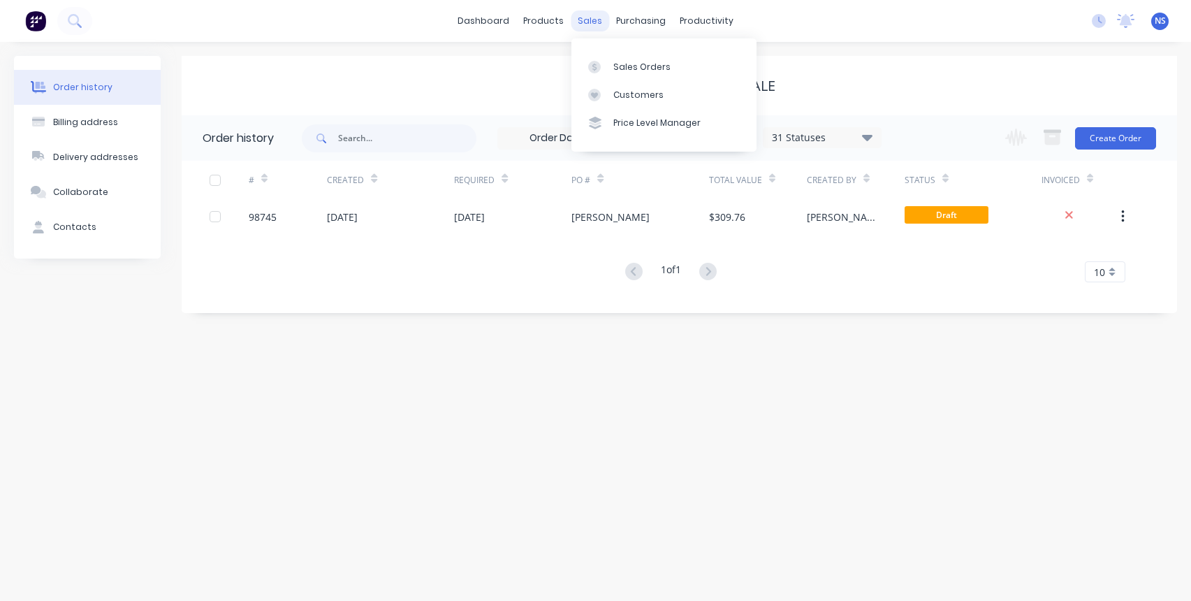
click at [590, 24] on div "sales" at bounding box center [590, 20] width 38 height 21
click at [634, 64] on div "Sales Orders" at bounding box center [641, 67] width 57 height 13
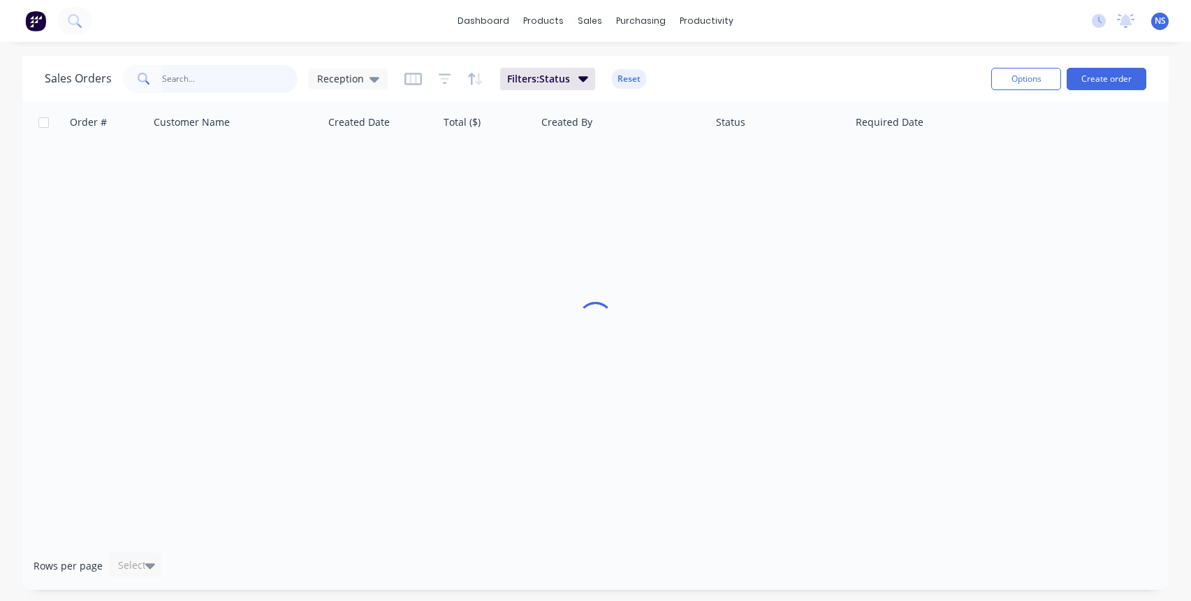
click at [243, 75] on input "text" at bounding box center [230, 79] width 136 height 28
type input "embleton P>S"
click at [233, 78] on input "embleton P>S" at bounding box center [230, 79] width 136 height 28
drag, startPoint x: 233, startPoint y: 78, endPoint x: 141, endPoint y: 54, distance: 95.2
click at [141, 54] on div "dashboard products sales purchasing productivity dashboard products Product Cat…" at bounding box center [595, 300] width 1191 height 601
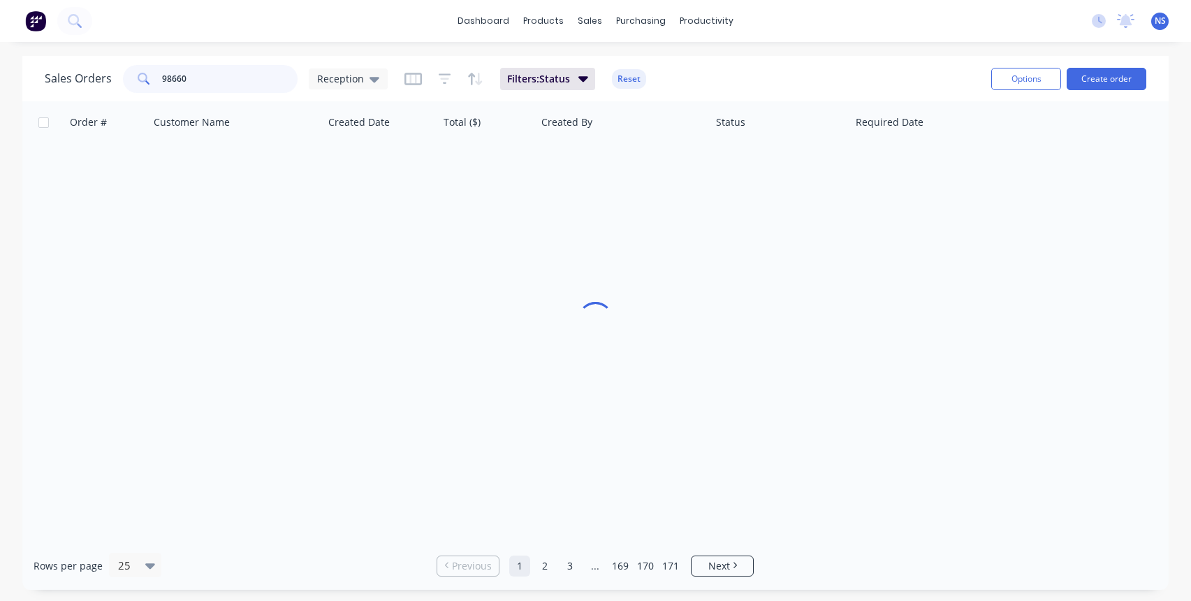
type input "98660"
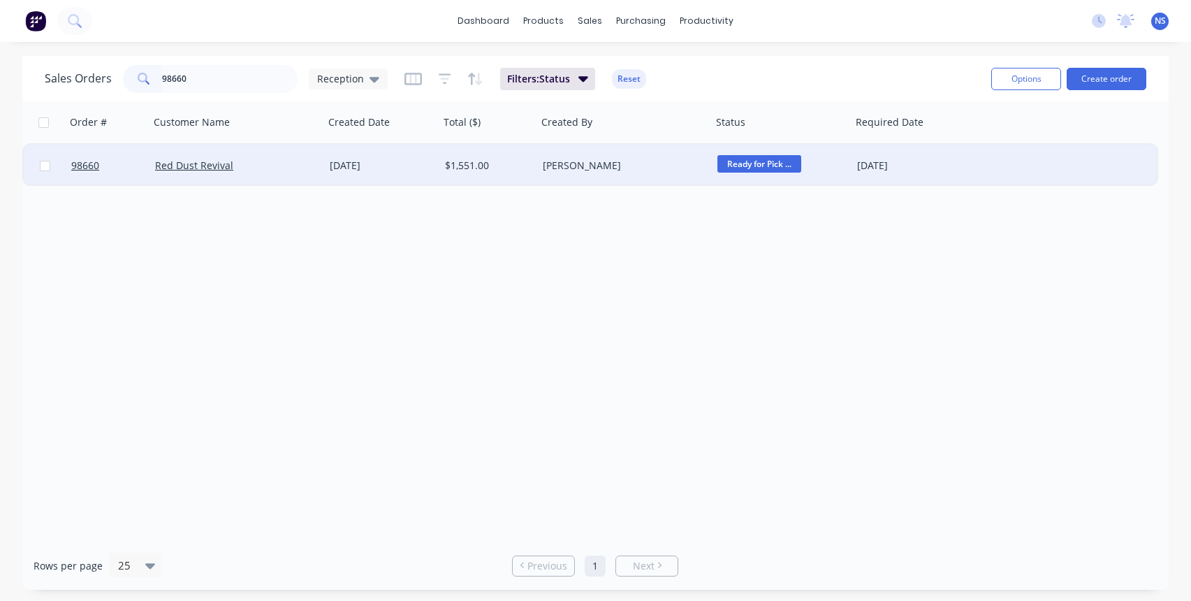
click at [633, 166] on div "[PERSON_NAME]" at bounding box center [620, 166] width 155 height 14
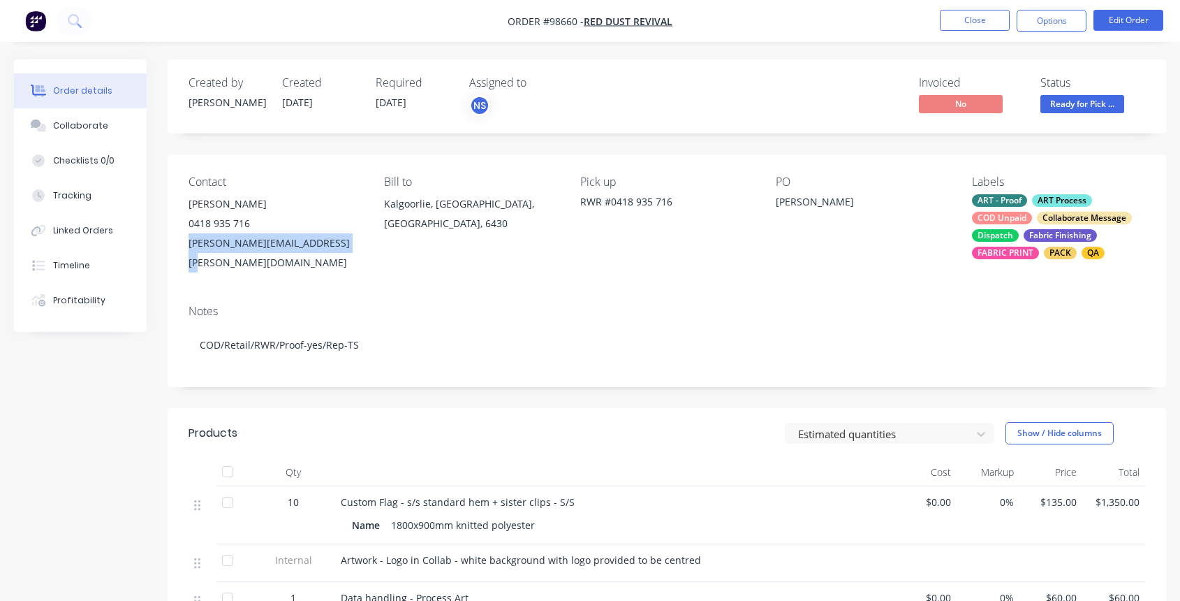
drag, startPoint x: 185, startPoint y: 242, endPoint x: 330, endPoint y: 245, distance: 145.3
click at [342, 242] on div "Contact Paul Burgess 0418 935 716 paul.burgess@burgessbla.com.au Bill to Kalgoo…" at bounding box center [667, 223] width 999 height 139
copy div "paul.burgess@burgessbla.com.au"
click at [74, 121] on div "Collaborate" at bounding box center [80, 125] width 55 height 13
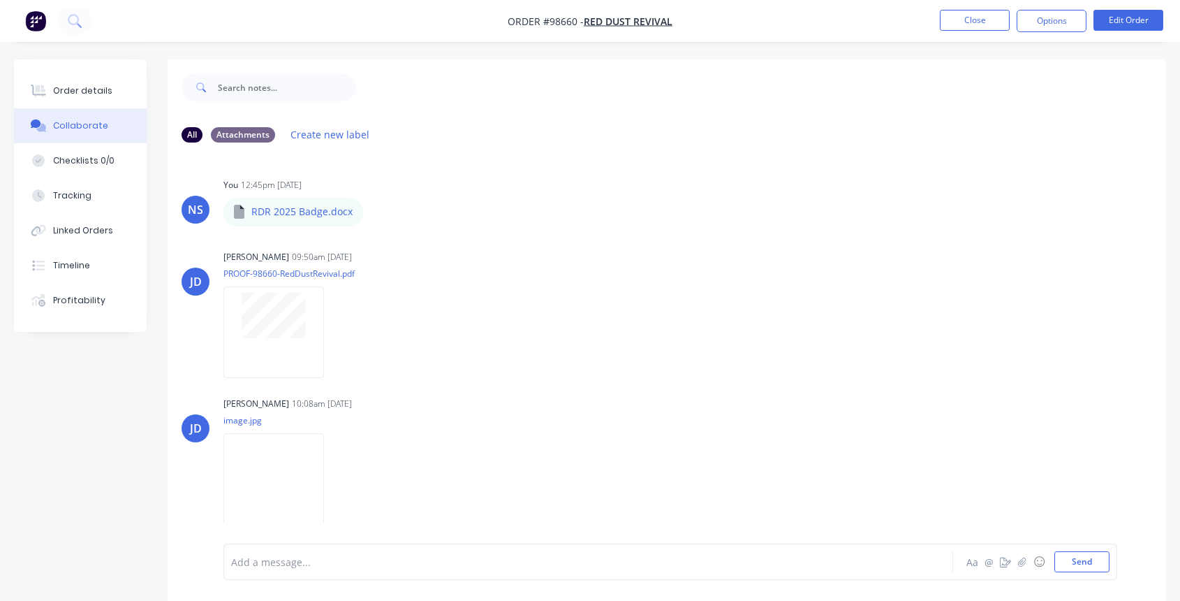
click at [408, 557] on div at bounding box center [561, 562] width 659 height 15
click at [955, 18] on button "Close" at bounding box center [975, 20] width 70 height 21
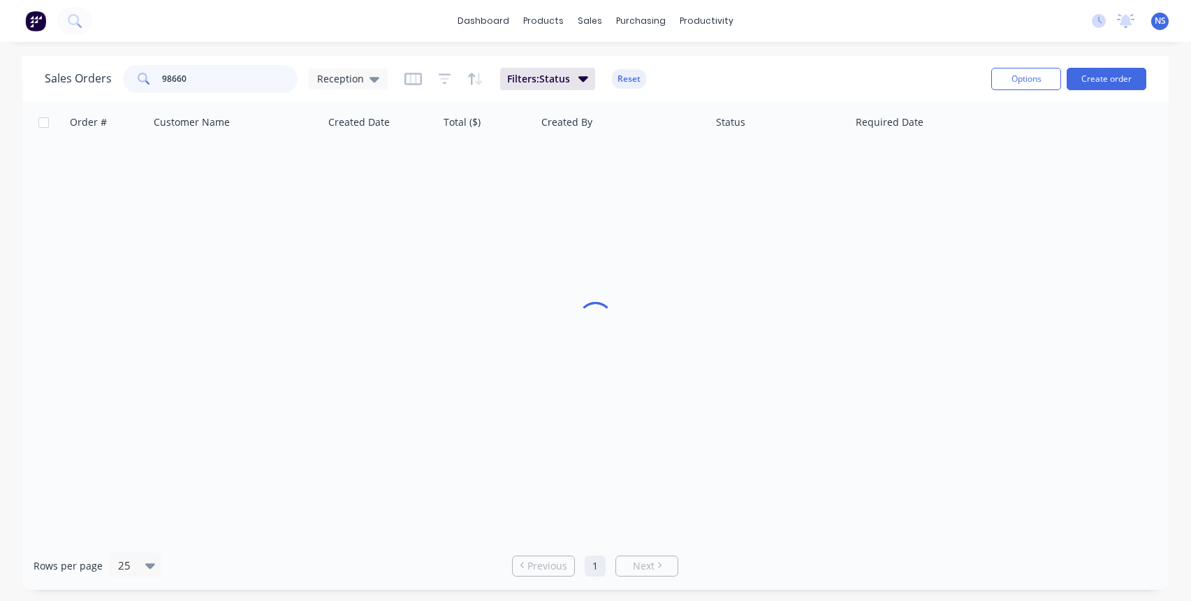
click at [221, 68] on input "98660" at bounding box center [230, 79] width 136 height 28
click at [235, 78] on input "98660" at bounding box center [230, 79] width 136 height 28
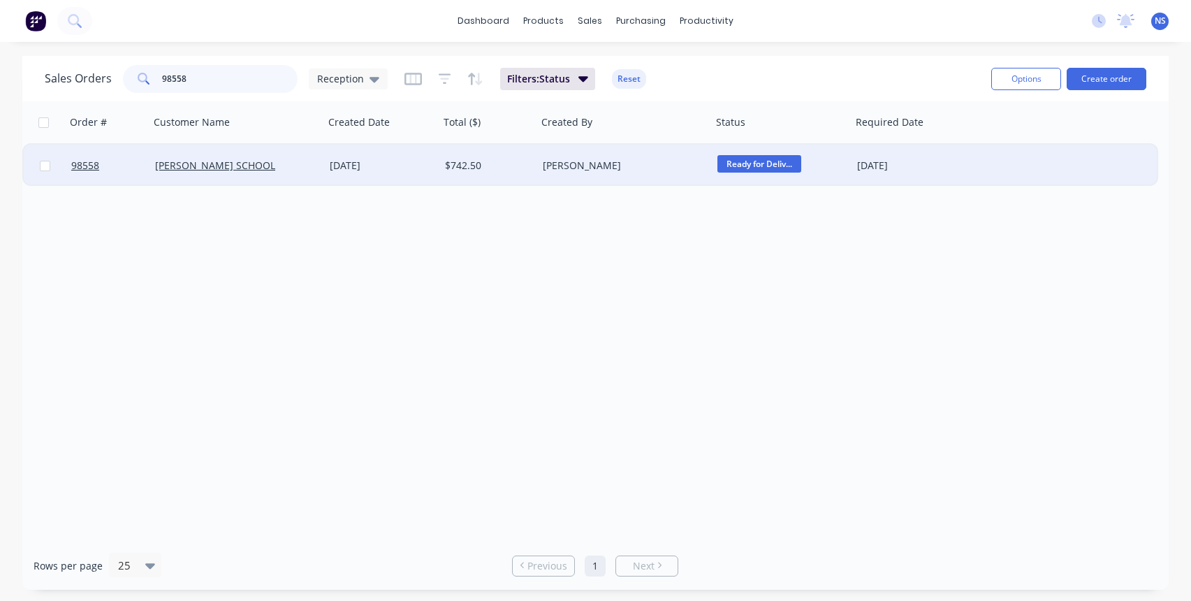
type input "98558"
click at [695, 172] on div "[PERSON_NAME]" at bounding box center [620, 166] width 155 height 14
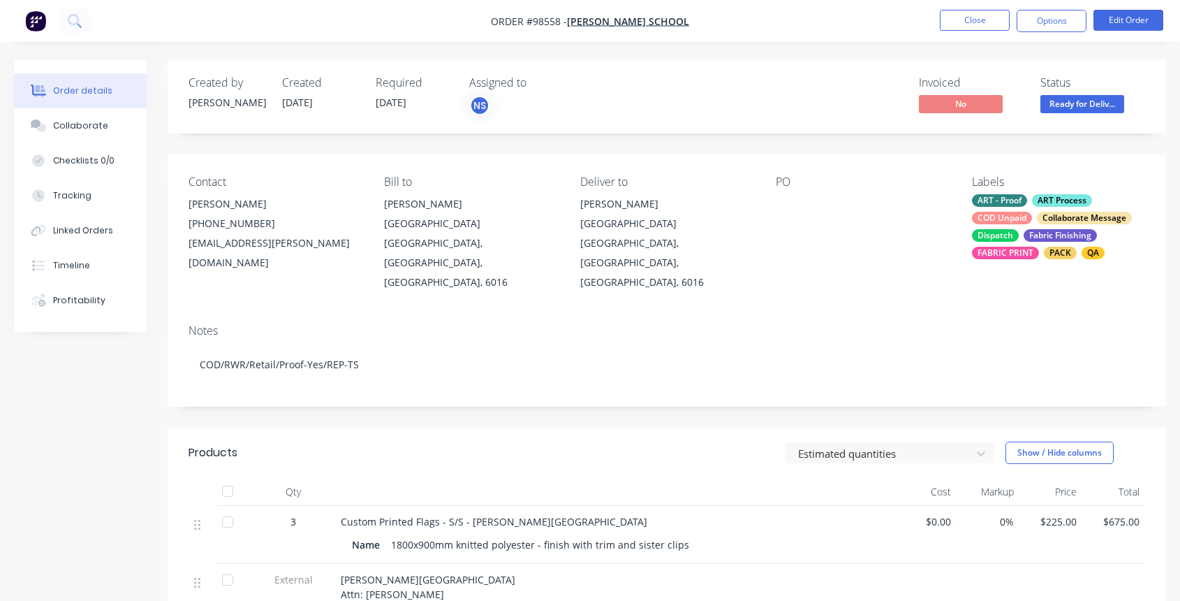
click at [1031, 207] on div "ART - Proof ART Process COD Unpaid Collaborate Message Dispatch Fabric Finishin…" at bounding box center [1058, 226] width 173 height 65
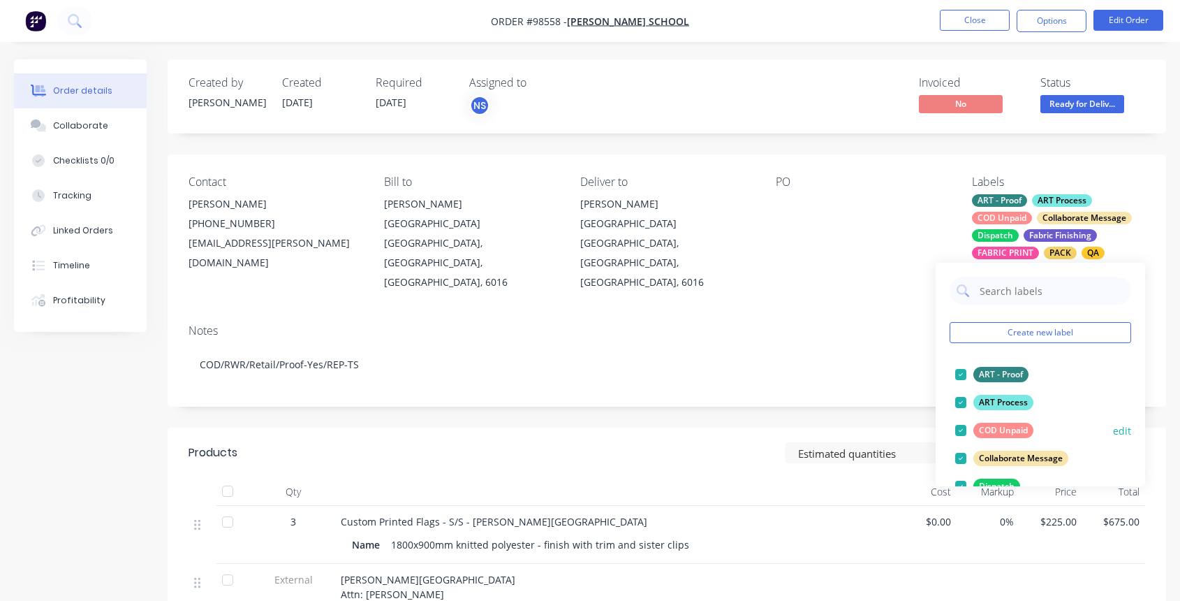
click at [962, 432] on div at bounding box center [961, 430] width 28 height 28
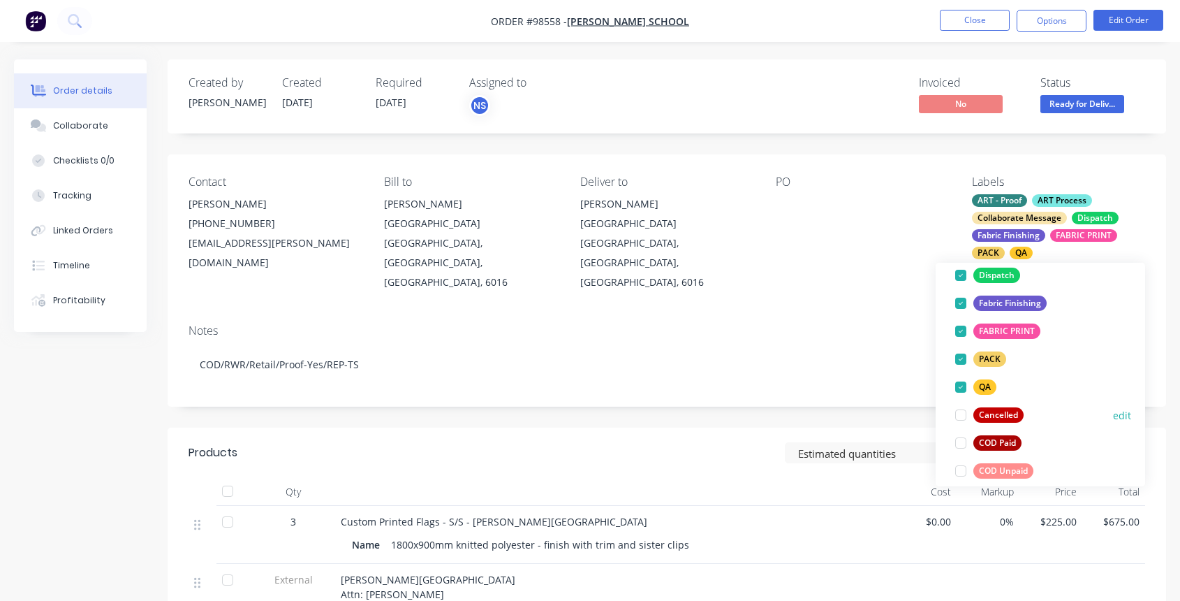
scroll to position [186, 0]
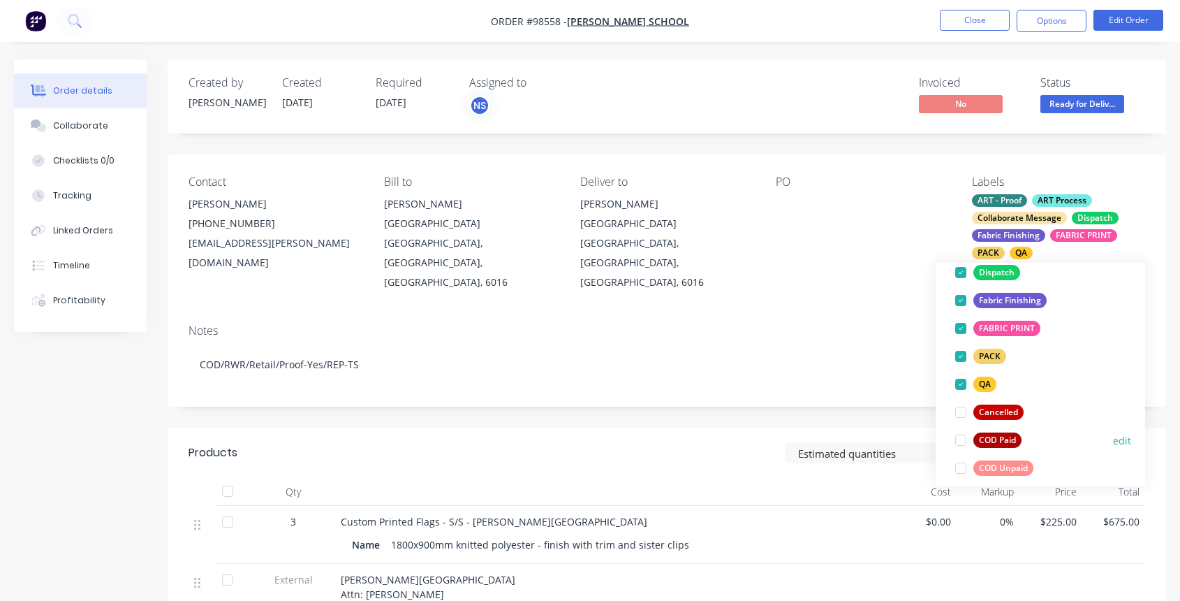
click at [959, 443] on div at bounding box center [961, 440] width 28 height 28
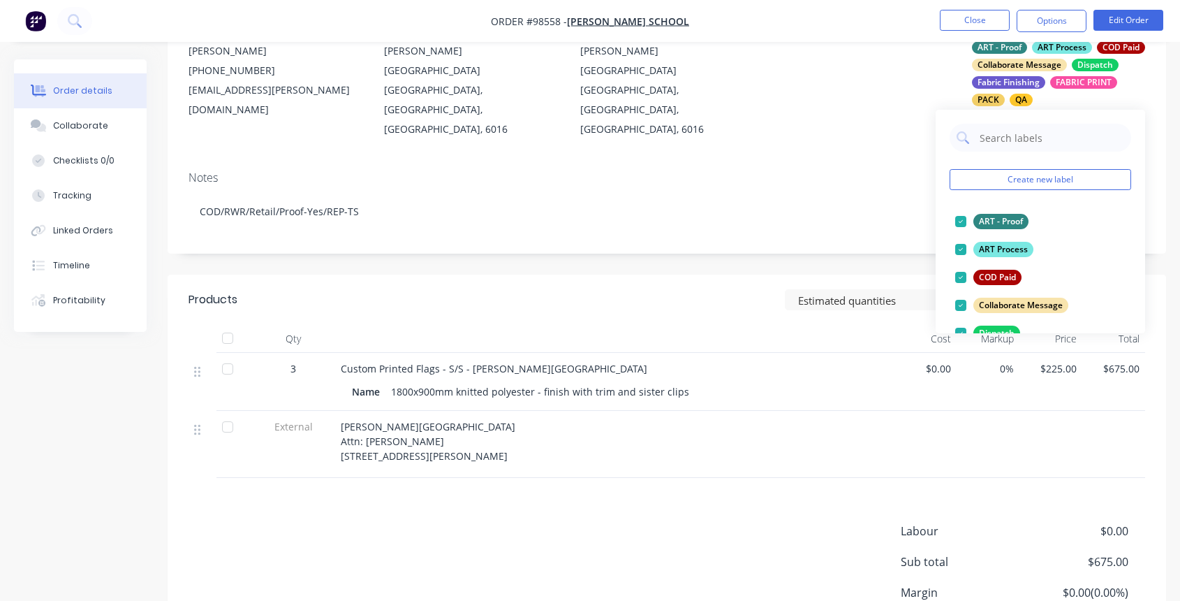
scroll to position [150, 0]
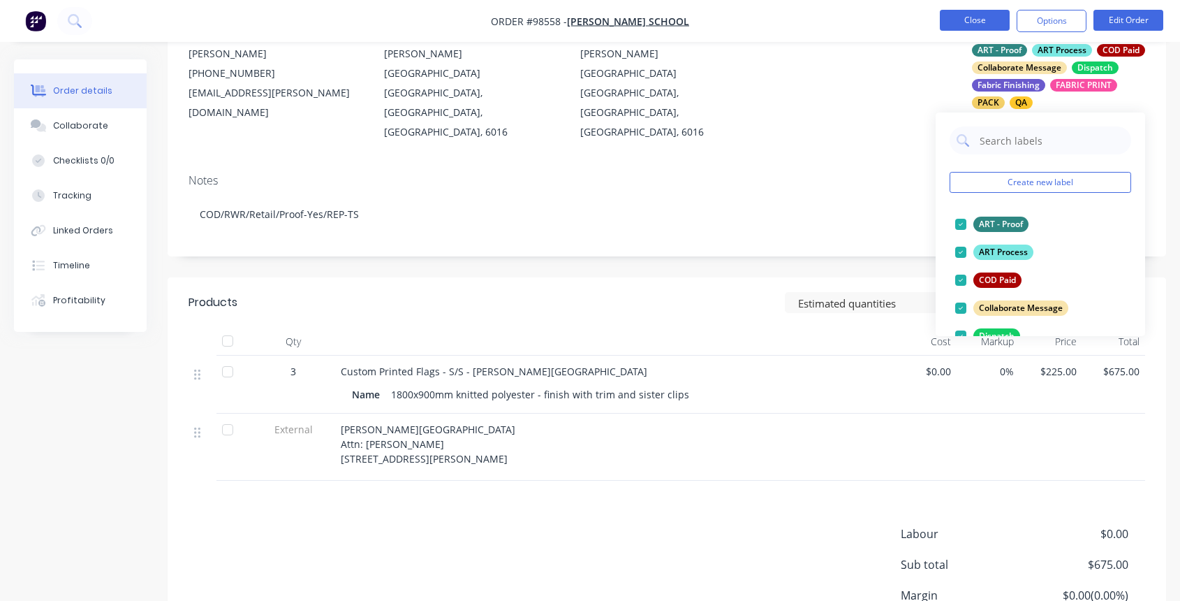
click at [963, 20] on button "Close" at bounding box center [975, 20] width 70 height 21
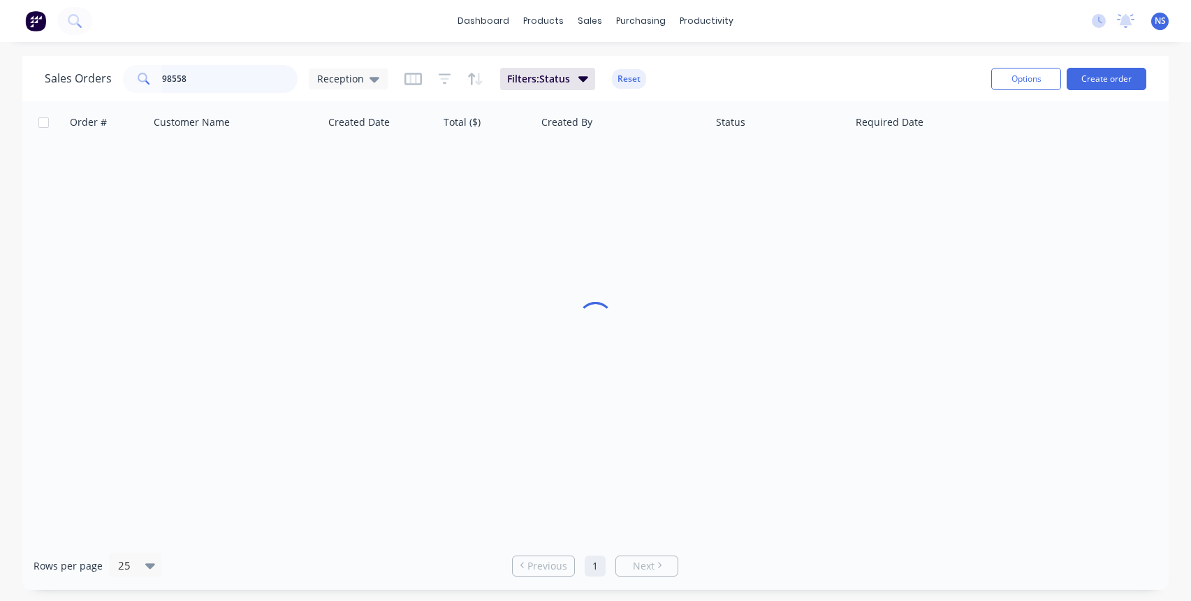
click at [237, 79] on input "98558" at bounding box center [230, 79] width 136 height 28
drag, startPoint x: 237, startPoint y: 79, endPoint x: 126, endPoint y: 50, distance: 114.0
click at [126, 50] on div "dashboard products sales purchasing productivity dashboard products Product Cat…" at bounding box center [595, 300] width 1191 height 601
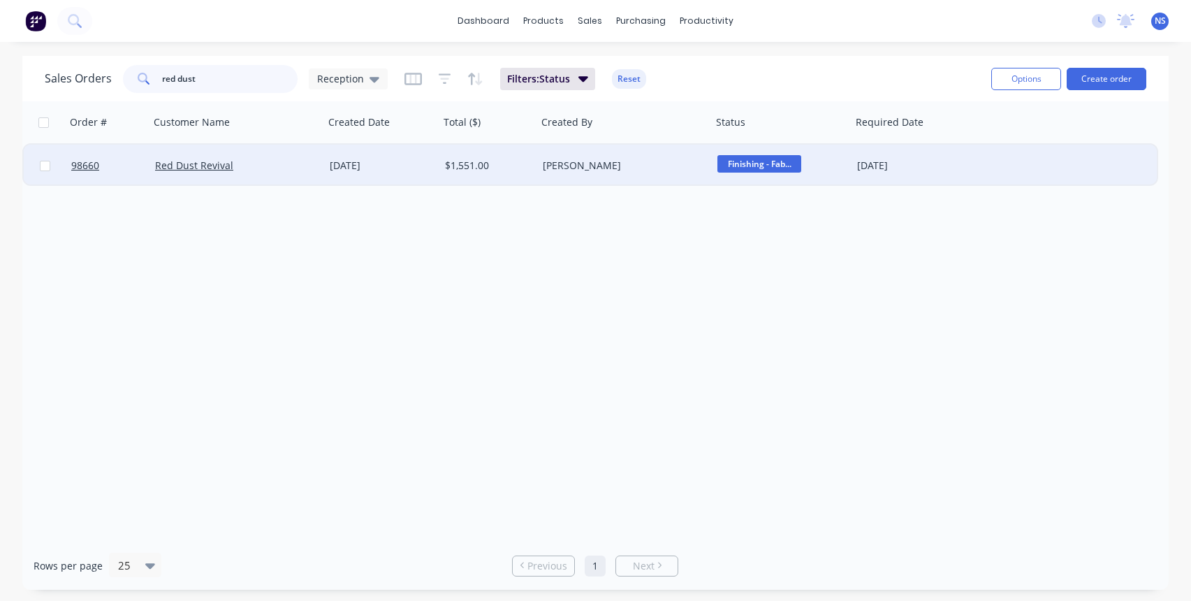
type input "red dust"
click at [754, 167] on span "Finishing - Fab..." at bounding box center [759, 163] width 84 height 17
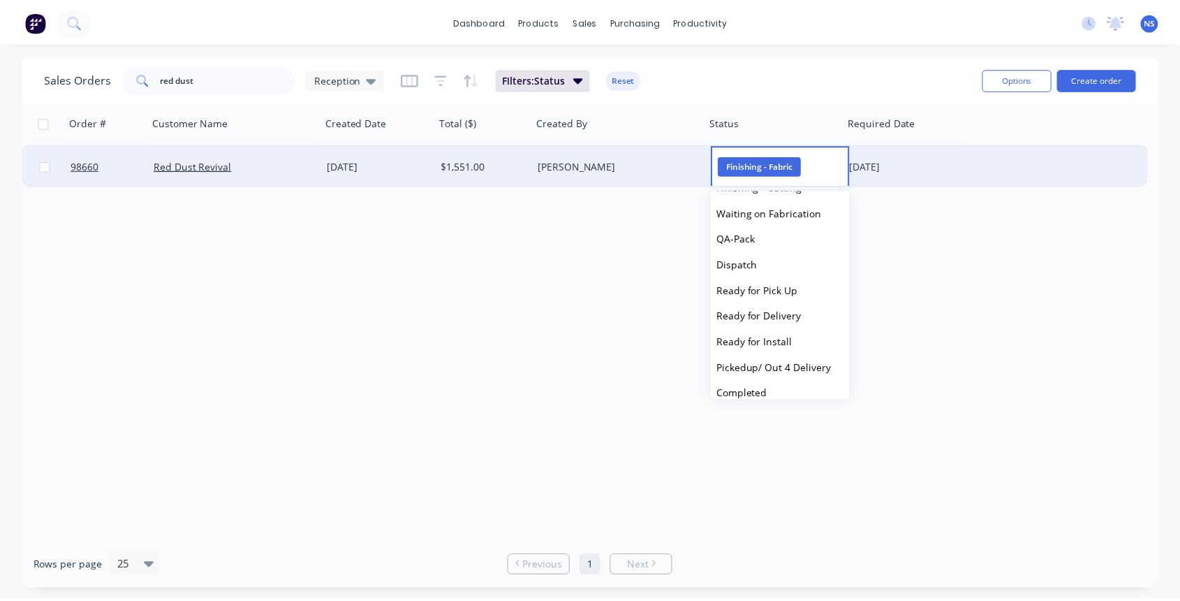
scroll to position [411, 0]
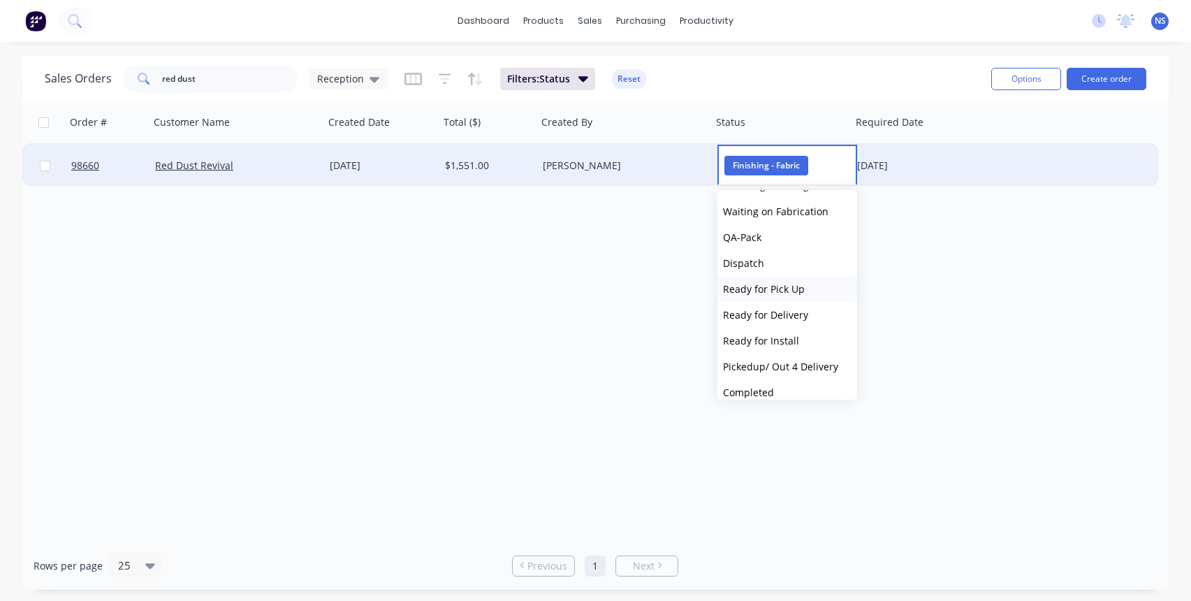
click at [777, 286] on span "Ready for Pick Up" at bounding box center [764, 288] width 82 height 13
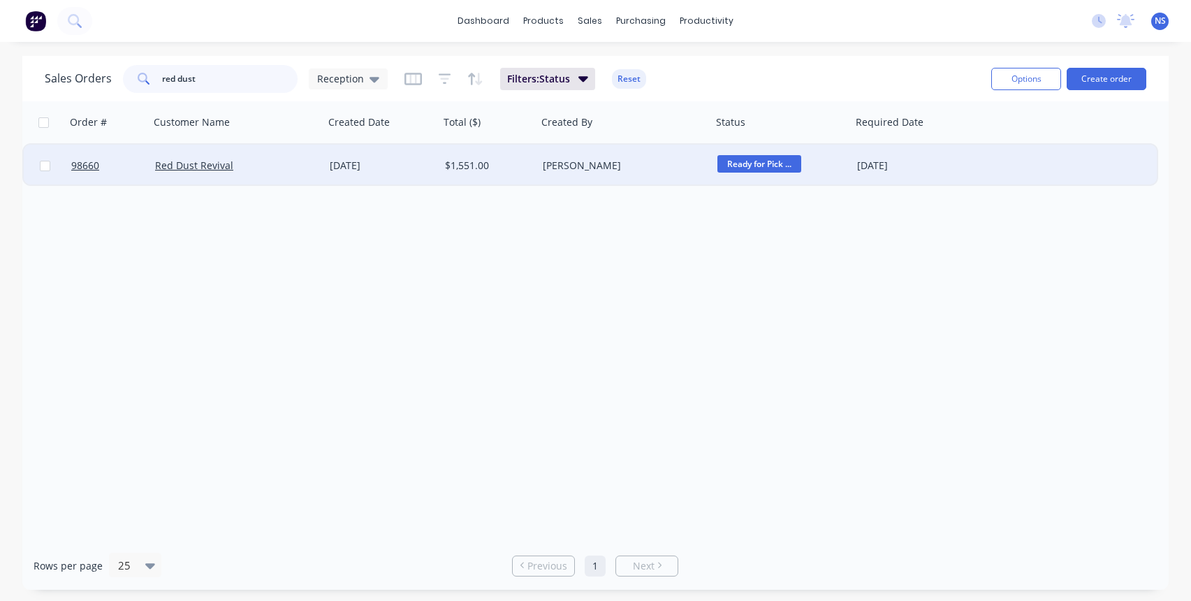
drag, startPoint x: 247, startPoint y: 87, endPoint x: 107, endPoint y: 47, distance: 145.7
click at [107, 47] on div "dashboard products sales purchasing productivity dashboard products Product Cat…" at bounding box center [595, 300] width 1191 height 601
drag, startPoint x: 230, startPoint y: 77, endPoint x: 159, endPoint y: 67, distance: 71.9
click at [162, 66] on input "red dust" at bounding box center [230, 79] width 136 height 28
type input "98662"
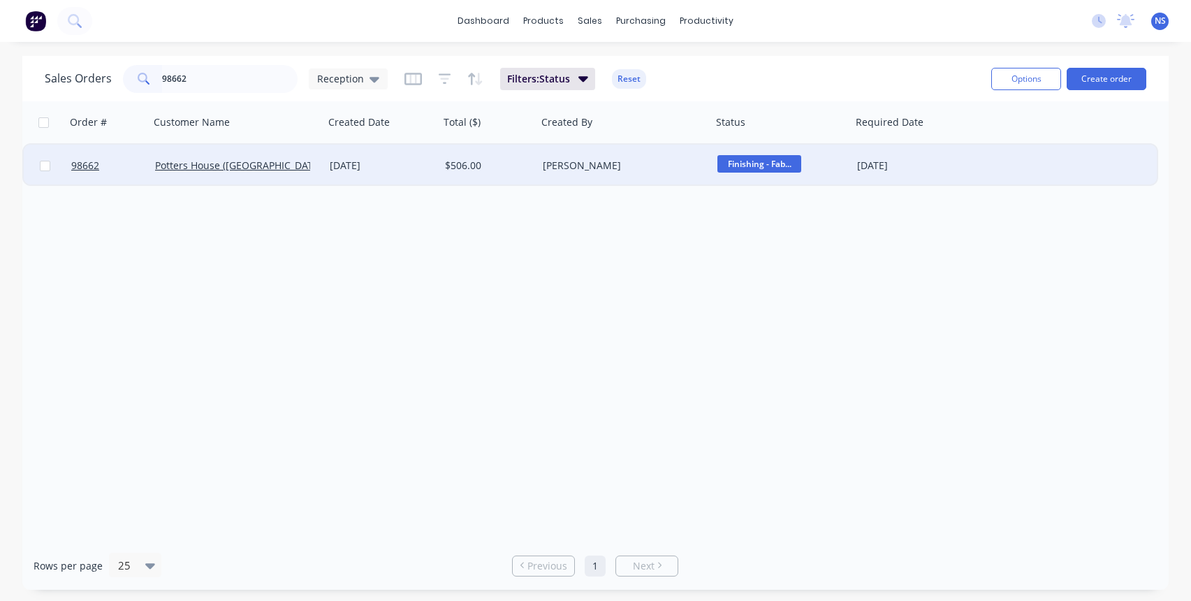
click at [303, 168] on div "Potters House (Beechboro)" at bounding box center [232, 166] width 155 height 14
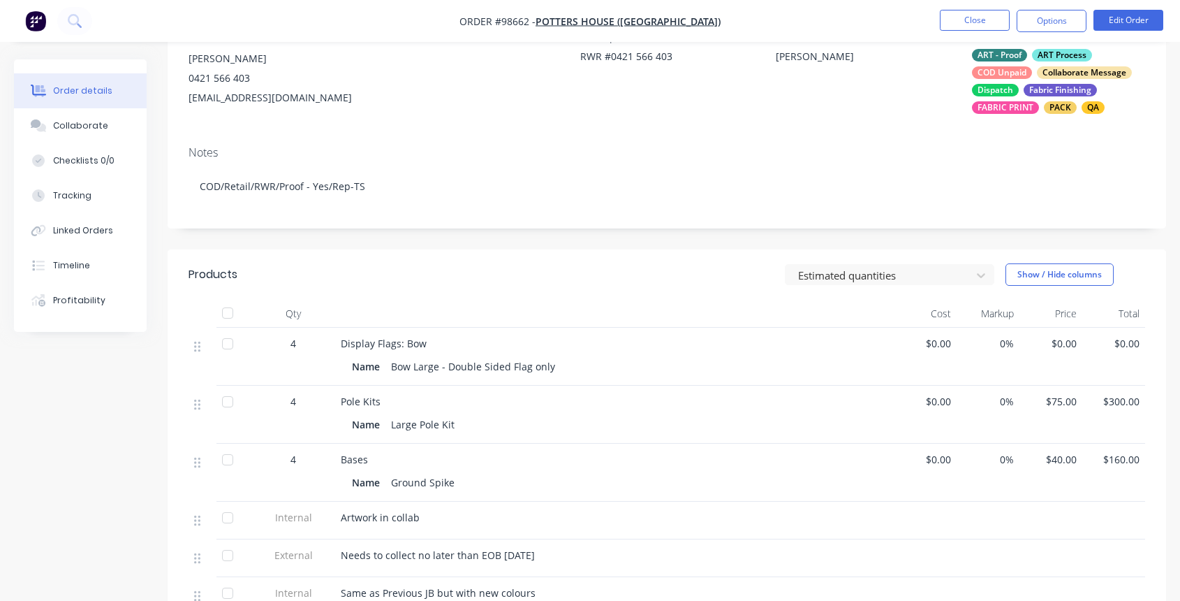
scroll to position [408, 0]
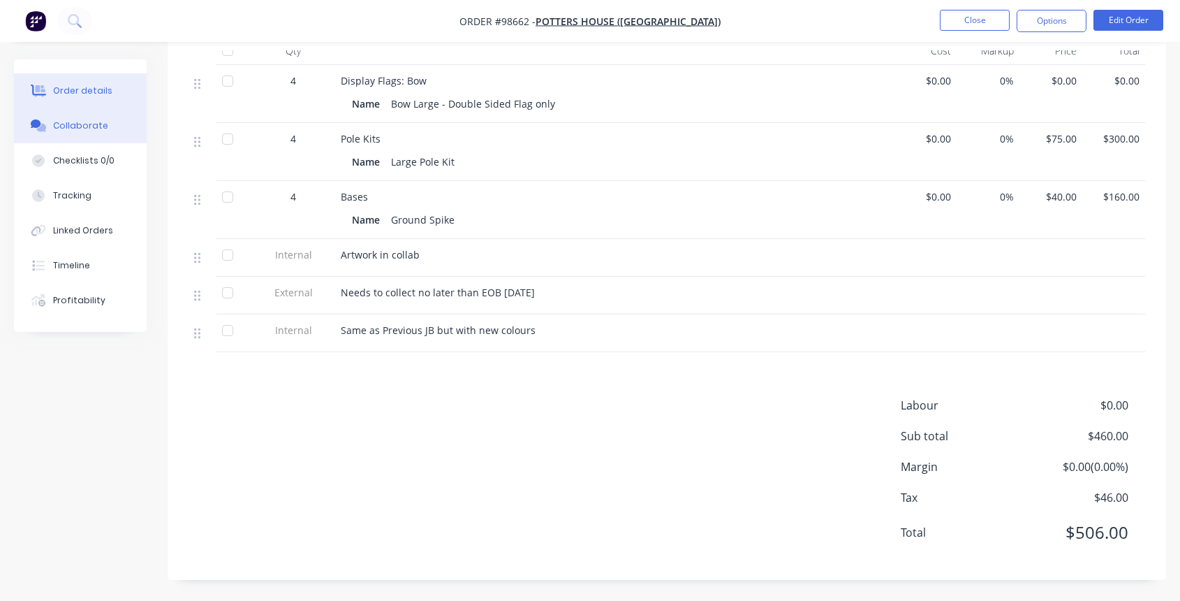
click at [78, 123] on div "Collaborate" at bounding box center [80, 125] width 55 height 13
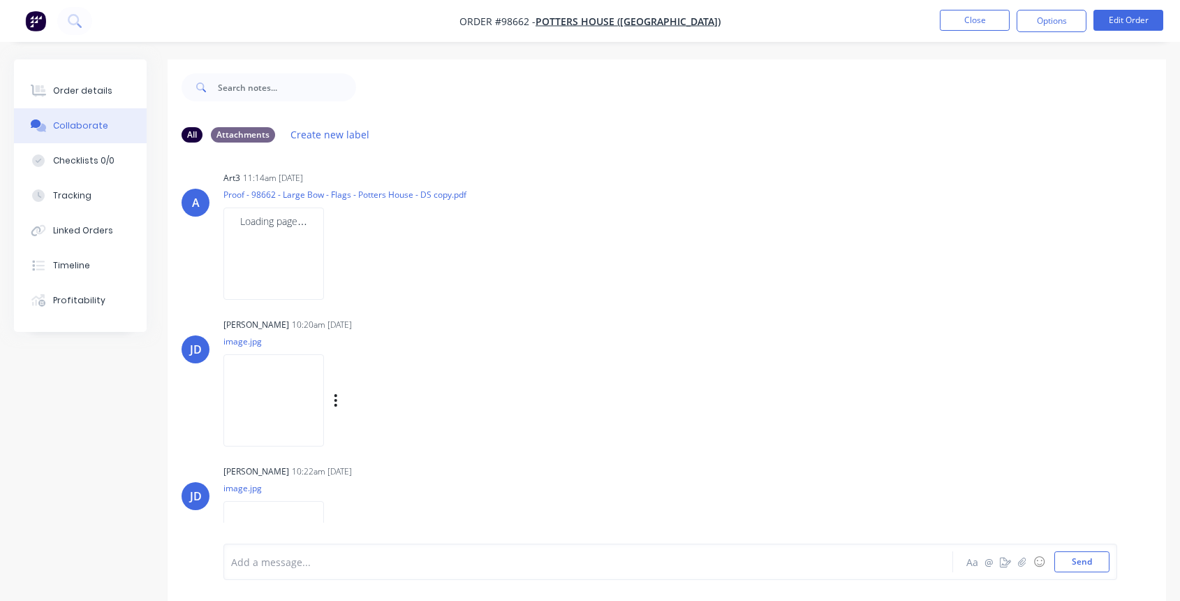
scroll to position [503, 0]
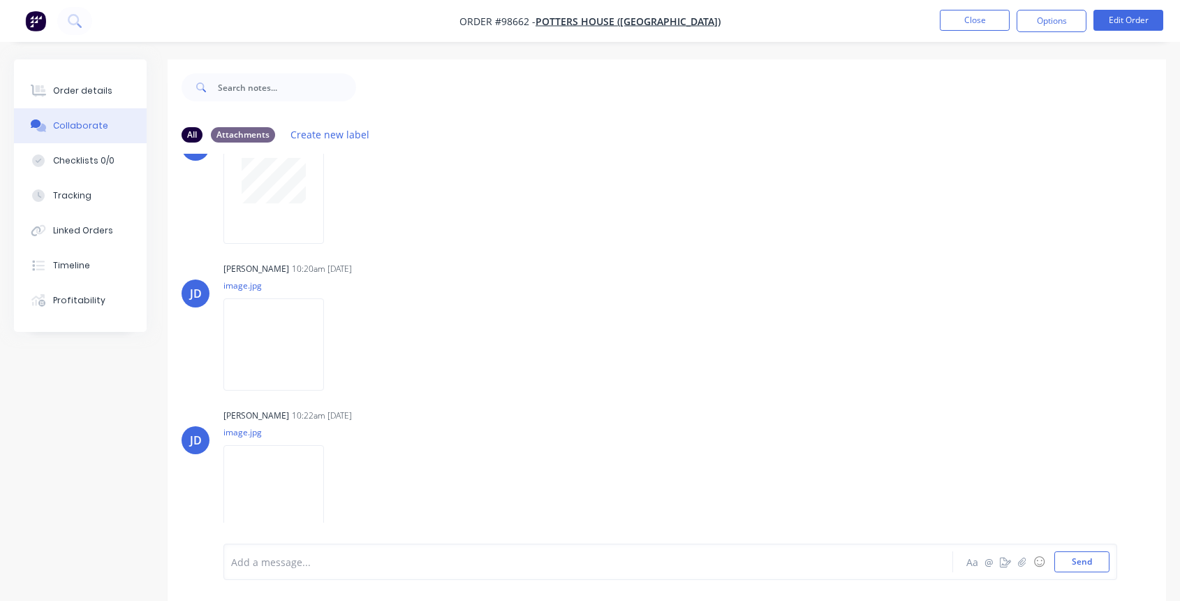
click at [344, 559] on div at bounding box center [561, 562] width 659 height 15
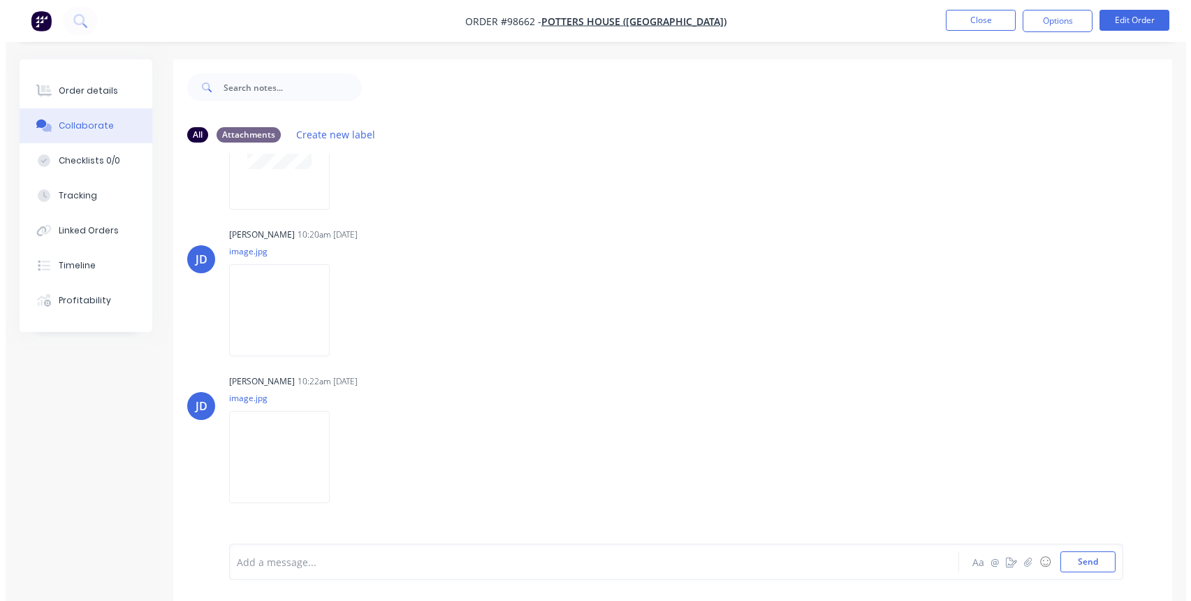
scroll to position [560, 0]
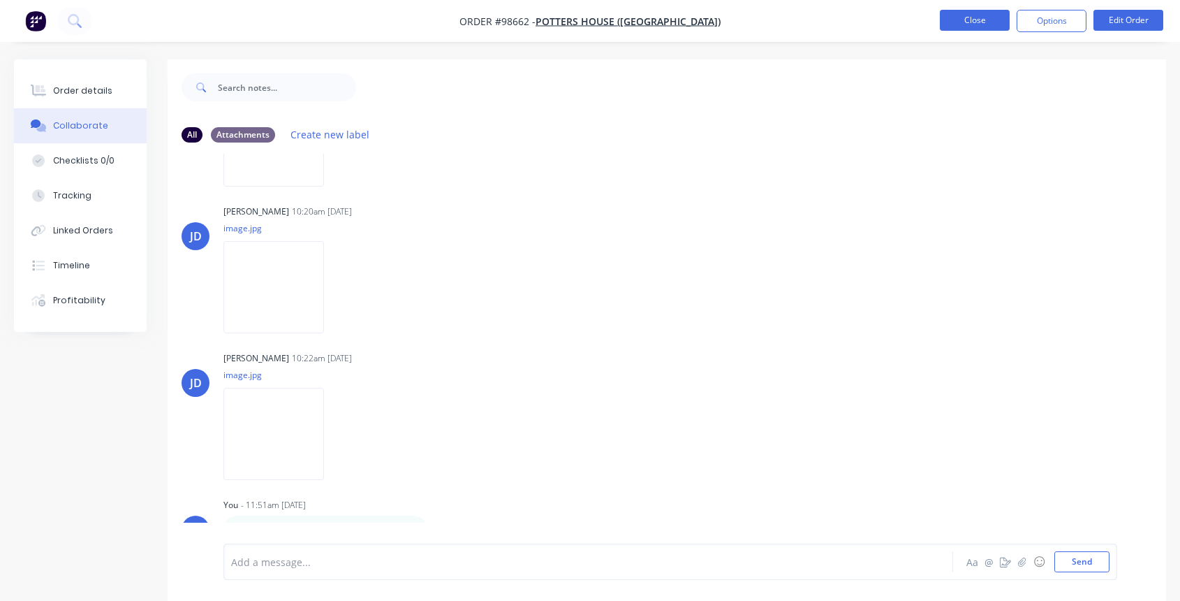
click at [981, 20] on button "Close" at bounding box center [975, 20] width 70 height 21
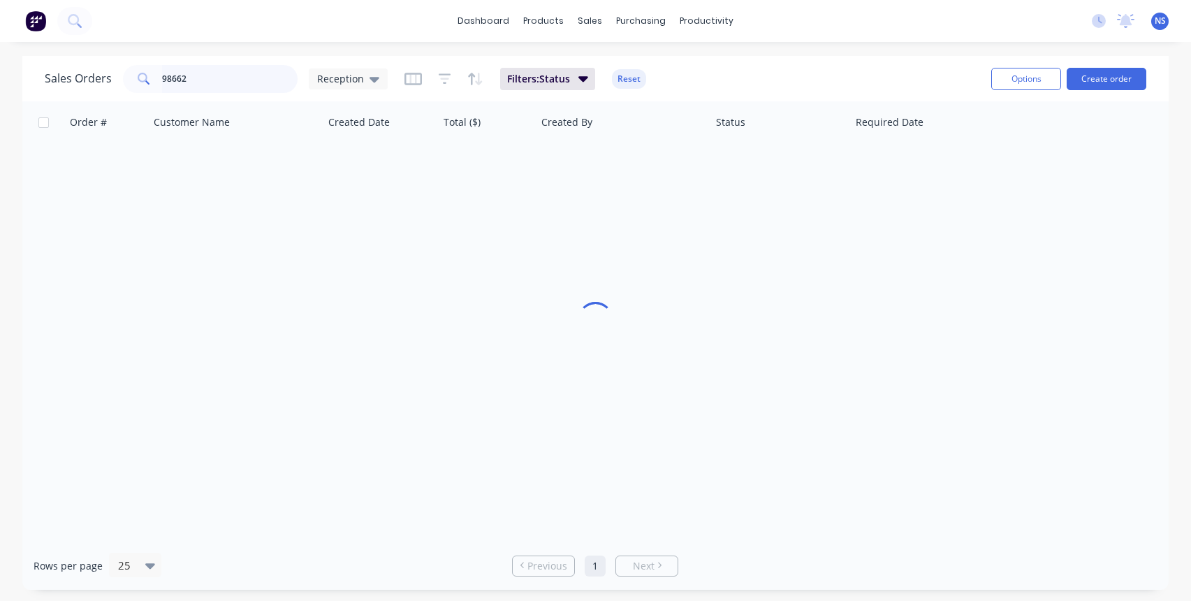
click at [220, 79] on input "98662" at bounding box center [230, 79] width 136 height 28
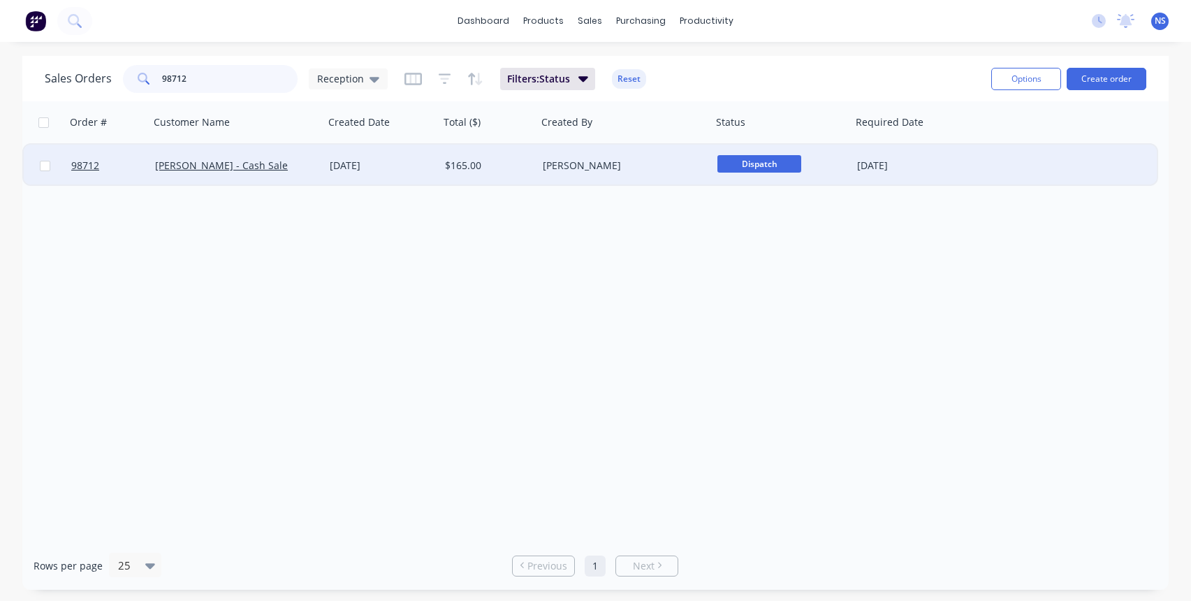
type input "98712"
click at [749, 166] on span "Dispatch" at bounding box center [759, 163] width 84 height 17
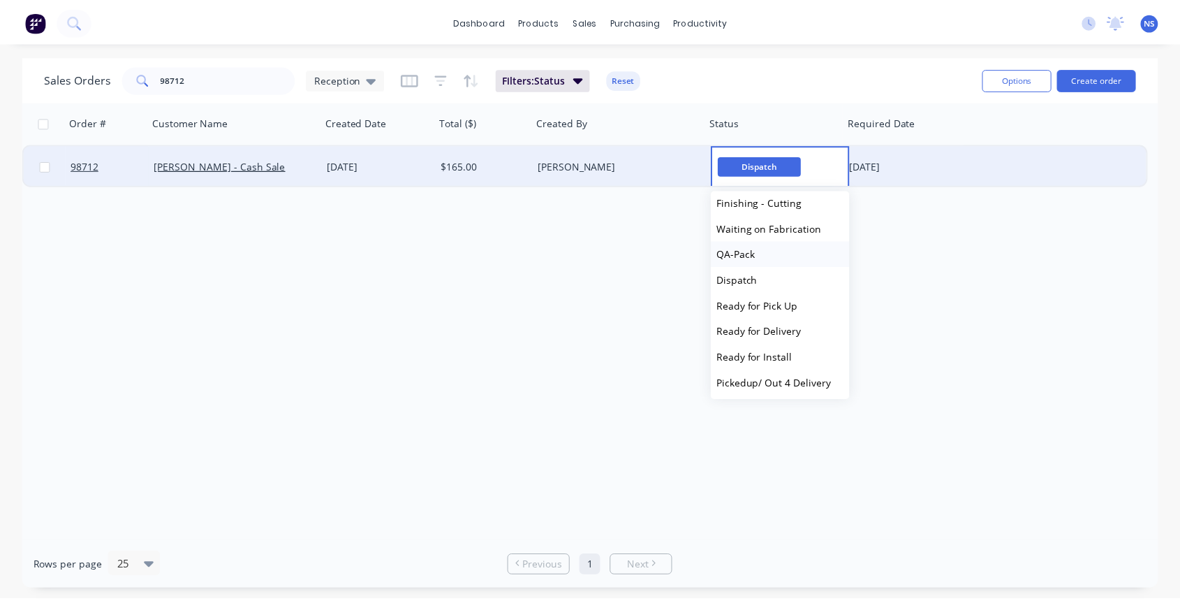
scroll to position [473, 0]
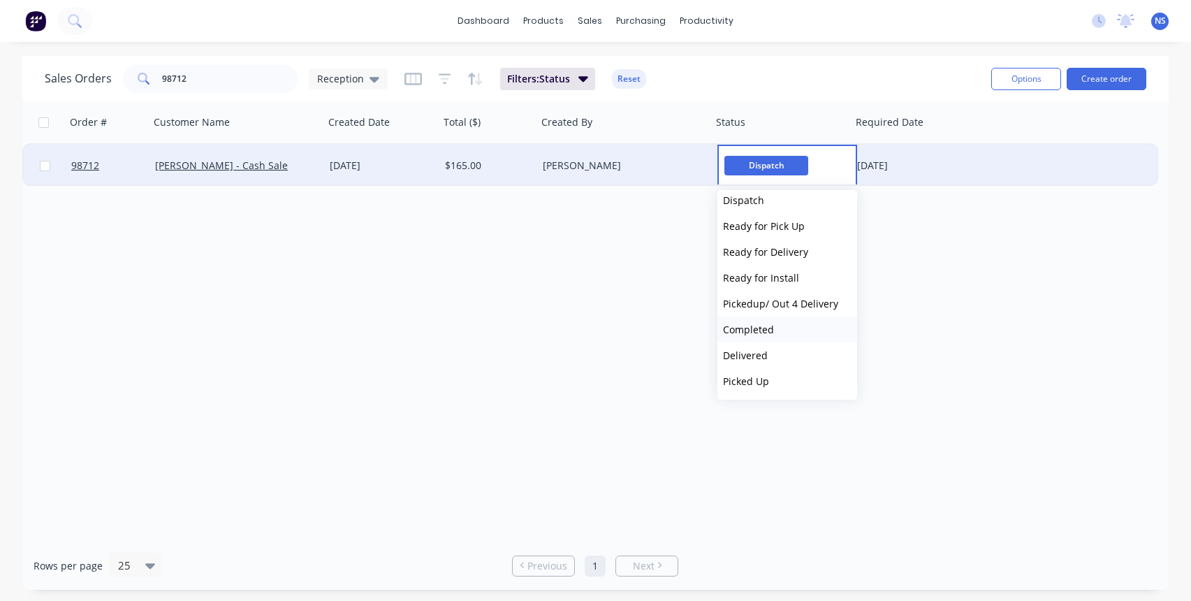
click at [768, 325] on span "Completed" at bounding box center [748, 329] width 51 height 13
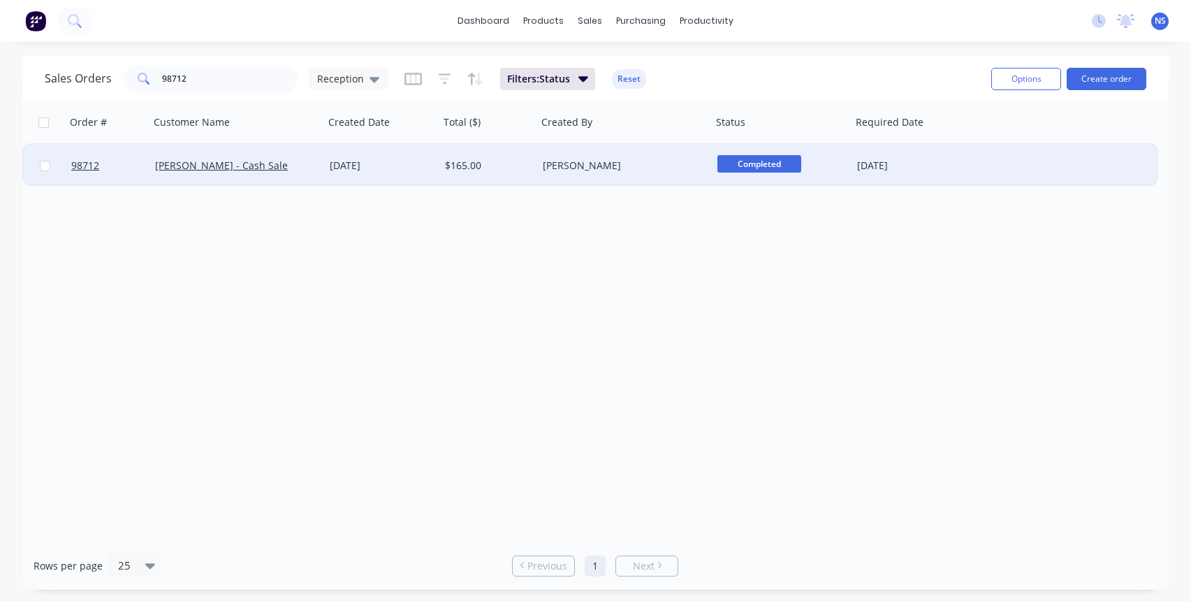
click at [650, 159] on div "[PERSON_NAME]" at bounding box center [620, 166] width 155 height 14
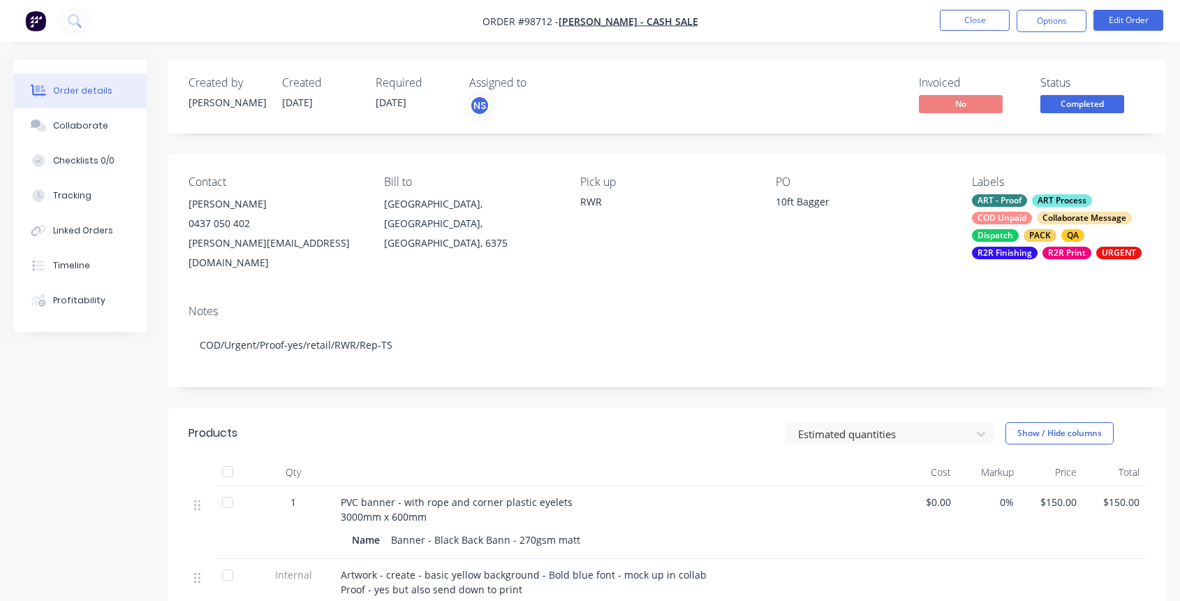
click at [1034, 223] on div "ART - Proof ART Process COD Unpaid Collaborate Message Dispatch PACK QA R2R Fin…" at bounding box center [1058, 226] width 173 height 65
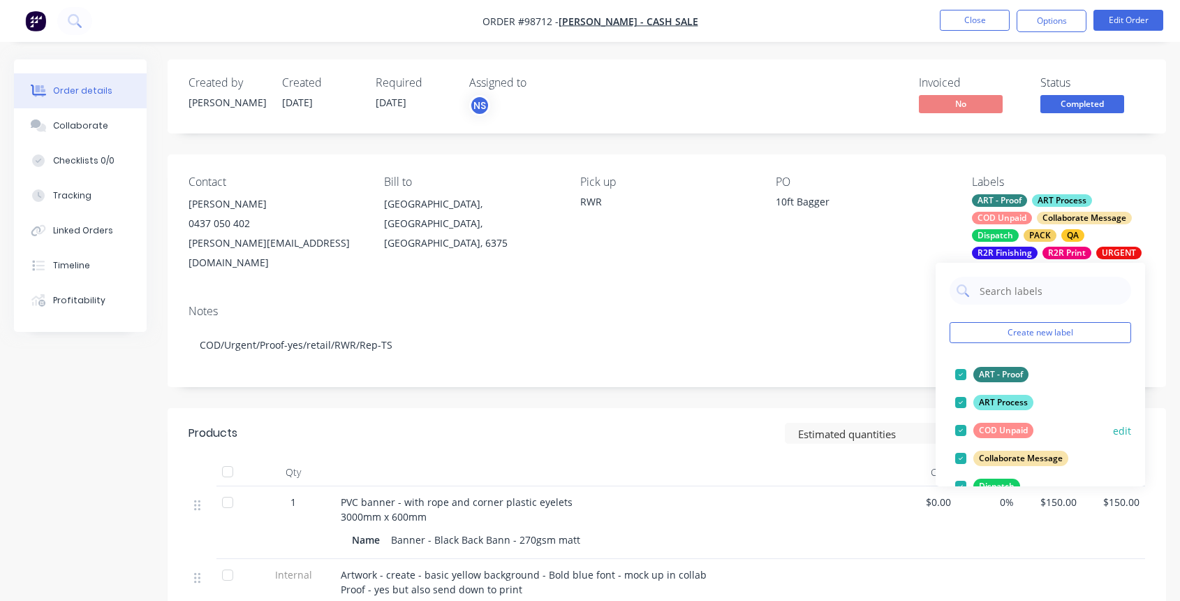
click at [962, 425] on div at bounding box center [961, 430] width 28 height 28
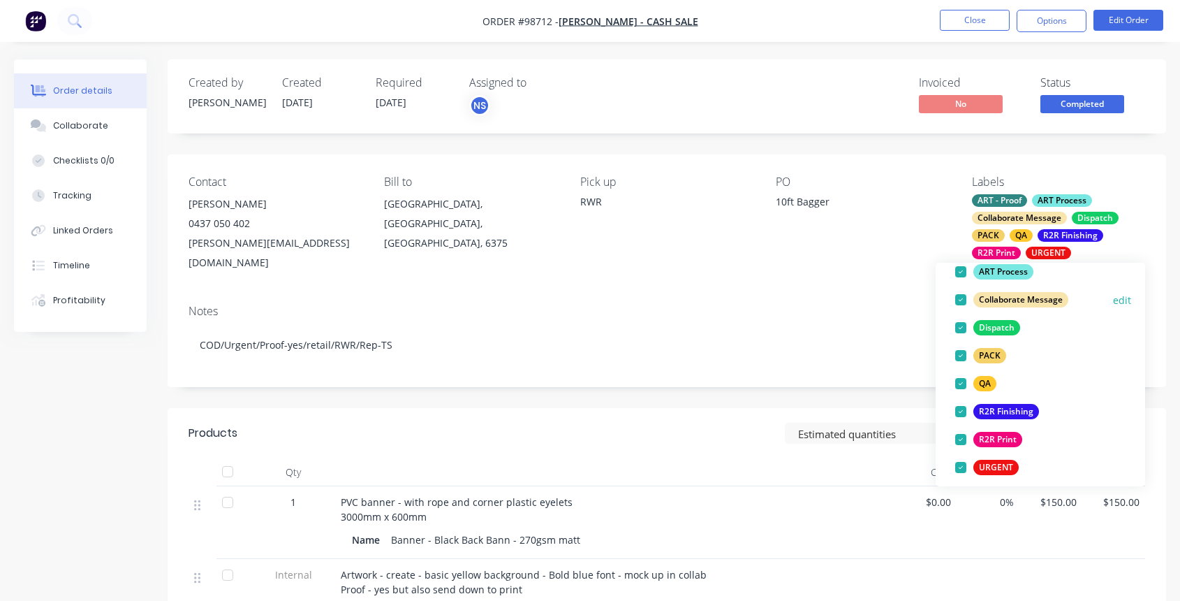
scroll to position [271, 0]
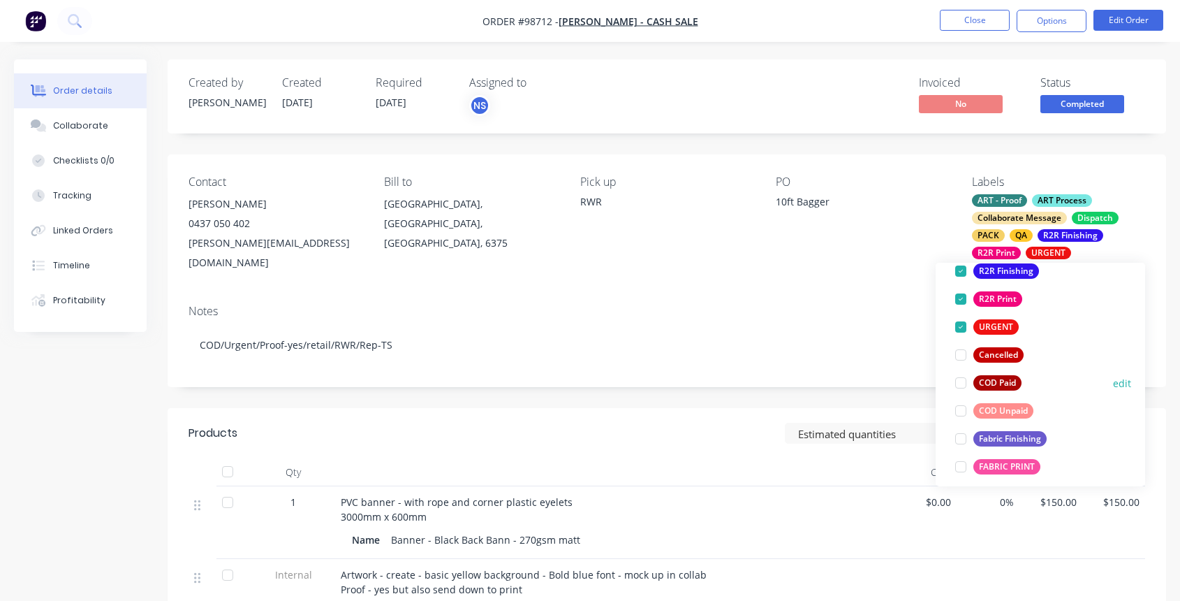
click at [960, 383] on div at bounding box center [961, 383] width 28 height 28
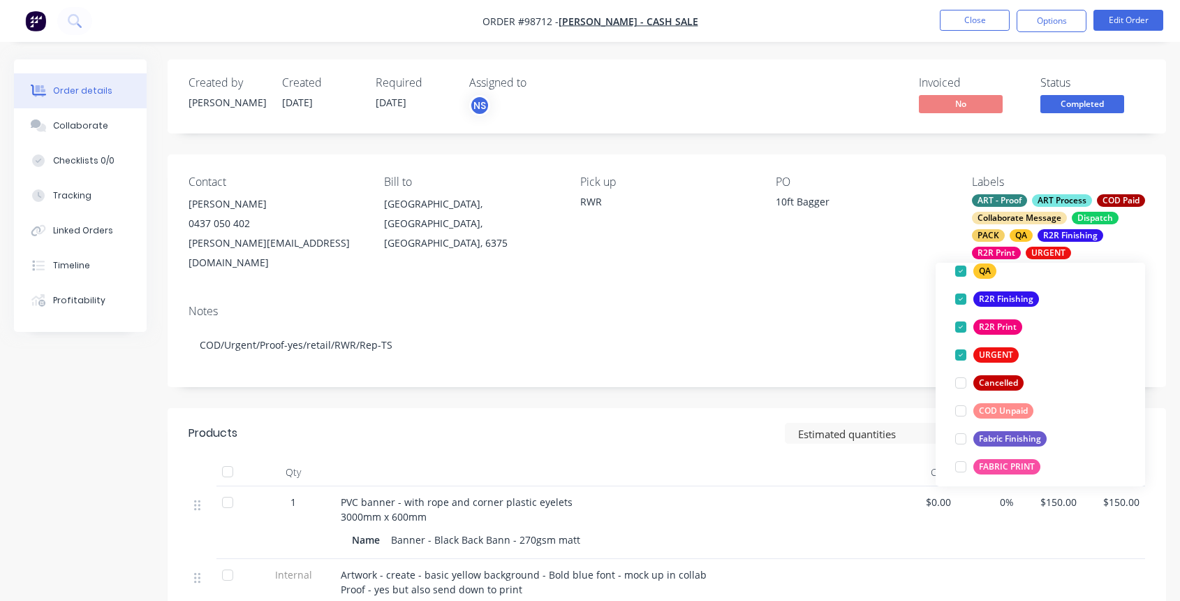
scroll to position [47, 0]
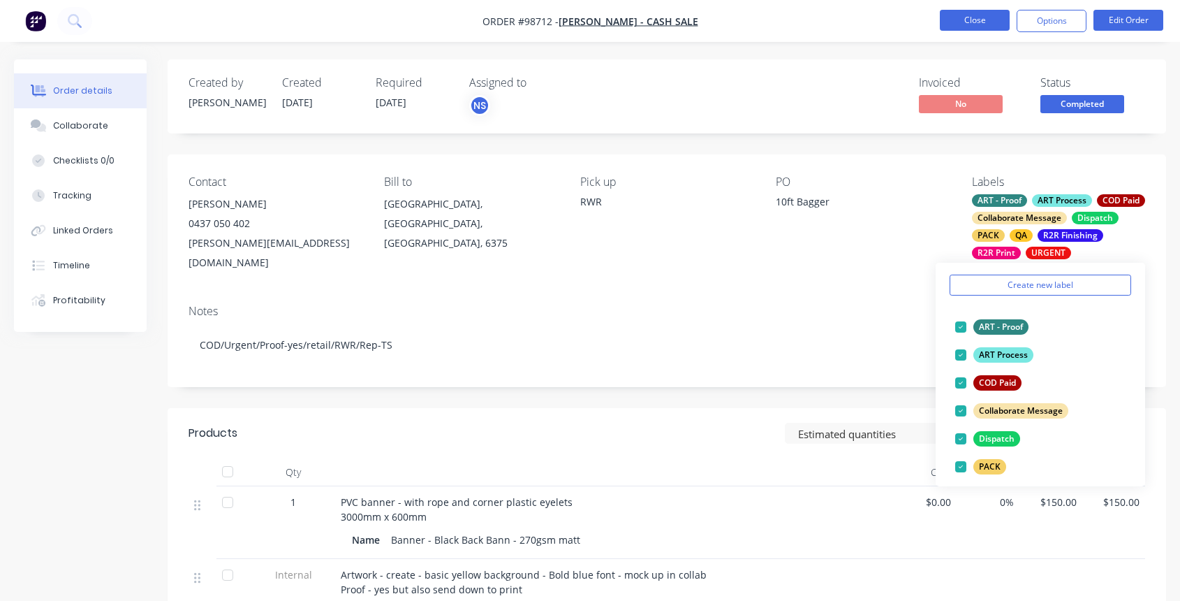
click at [963, 14] on button "Close" at bounding box center [975, 20] width 70 height 21
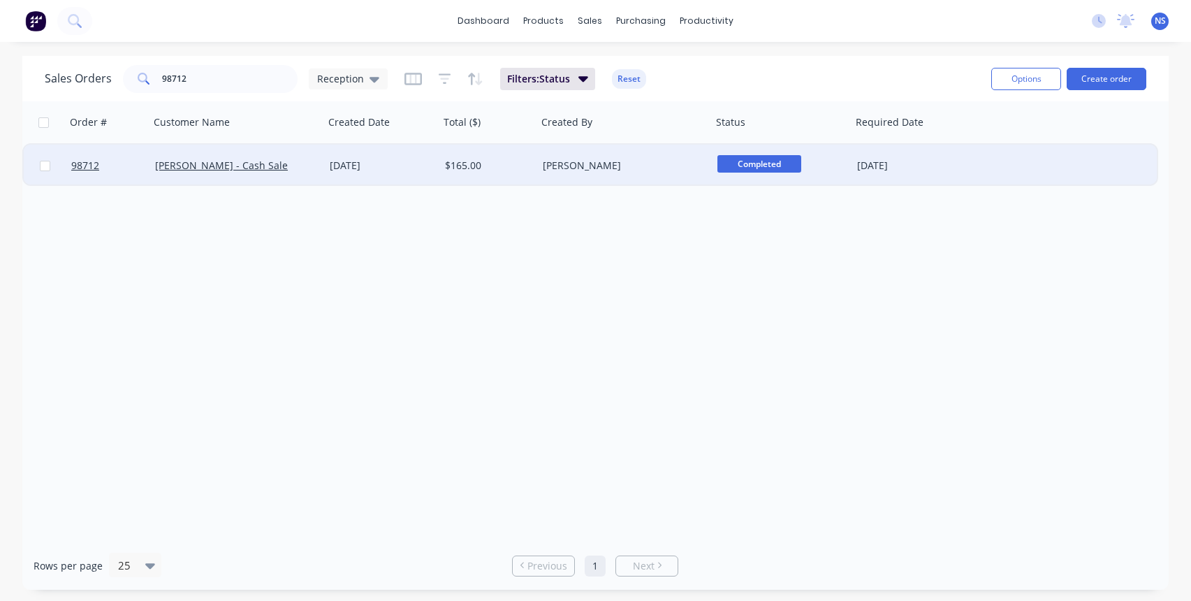
click at [523, 162] on div "$165.00" at bounding box center [486, 166] width 82 height 14
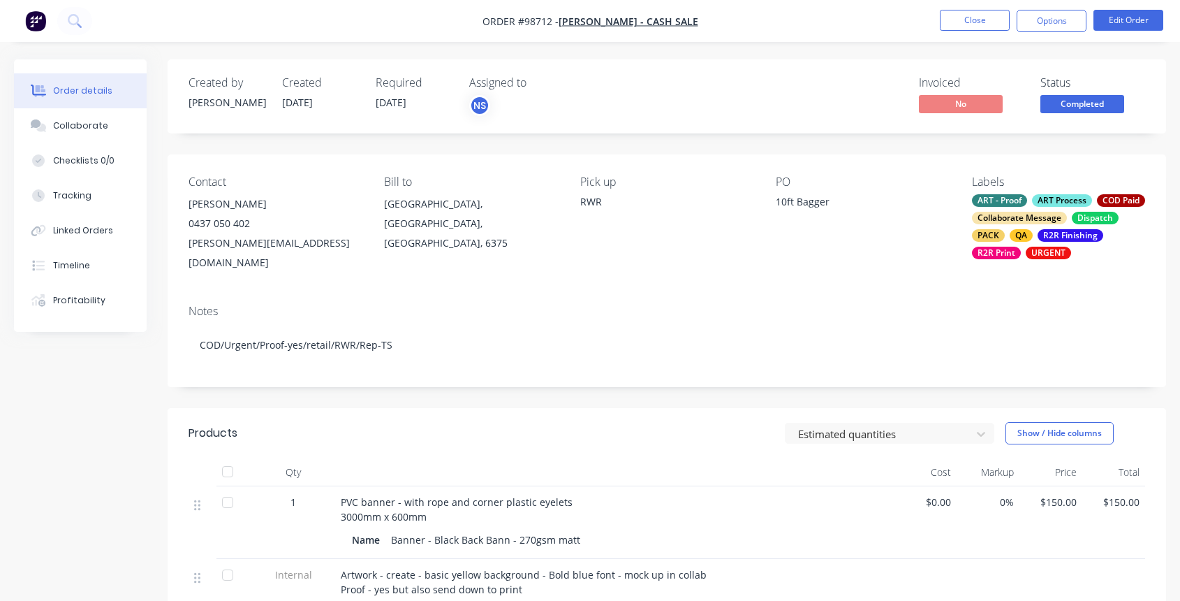
click at [277, 242] on div "geoff@lph.com.au" at bounding box center [275, 252] width 173 height 39
drag, startPoint x: 277, startPoint y: 242, endPoint x: 191, endPoint y: 251, distance: 87.0
click at [186, 252] on div "Contact Geoff Geary 0437 050 402 geoff@lph.com.au Bill to Corrigin, Western Aus…" at bounding box center [667, 223] width 999 height 139
drag, startPoint x: 279, startPoint y: 241, endPoint x: 200, endPoint y: 240, distance: 78.2
click at [189, 238] on div "geoff@lph.com.au" at bounding box center [275, 252] width 173 height 39
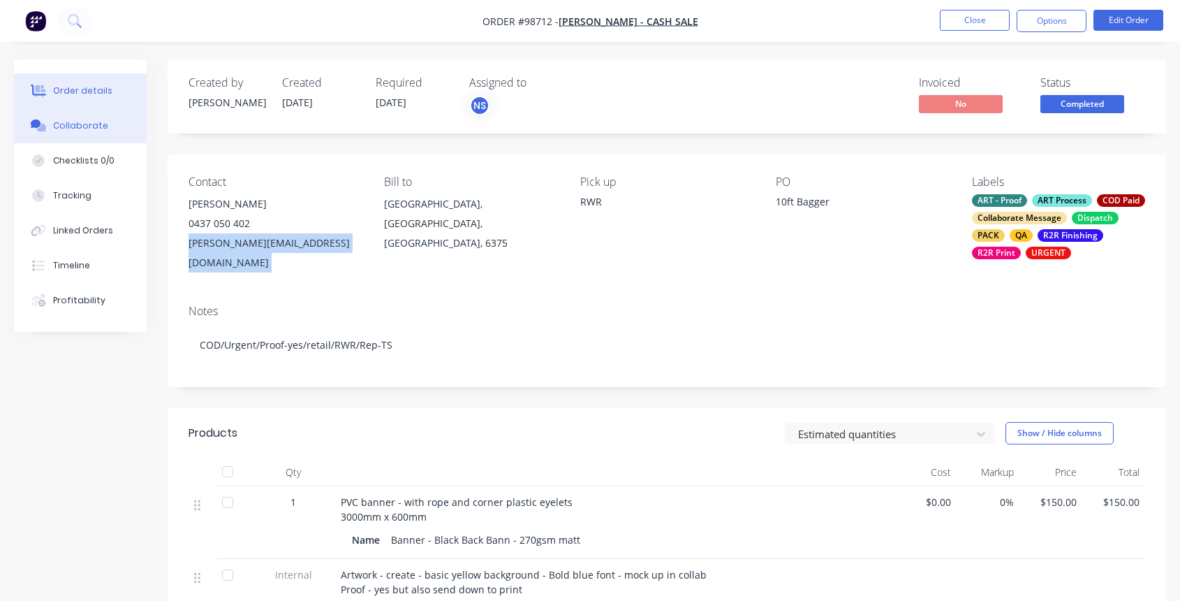
click at [62, 121] on div "Collaborate" at bounding box center [80, 125] width 55 height 13
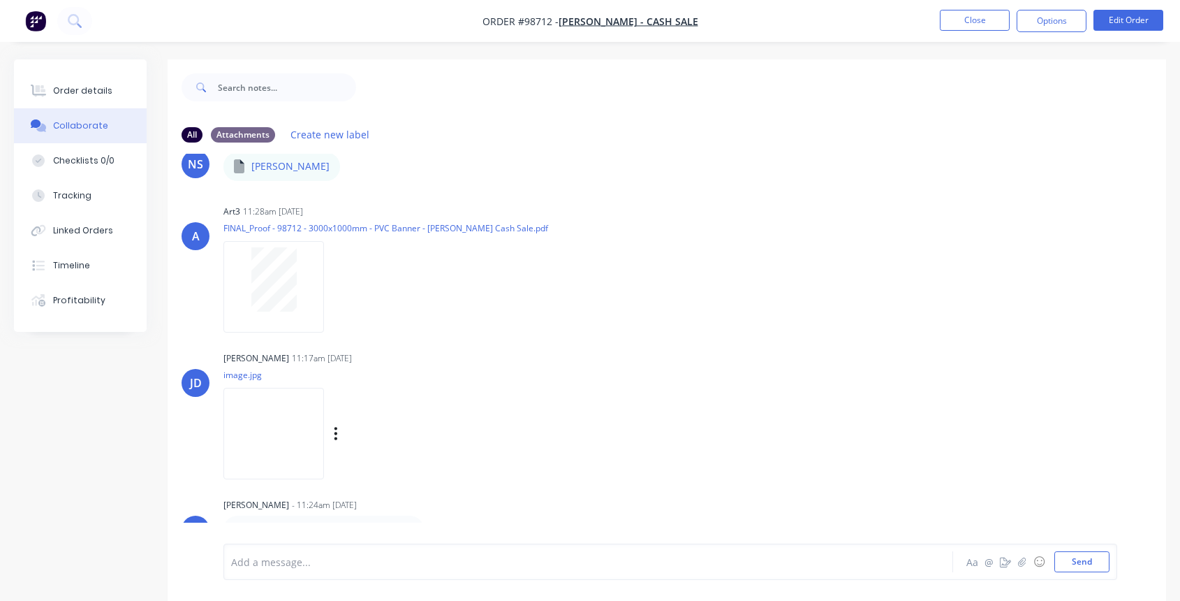
scroll to position [21, 0]
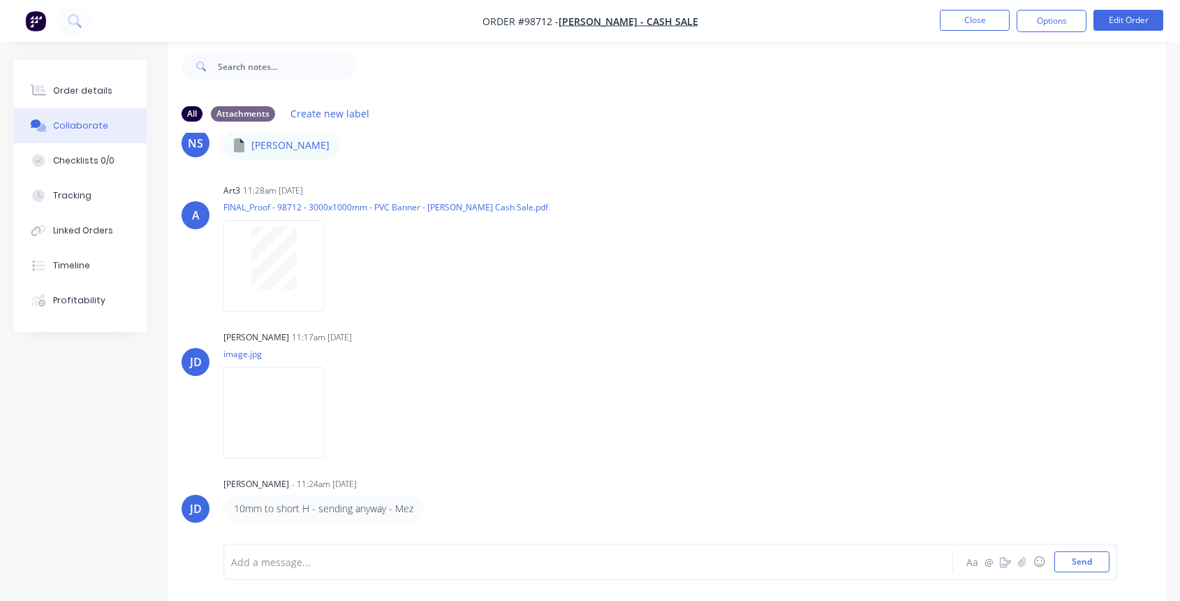
click at [317, 553] on div "Add a message..." at bounding box center [560, 561] width 659 height 21
click at [1088, 564] on button "Send" at bounding box center [1082, 561] width 55 height 21
click at [73, 91] on div "Order details" at bounding box center [82, 91] width 59 height 13
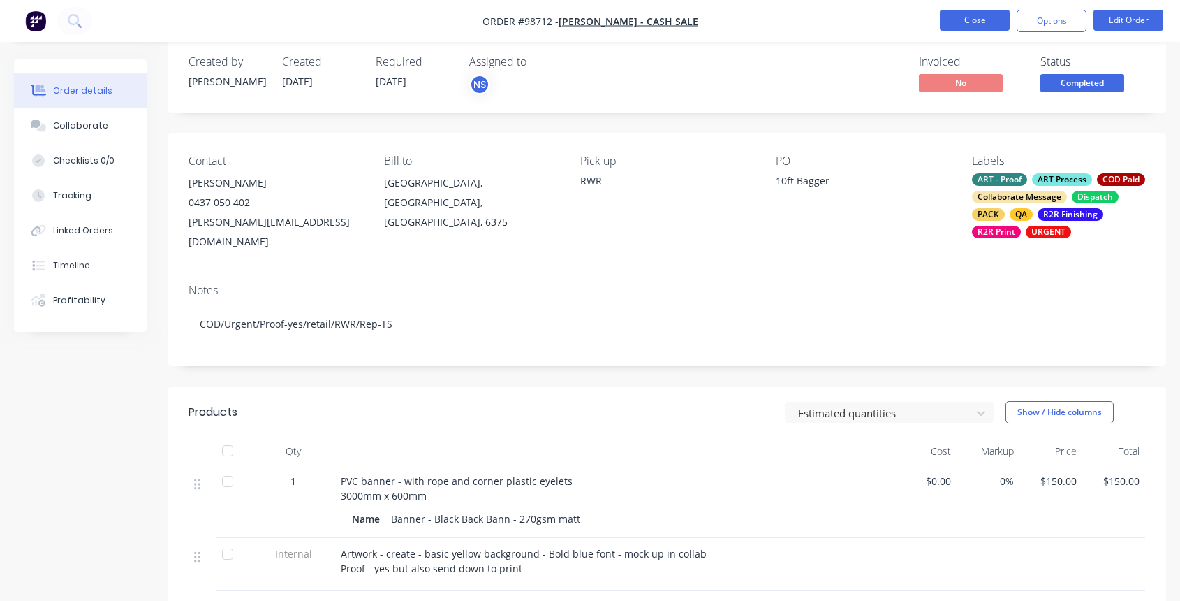
click at [974, 22] on button "Close" at bounding box center [975, 20] width 70 height 21
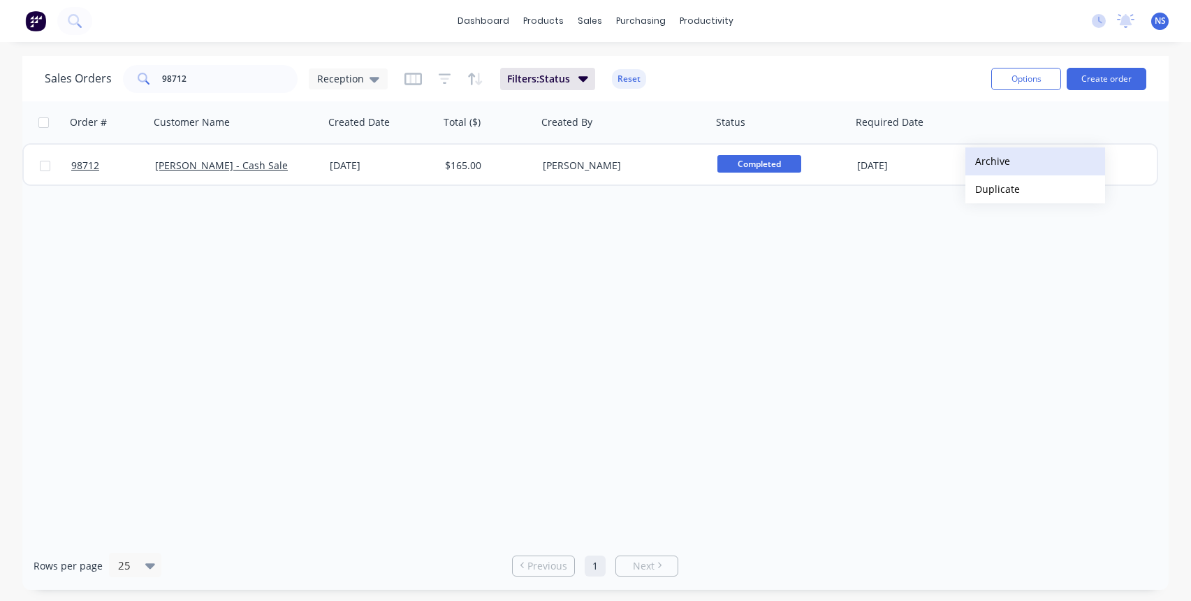
click at [990, 161] on button "Archive" at bounding box center [1035, 161] width 140 height 28
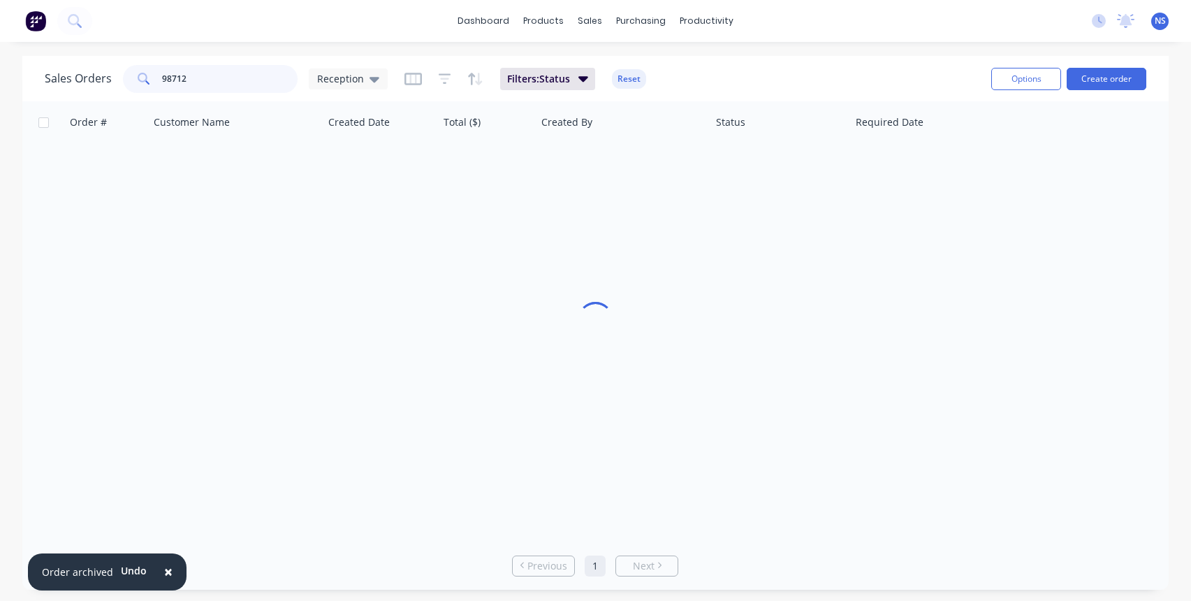
drag, startPoint x: 241, startPoint y: 77, endPoint x: 124, endPoint y: 66, distance: 117.8
click at [129, 71] on div "98712" at bounding box center [210, 79] width 175 height 28
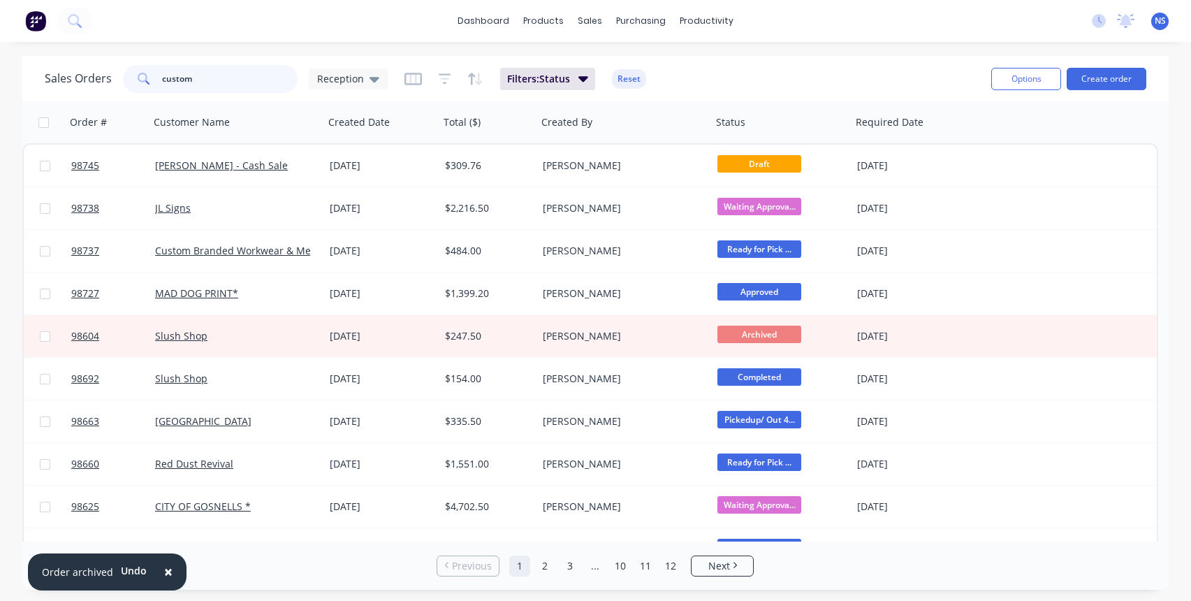
type input "custom"
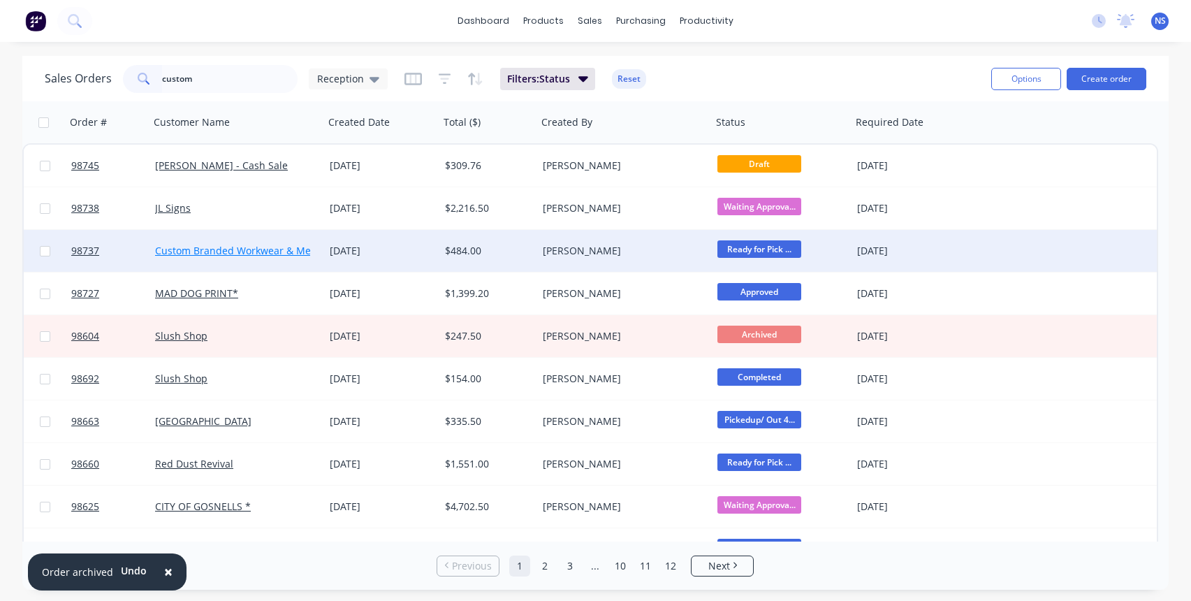
click at [265, 253] on link "Custom Branded Workwear & Merchandise" at bounding box center [256, 250] width 203 height 13
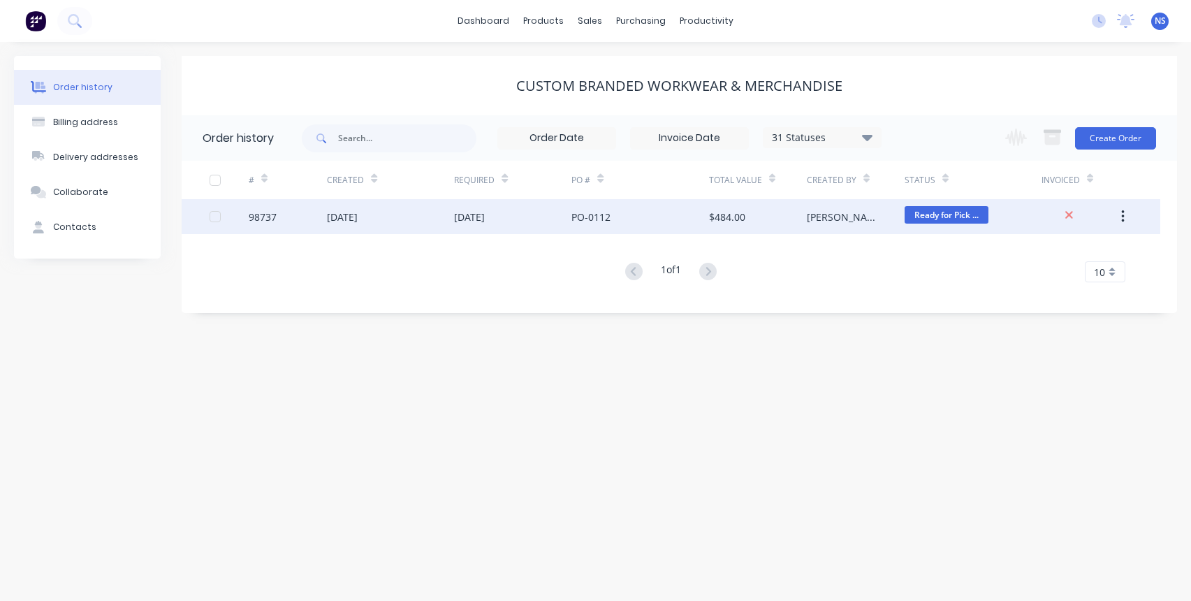
click at [661, 218] on div "PO-0112" at bounding box center [639, 216] width 137 height 35
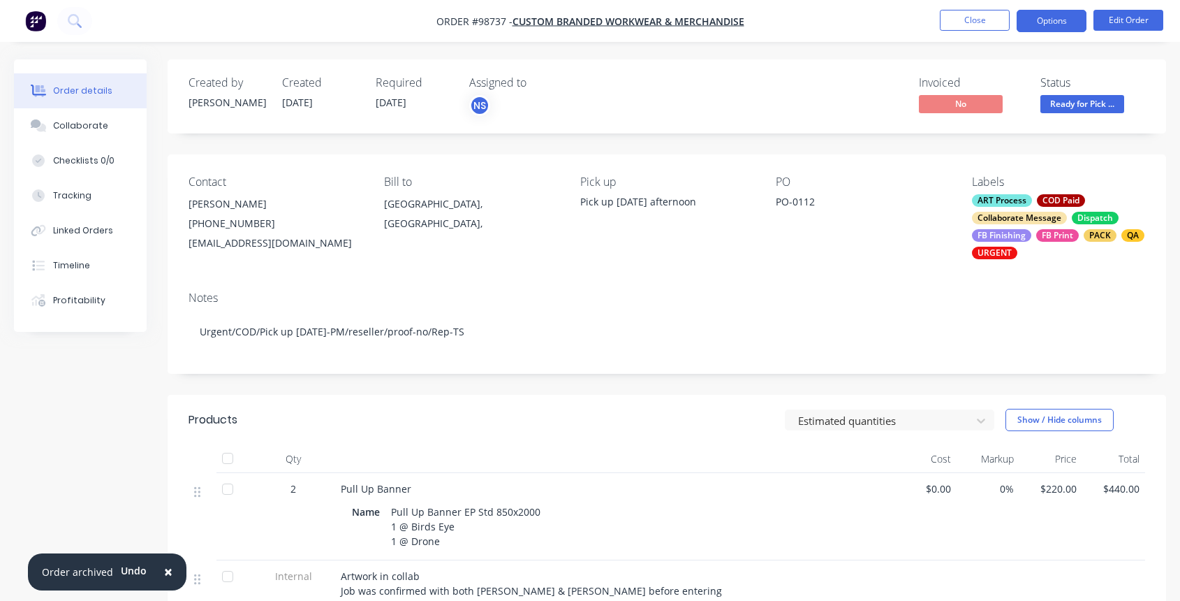
click at [1055, 19] on button "Options" at bounding box center [1052, 21] width 70 height 22
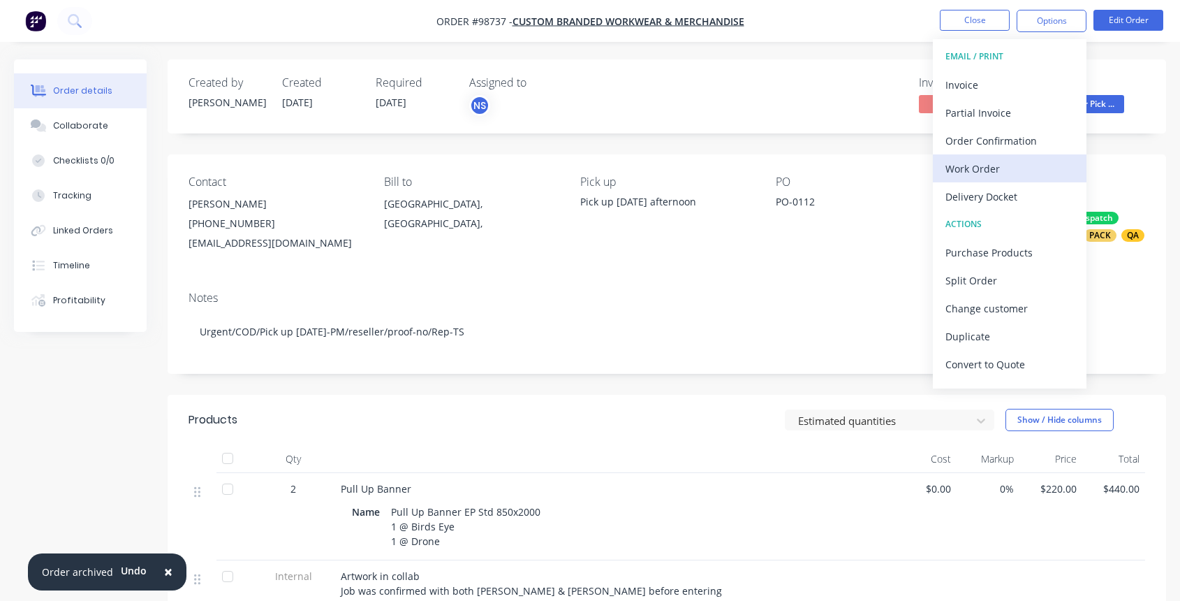
click at [1009, 172] on div "Work Order" at bounding box center [1010, 169] width 129 height 20
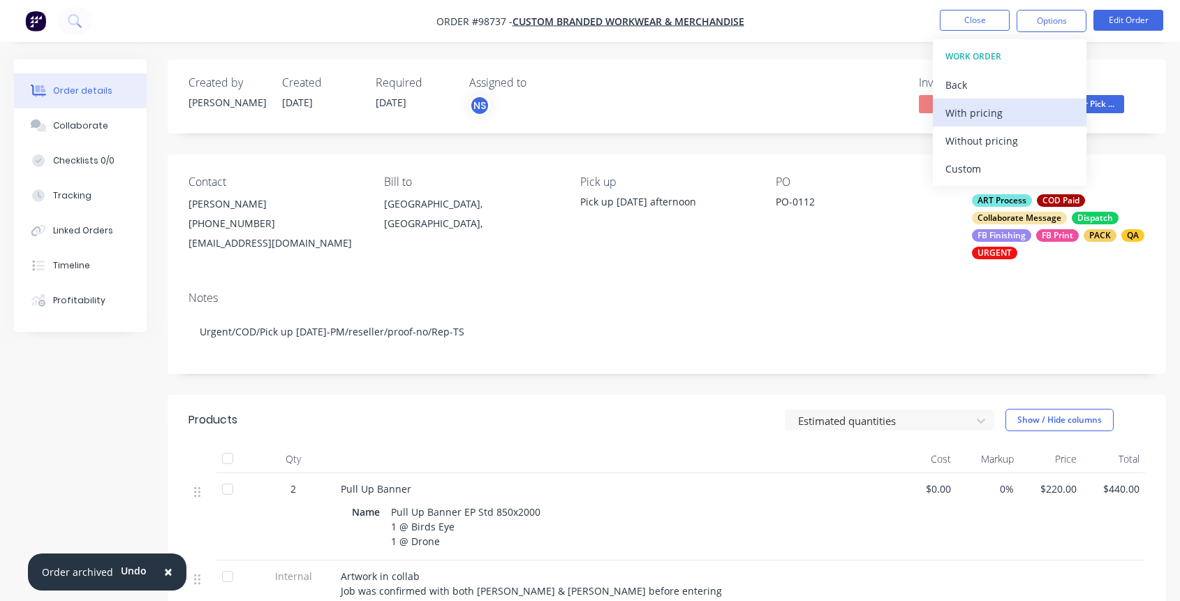
click at [986, 118] on div "With pricing" at bounding box center [1010, 113] width 129 height 20
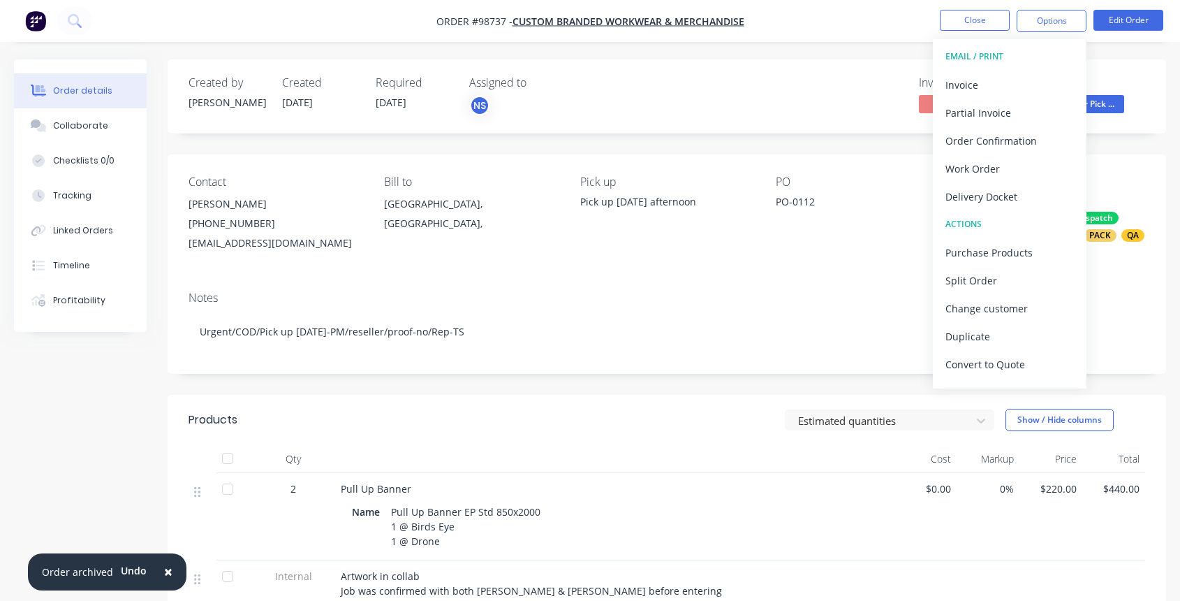
click at [191, 251] on div "admin@custombrandedworkwear.com.au" at bounding box center [275, 243] width 173 height 20
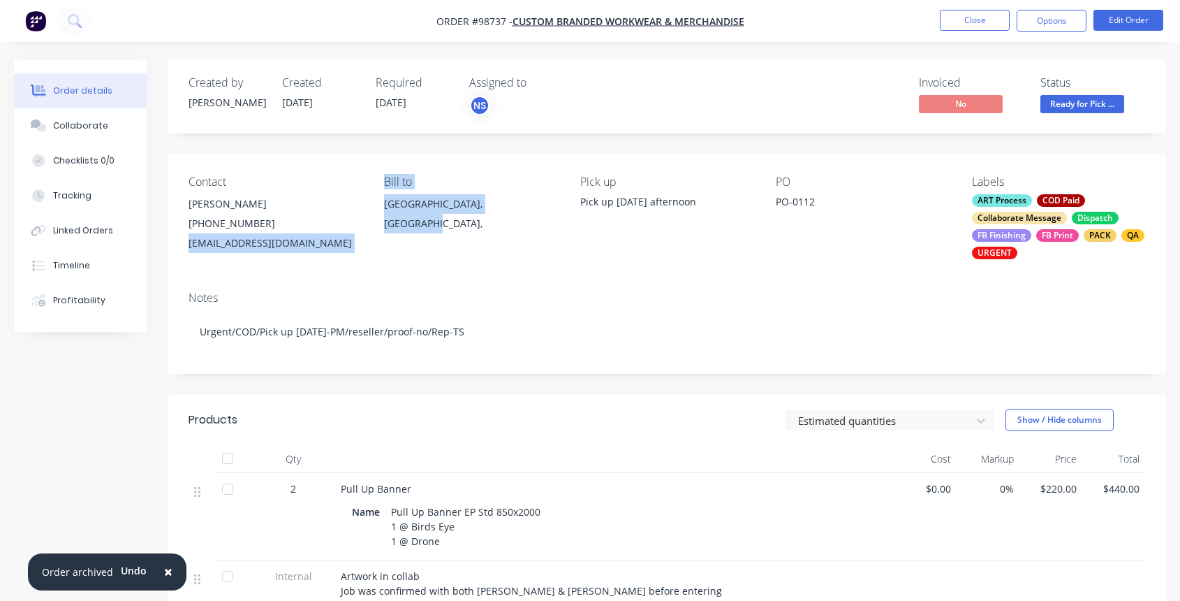
drag, startPoint x: 186, startPoint y: 240, endPoint x: 357, endPoint y: 250, distance: 171.4
click at [388, 256] on div "Contact Deanne Wragg (08) 6184 4758 admin@custombrandedworkwear.com.au Bill to …" at bounding box center [667, 217] width 999 height 126
copy div "admin@custombrandedworkwear.com.au"
click at [971, 19] on button "Close" at bounding box center [975, 20] width 70 height 21
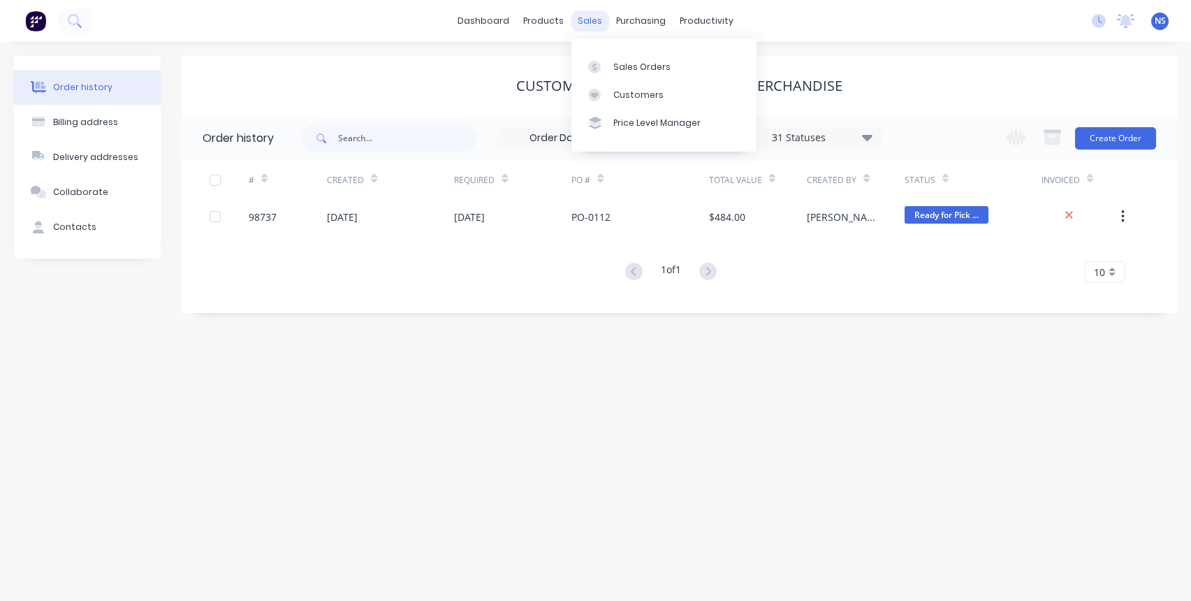
click at [587, 20] on div "sales" at bounding box center [590, 20] width 38 height 21
click at [622, 65] on div "Sales Orders" at bounding box center [641, 67] width 57 height 13
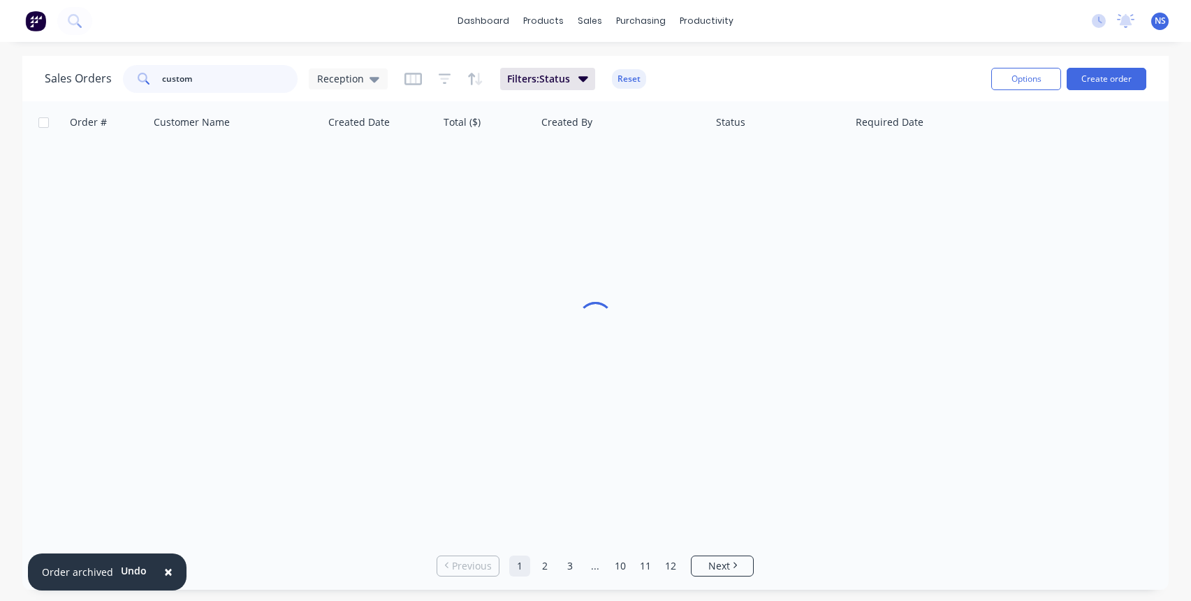
click at [235, 70] on input "custom" at bounding box center [230, 79] width 136 height 28
type input "m"
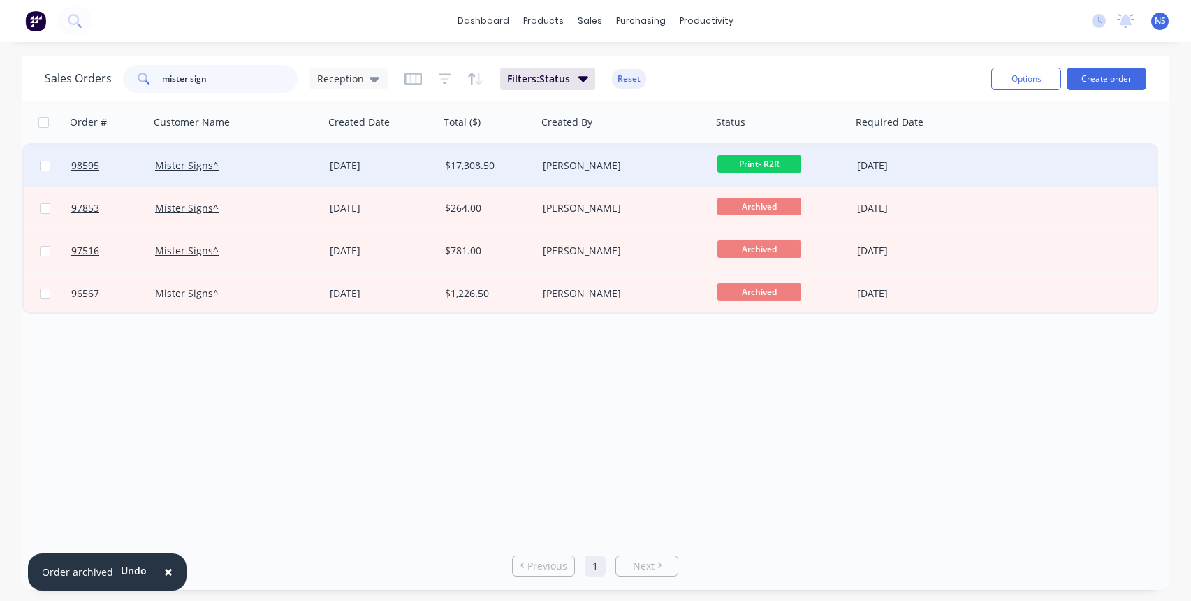
type input "mister sign"
click at [279, 170] on div "Mister Signs^" at bounding box center [232, 166] width 155 height 14
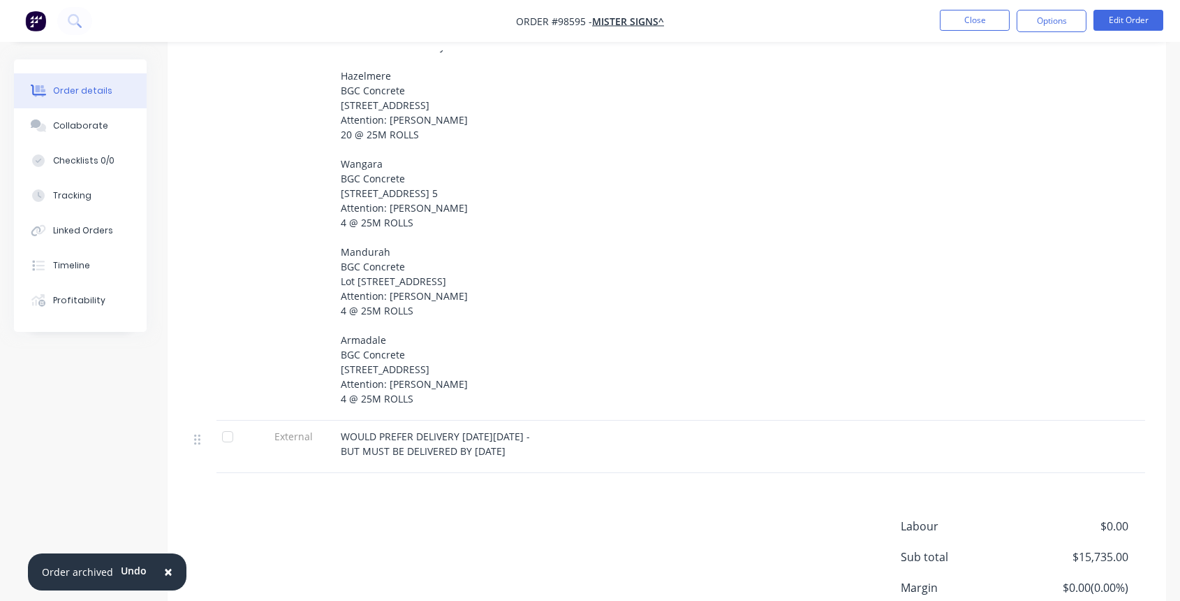
scroll to position [348, 0]
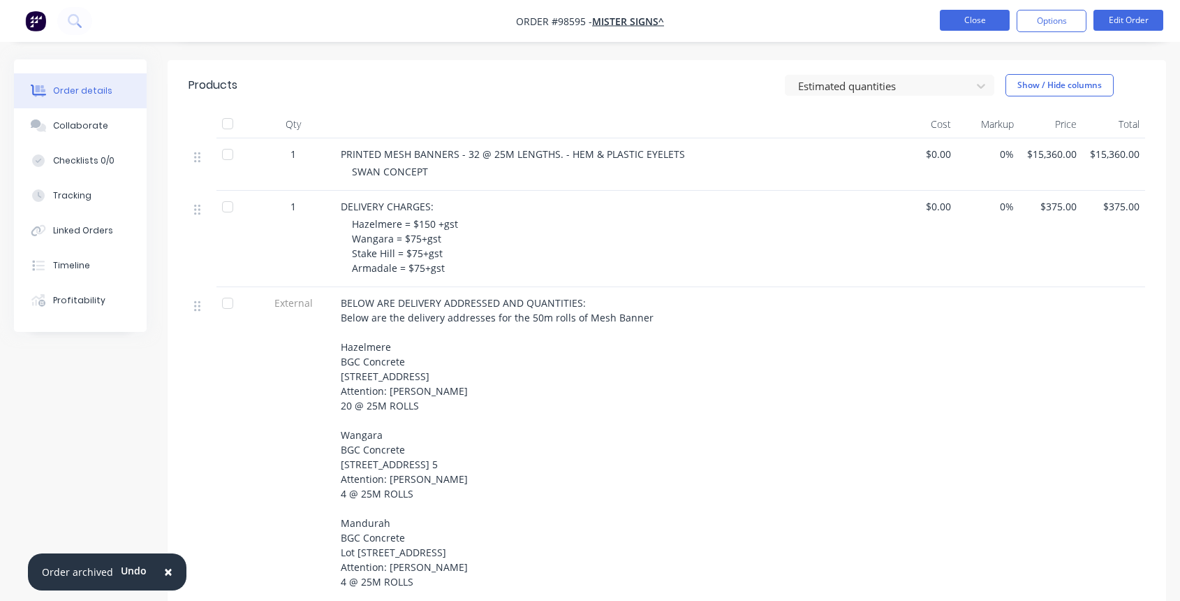
click at [967, 22] on button "Close" at bounding box center [975, 20] width 70 height 21
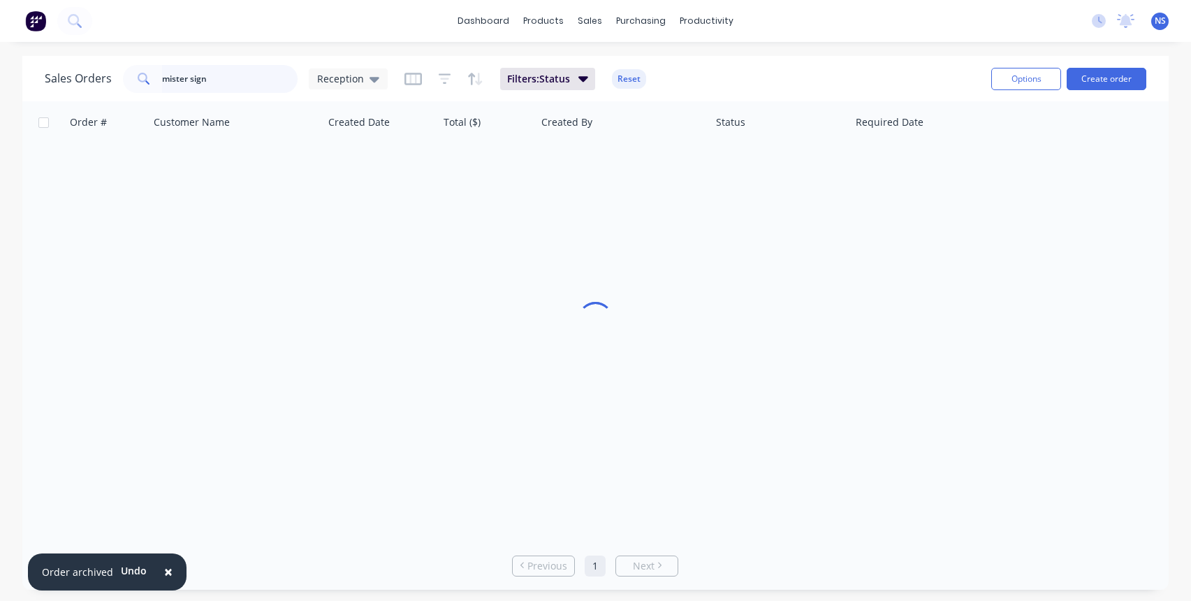
click at [225, 83] on input "mister sign" at bounding box center [230, 79] width 136 height 28
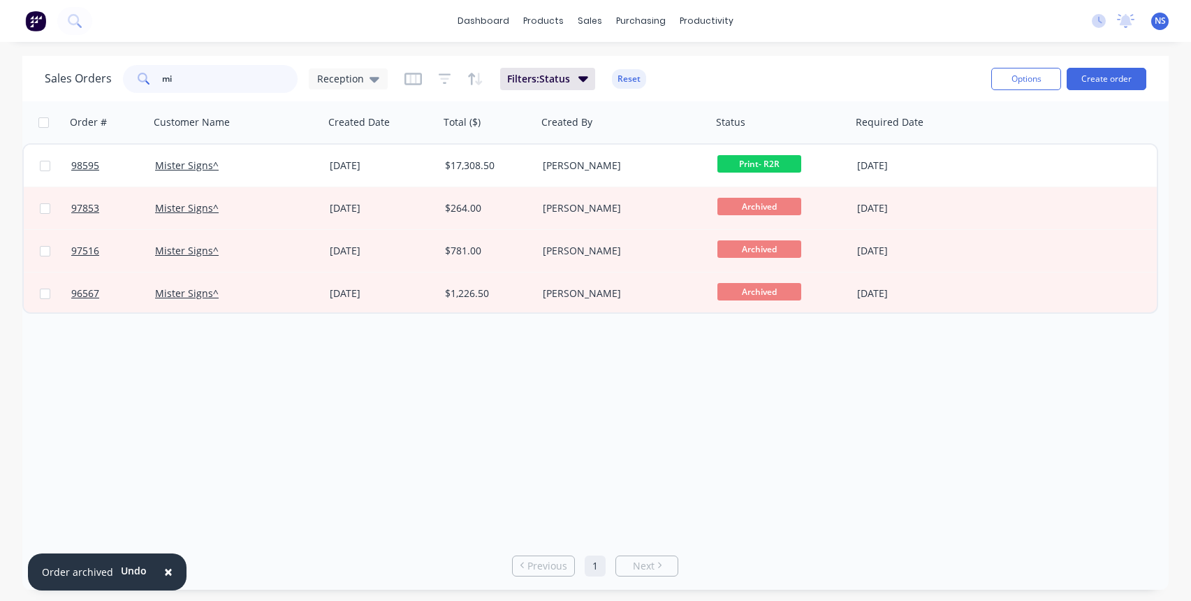
type input "m"
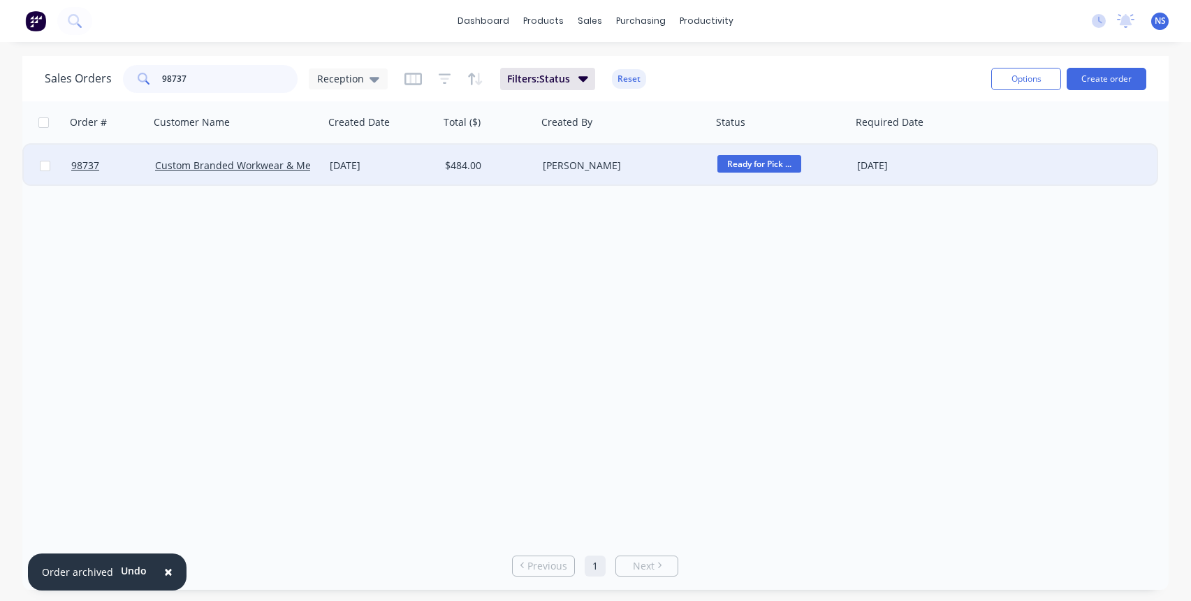
type input "98737"
click at [413, 173] on div "[DATE]" at bounding box center [381, 166] width 115 height 42
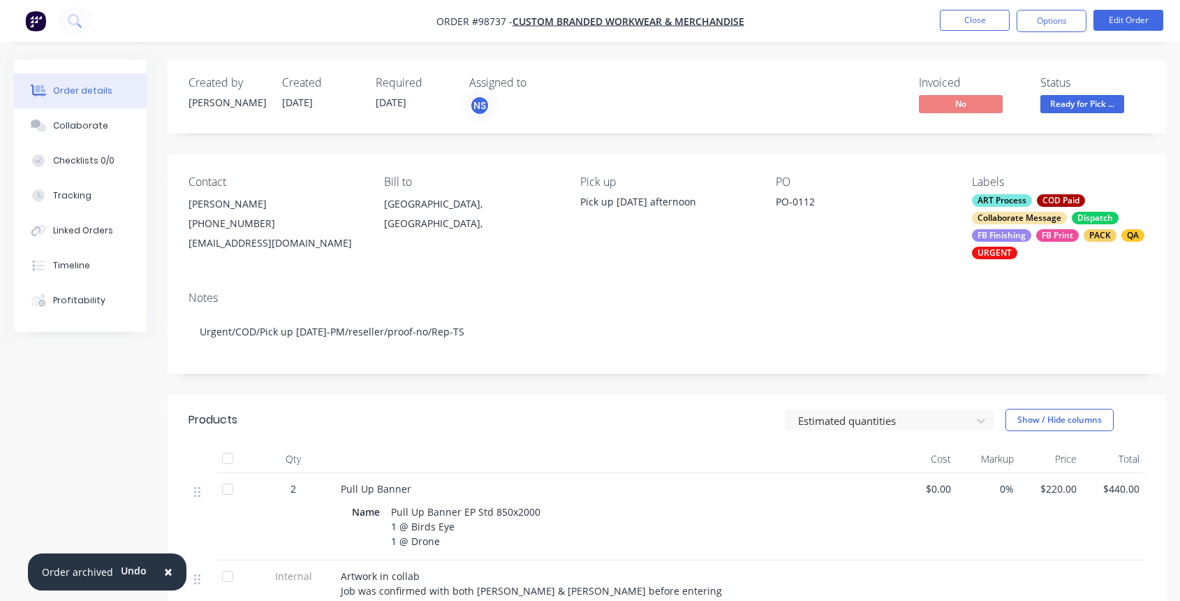
drag, startPoint x: 186, startPoint y: 245, endPoint x: 197, endPoint y: 245, distance: 11.2
click at [197, 245] on div "Contact Deanne Wragg (08) 6184 4758 admin@custombrandedworkwear.com.au Bill to …" at bounding box center [667, 217] width 999 height 126
drag, startPoint x: 205, startPoint y: 245, endPoint x: 248, endPoint y: 246, distance: 42.6
click at [248, 246] on div "admin@custombrandedworkwear.com.au" at bounding box center [275, 243] width 173 height 20
click at [469, 301] on div "Notes" at bounding box center [667, 297] width 957 height 13
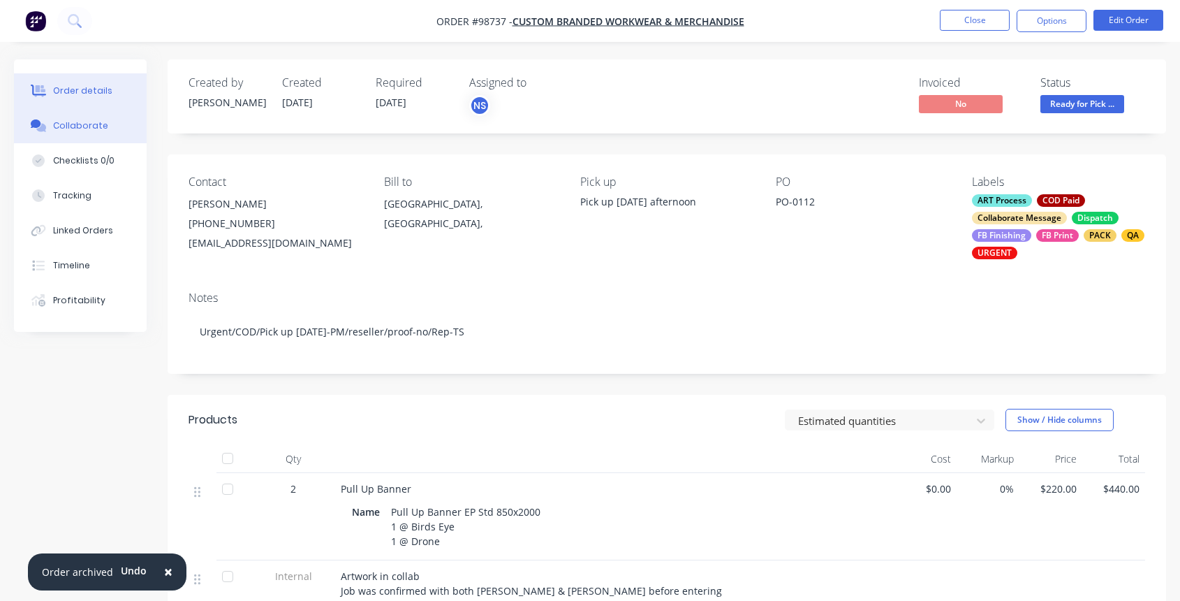
click at [91, 129] on div "Collaborate" at bounding box center [80, 125] width 55 height 13
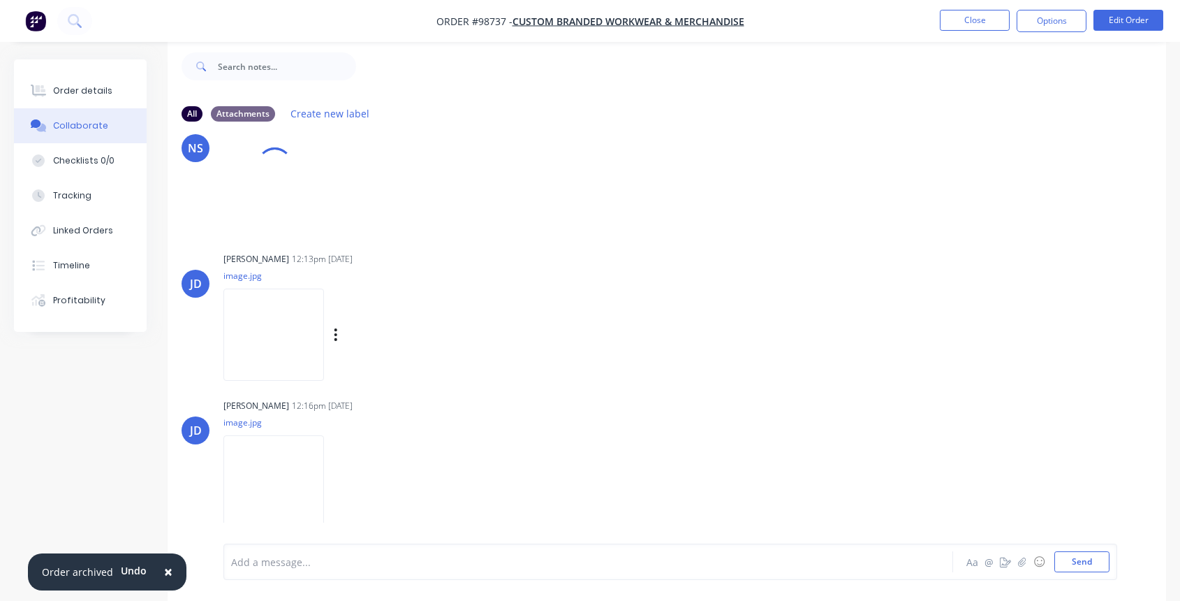
scroll to position [198, 0]
click at [272, 545] on div "Add a message... Aa @ ☺ Send" at bounding box center [670, 561] width 894 height 36
click at [277, 566] on div at bounding box center [561, 562] width 659 height 15
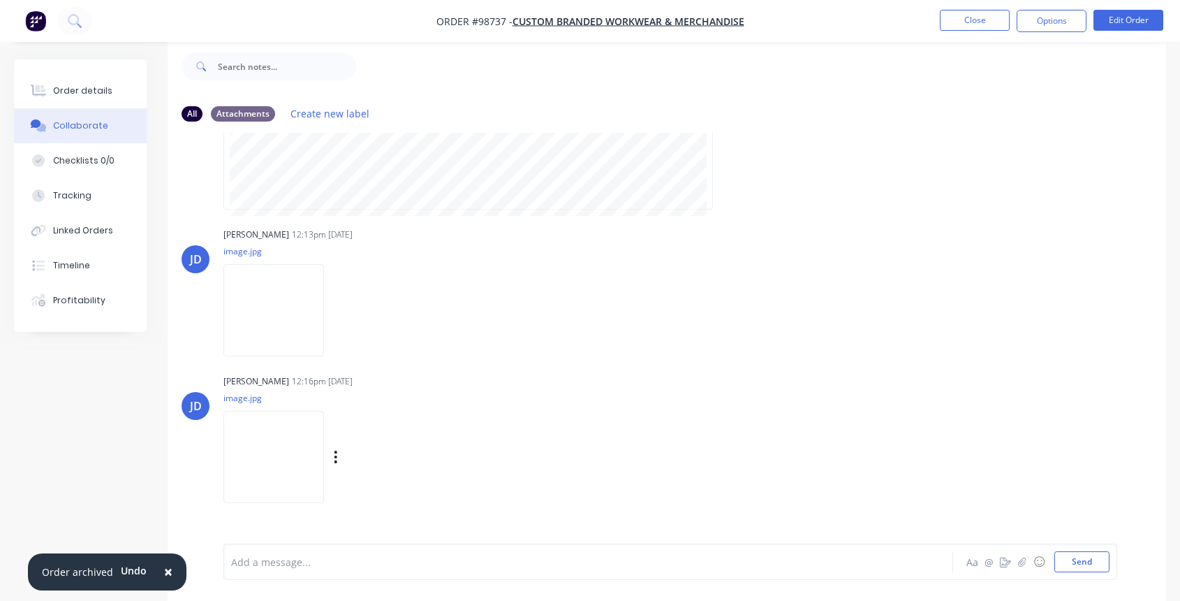
scroll to position [267, 0]
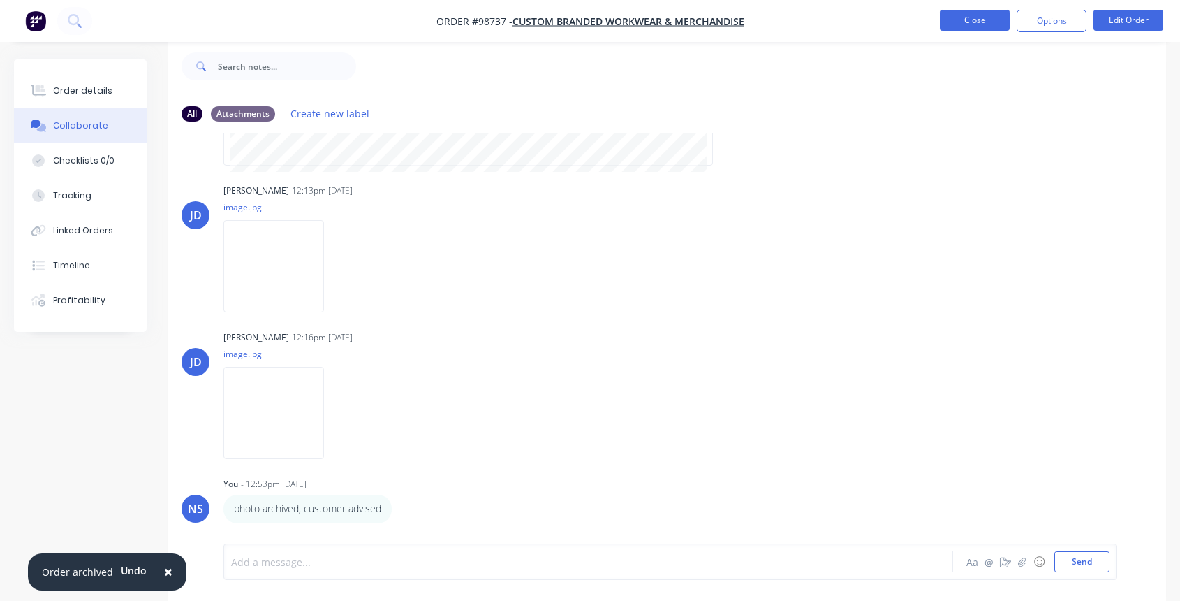
click at [974, 22] on button "Close" at bounding box center [975, 20] width 70 height 21
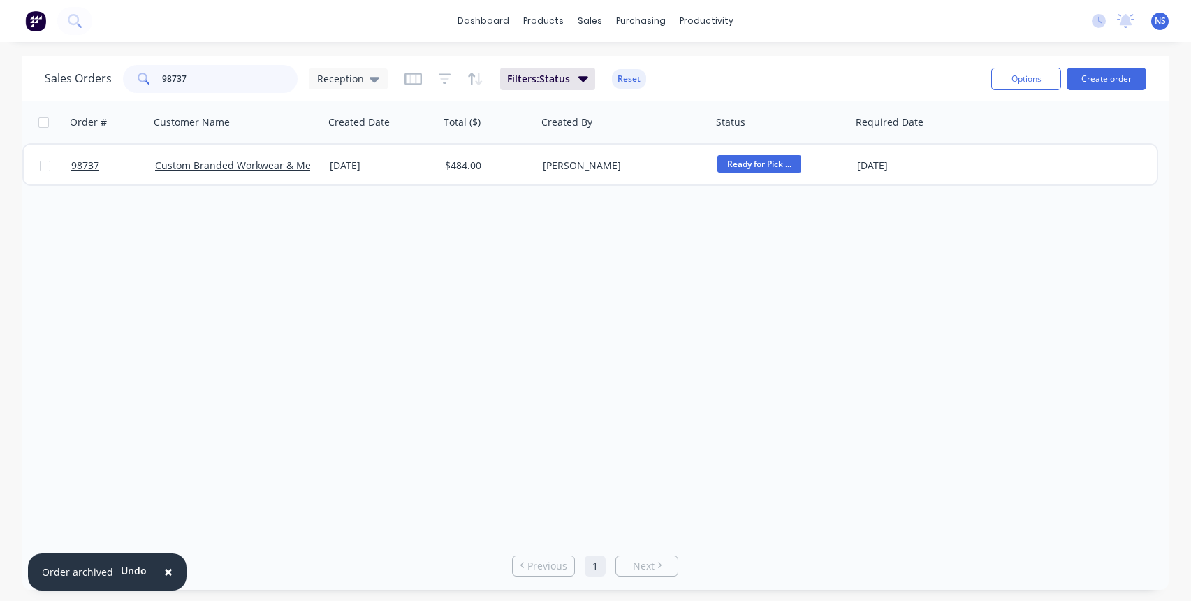
drag, startPoint x: 191, startPoint y: 79, endPoint x: 116, endPoint y: 71, distance: 75.2
click at [116, 71] on div "Sales Orders 98737 Reception" at bounding box center [216, 79] width 343 height 28
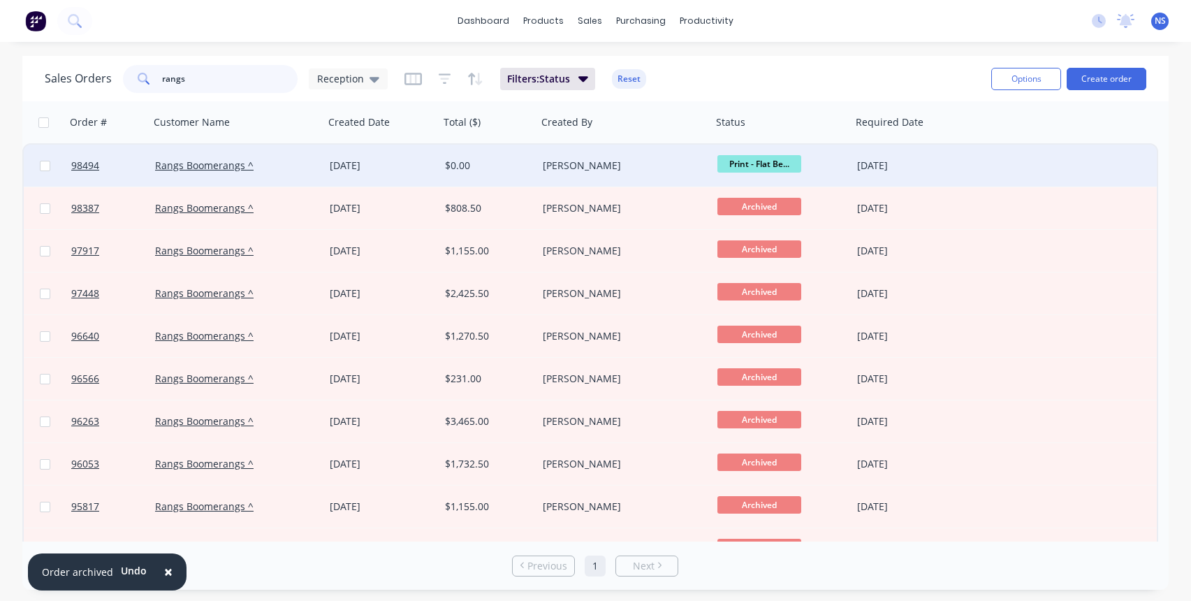
type input "rangs"
click at [295, 174] on div "Rangs Boomerangs ^" at bounding box center [236, 166] width 175 height 42
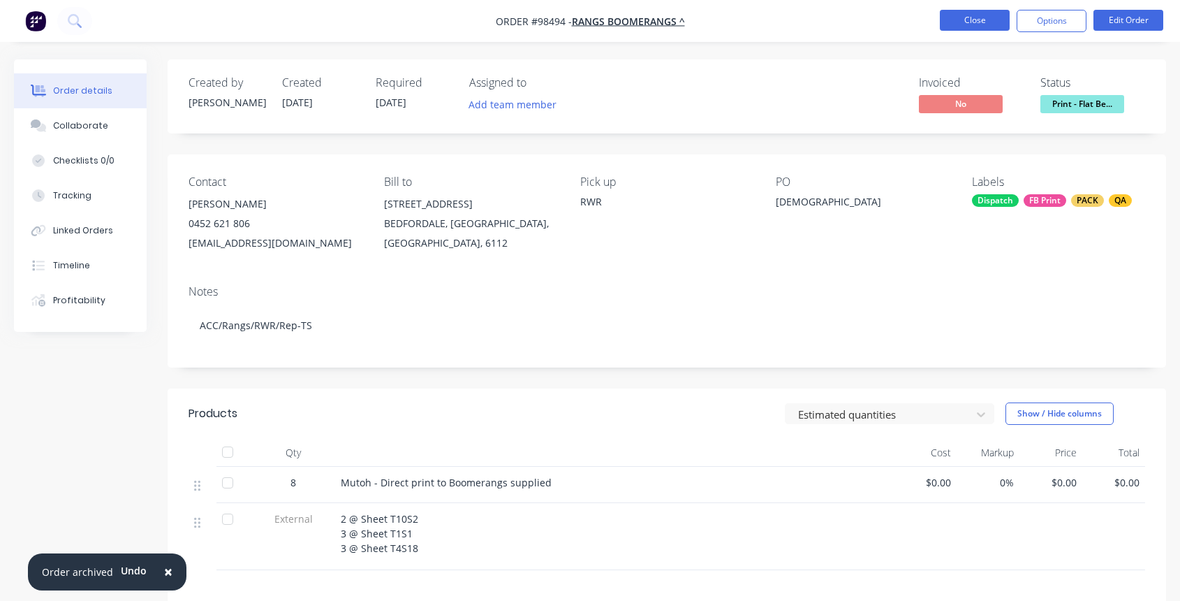
click at [974, 20] on button "Close" at bounding box center [975, 20] width 70 height 21
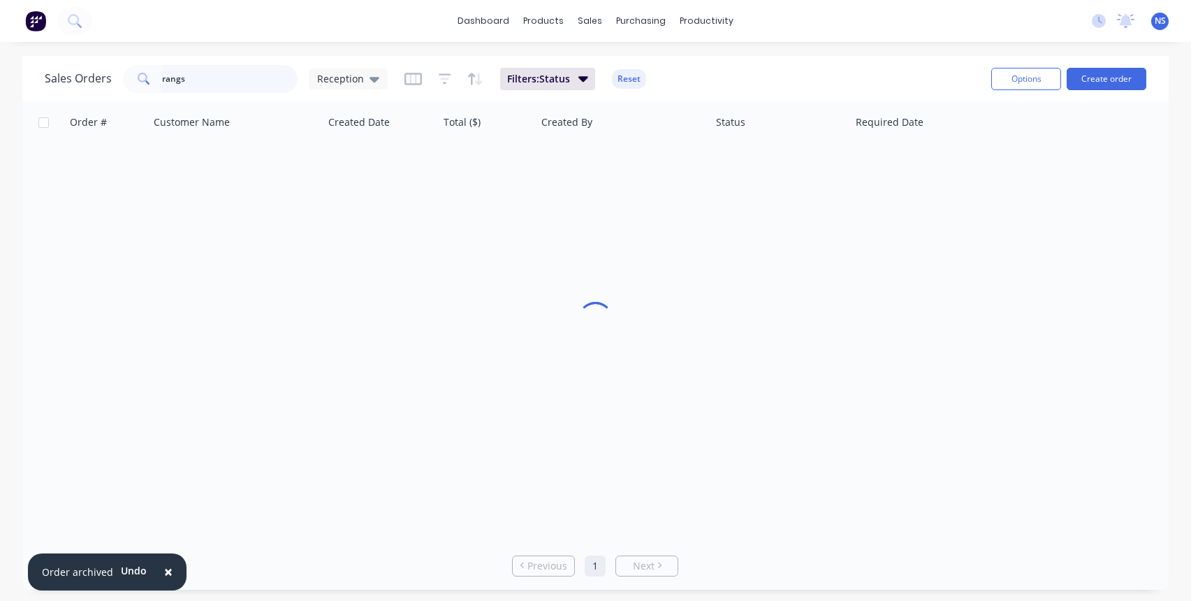
click at [247, 78] on input "rangs" at bounding box center [230, 79] width 136 height 28
drag, startPoint x: 212, startPoint y: 83, endPoint x: 135, endPoint y: 79, distance: 76.9
click at [135, 79] on div "rangs" at bounding box center [210, 79] width 175 height 28
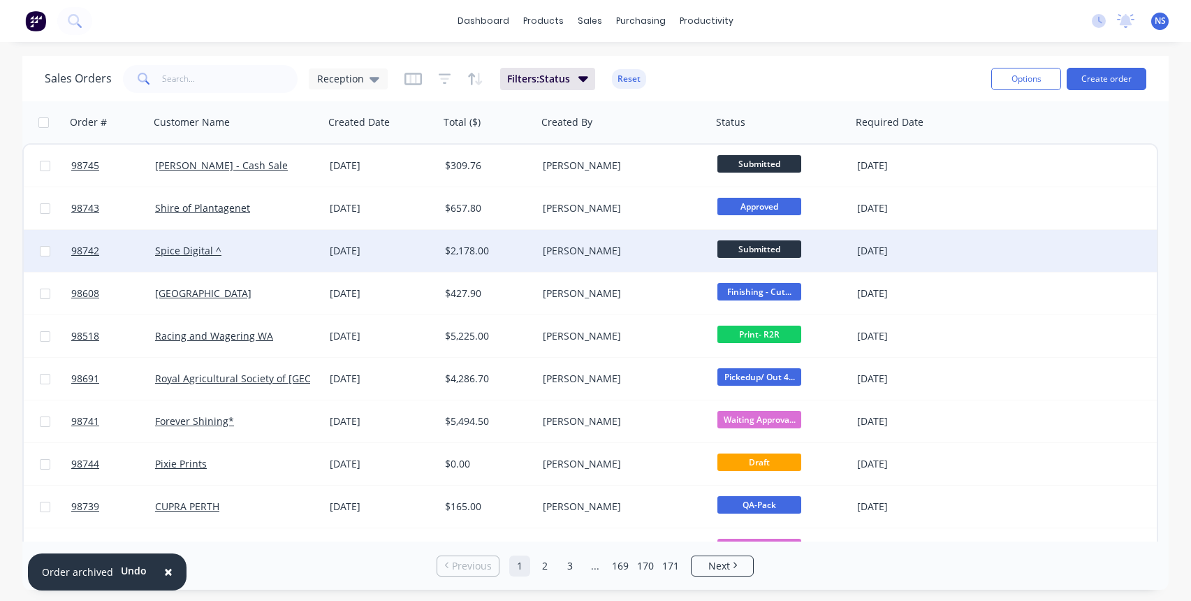
click at [301, 254] on div "Spice Digital ^" at bounding box center [232, 251] width 155 height 14
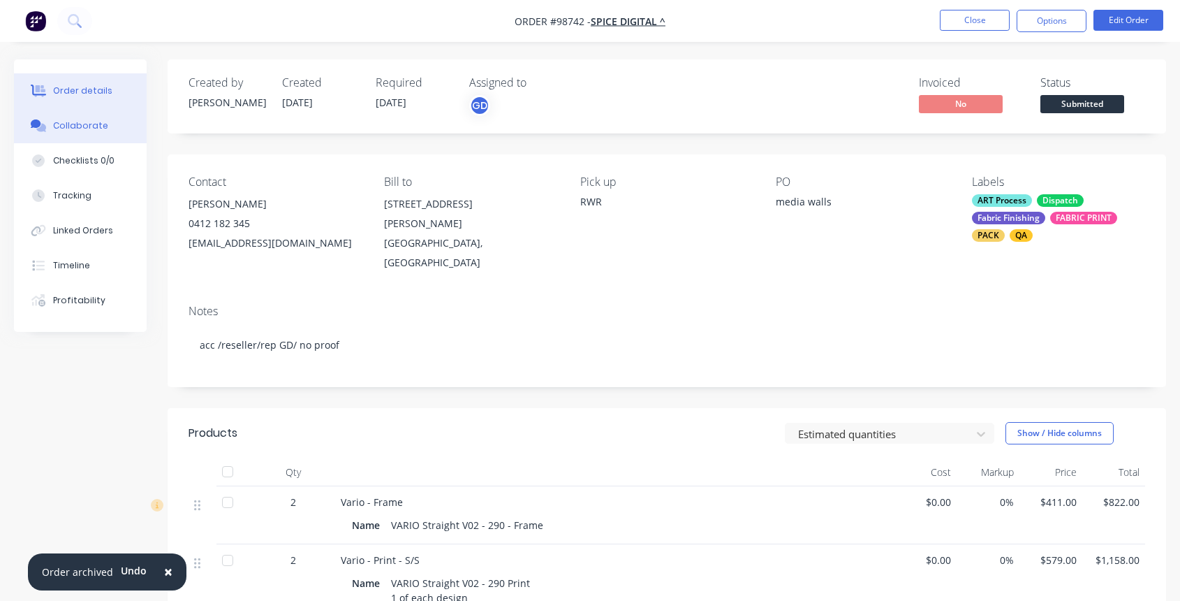
click at [75, 129] on div "Collaborate" at bounding box center [80, 125] width 55 height 13
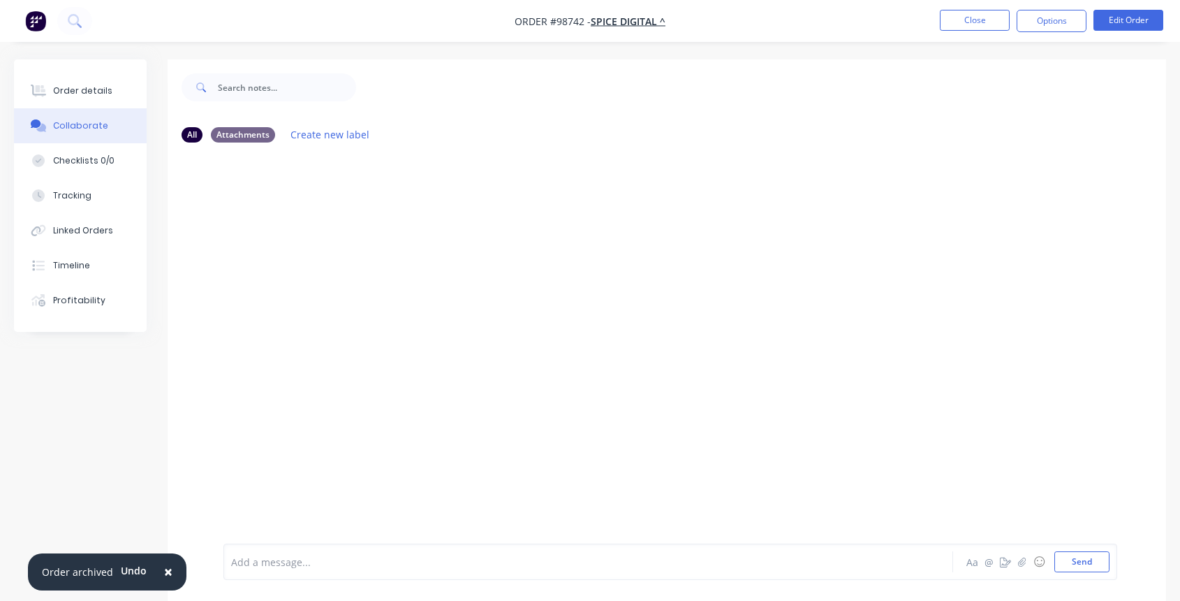
click at [260, 559] on div at bounding box center [561, 562] width 659 height 15
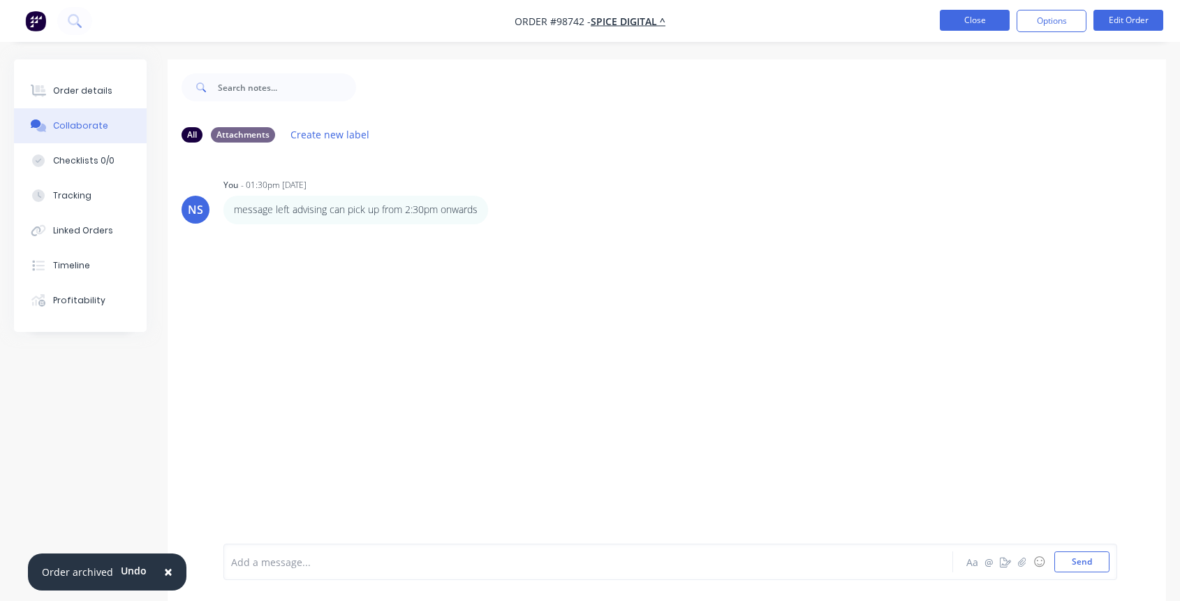
click at [952, 20] on button "Close" at bounding box center [975, 20] width 70 height 21
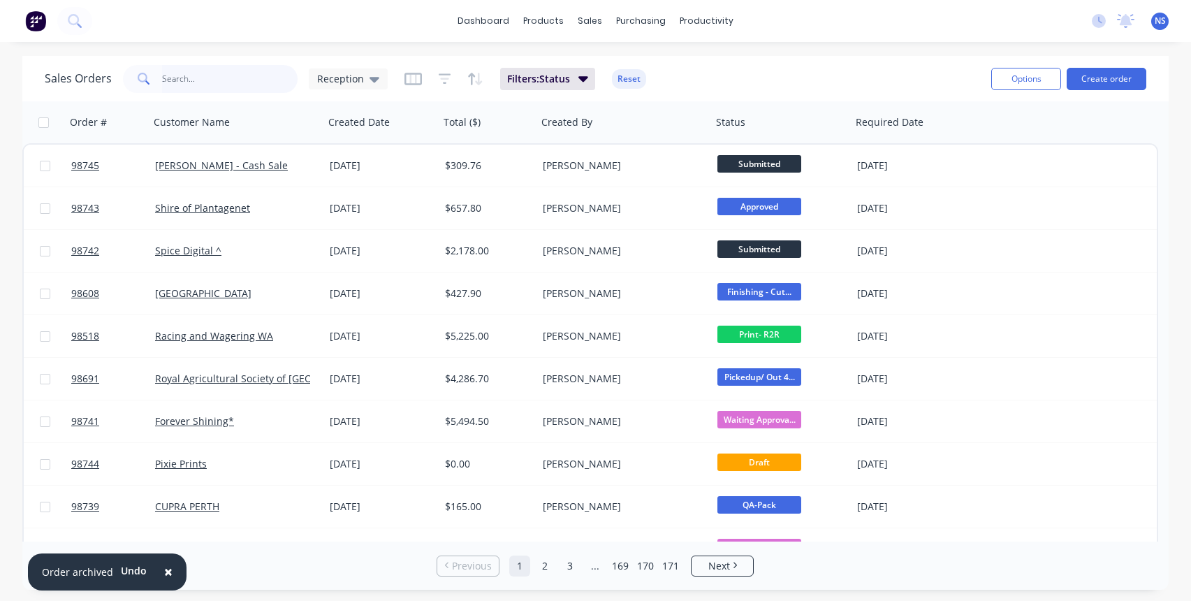
click at [221, 79] on input "text" at bounding box center [230, 79] width 136 height 28
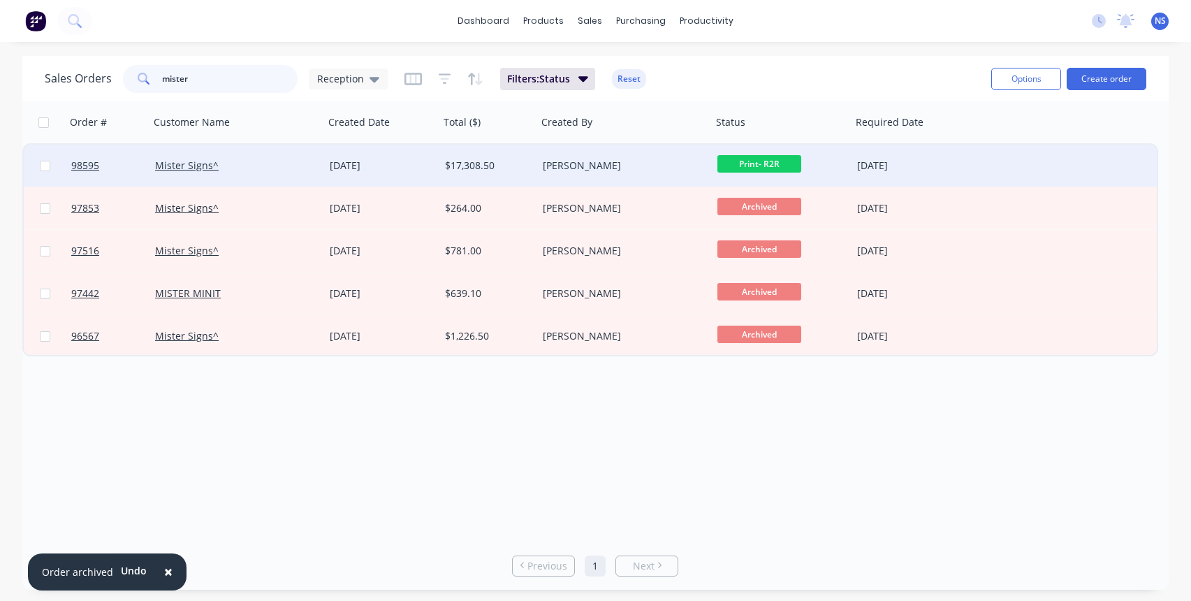
type input "mister"
click at [286, 170] on div "Mister Signs^" at bounding box center [232, 166] width 155 height 14
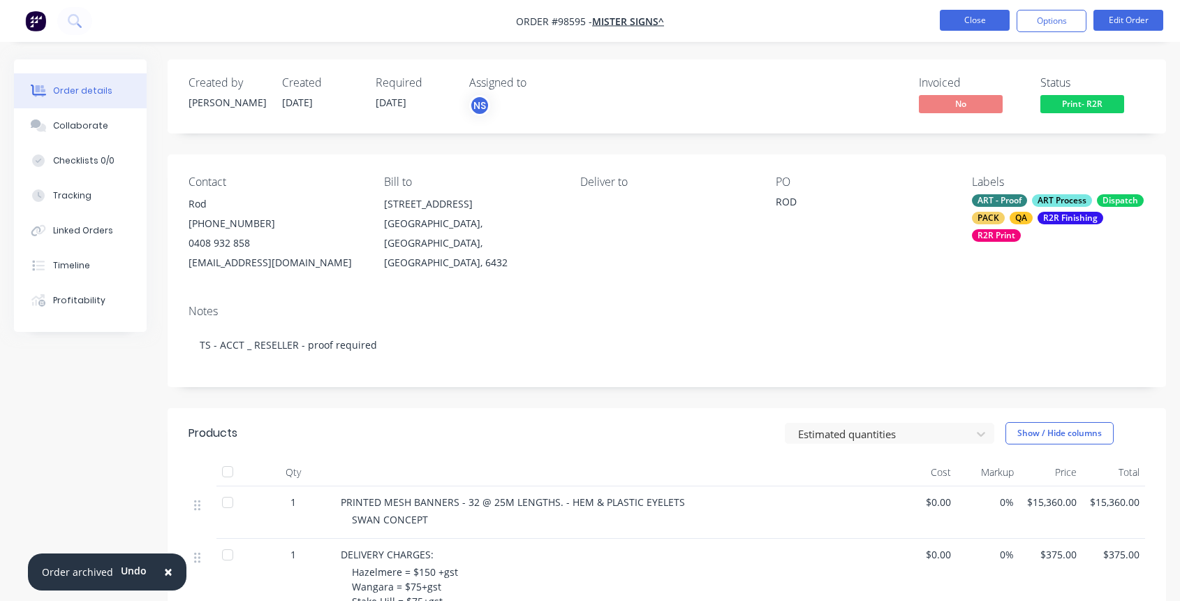
click at [964, 21] on button "Close" at bounding box center [975, 20] width 70 height 21
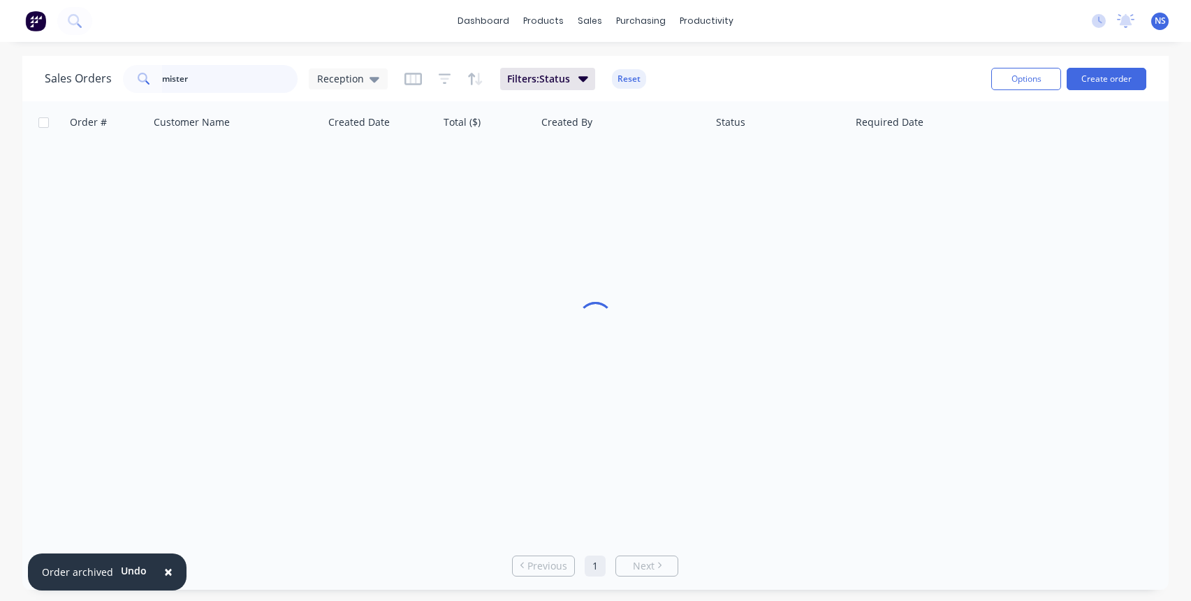
click at [218, 86] on input "mister" at bounding box center [230, 79] width 136 height 28
type input "m"
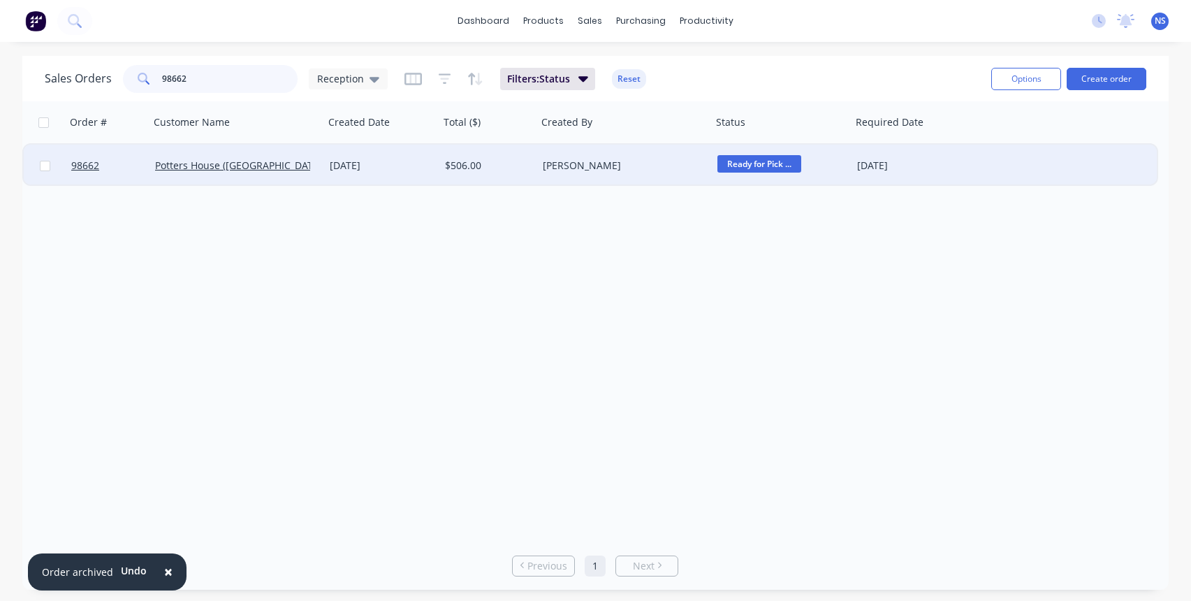
type input "98662"
click at [303, 172] on div "Potters House (Beechboro)" at bounding box center [232, 166] width 155 height 14
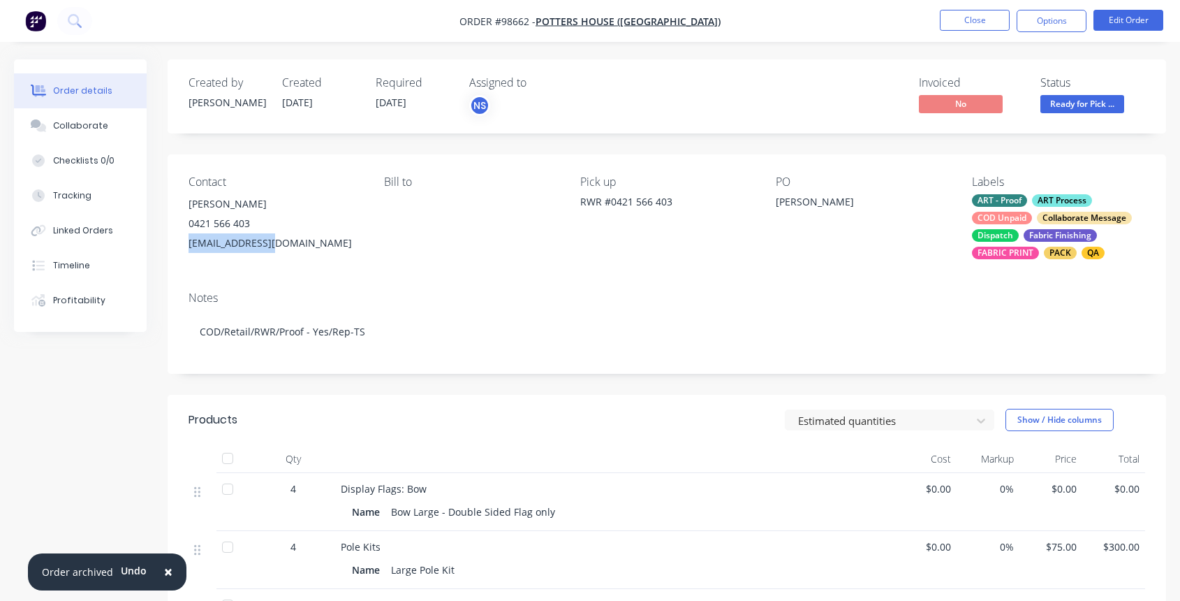
drag, startPoint x: 185, startPoint y: 240, endPoint x: 281, endPoint y: 240, distance: 95.7
click at [281, 240] on div "Contact Luke Haagensen 0421 566 403 lhaago@gmail.com Bill to Pick up RWR #0421 …" at bounding box center [667, 217] width 999 height 126
copy div "lhaago@gmail.com"
click at [1029, 207] on div "ART - Proof ART Process COD Unpaid Collaborate Message Dispatch Fabric Finishin…" at bounding box center [1058, 226] width 173 height 65
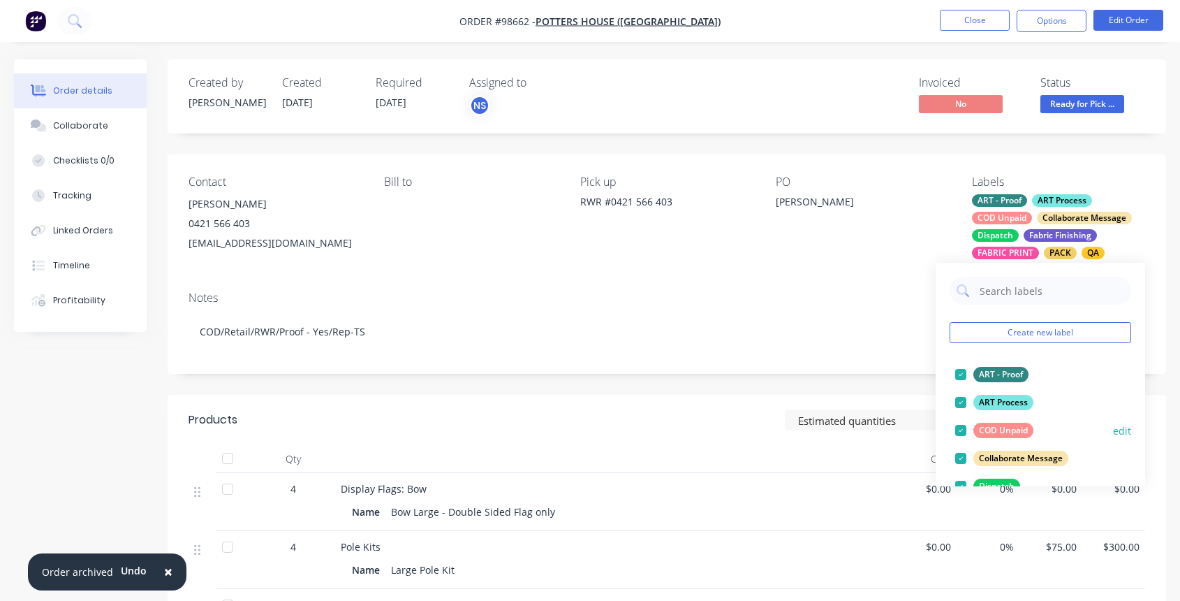
click at [960, 428] on div at bounding box center [961, 430] width 28 height 28
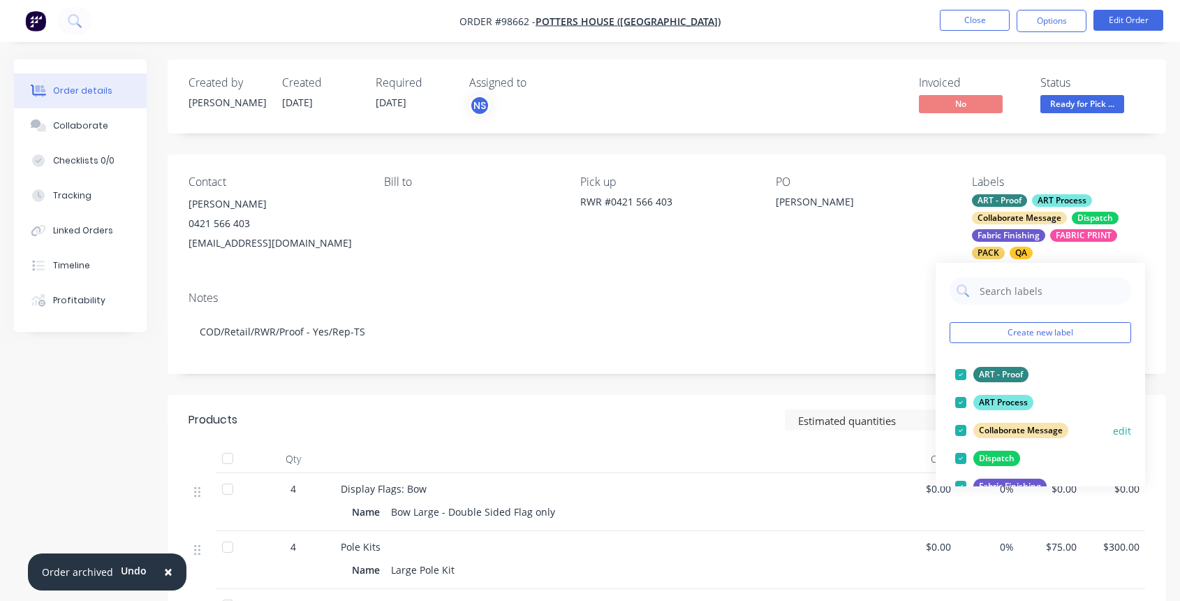
scroll to position [264, 0]
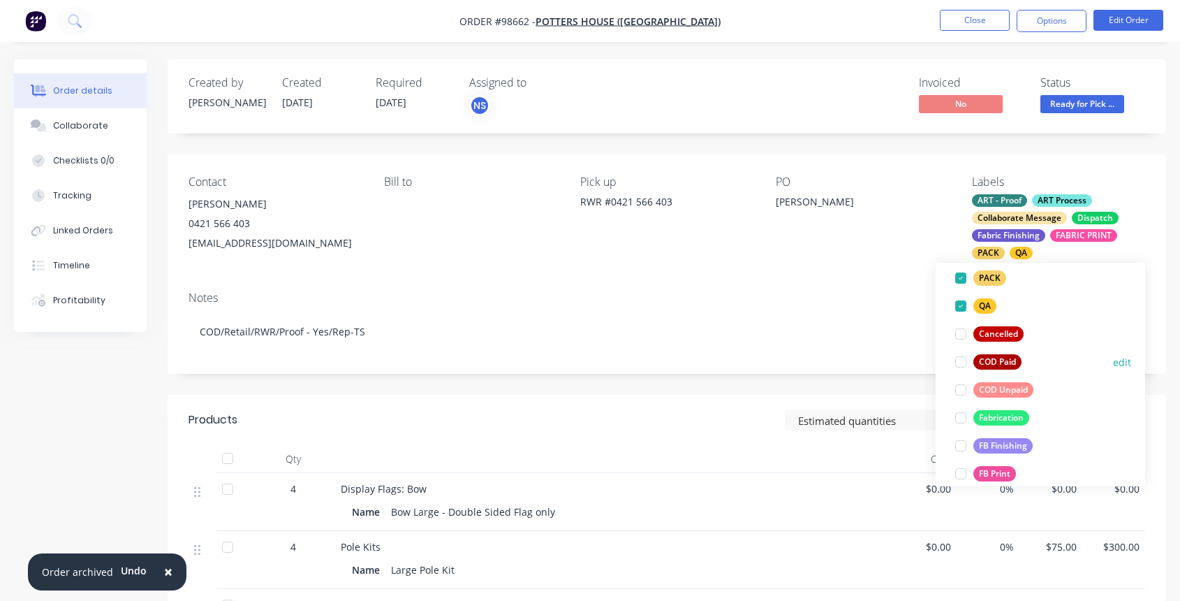
click at [960, 360] on div at bounding box center [961, 362] width 28 height 28
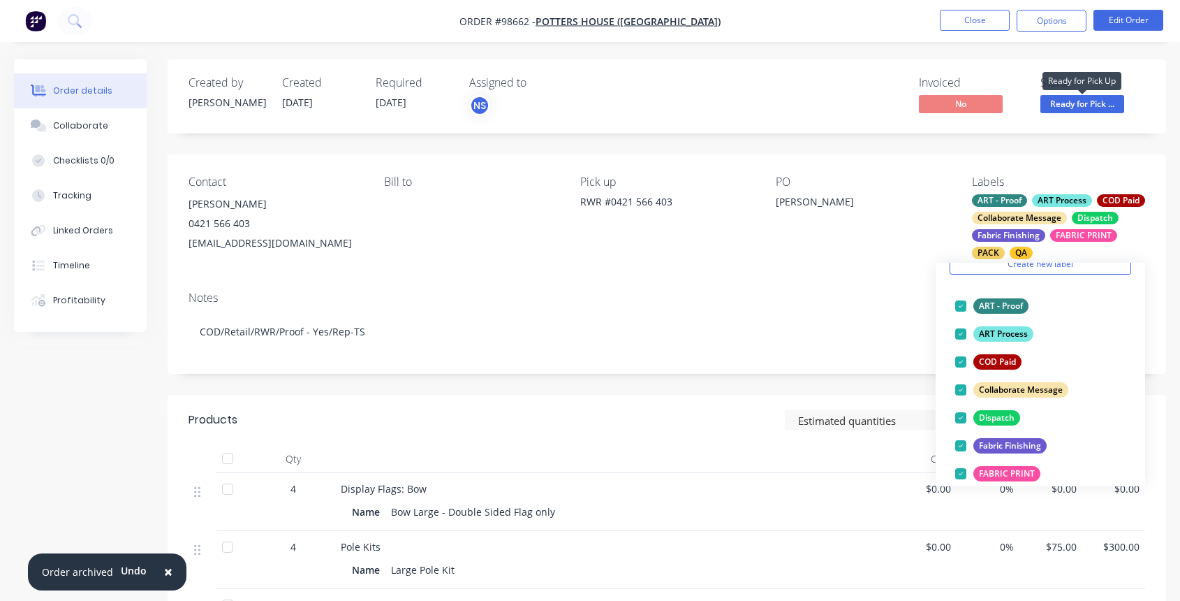
click at [1076, 106] on span "Ready for Pick ..." at bounding box center [1083, 103] width 84 height 17
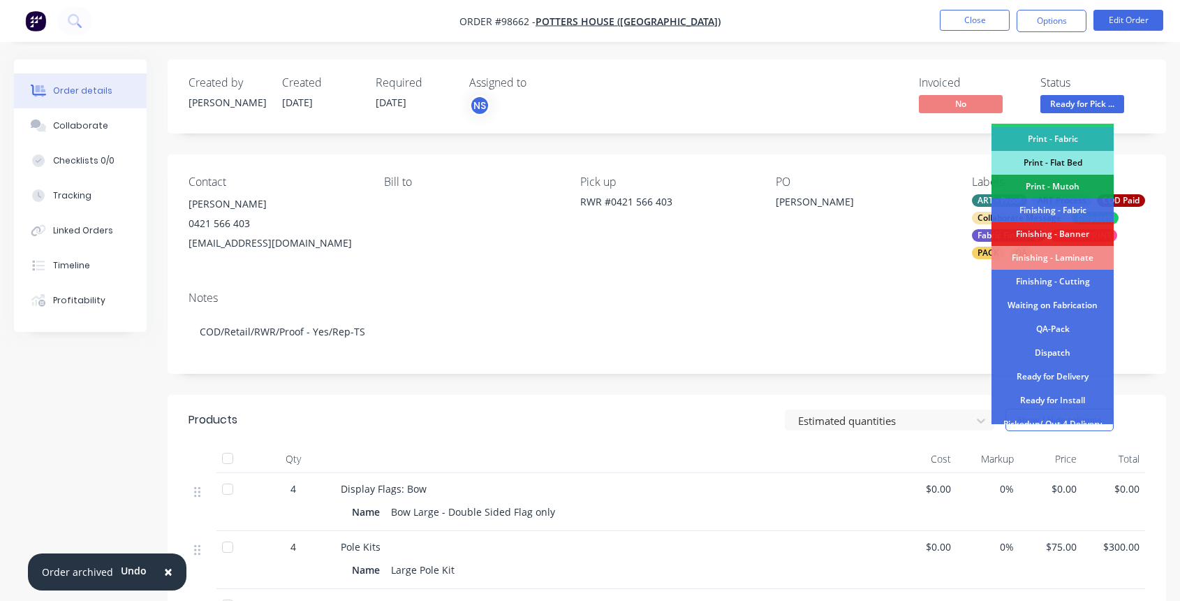
scroll to position [293, 0]
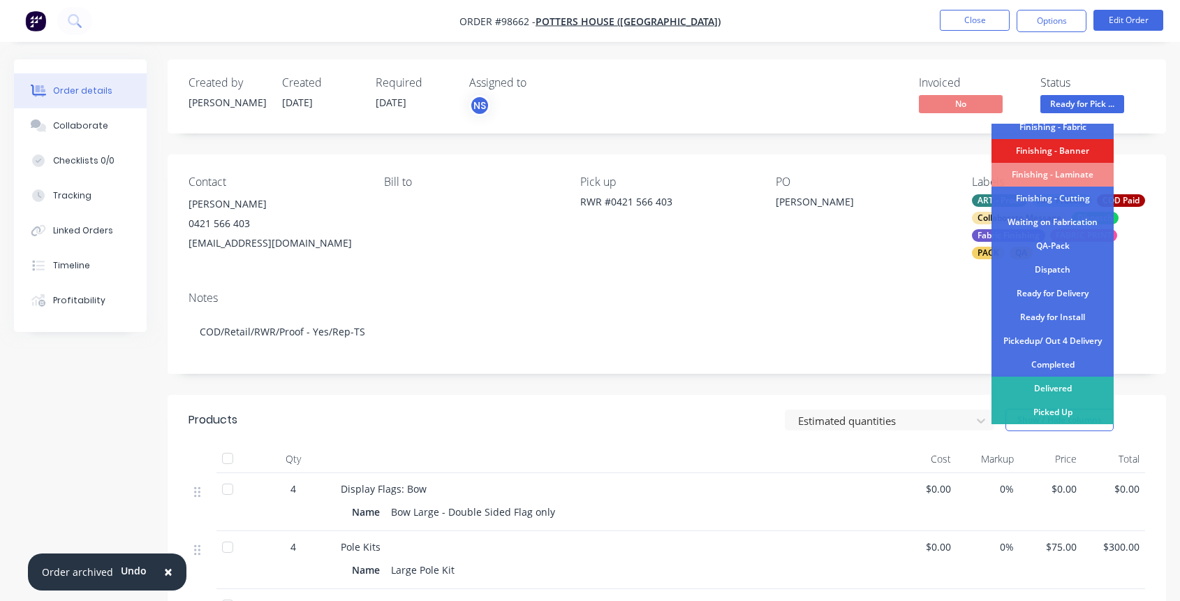
drag, startPoint x: 1042, startPoint y: 367, endPoint x: 1035, endPoint y: 362, distance: 8.5
click at [1041, 367] on div "Completed" at bounding box center [1053, 365] width 122 height 24
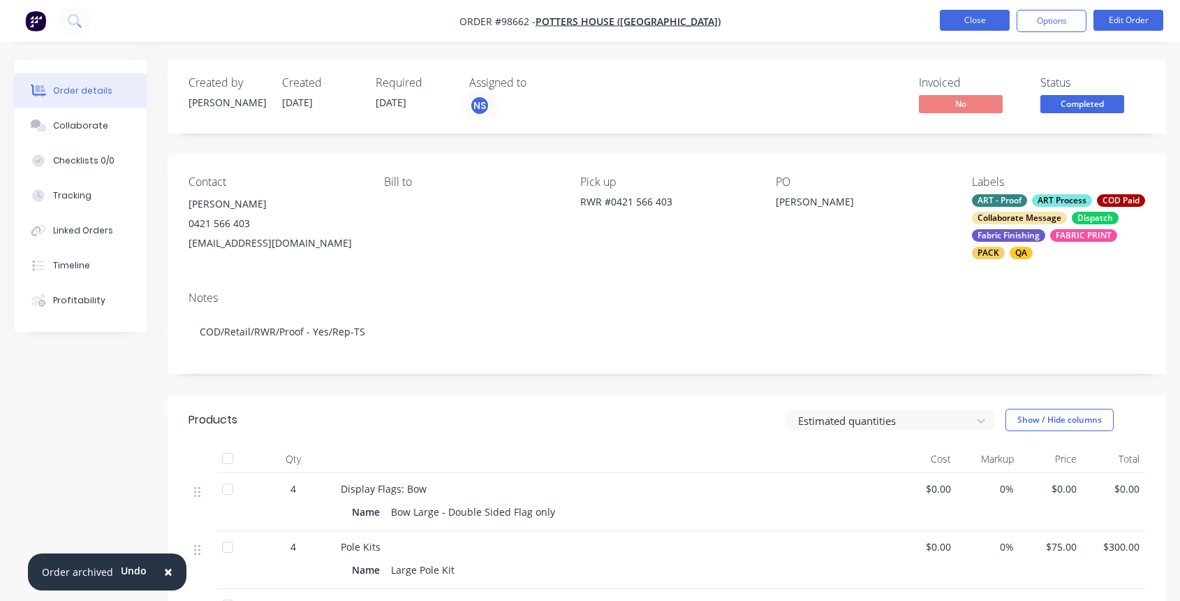
click at [974, 18] on button "Close" at bounding box center [975, 20] width 70 height 21
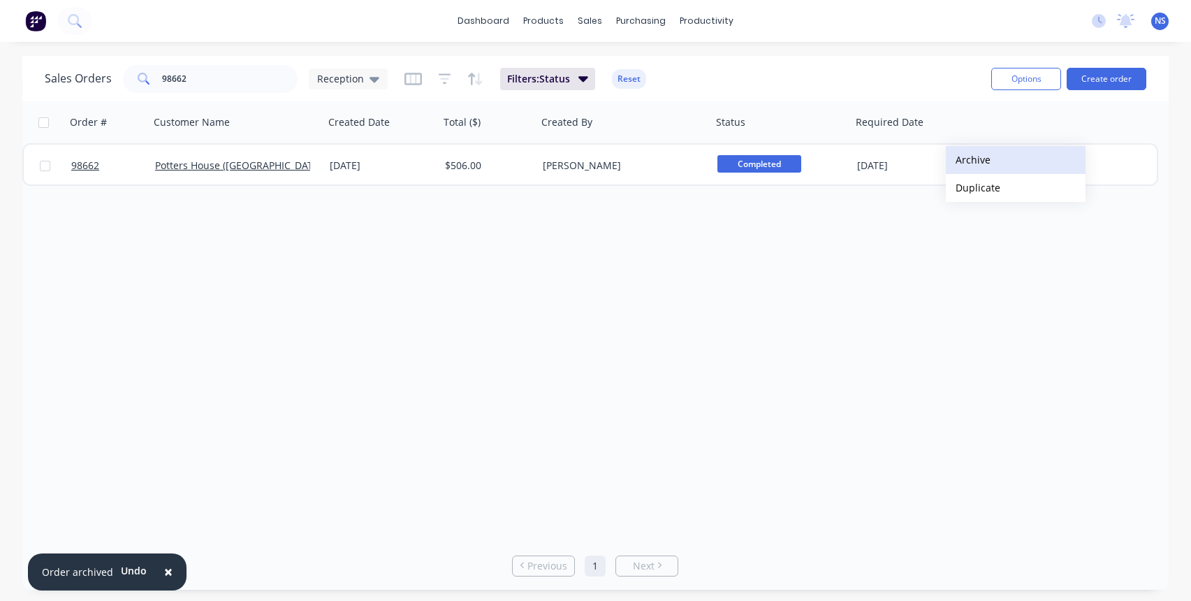
click at [968, 160] on button "Archive" at bounding box center [1016, 160] width 140 height 28
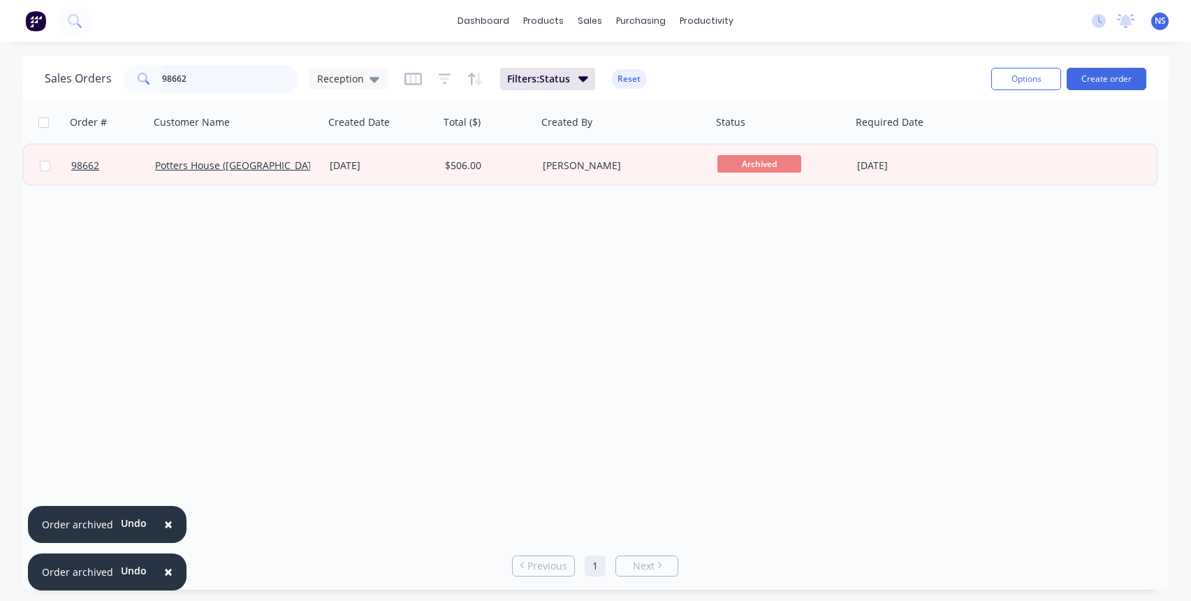
click at [216, 78] on input "98662" at bounding box center [230, 79] width 136 height 28
drag, startPoint x: 191, startPoint y: 78, endPoint x: 129, endPoint y: 68, distance: 62.9
click at [129, 68] on div "98662" at bounding box center [210, 79] width 175 height 28
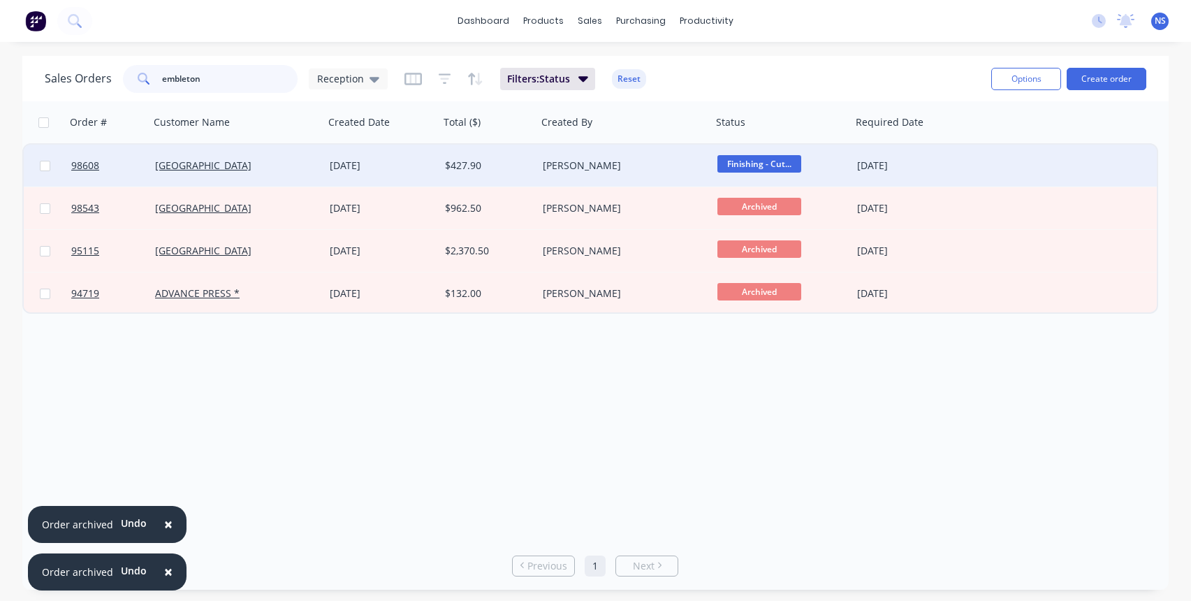
type input "embleton"
click at [305, 167] on div "Embleton Primary School" at bounding box center [232, 166] width 155 height 14
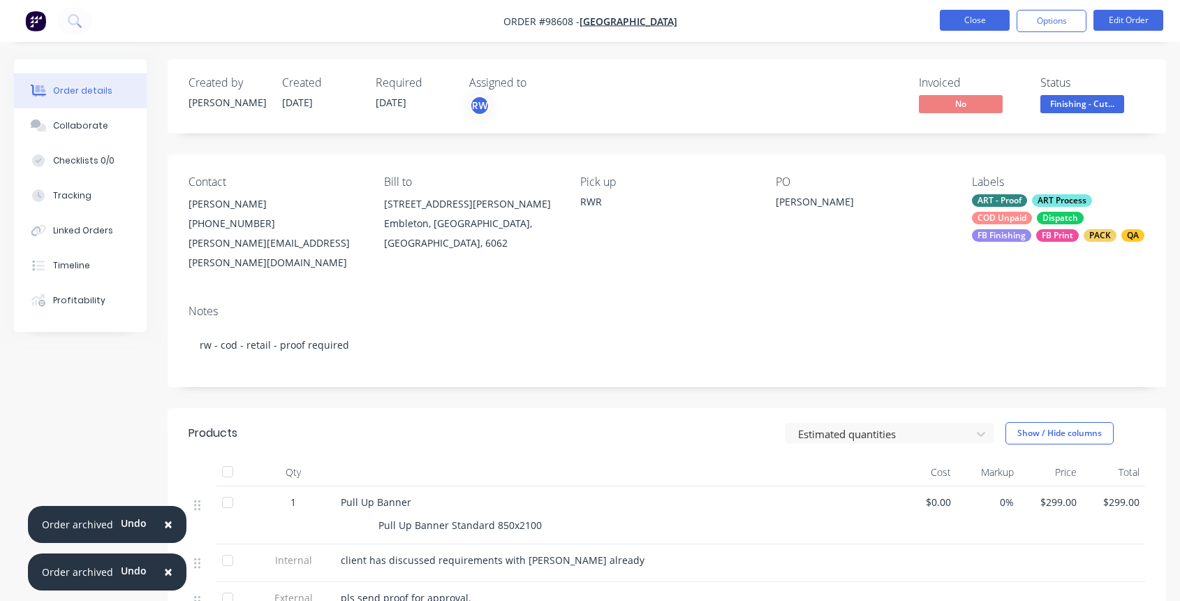
click at [974, 17] on button "Close" at bounding box center [975, 20] width 70 height 21
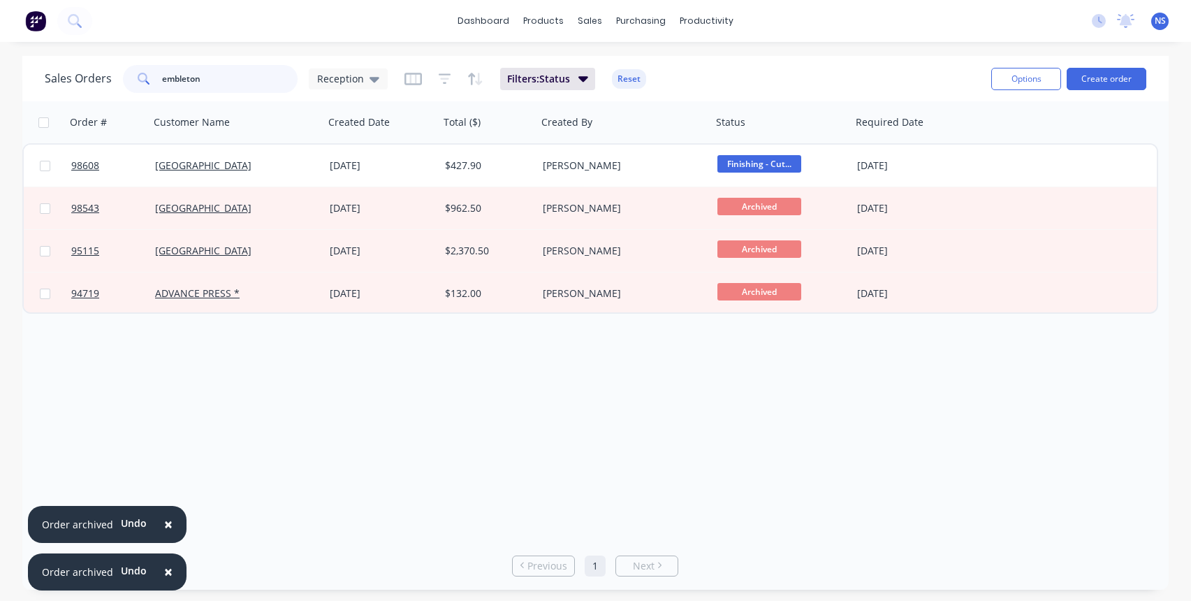
click at [219, 79] on input "embleton" at bounding box center [230, 79] width 136 height 28
drag, startPoint x: 212, startPoint y: 79, endPoint x: 131, endPoint y: 59, distance: 83.5
click at [131, 59] on div "Sales Orders embleton Reception Filters: Status Reset Options Create order" at bounding box center [595, 78] width 1146 height 45
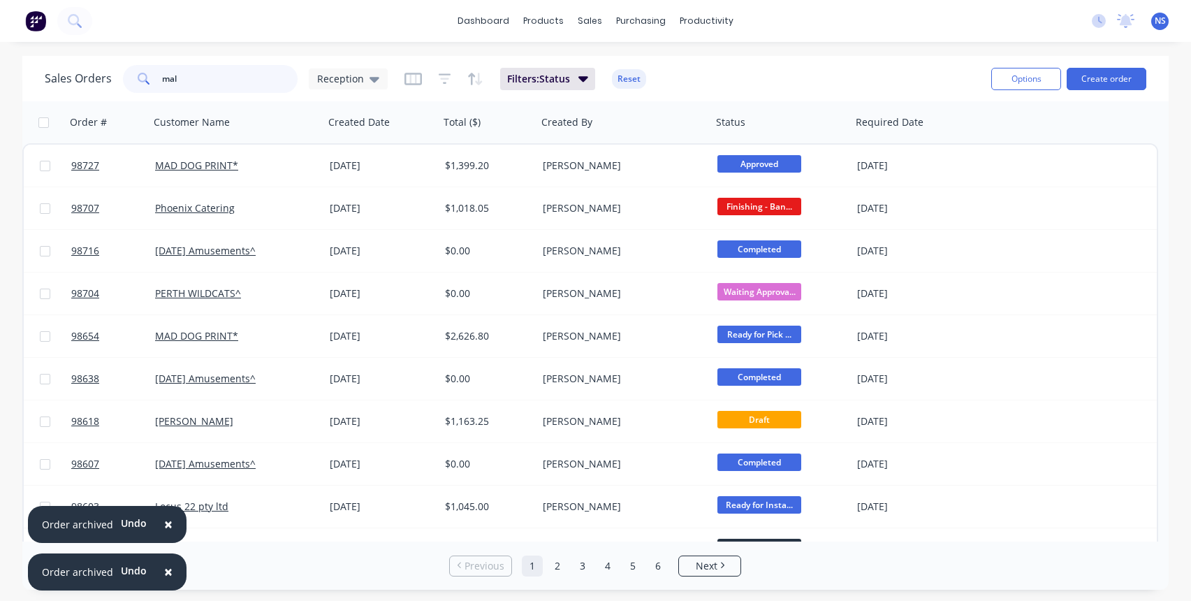
type input "mal"
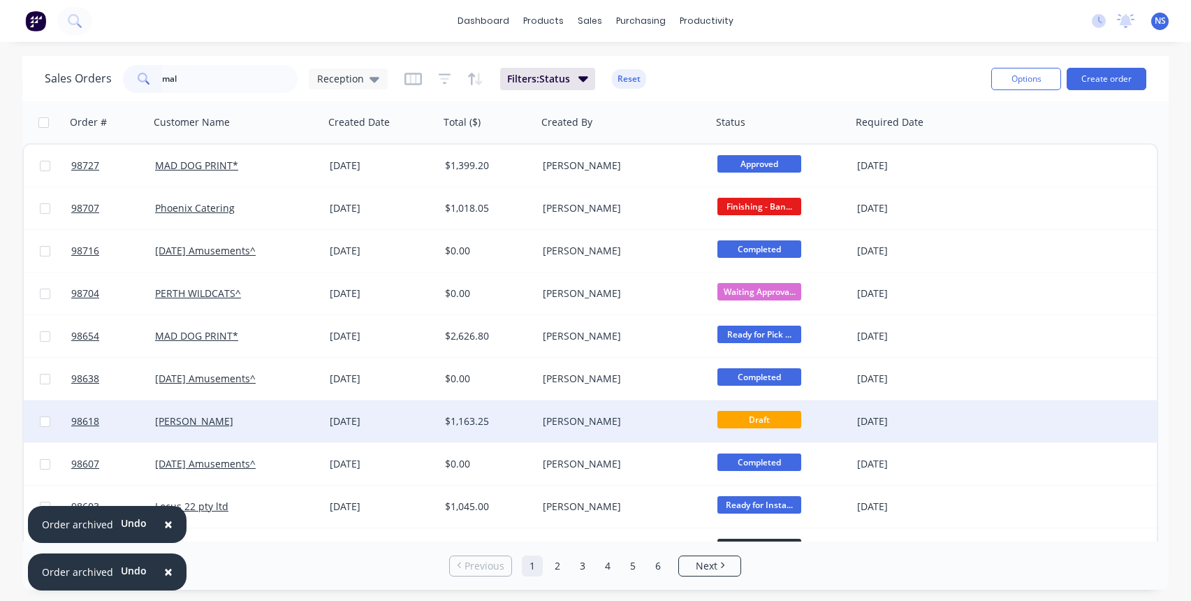
click at [641, 418] on div "[PERSON_NAME]" at bounding box center [620, 421] width 155 height 14
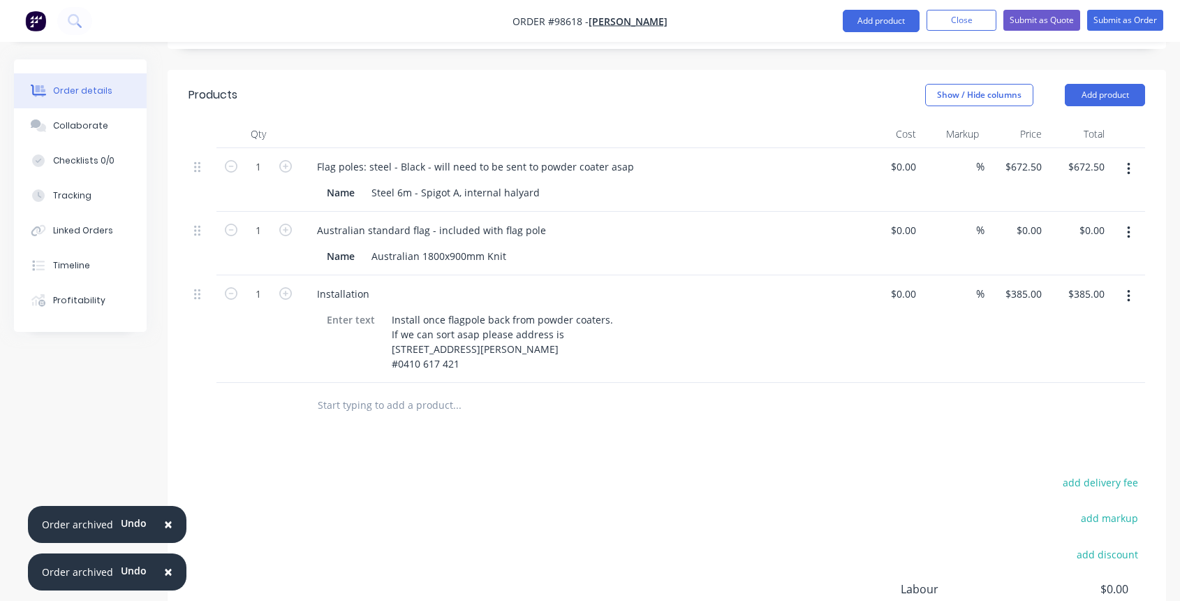
scroll to position [316, 0]
